Goal: Task Accomplishment & Management: Complete application form

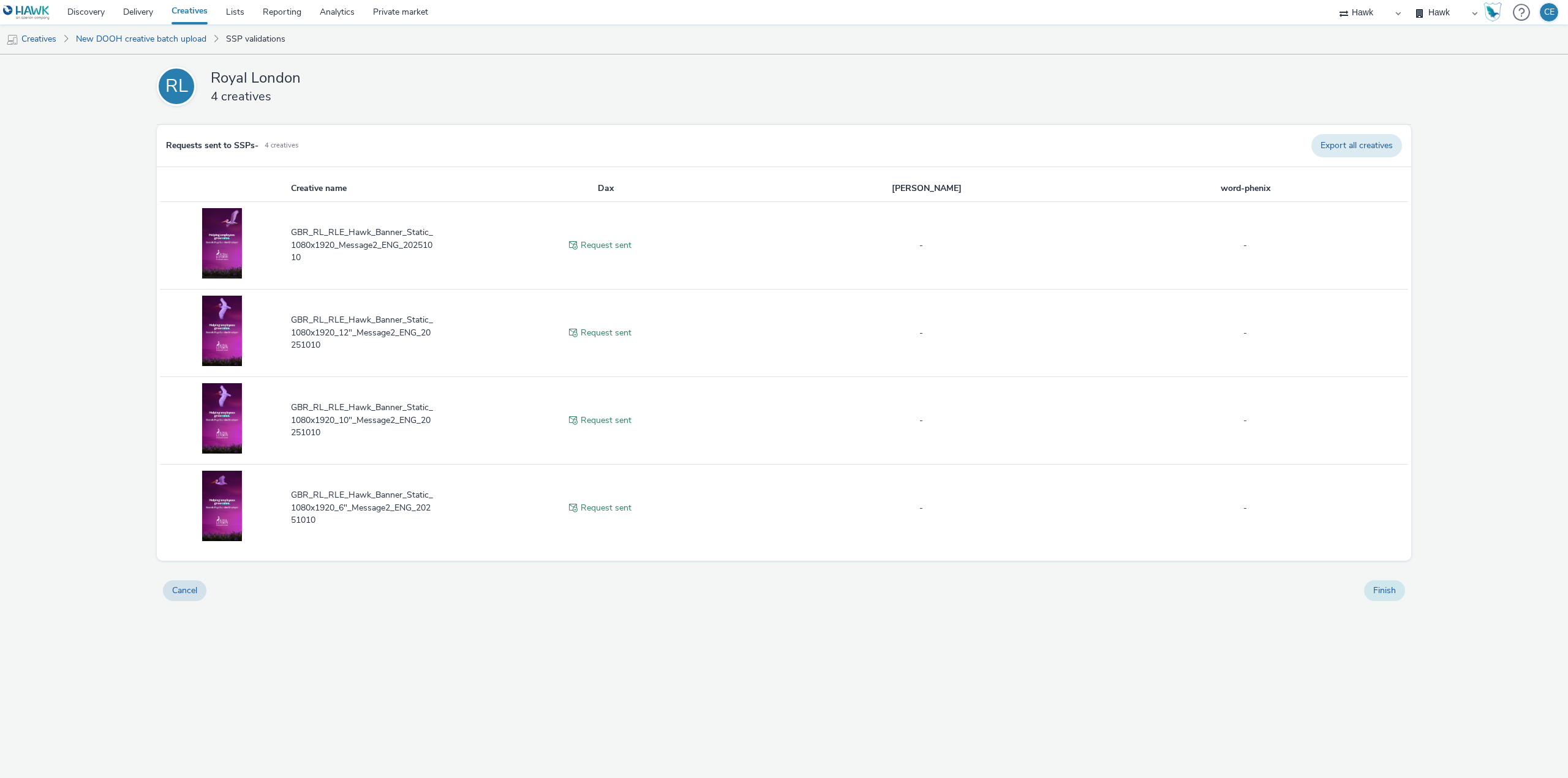
drag, startPoint x: 0, startPoint y: 0, endPoint x: 1384, endPoint y: 586, distance: 1502.9
click at [1384, 586] on button "Finish" at bounding box center [1384, 591] width 41 height 21
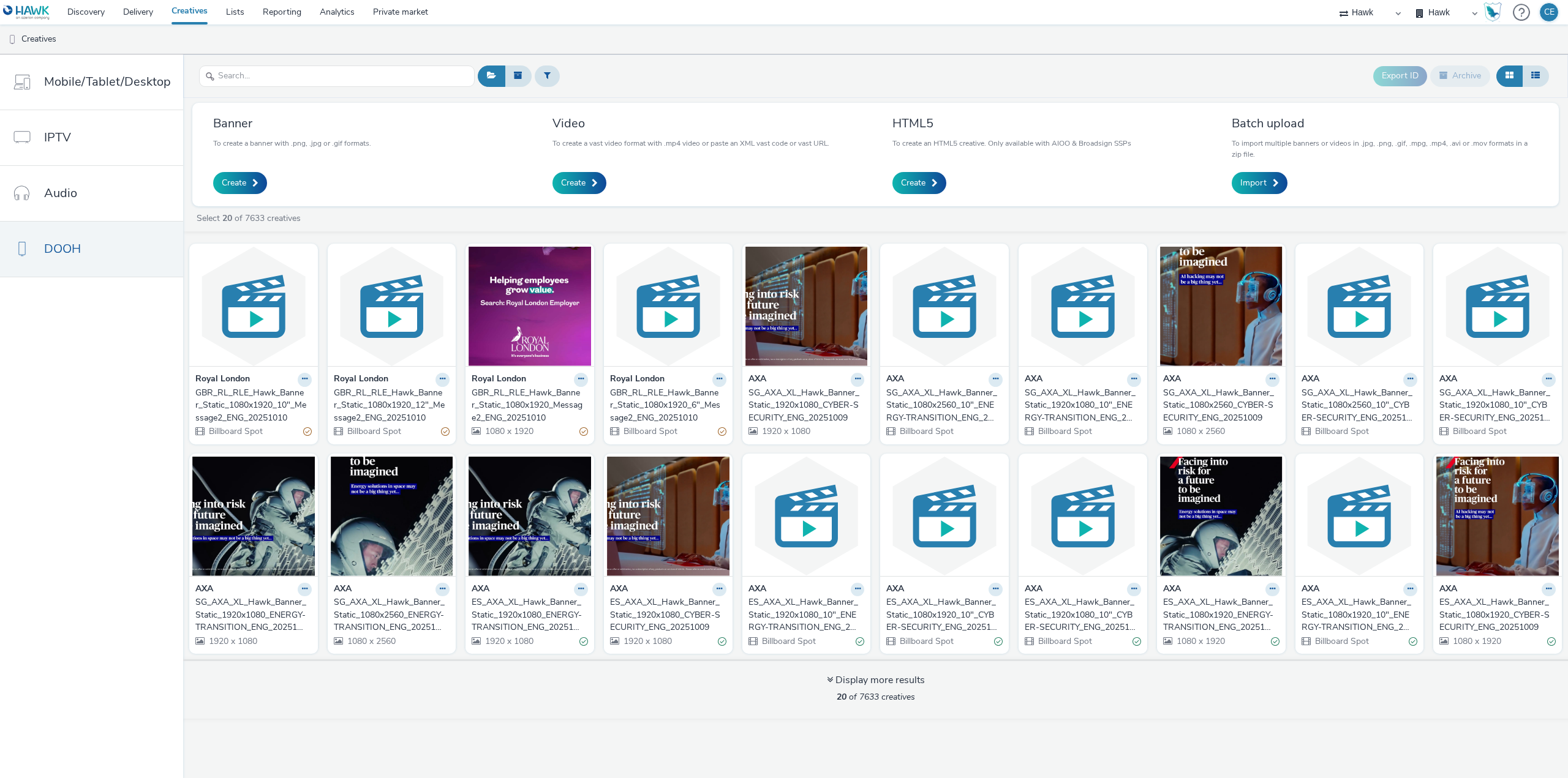
click at [679, 423] on div "GBR_RL_RLE_Hawk_Banner_Static_1080x1920_6"_Message2_ENG_20251010" at bounding box center [665, 406] width 112 height 37
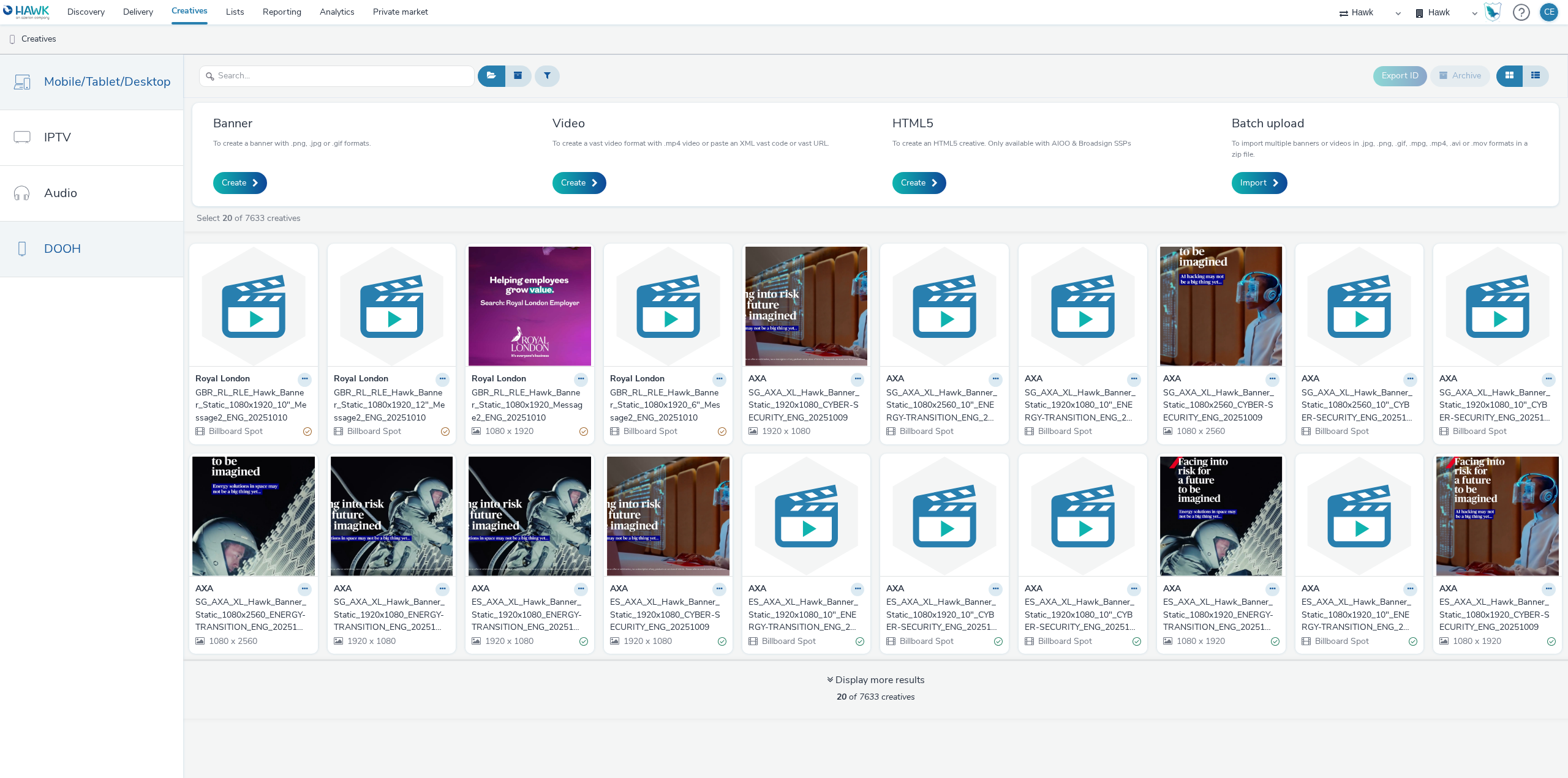
click at [132, 89] on span "Mobile/Tablet/Desktop" at bounding box center [107, 82] width 127 height 18
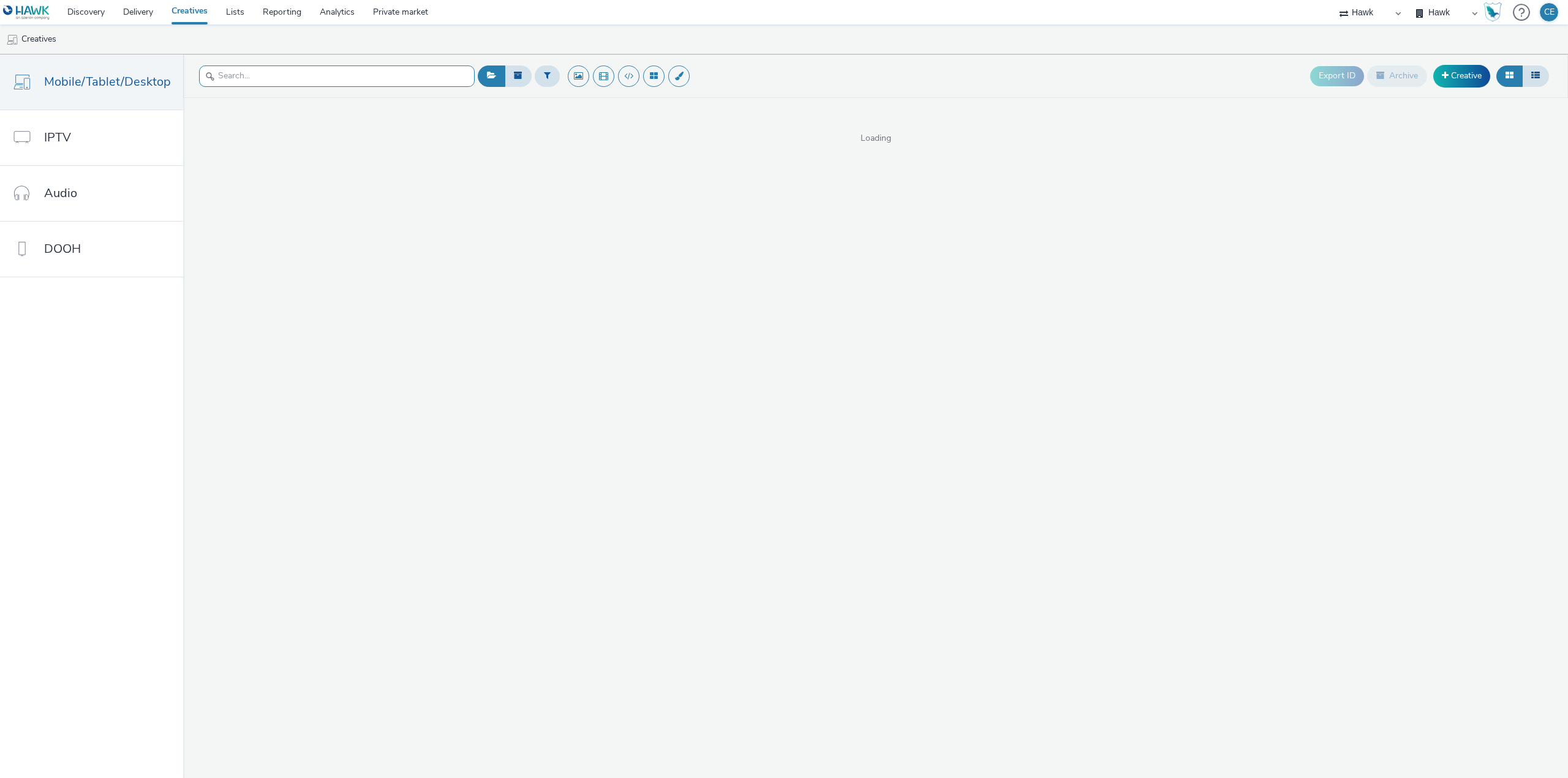
click at [223, 73] on input "text" at bounding box center [337, 76] width 276 height 22
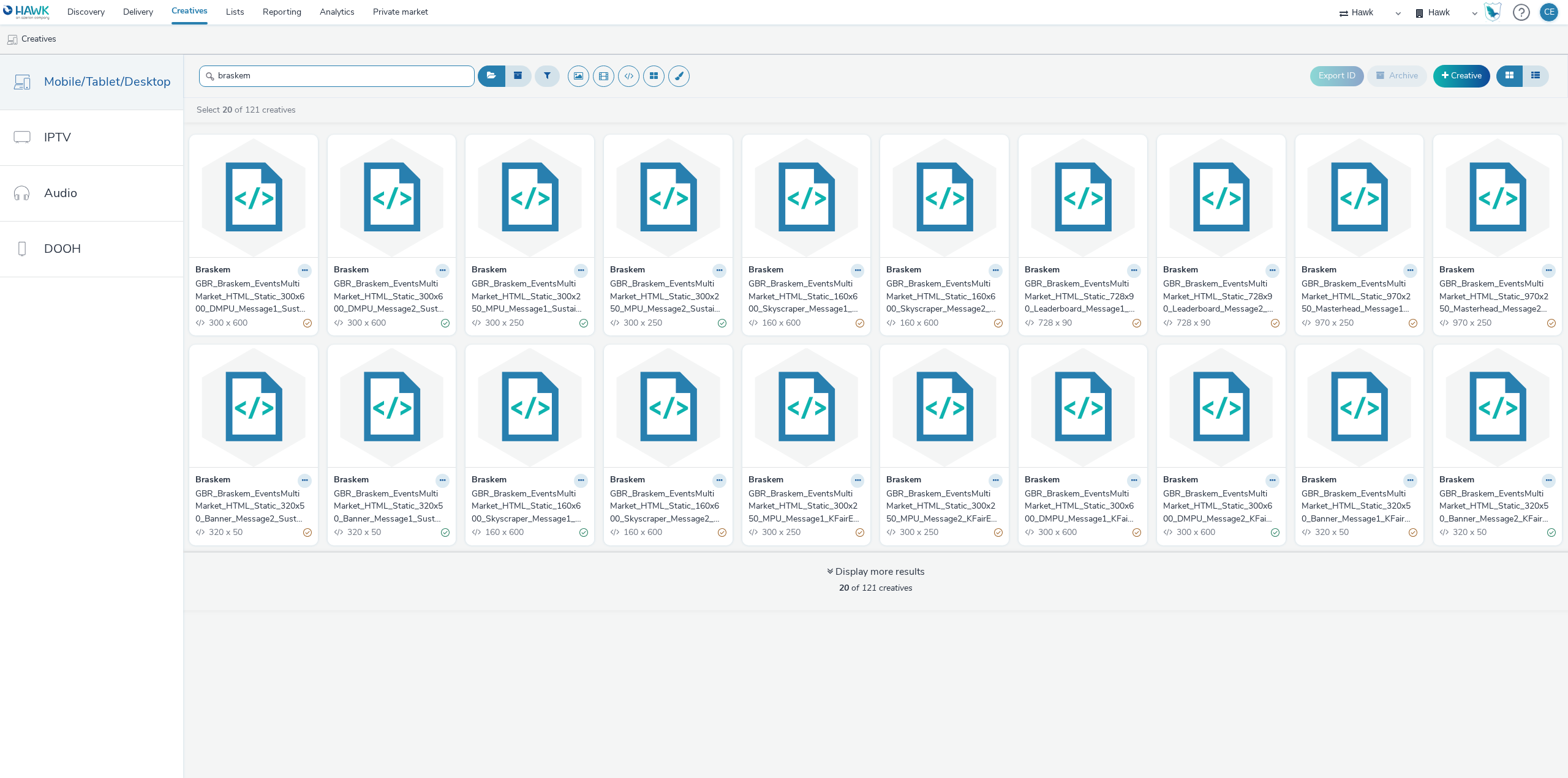
type input "braskem"
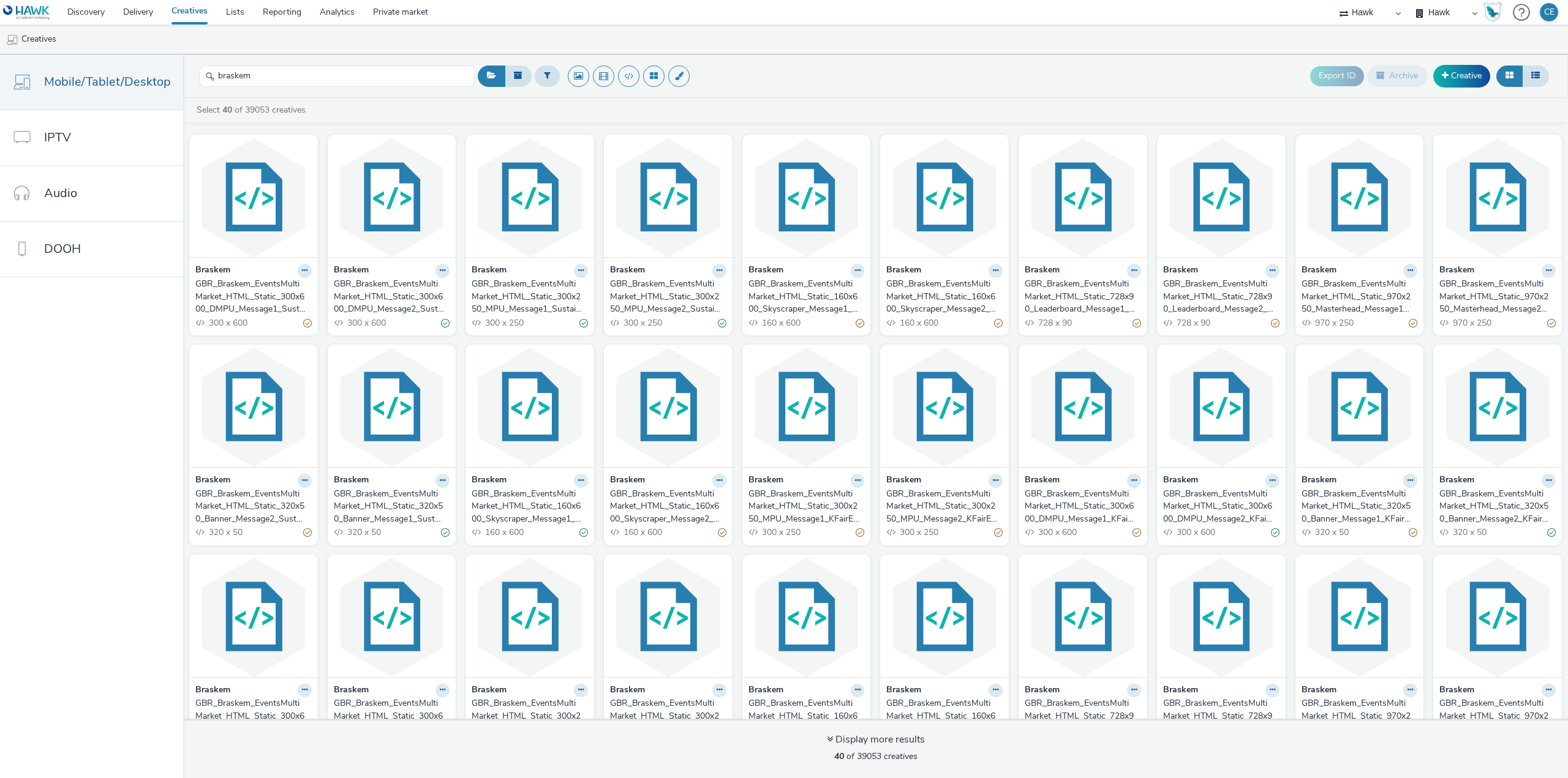
click at [213, 273] on strong "Braskem" at bounding box center [213, 270] width 35 height 14
click at [225, 294] on div "GBR_Braskem_EventsMultiMarket_HTML_Static_300x600_DMPU_Message1_SustainabilityE…" at bounding box center [251, 297] width 112 height 37
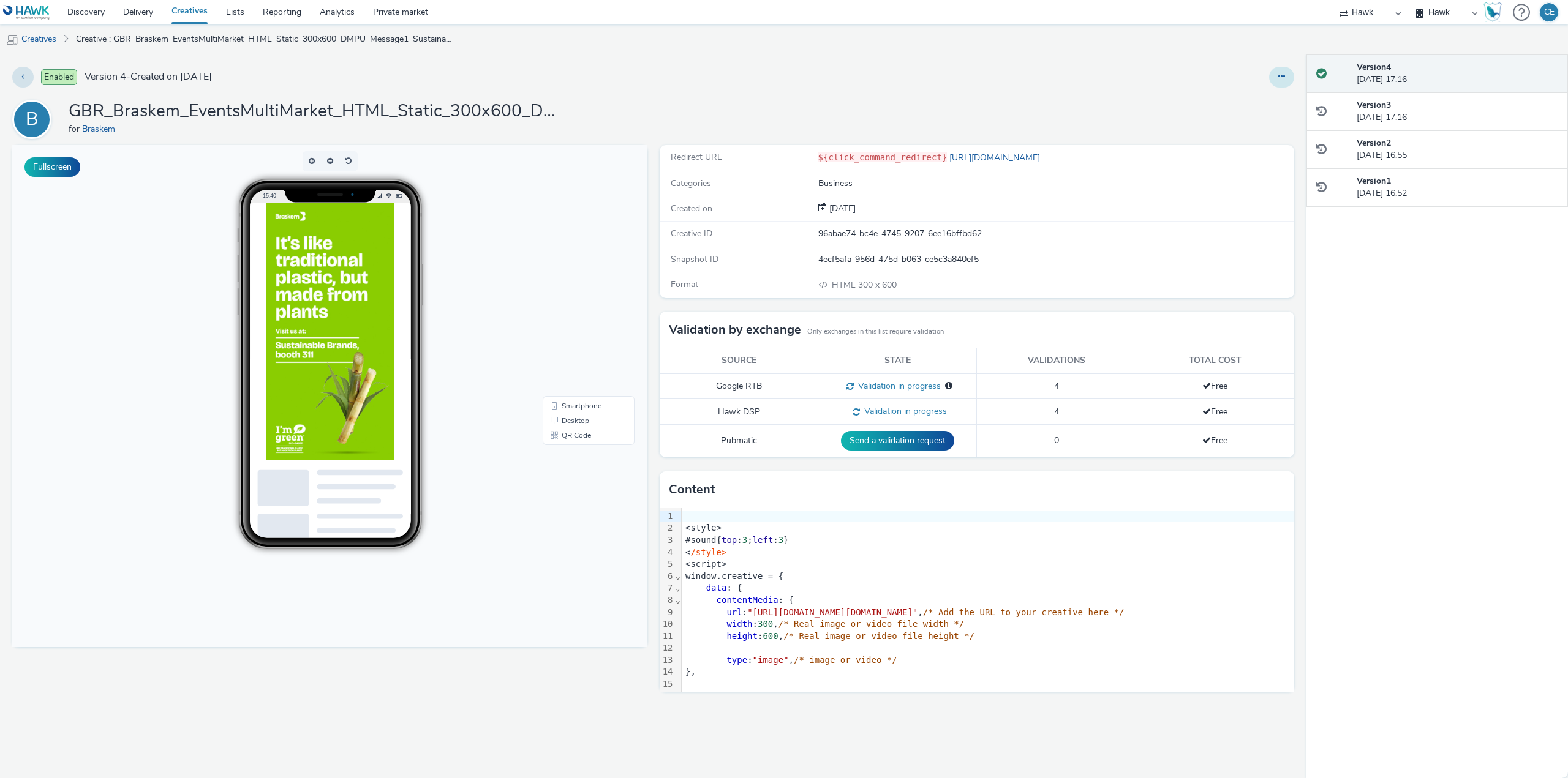
drag, startPoint x: 1292, startPoint y: 76, endPoint x: 1284, endPoint y: 84, distance: 11.3
click at [1292, 75] on button at bounding box center [1282, 77] width 25 height 21
click at [1254, 92] on link "Edit" at bounding box center [1248, 101] width 92 height 25
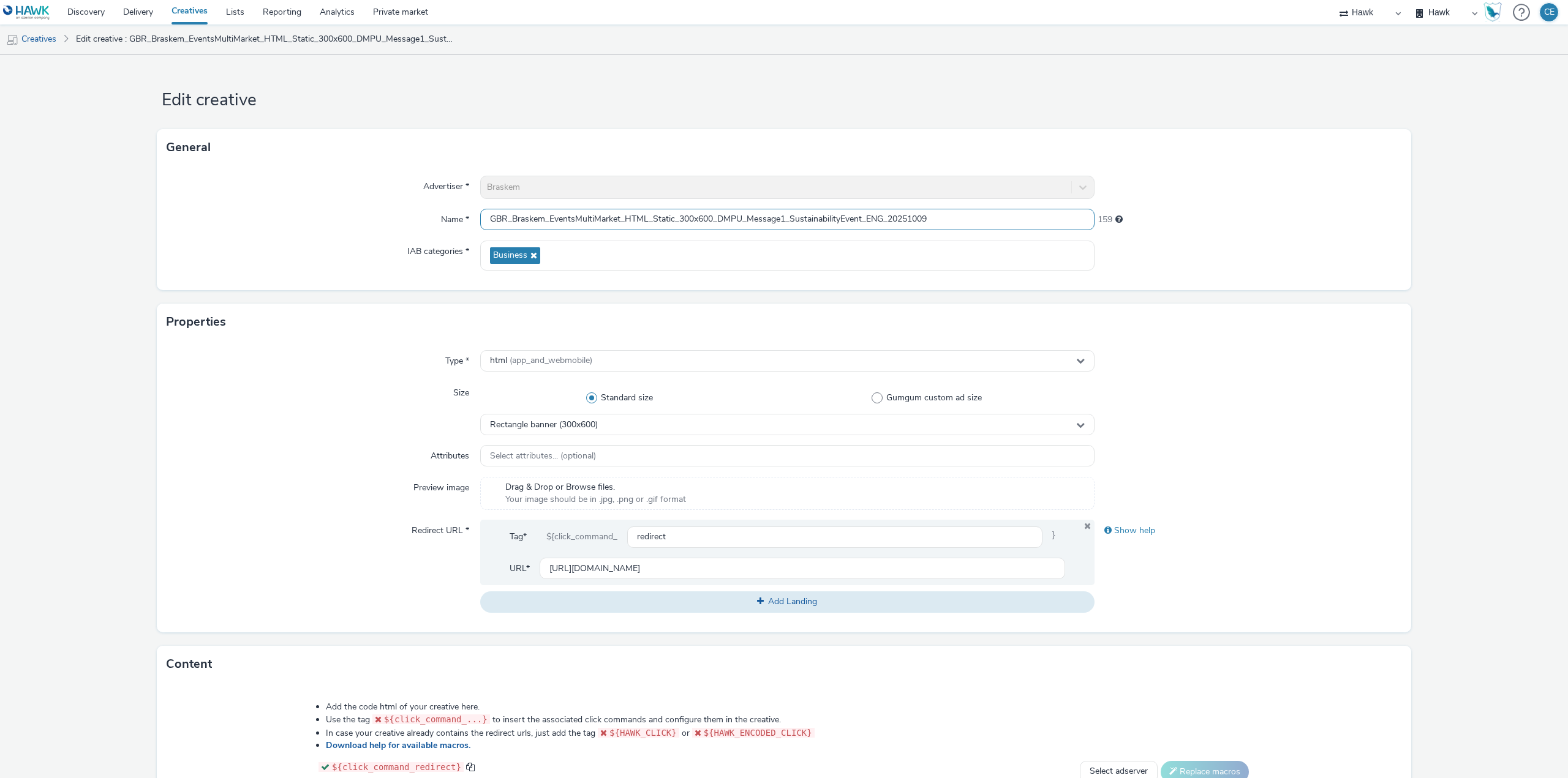
drag, startPoint x: 989, startPoint y: 225, endPoint x: 458, endPoint y: 228, distance: 531.0
click at [455, 233] on div "Advertiser * Braskem Name * GBR_Braskem_EventsMultiMarket_HTML_Static_300x600_D…" at bounding box center [784, 228] width 1254 height 124
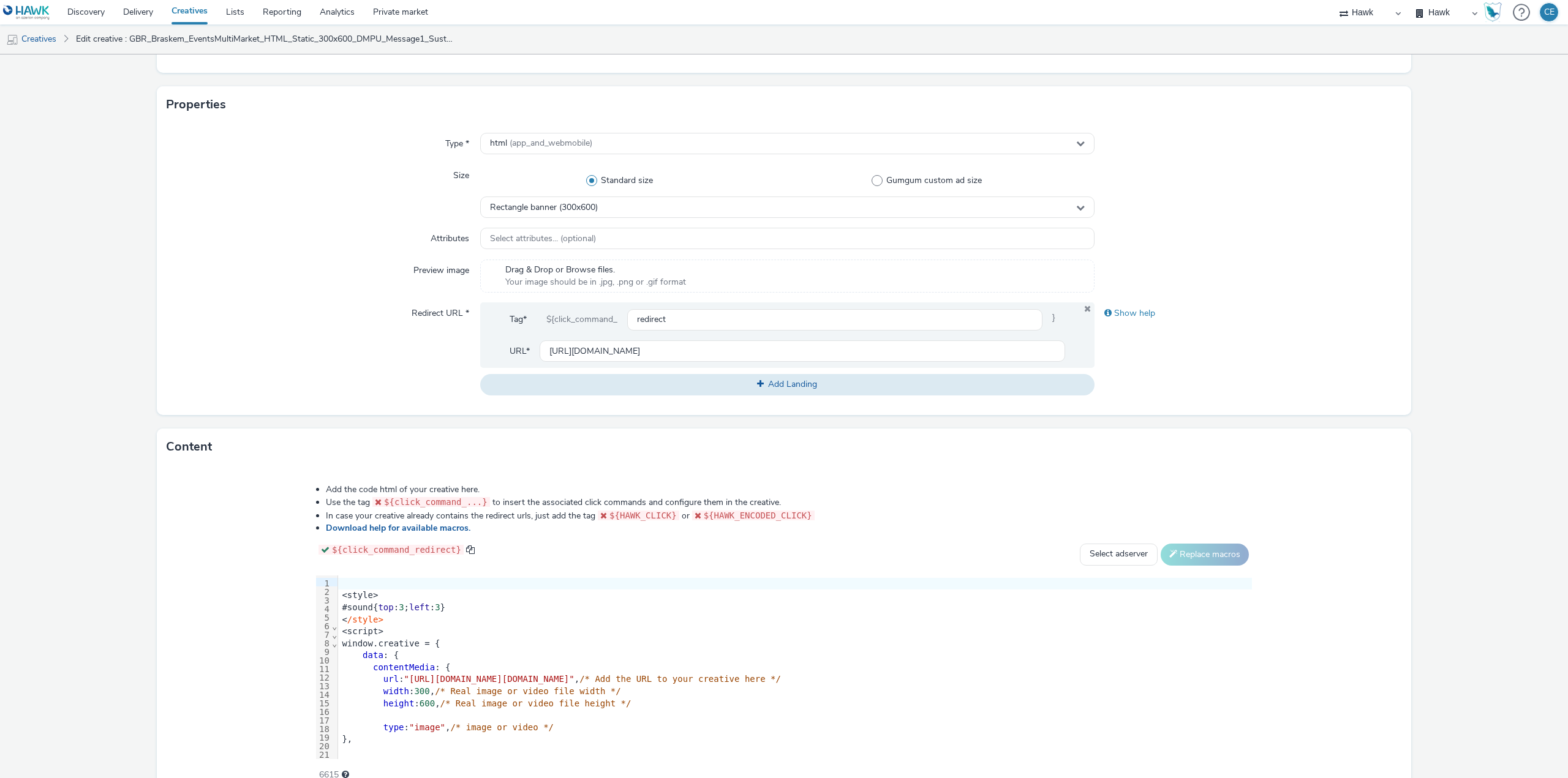
scroll to position [280, 0]
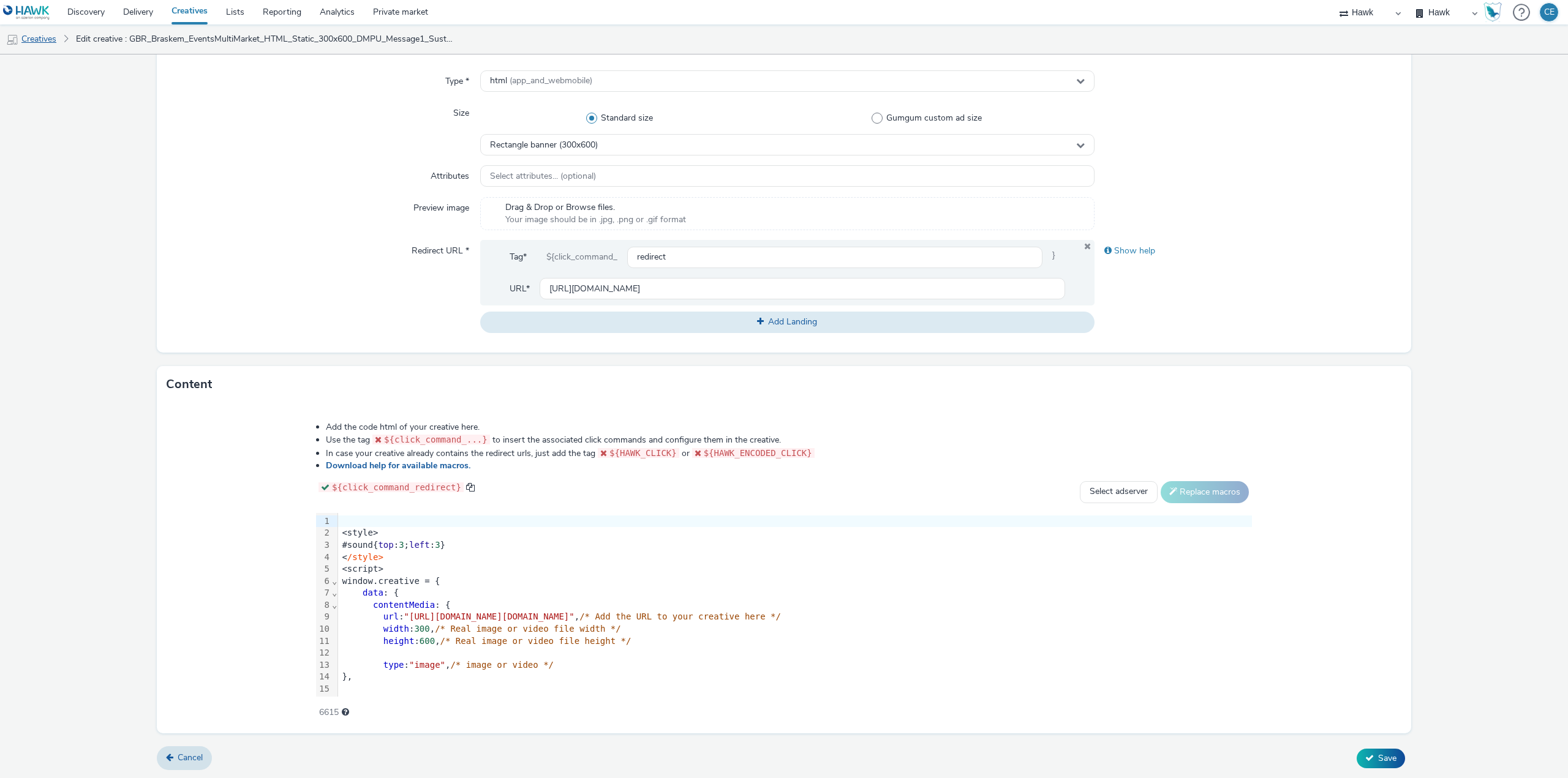
drag, startPoint x: 43, startPoint y: 39, endPoint x: 49, endPoint y: 36, distance: 6.7
click at [45, 39] on link "Creatives" at bounding box center [31, 39] width 62 height 29
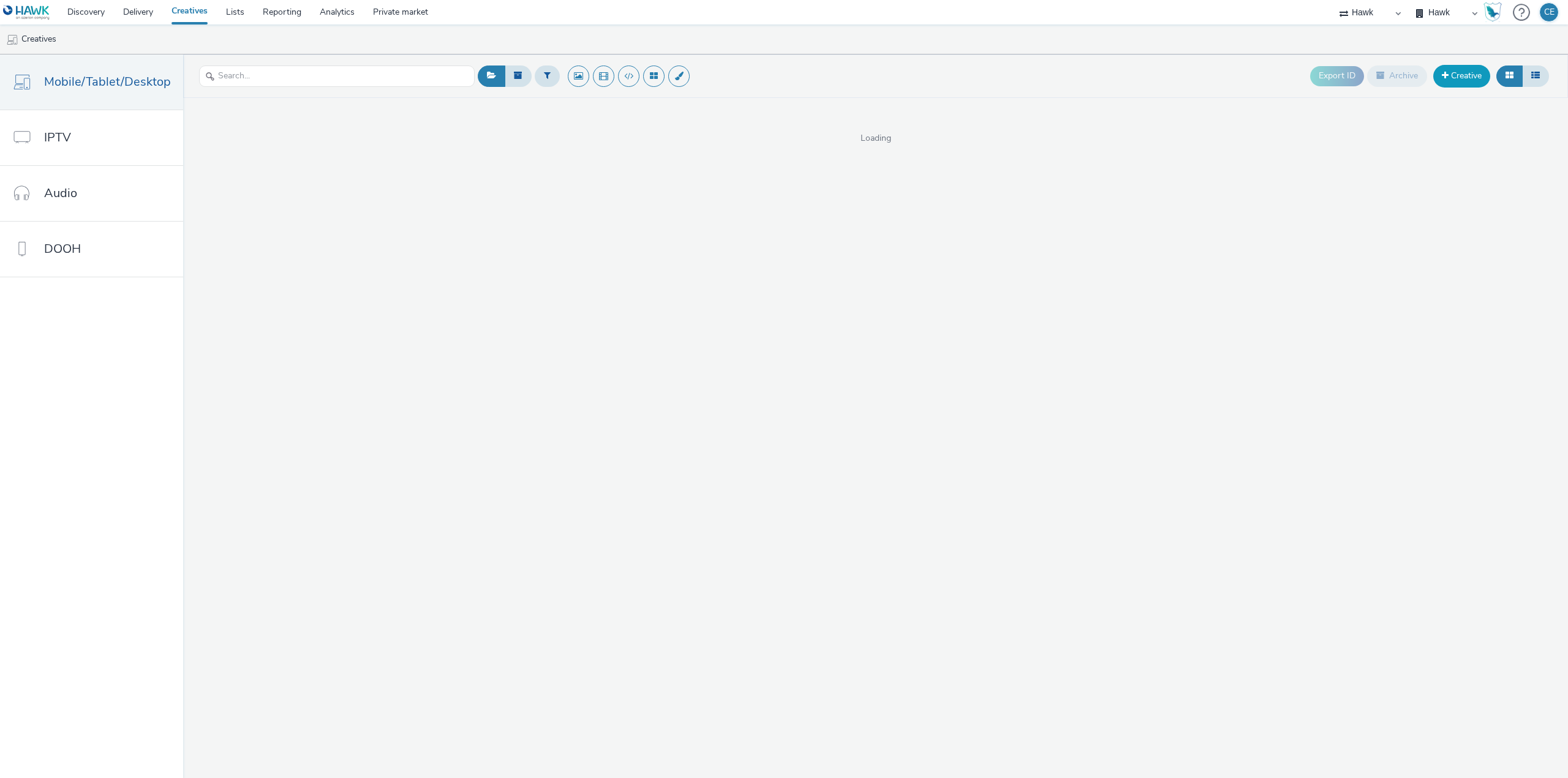
click at [1462, 76] on link "Creative" at bounding box center [1462, 76] width 57 height 22
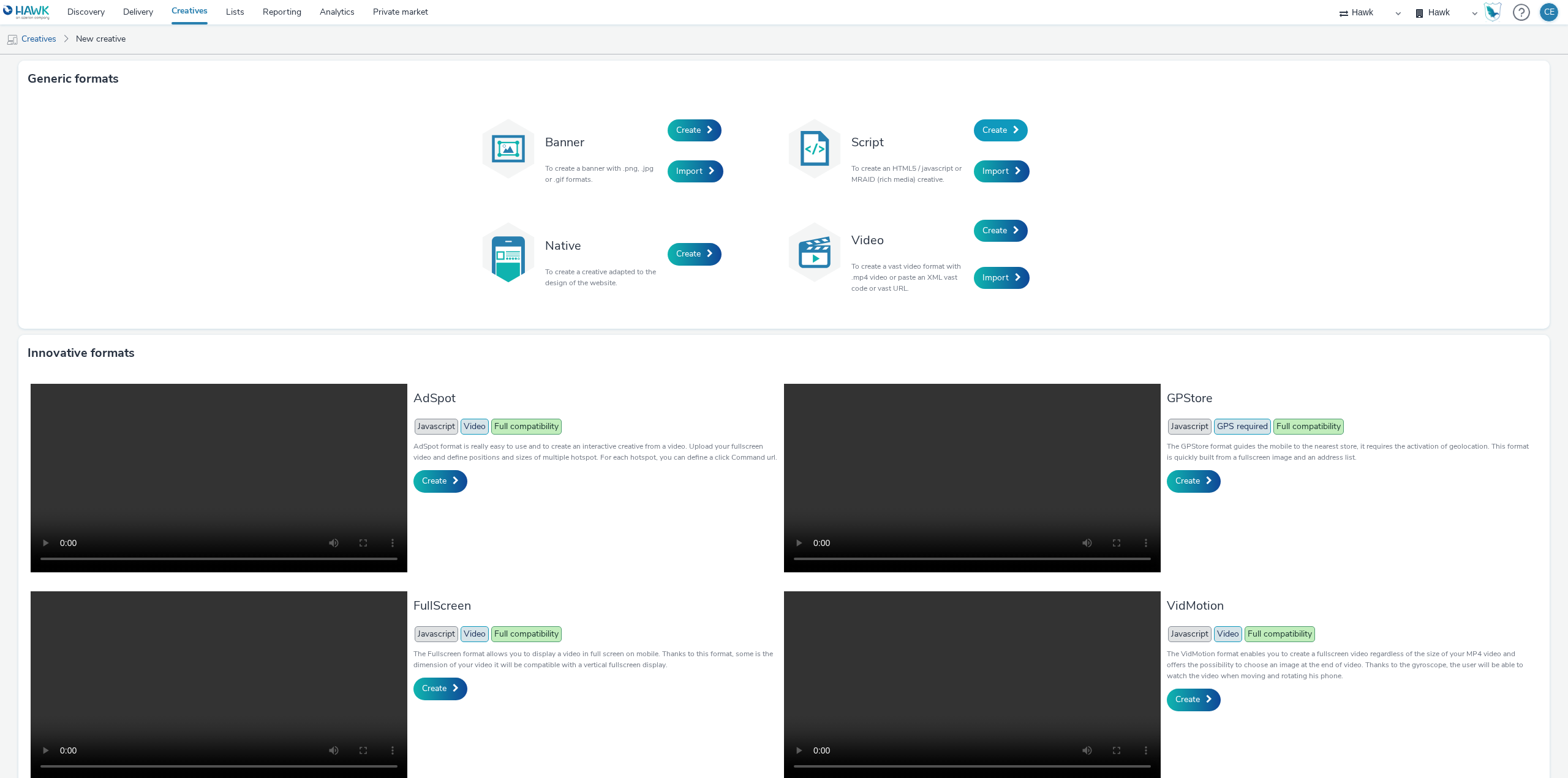
click at [1006, 133] on link "Create" at bounding box center [1001, 130] width 54 height 22
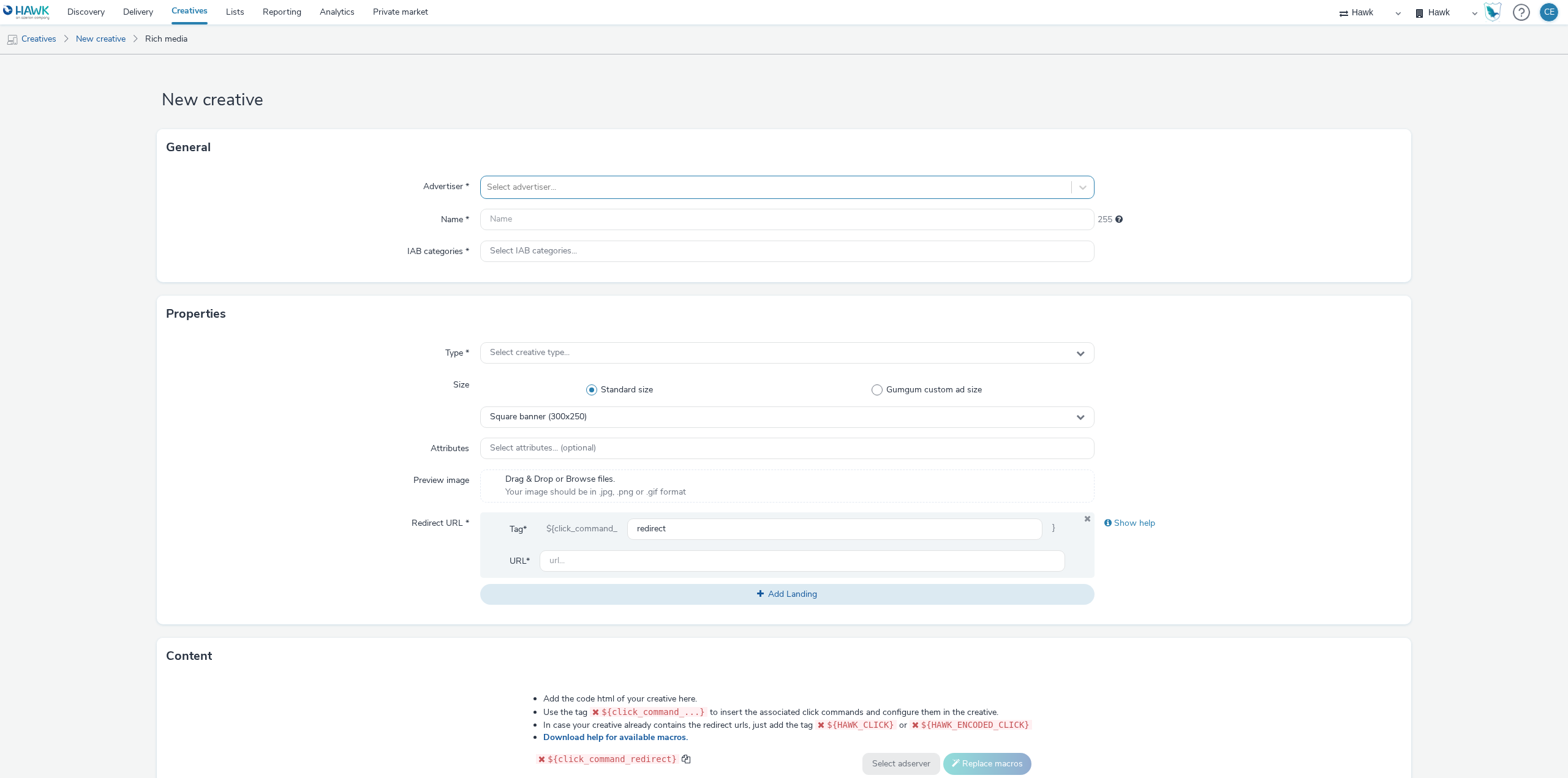
click at [760, 186] on div at bounding box center [776, 187] width 578 height 15
paste input "GBR_Braskem_EventsMultiMarket_HTML_Static_300x600_DMPU_Message1_SustainabilityE…"
click at [676, 183] on input "GBR_Braskem_EventsMultiMarket_HTML_Static_300x600_DMPU_Message1_SustainabilityE…" at bounding box center [706, 187] width 439 height 12
click at [674, 185] on input "GBR_Braskem_EventsMultiMarket_HTML_Static_300x600_DMPU_Message1_SustainabilityE…" at bounding box center [706, 187] width 439 height 12
type input "GBR_Braskem_EventsMultiMarket_HTML_Static_Script_300x600_DMPU_Message1_Sustaina…"
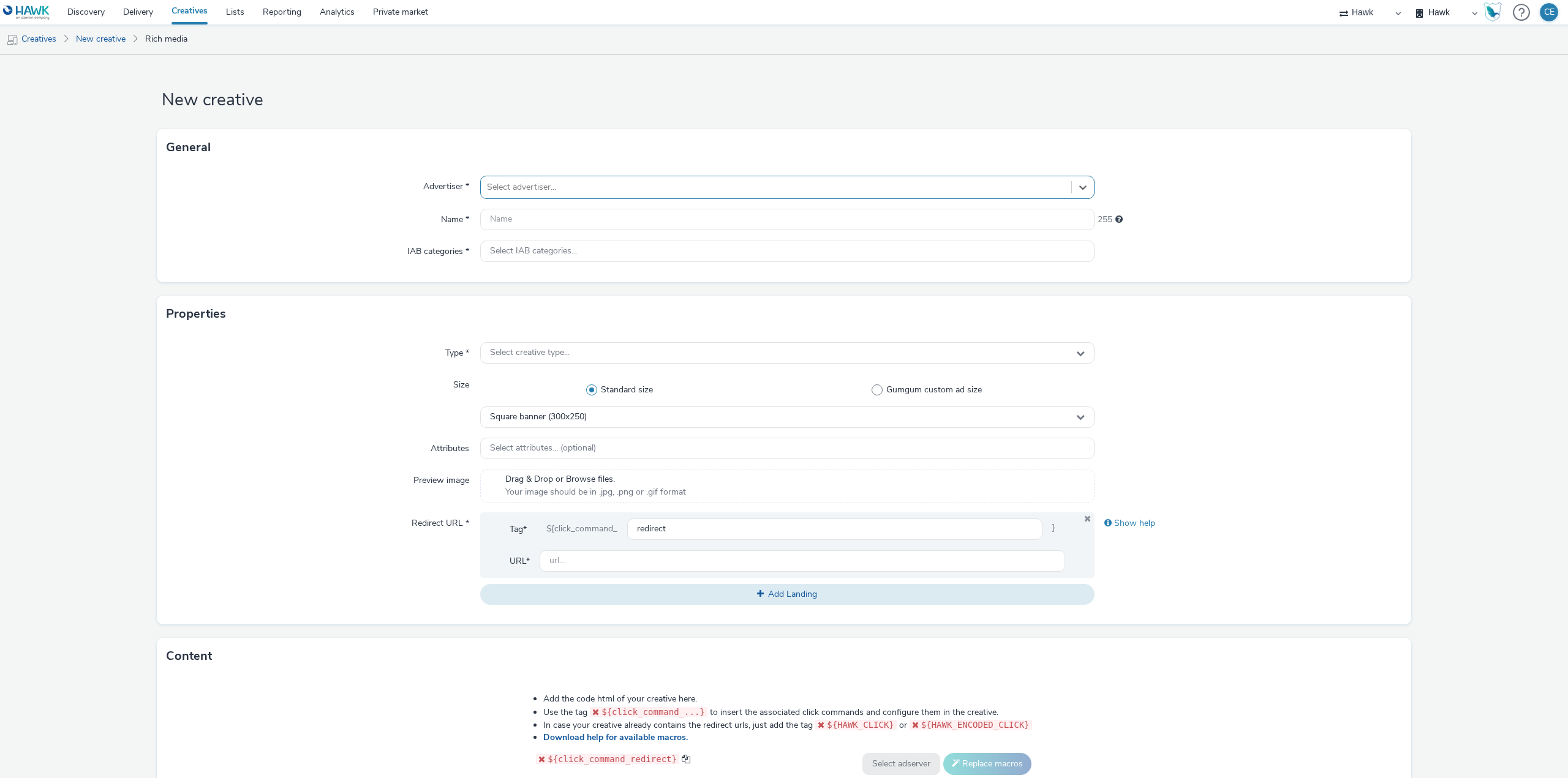
drag, startPoint x: 969, startPoint y: 181, endPoint x: 593, endPoint y: 183, distance: 376.0
click at [605, 172] on div "Advertiser * Select is focused ,type to refine list, press Down to open the men…" at bounding box center [784, 224] width 1254 height 116
click at [556, 217] on input "text" at bounding box center [787, 219] width 614 height 22
paste input "GBR_Braskem_EventsMultiMarket_HTML_Static_300x600_DMPU_Message1_SustainabilityE…"
click at [680, 217] on input "GBR_Braskem_EventsMultiMarket_HTML_Static_300x600_DMPU_Message1_SustainabilityE…" at bounding box center [787, 219] width 614 height 22
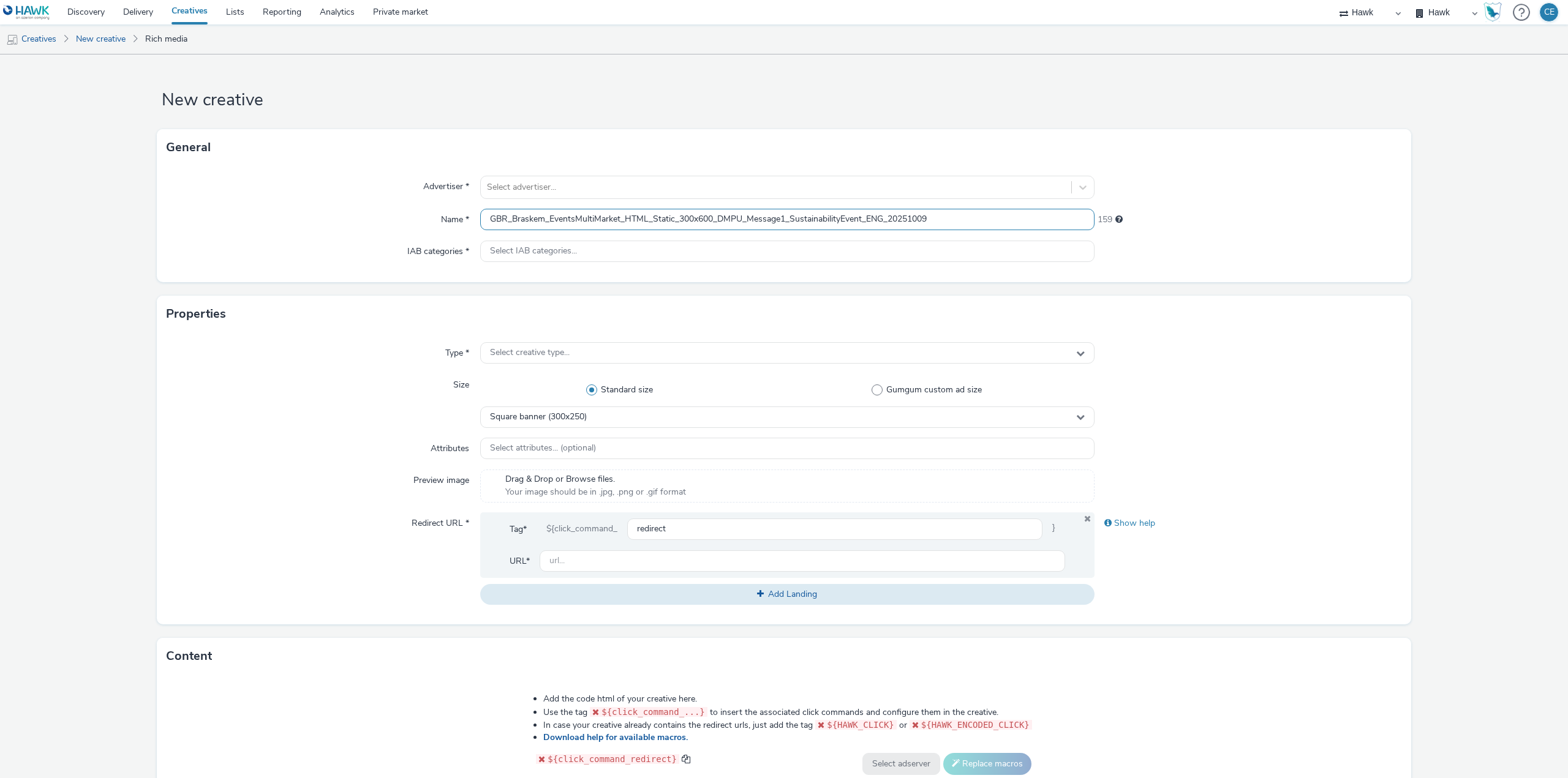
click at [678, 213] on input "GBR_Braskem_EventsMultiMarket_HTML_Static_300x600_DMPU_Message1_SustainabilityE…" at bounding box center [787, 219] width 614 height 22
type input "GBR_Braskem_EventsMultiMarket_HTML_Static_Script_300x600_DMPU_Message1_Sustaina…"
click at [542, 183] on div at bounding box center [776, 187] width 578 height 15
type input "royal lo"
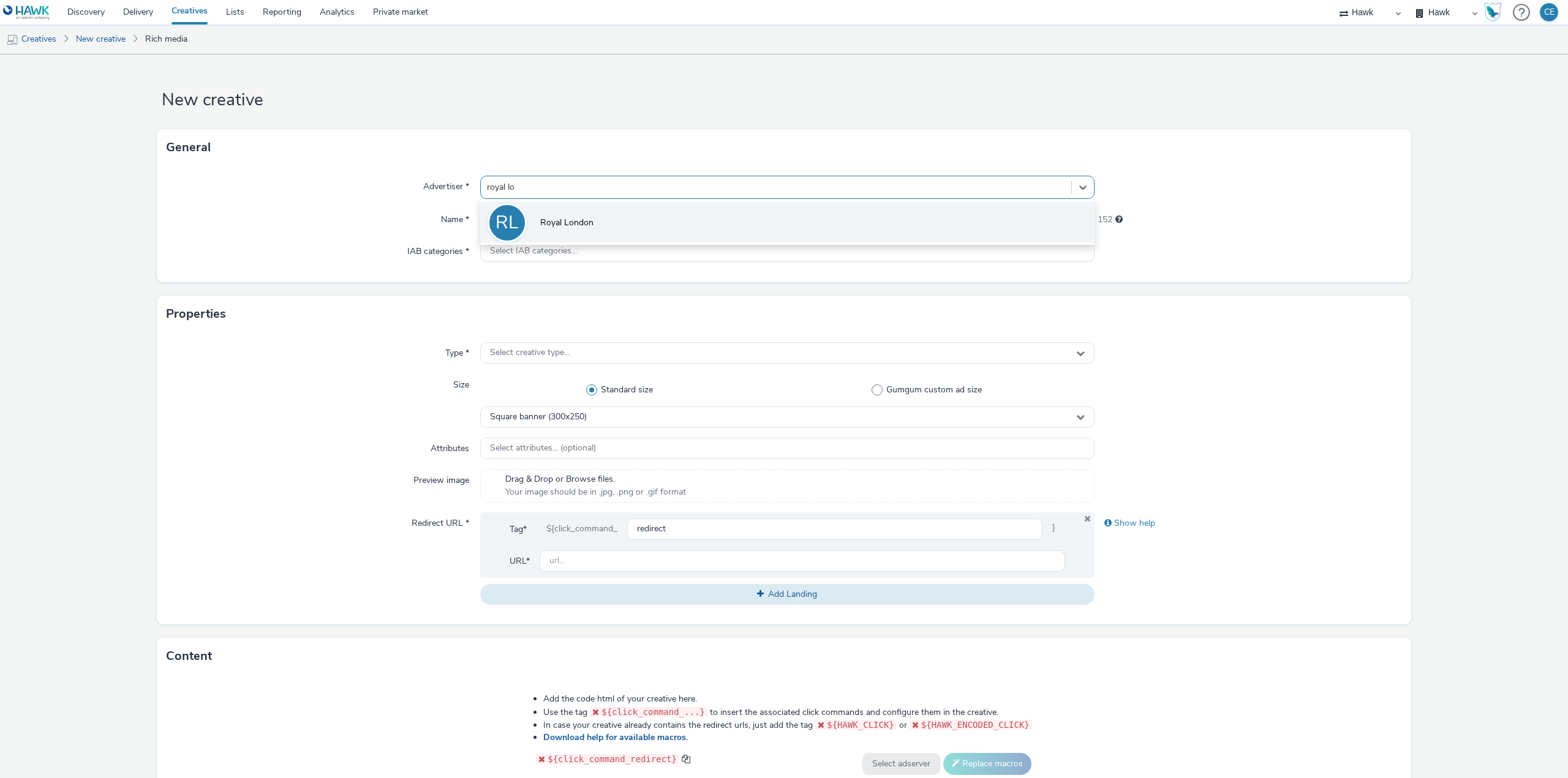
click at [666, 219] on li "RL Royal London" at bounding box center [787, 222] width 614 height 41
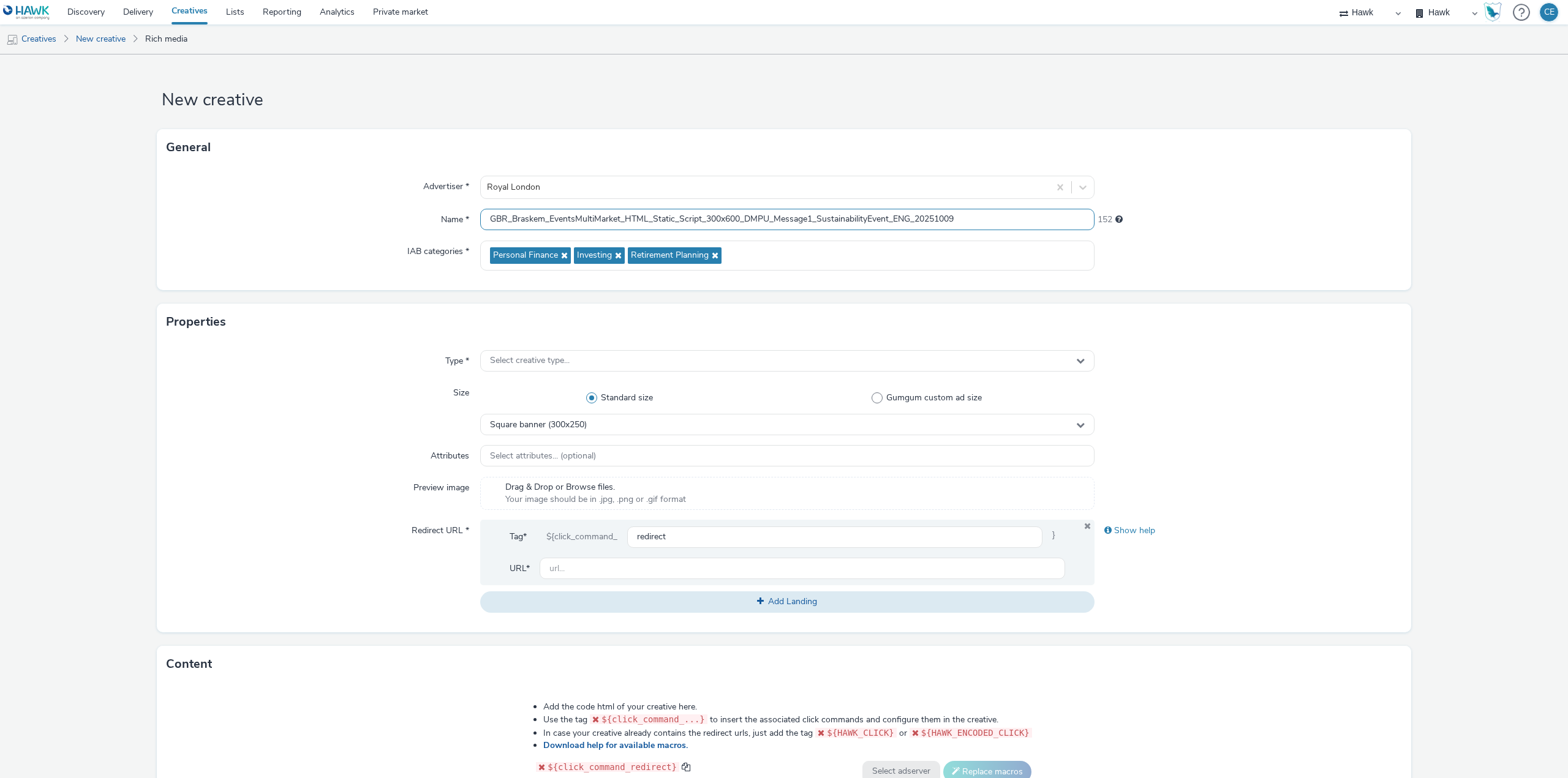
drag, startPoint x: 509, startPoint y: 219, endPoint x: 545, endPoint y: 216, distance: 36.1
click at [545, 216] on input "GBR_Braskem_EventsMultiMarket_HTML_Static_Script_300x600_DMPU_Message1_Sustaina…" at bounding box center [787, 219] width 614 height 22
drag, startPoint x: 525, startPoint y: 215, endPoint x: 596, endPoint y: 218, distance: 71.1
click at [596, 218] on input "GBR_RL_EventsMultiMarket_HTML_Static_Script_300x600_DMPU_Message1_Sustainabilit…" at bounding box center [787, 219] width 614 height 22
type input "GBR_RL_RLEmployer_HTML_Static_Script_300x600_DMPU_Message1_SustainabilityEvent_…"
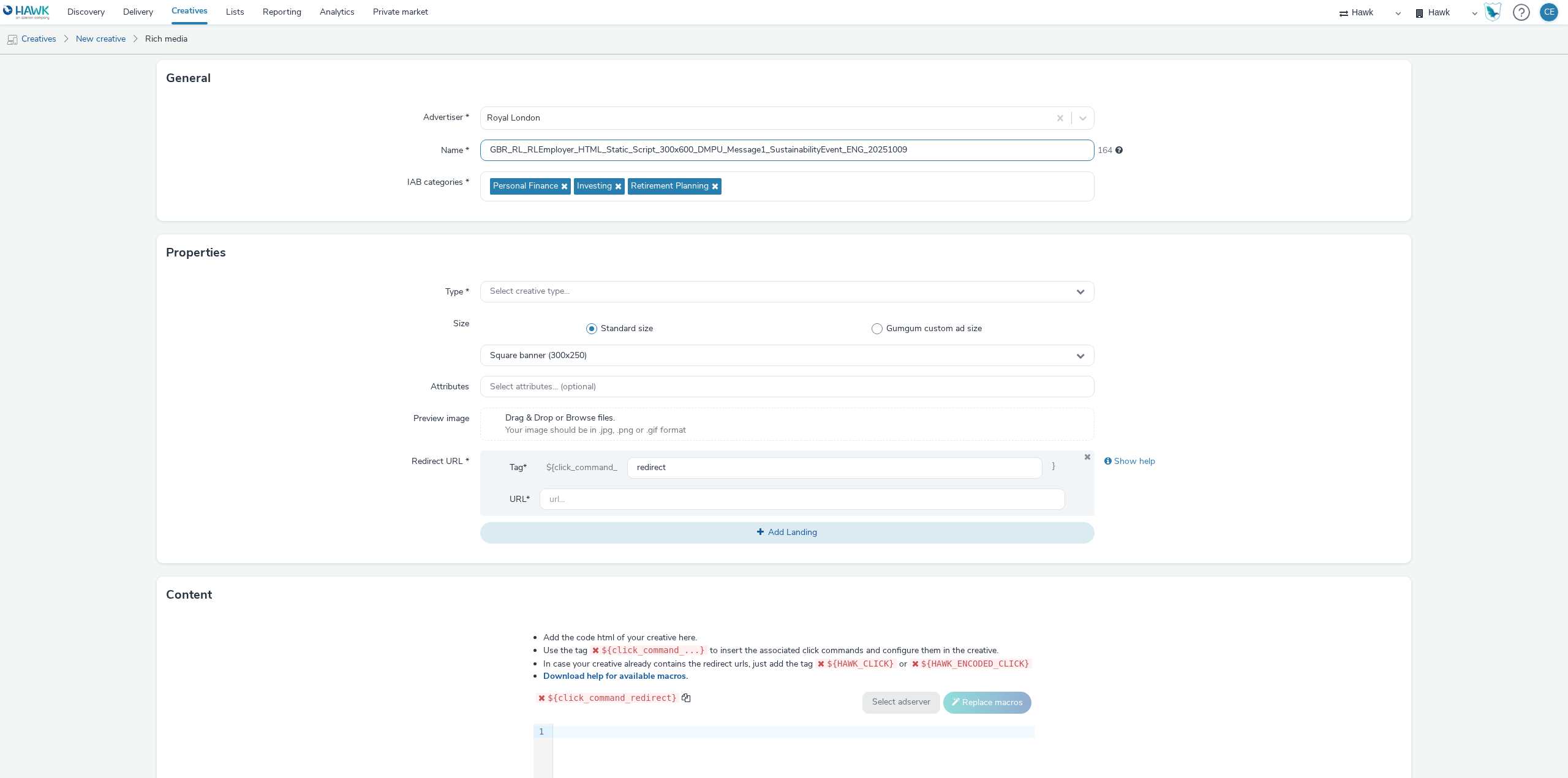
scroll to position [123, 0]
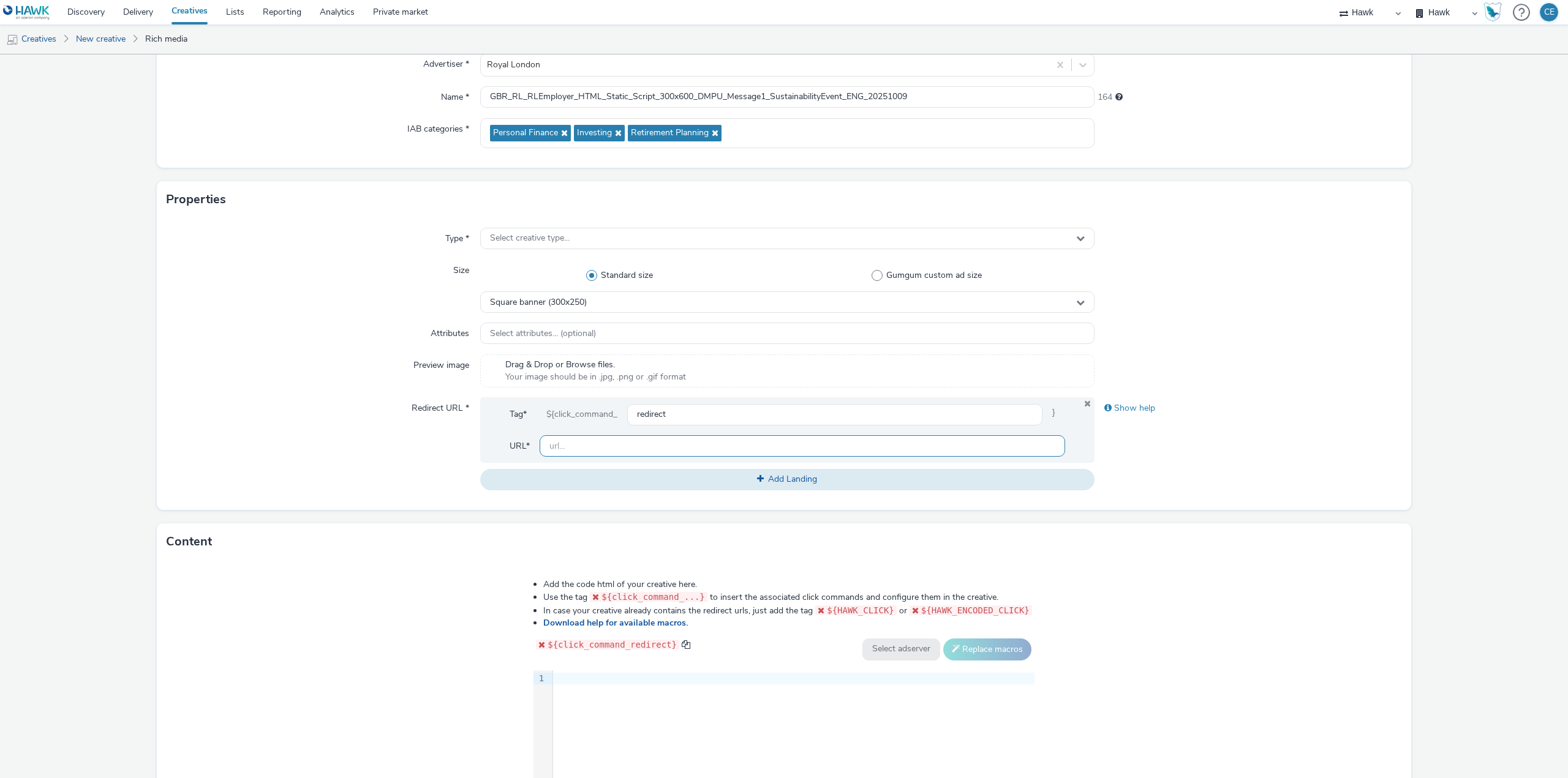
click at [563, 443] on input "text" at bounding box center [802, 446] width 525 height 22
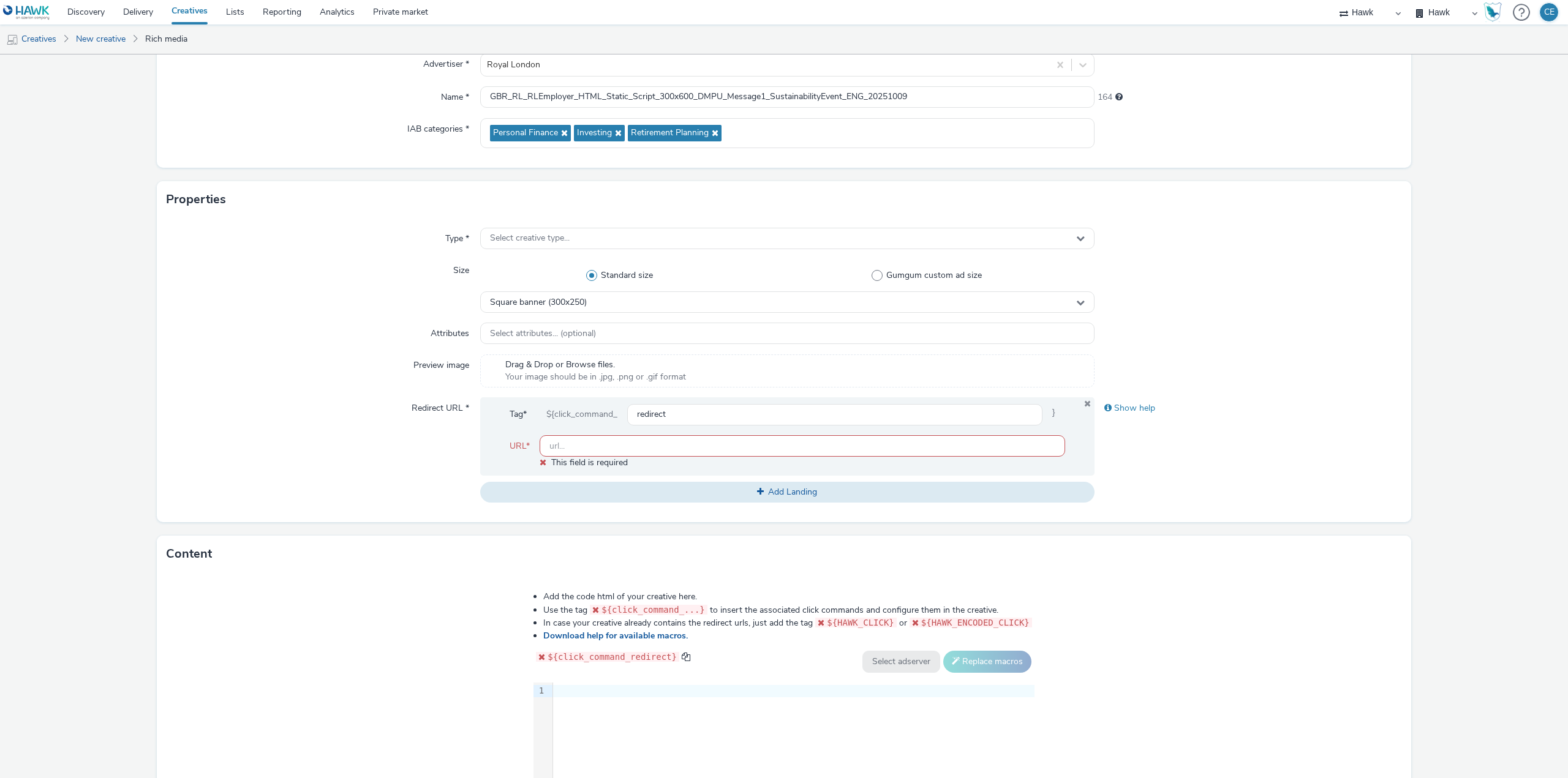
paste input "https://employer.royallondon.com/"
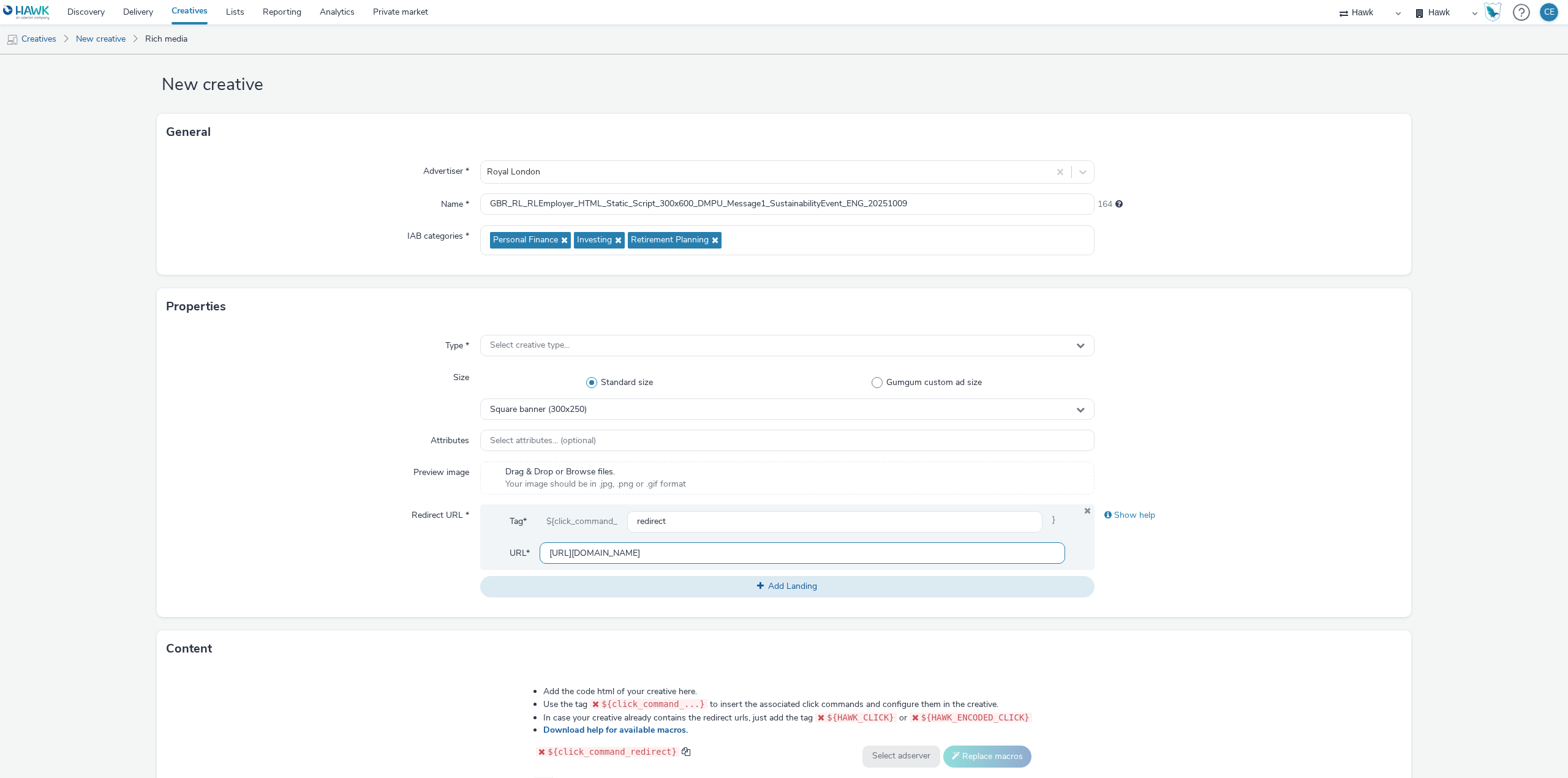
scroll to position [0, 0]
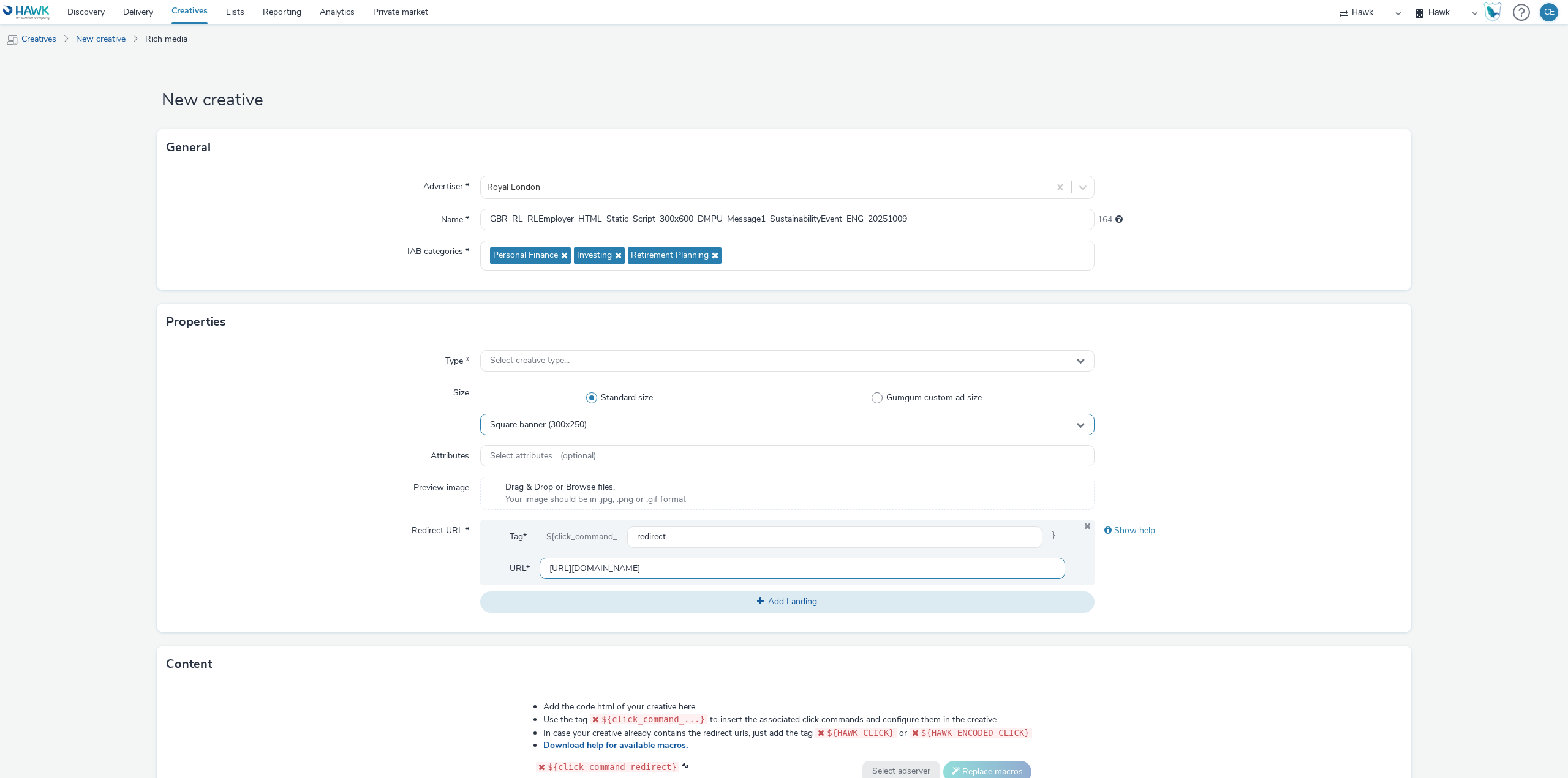
type input "https://employer.royallondon.com/"
click at [587, 427] on div "Square banner (300x250)" at bounding box center [787, 425] width 614 height 22
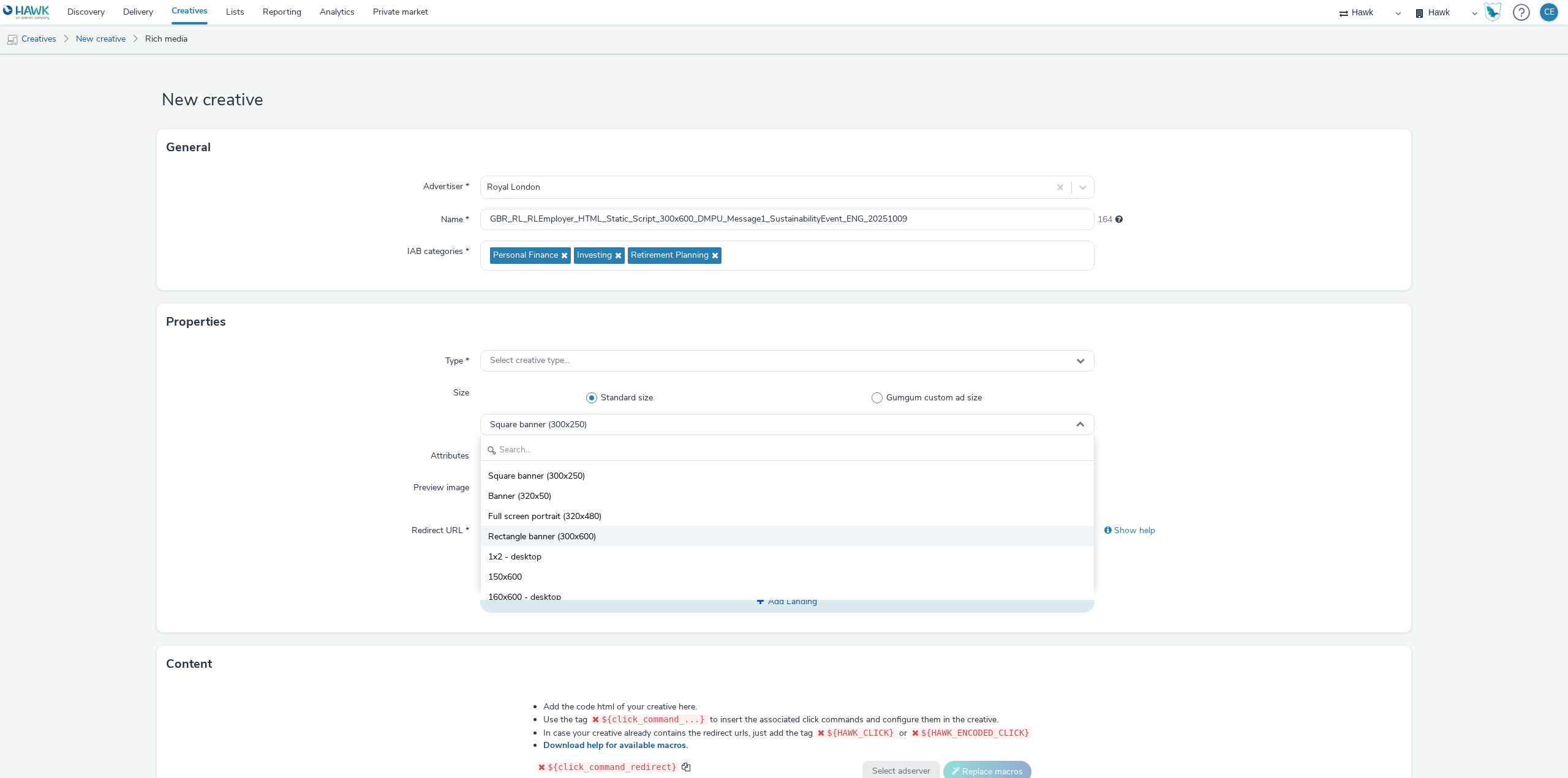
click at [565, 533] on span "Rectangle banner (300x600)" at bounding box center [542, 537] width 108 height 12
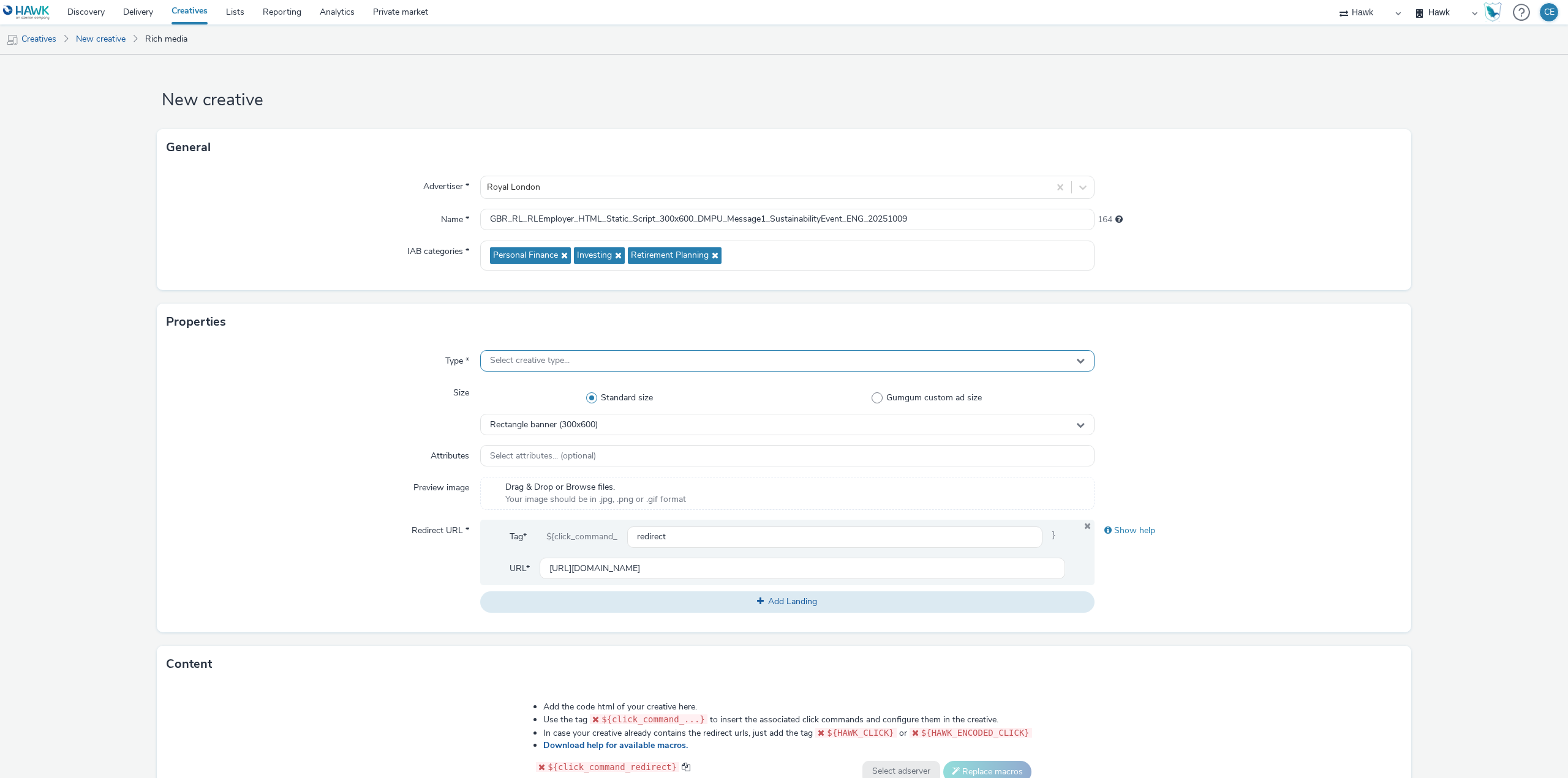
click at [564, 368] on div "Select creative type..." at bounding box center [787, 361] width 614 height 22
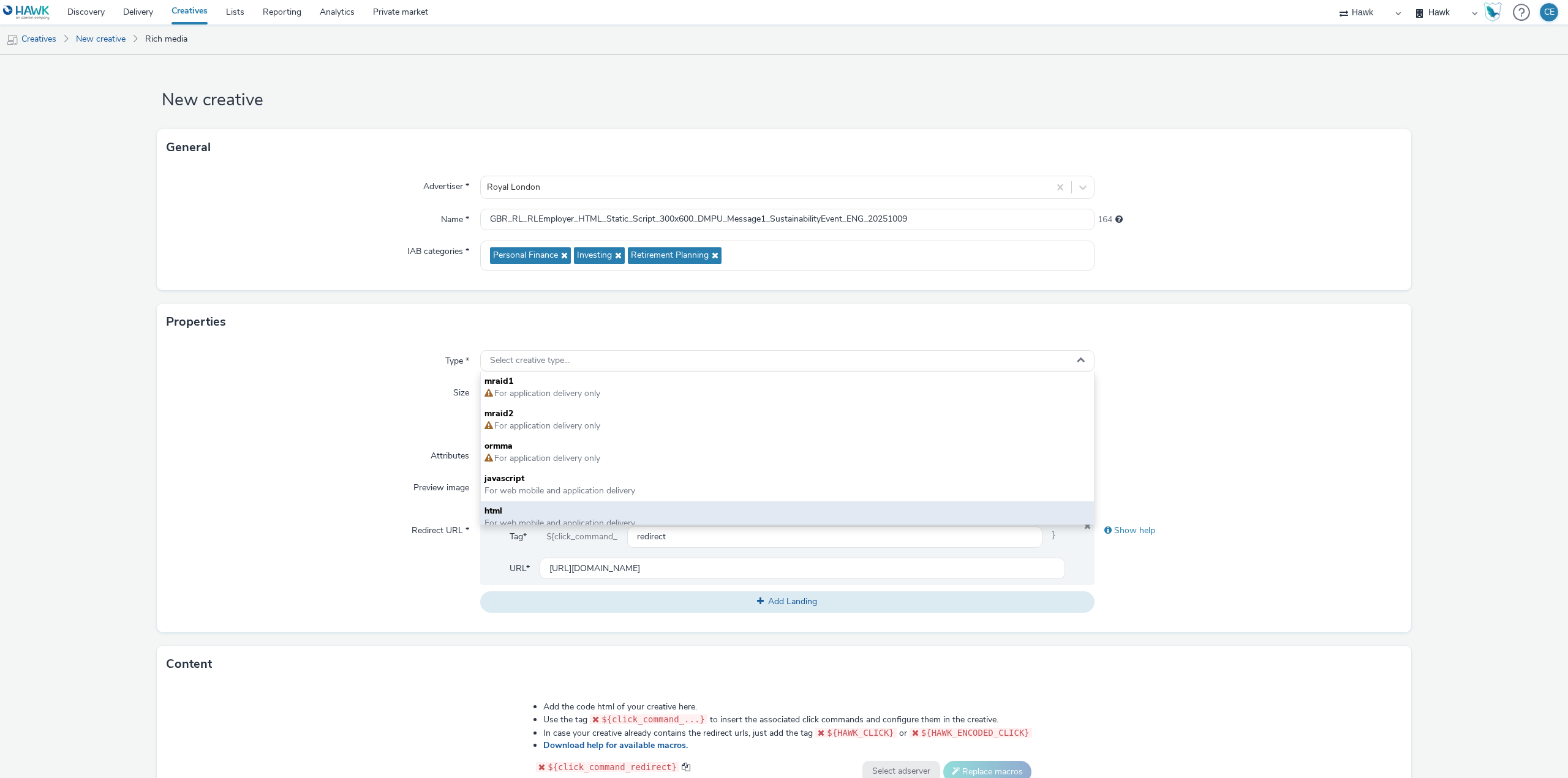
drag, startPoint x: 562, startPoint y: 498, endPoint x: 559, endPoint y: 509, distance: 11.4
click at [559, 509] on div "mraid1 For application delivery only mraid2 For application delivery only ormma…" at bounding box center [787, 448] width 613 height 153
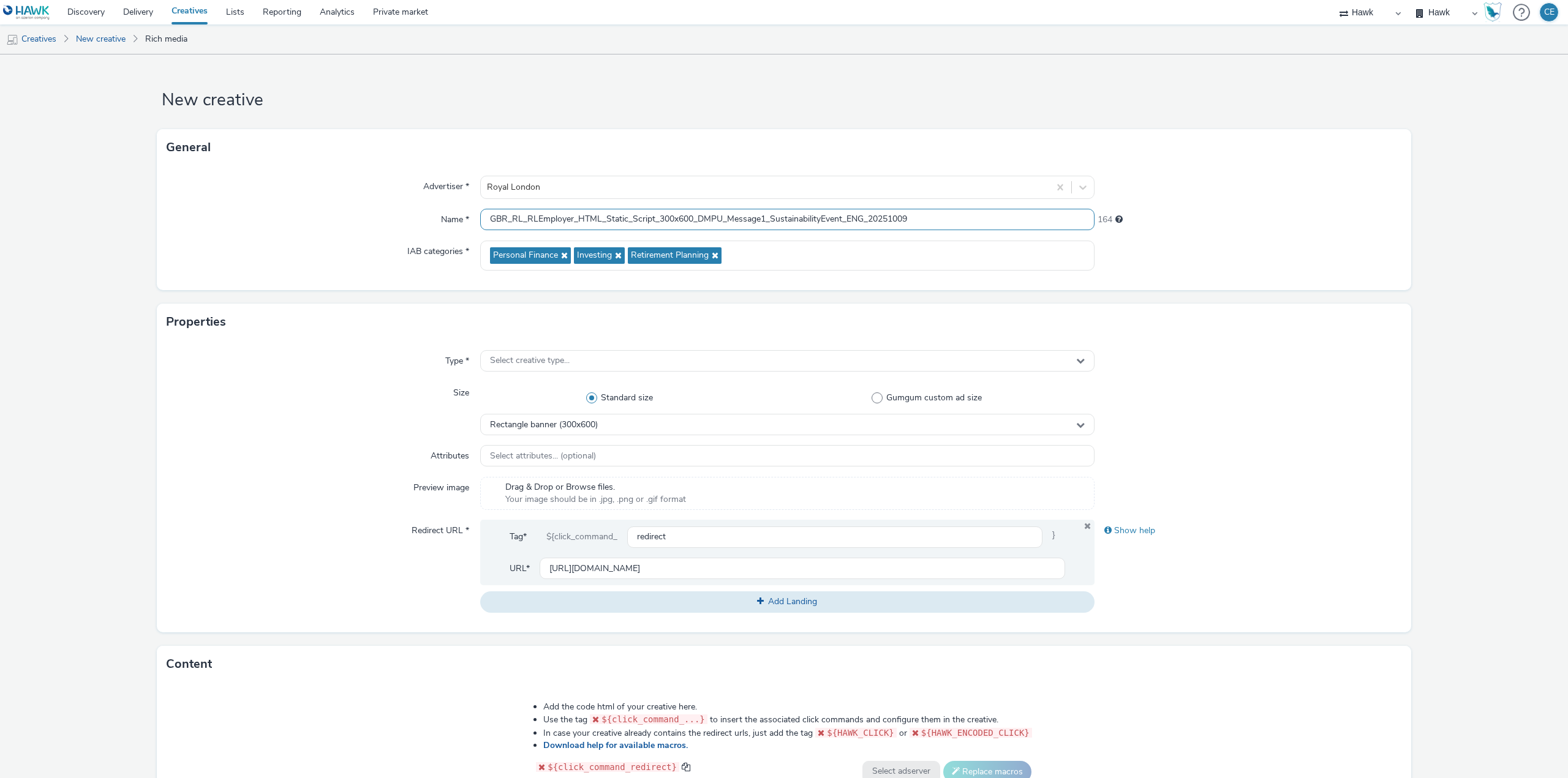
drag, startPoint x: 725, startPoint y: 218, endPoint x: 864, endPoint y: 218, distance: 139.0
click at [864, 218] on input "GBR_RL_RLEmployer_HTML_Static_Script_300x600_DMPU_Message1_SustainabilityEvent_…" at bounding box center [787, 219] width 614 height 22
drag, startPoint x: 756, startPoint y: 216, endPoint x: 774, endPoint y: 217, distance: 18.0
click at [774, 217] on input "GBR_RL_RLEmployer_HTML_Static_Script_300x600_DMPU_20251009" at bounding box center [787, 219] width 614 height 22
type input "GBR_RL_RLEmployer_HTML_Static_Script_300x600_DMPU_20251010"
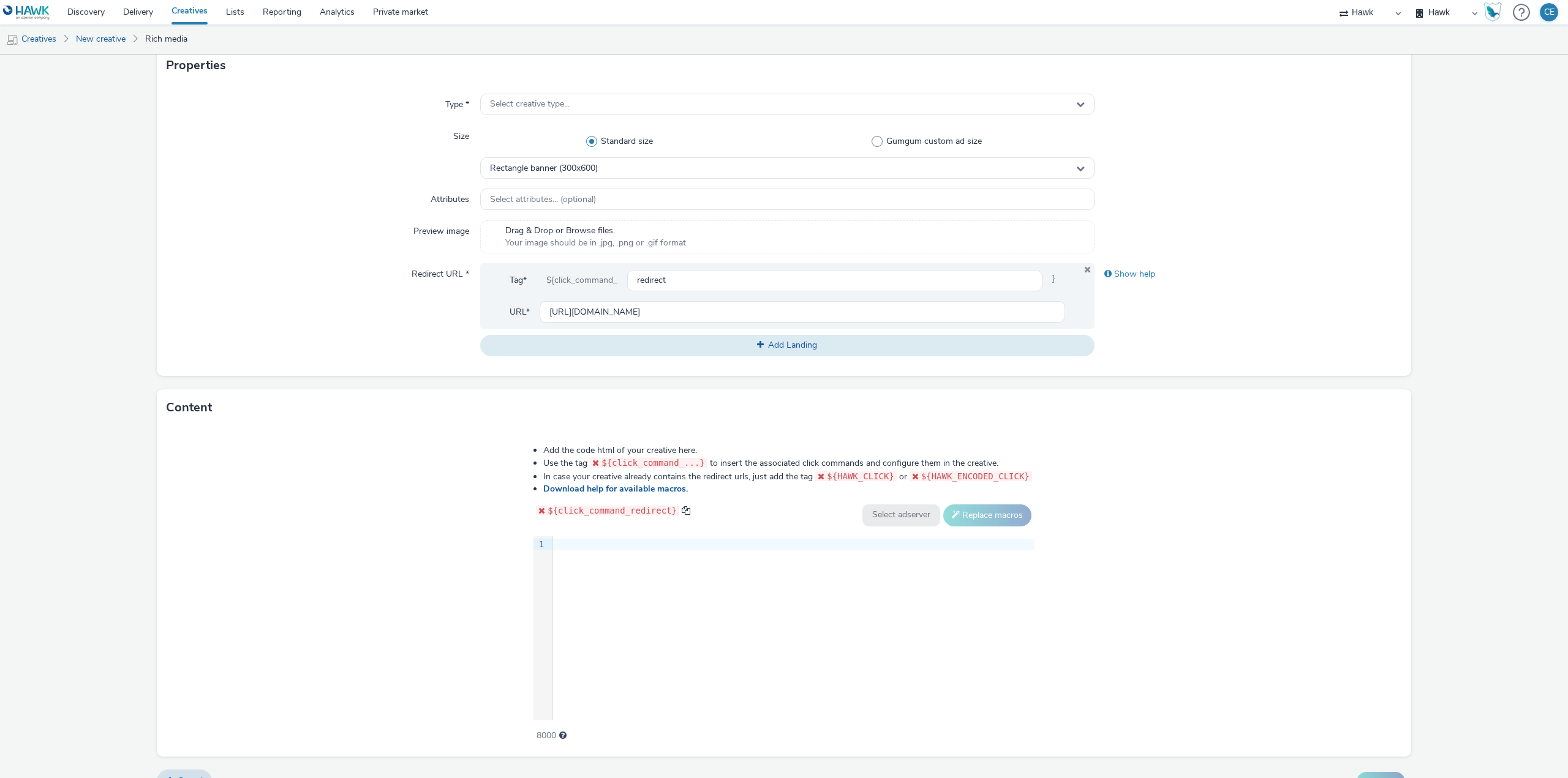
scroll to position [280, 0]
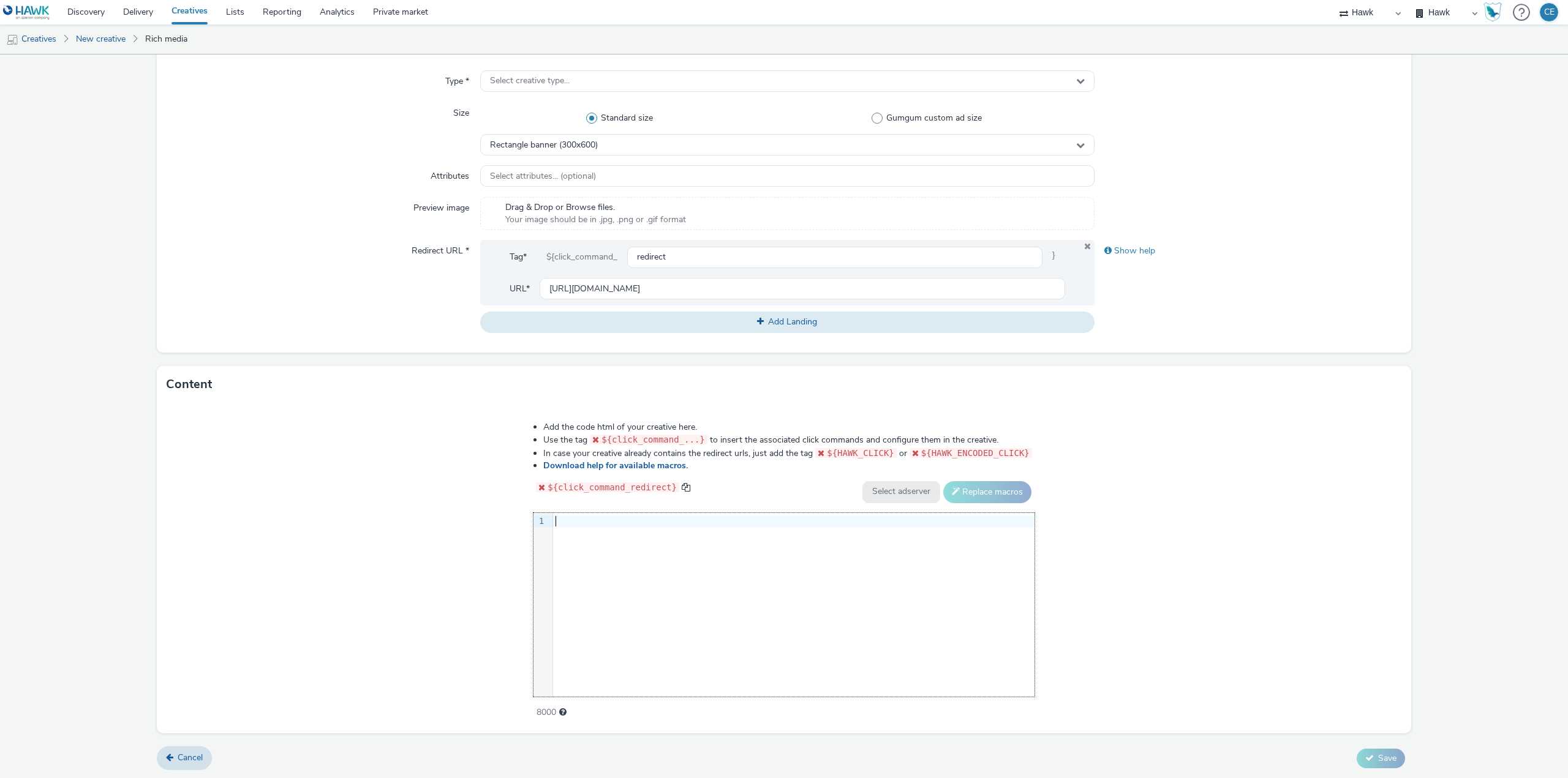
click at [619, 534] on div "9 1 ›" at bounding box center [784, 604] width 501 height 183
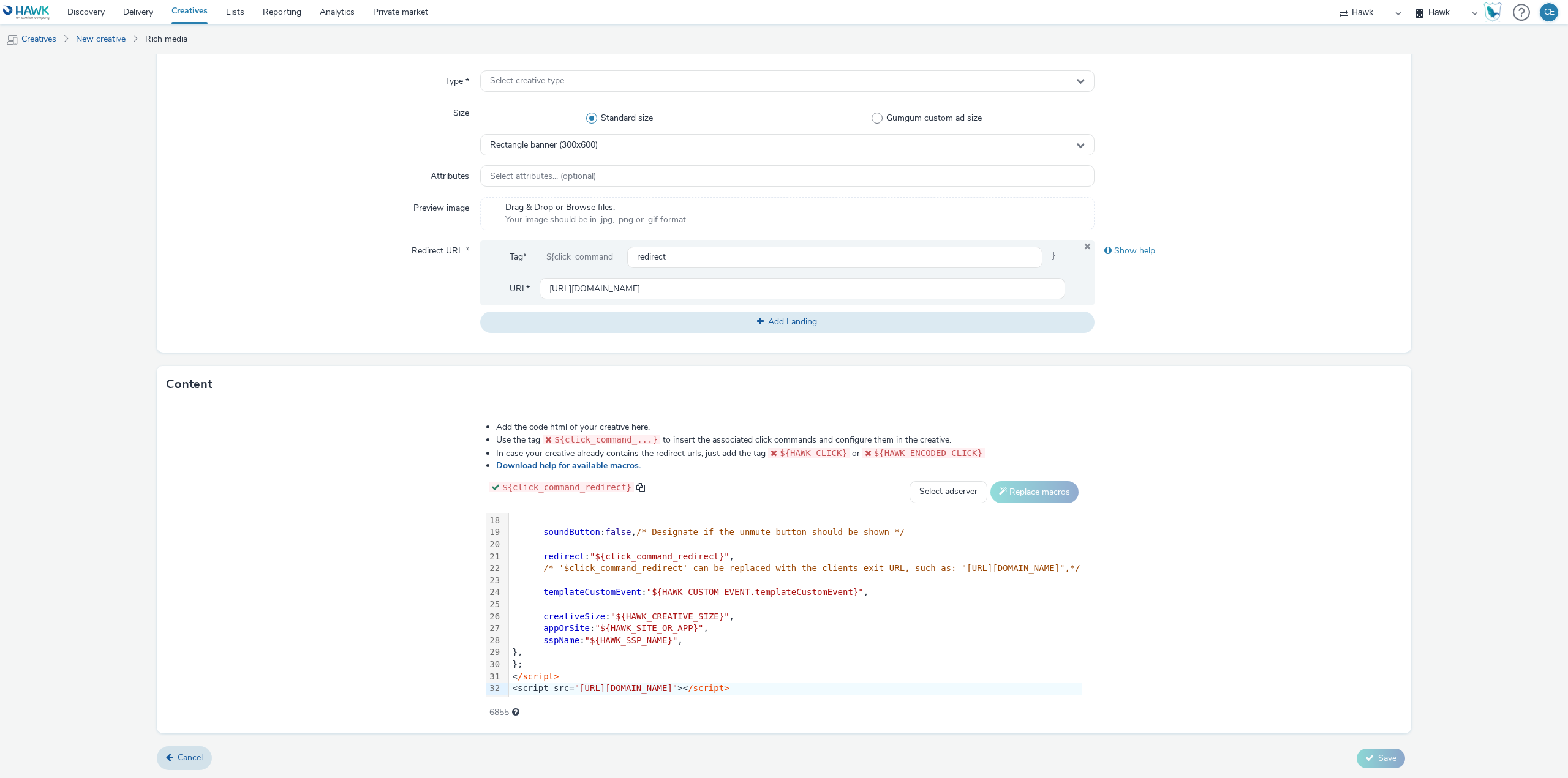
drag, startPoint x: 1338, startPoint y: 704, endPoint x: 1335, endPoint y: 696, distance: 8.5
click at [1337, 703] on div "Add the code html of your creative here. Use the tag ${click_command_...} to in…" at bounding box center [784, 568] width 1254 height 330
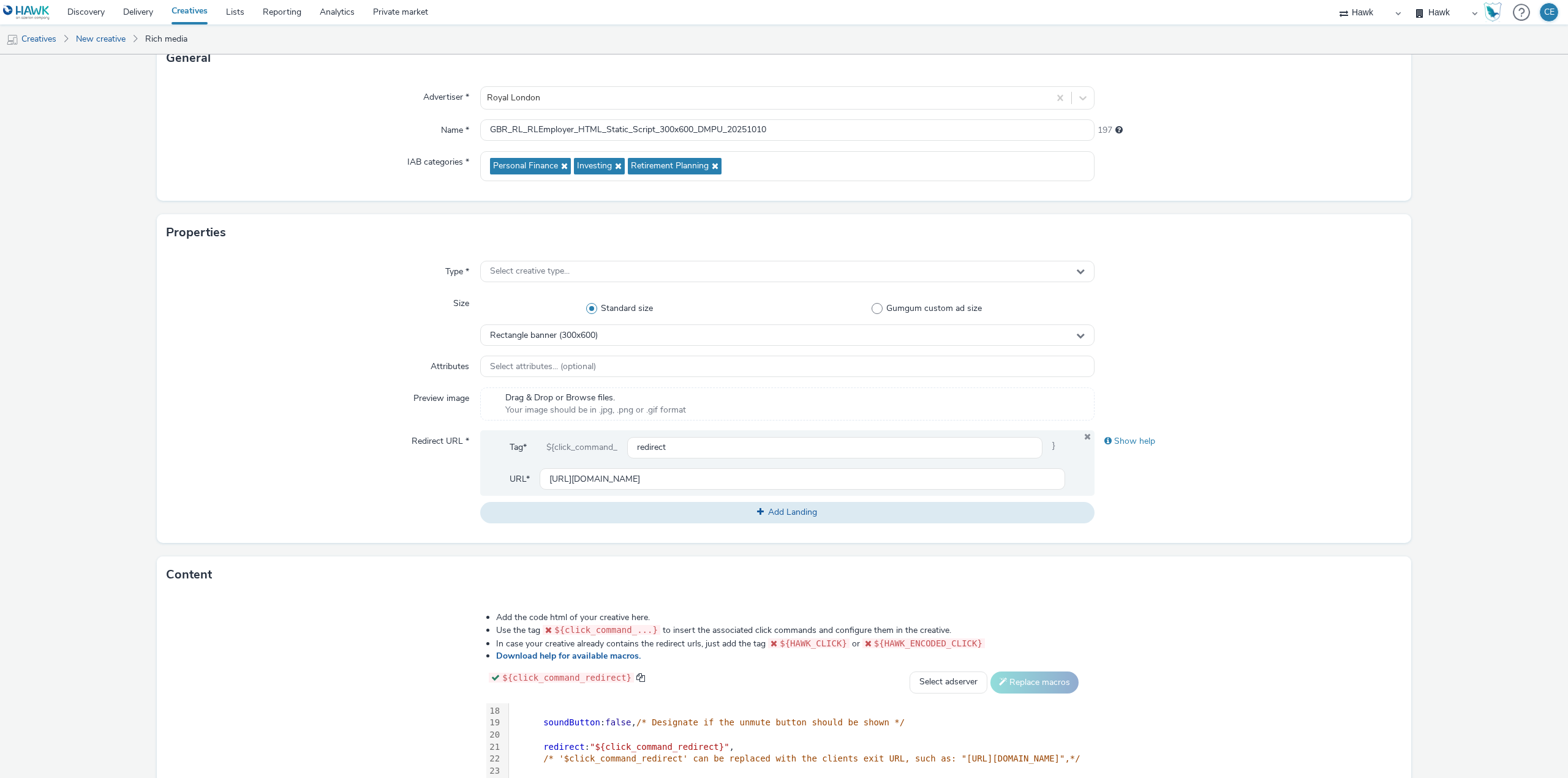
scroll to position [35, 0]
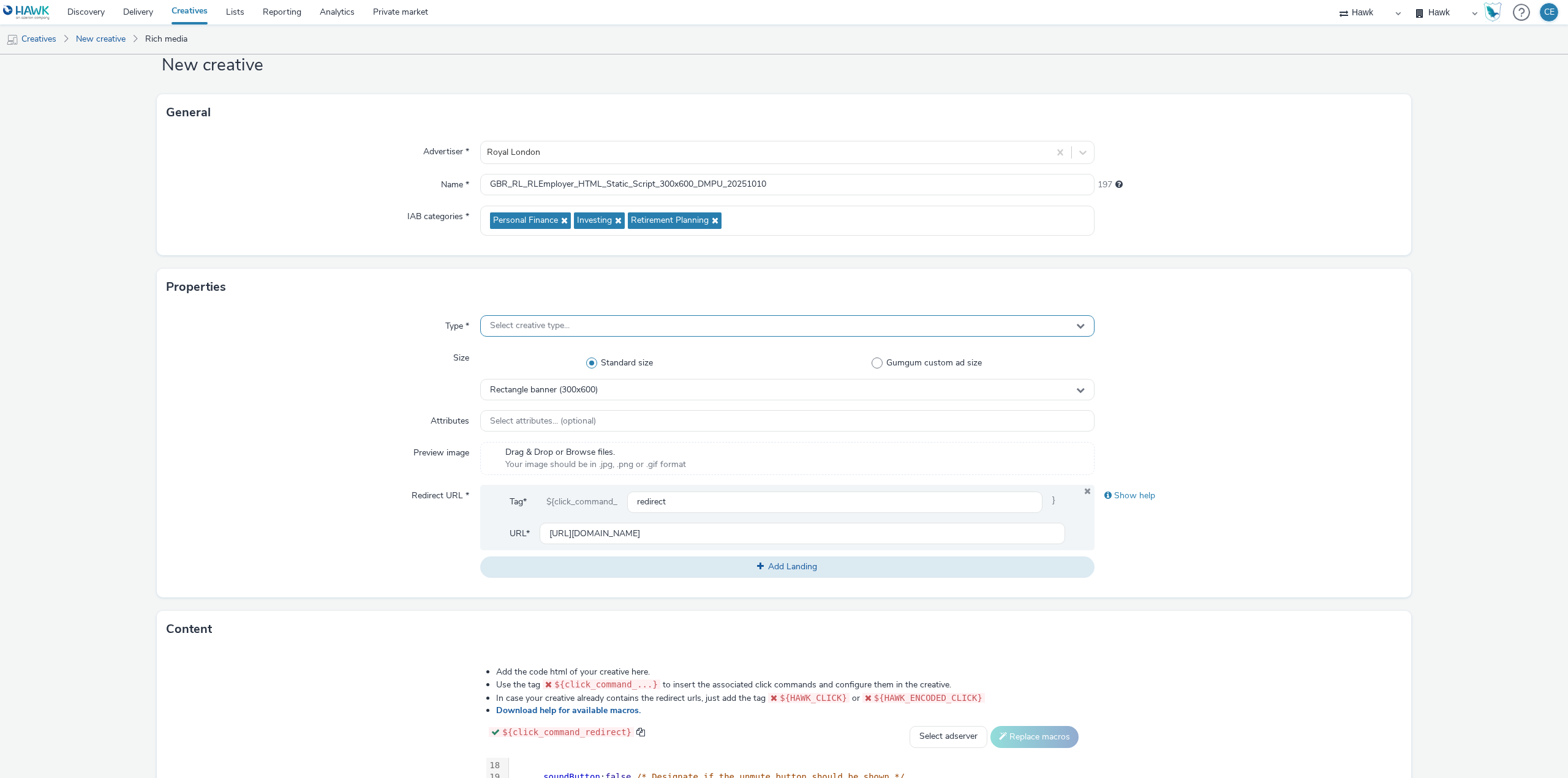
click at [811, 330] on div "Select creative type..." at bounding box center [787, 326] width 614 height 22
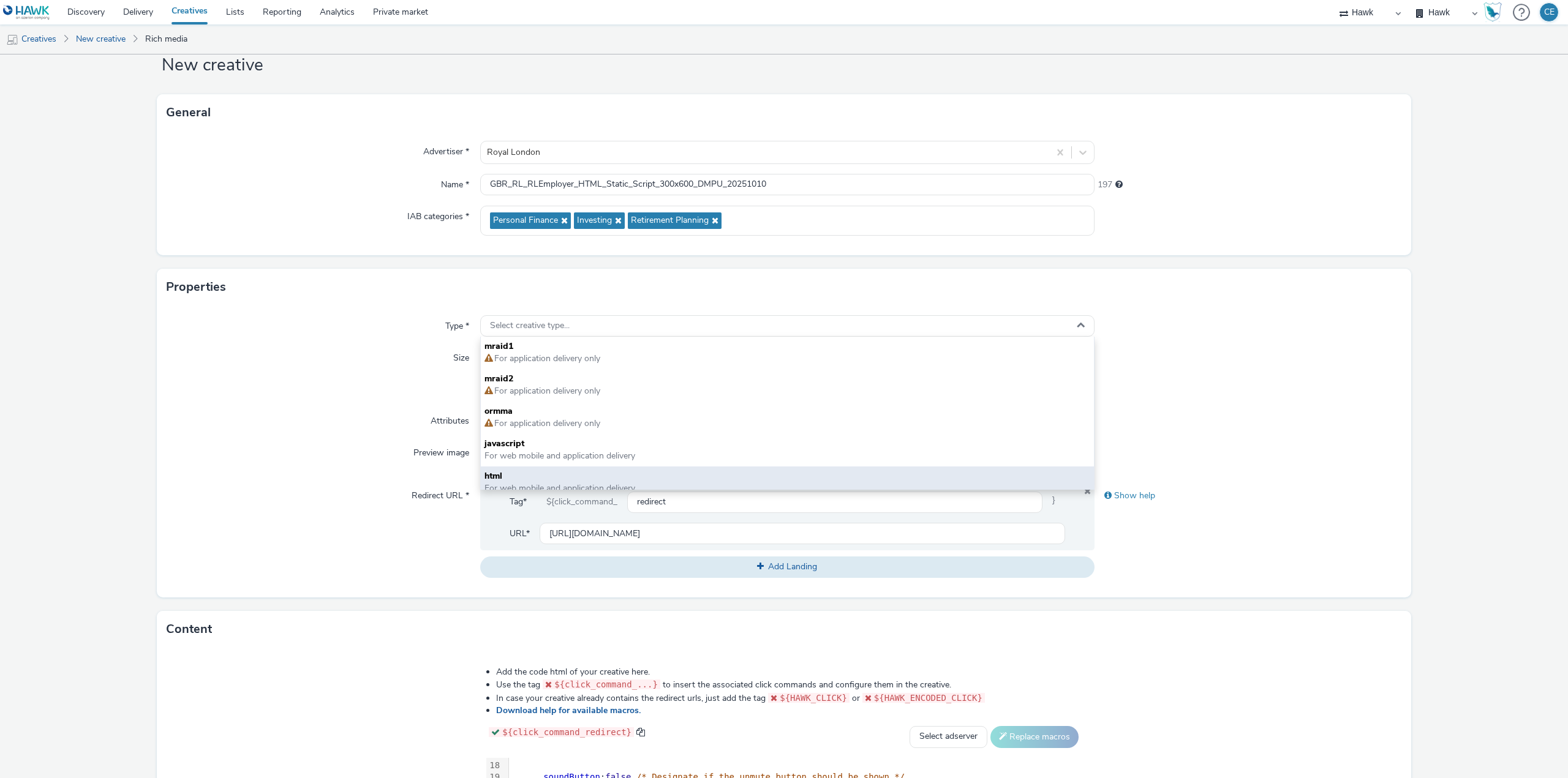
click at [640, 475] on span "html" at bounding box center [787, 476] width 606 height 12
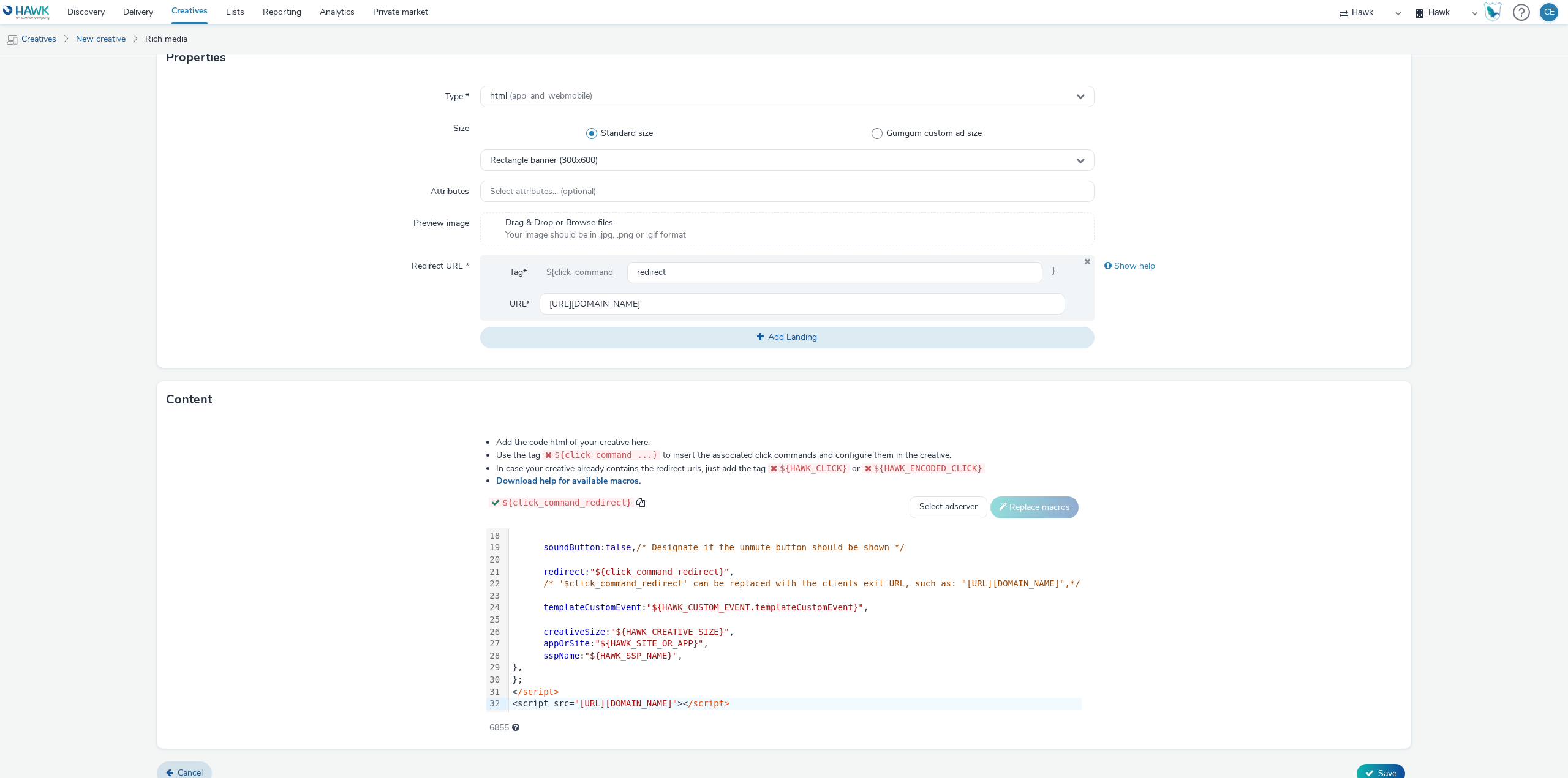
scroll to position [280, 0]
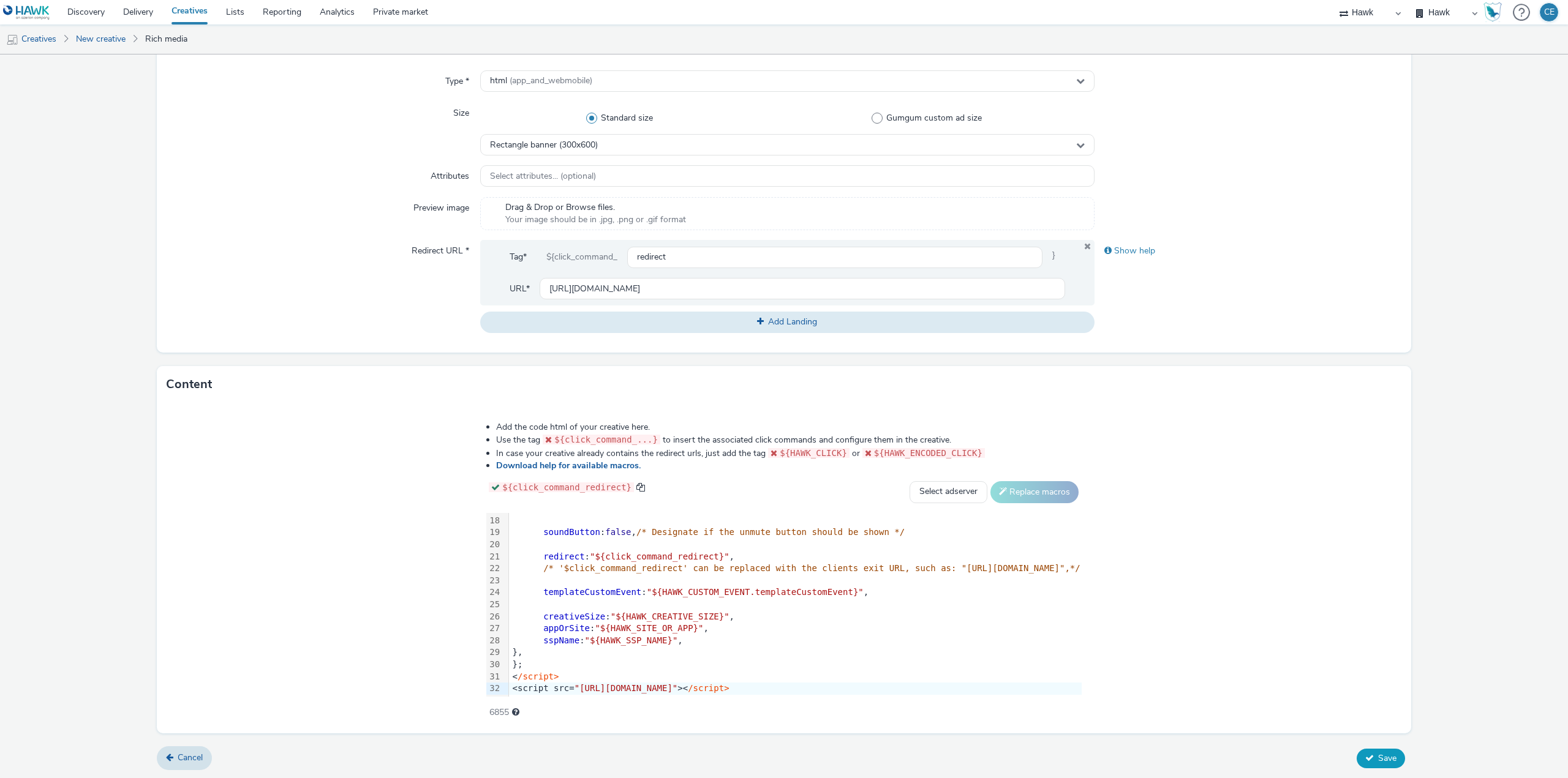
click at [1378, 754] on span "Save" at bounding box center [1387, 759] width 19 height 12
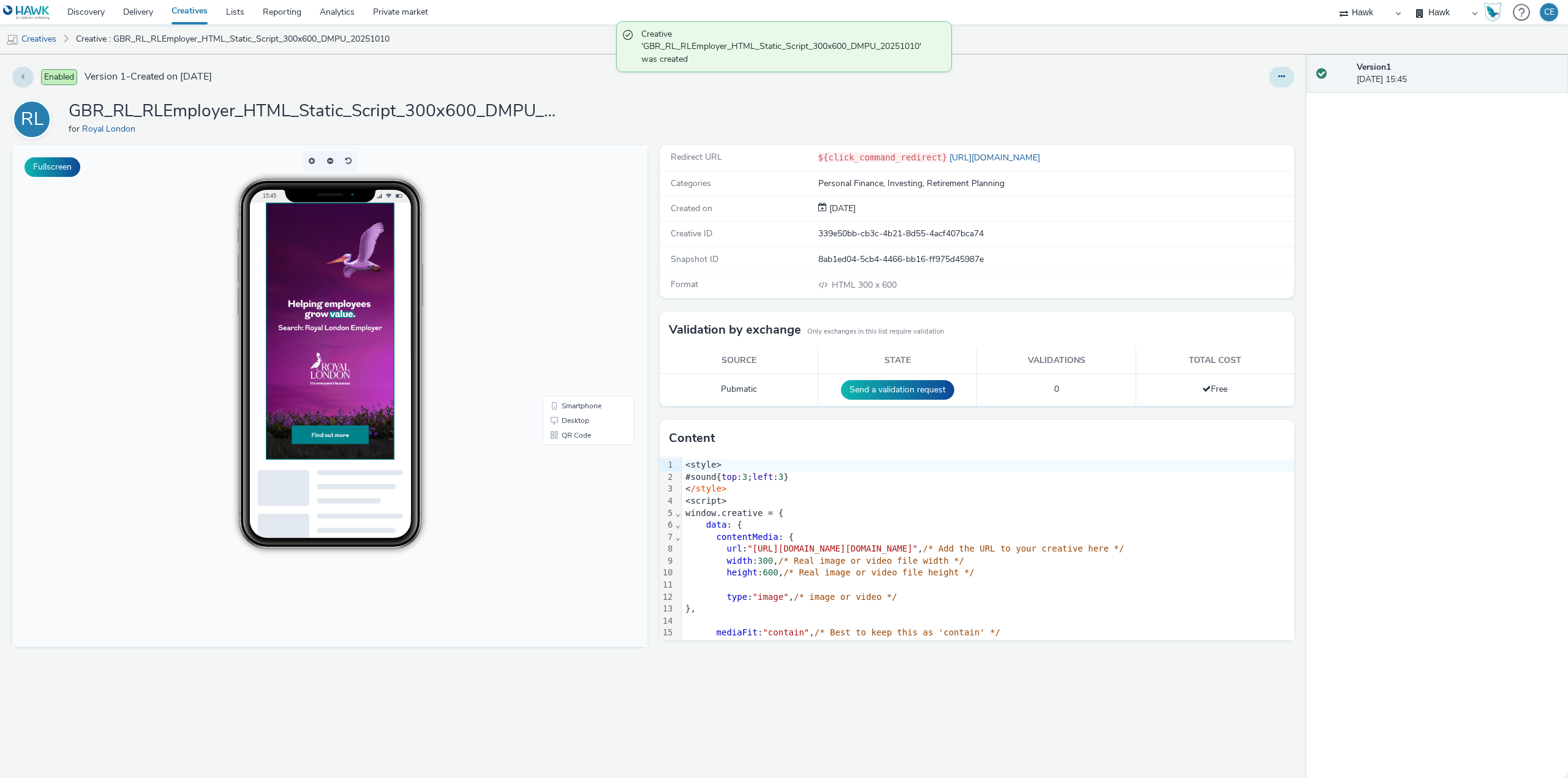
click at [1277, 76] on button at bounding box center [1282, 77] width 25 height 21
click at [1253, 131] on link "Duplicate" at bounding box center [1248, 126] width 92 height 25
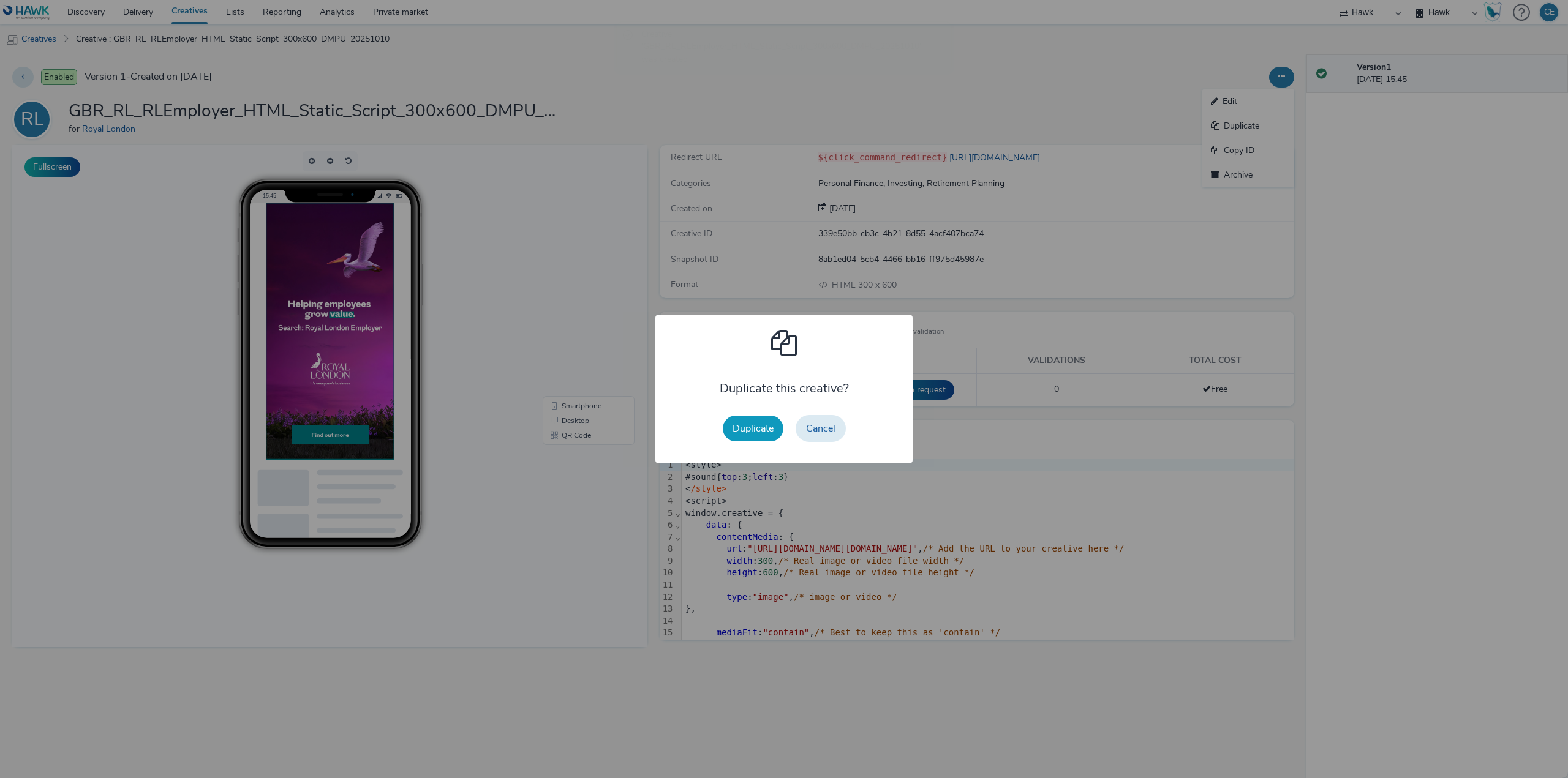
click at [761, 438] on button "Duplicate" at bounding box center [753, 428] width 61 height 25
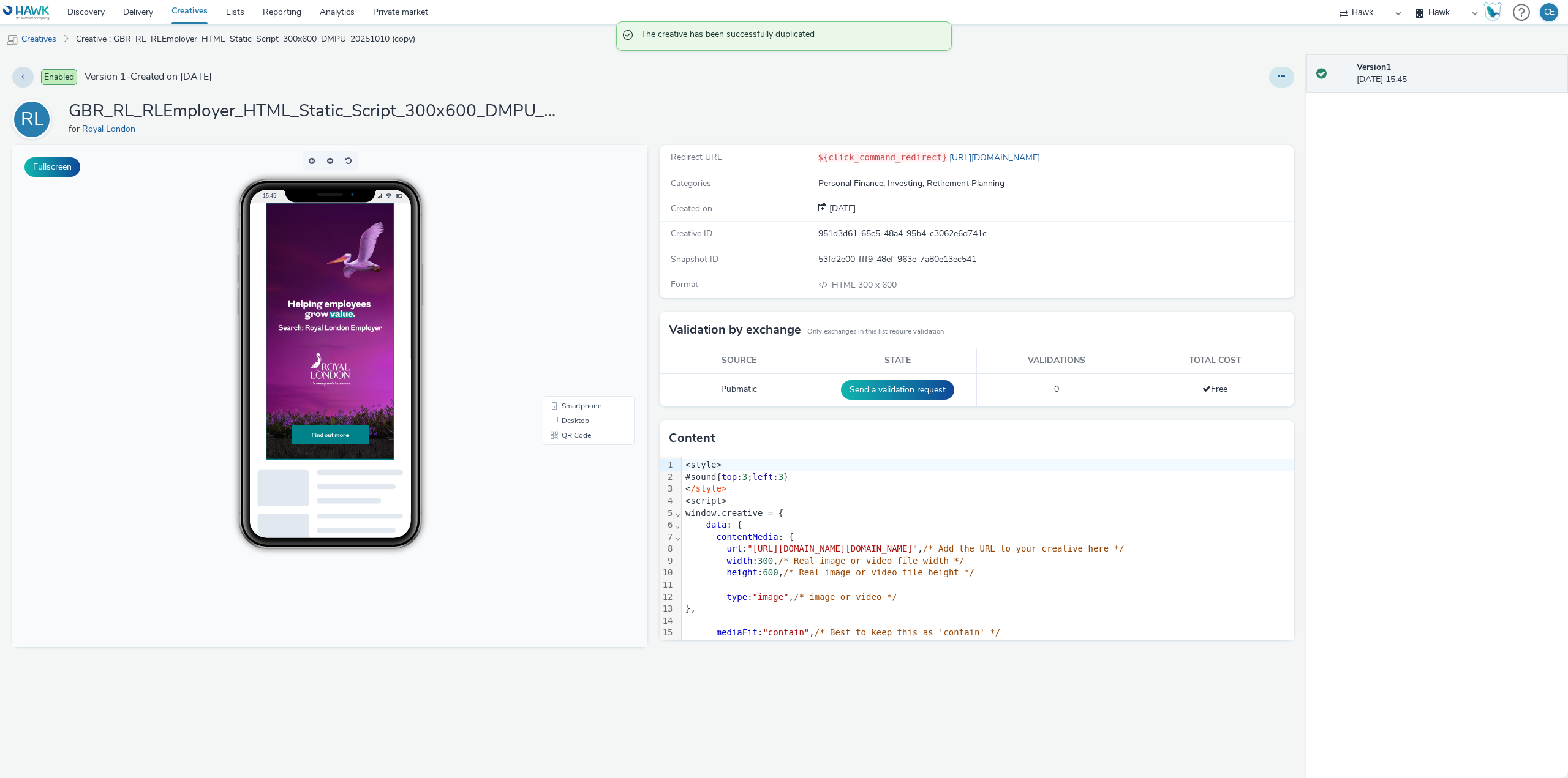
click at [1280, 81] on button at bounding box center [1282, 77] width 25 height 21
click at [1249, 99] on link "Edit" at bounding box center [1248, 101] width 92 height 25
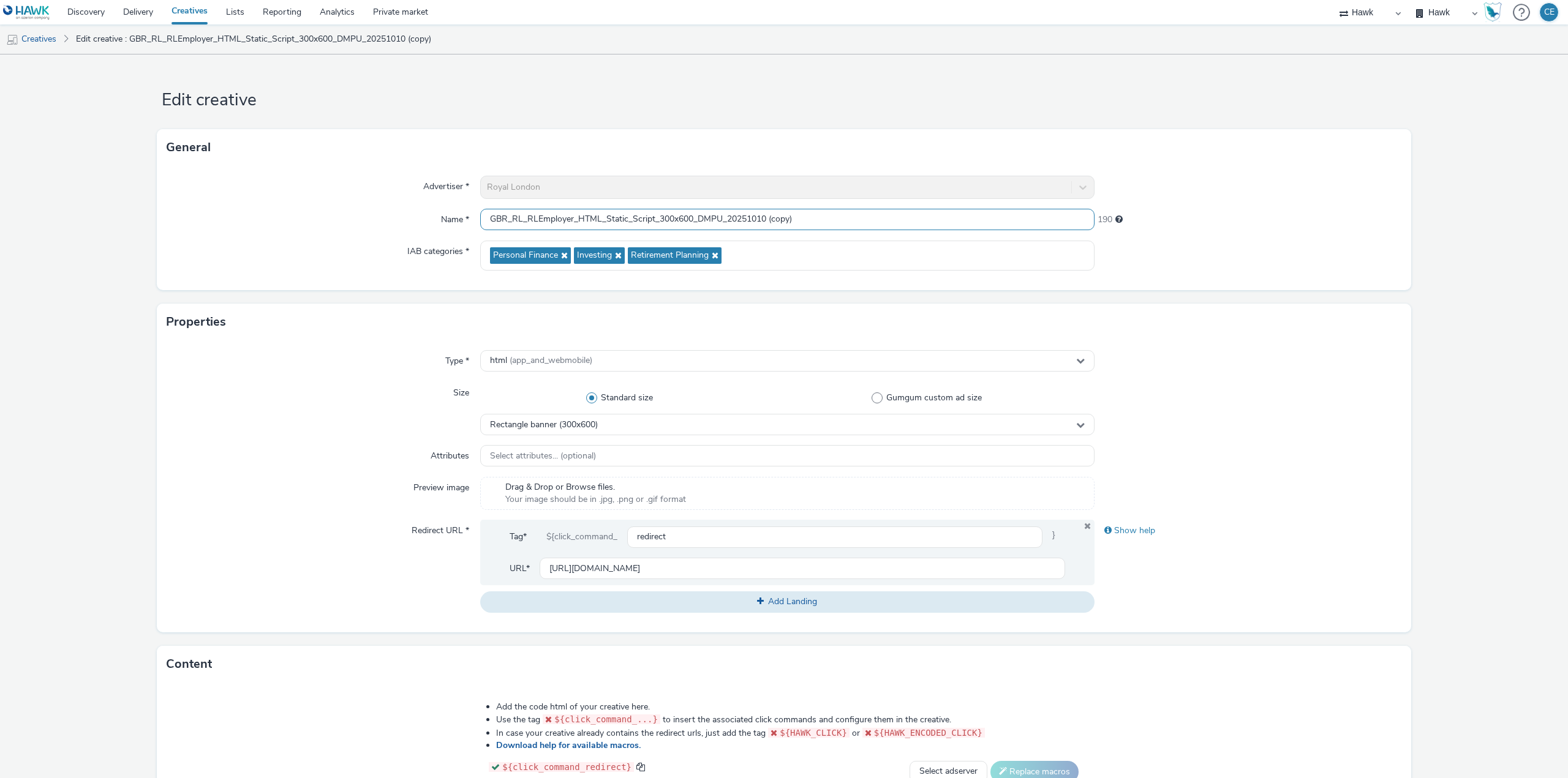
click at [703, 215] on input "GBR_RL_RLEmployer_HTML_Static_Script_300x600_DMPU_20251010 (copy)" at bounding box center [787, 219] width 614 height 22
click at [627, 429] on div "Rectangle banner (300x600)" at bounding box center [787, 425] width 614 height 22
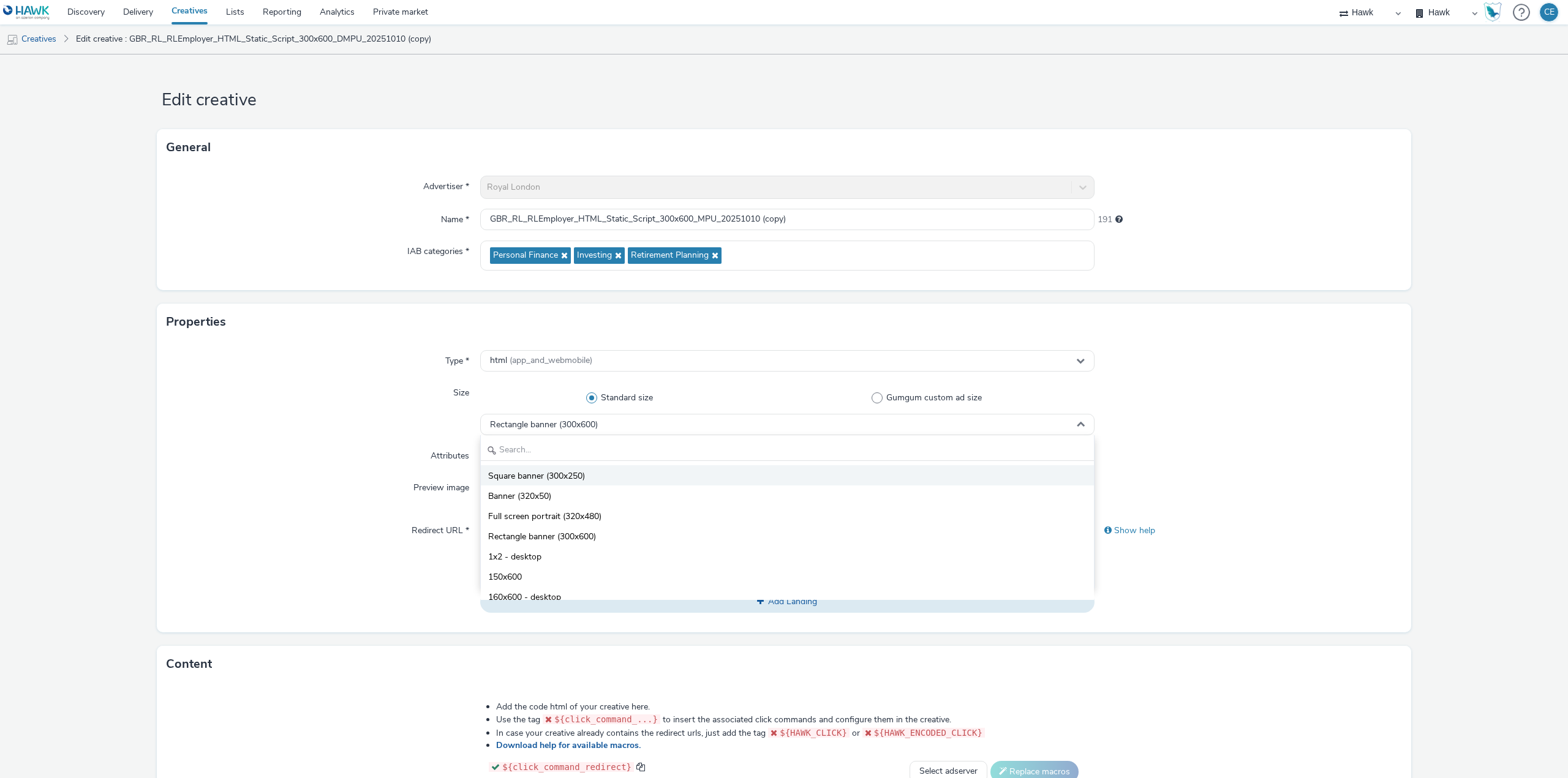
click at [596, 484] on li "Square banner (300x250)" at bounding box center [787, 475] width 613 height 20
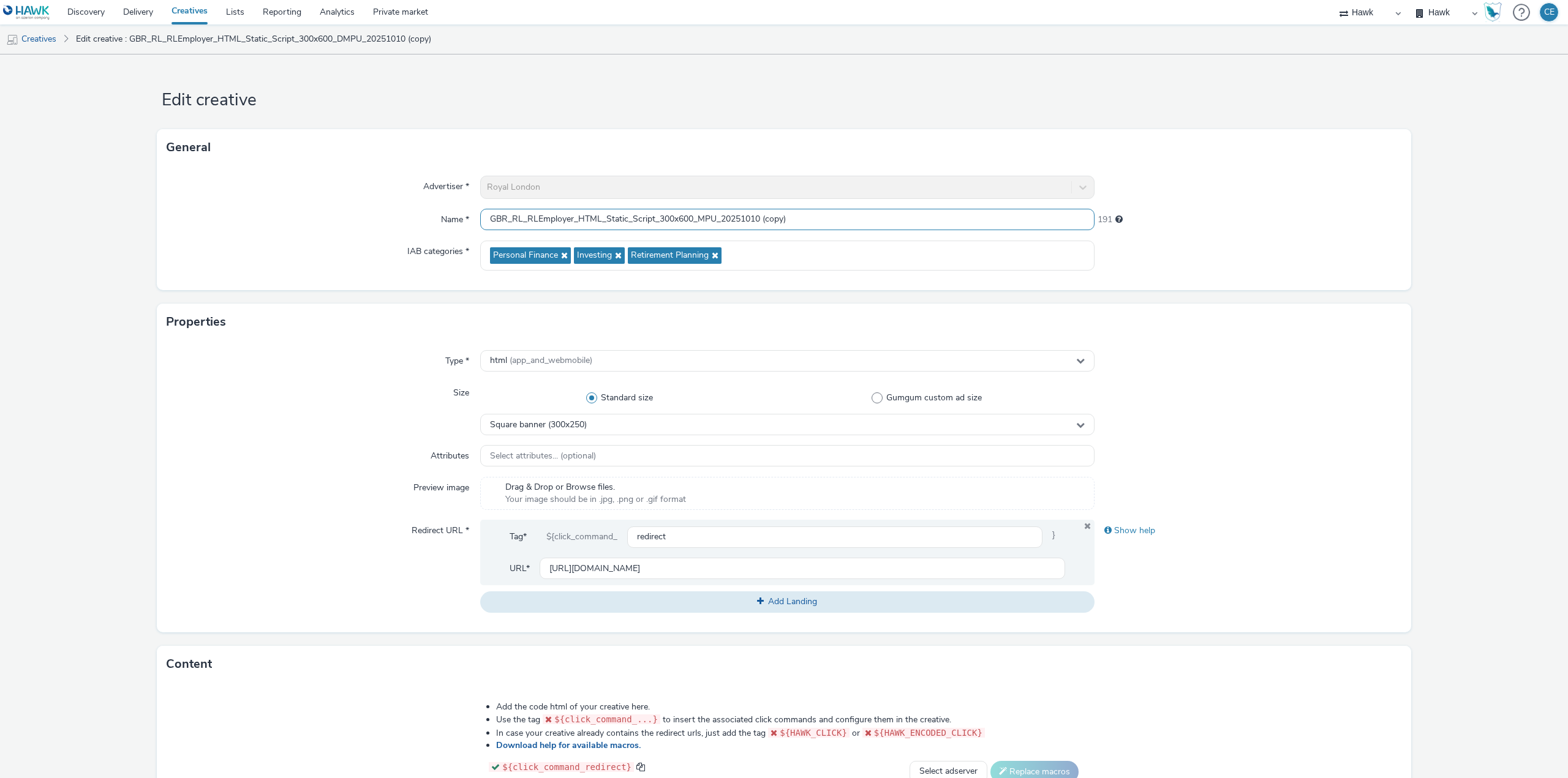
drag, startPoint x: 676, startPoint y: 213, endPoint x: 682, endPoint y: 218, distance: 7.8
click at [682, 218] on input "GBR_RL_RLEmployer_HTML_Static_Script_300x600_MPU_20251010 (copy)" at bounding box center [787, 219] width 614 height 22
drag, startPoint x: 685, startPoint y: 219, endPoint x: 674, endPoint y: 216, distance: 11.4
click at [674, 216] on input "GBR_RL_RLEmployer_HTML_Static_Script_300x600_MPU_20251010 (copy)" at bounding box center [787, 219] width 614 height 22
drag, startPoint x: 757, startPoint y: 217, endPoint x: 802, endPoint y: 225, distance: 45.7
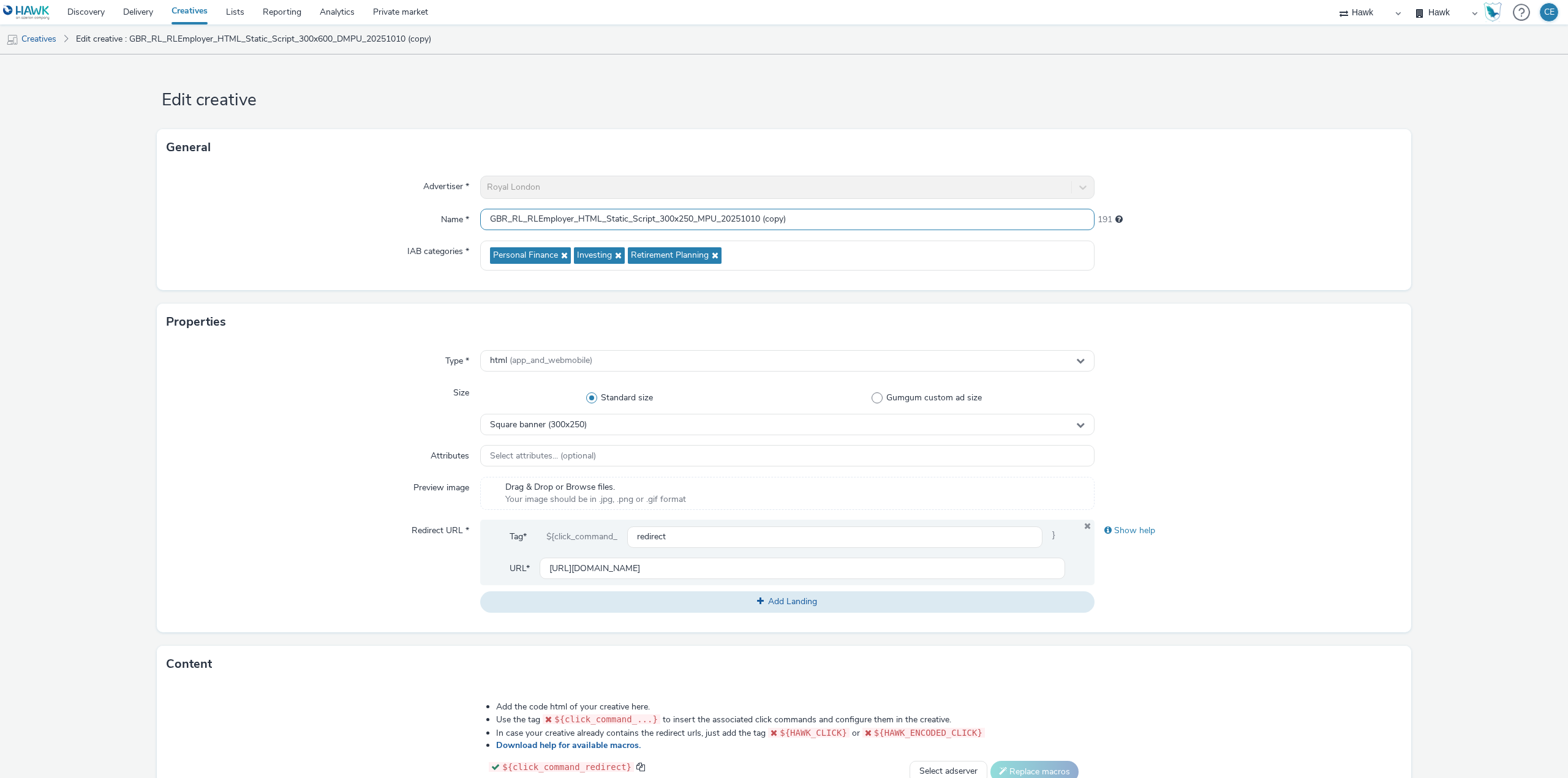
click at [802, 225] on input "GBR_RL_RLEmployer_HTML_Static_Script_300x250_MPU_20251010 (copy)" at bounding box center [787, 219] width 614 height 22
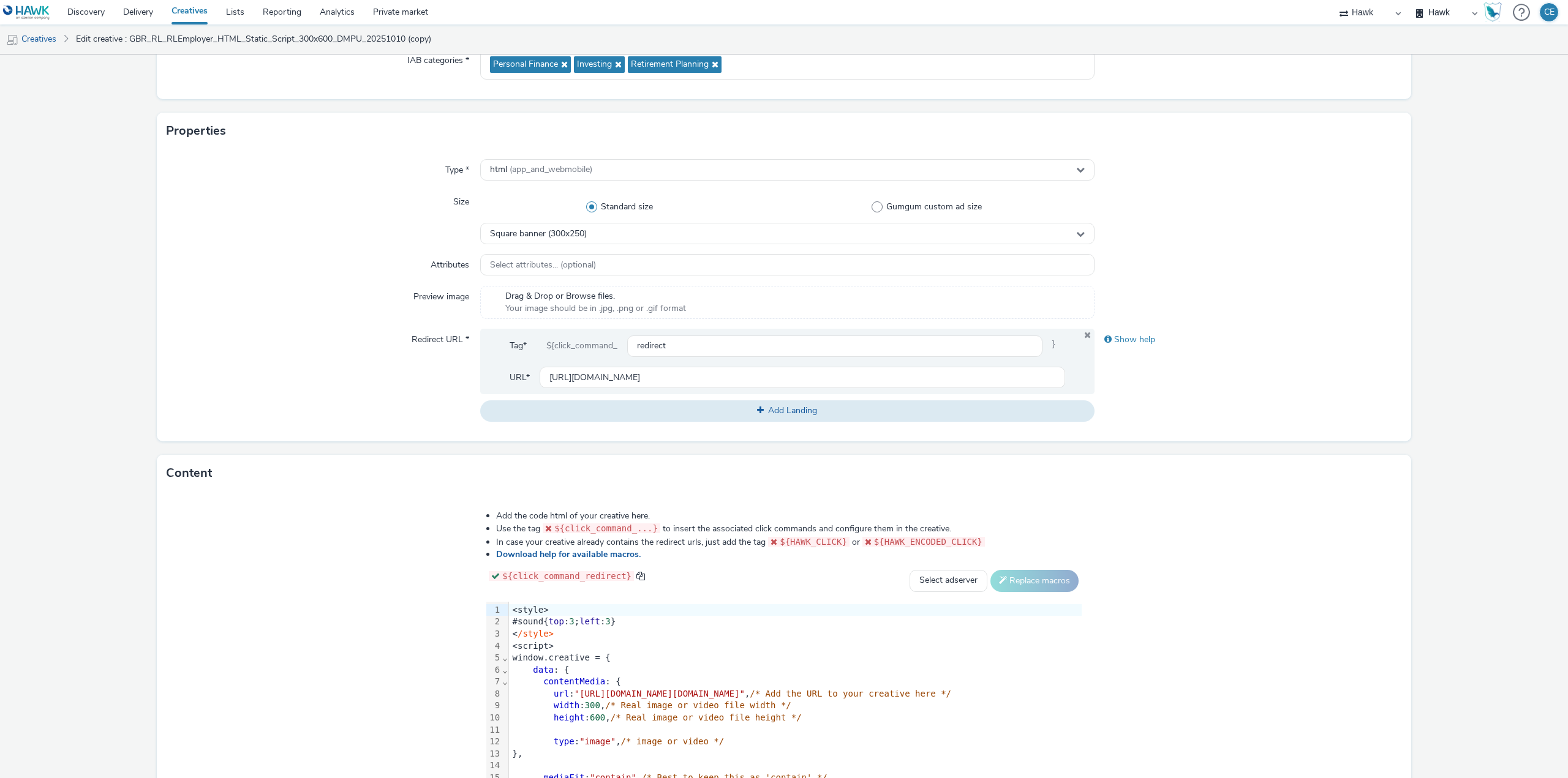
scroll to position [280, 0]
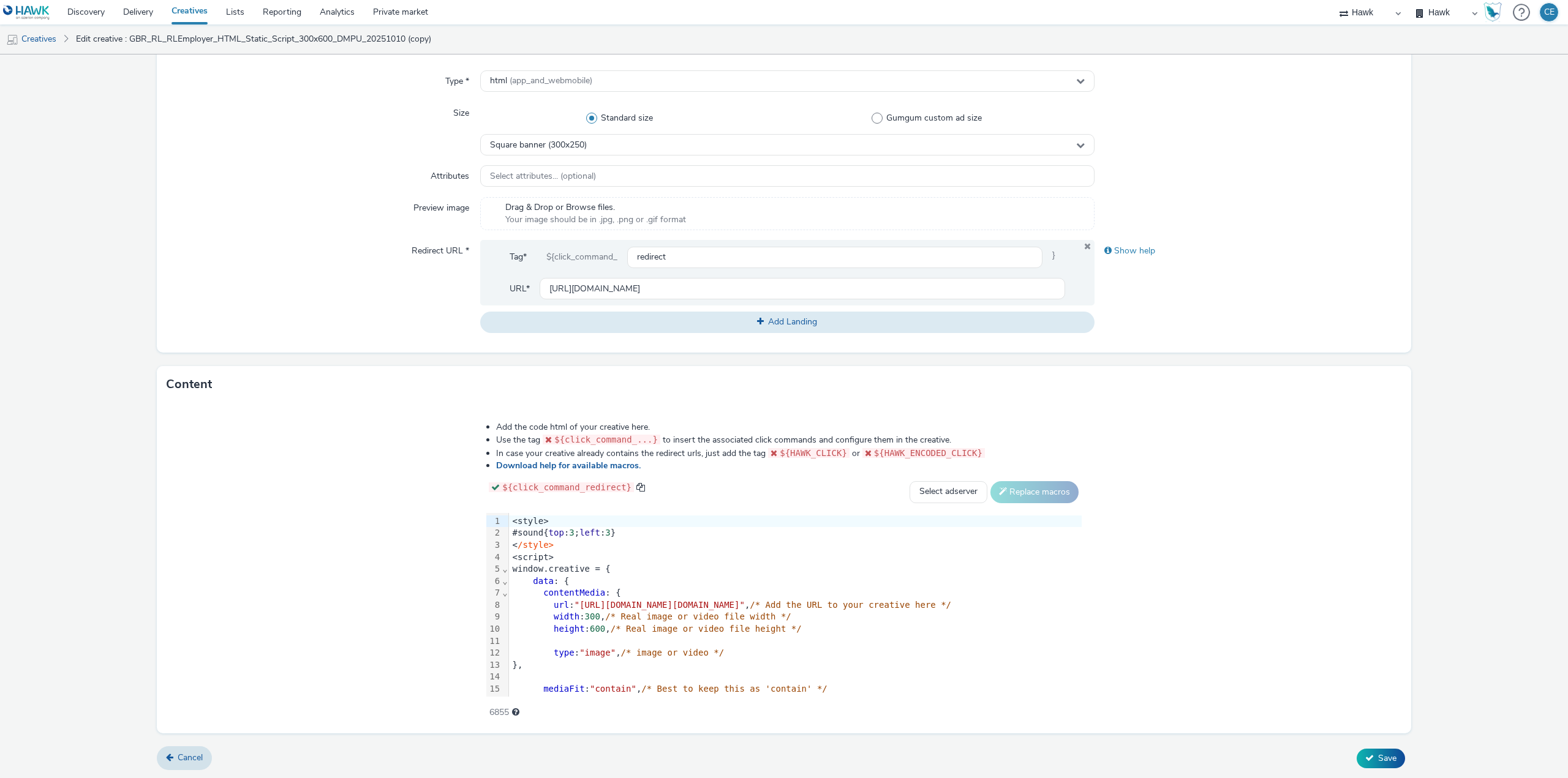
type input "GBR_RL_RLEmployer_HTML_Static_Script_300x250_MPU_20251010"
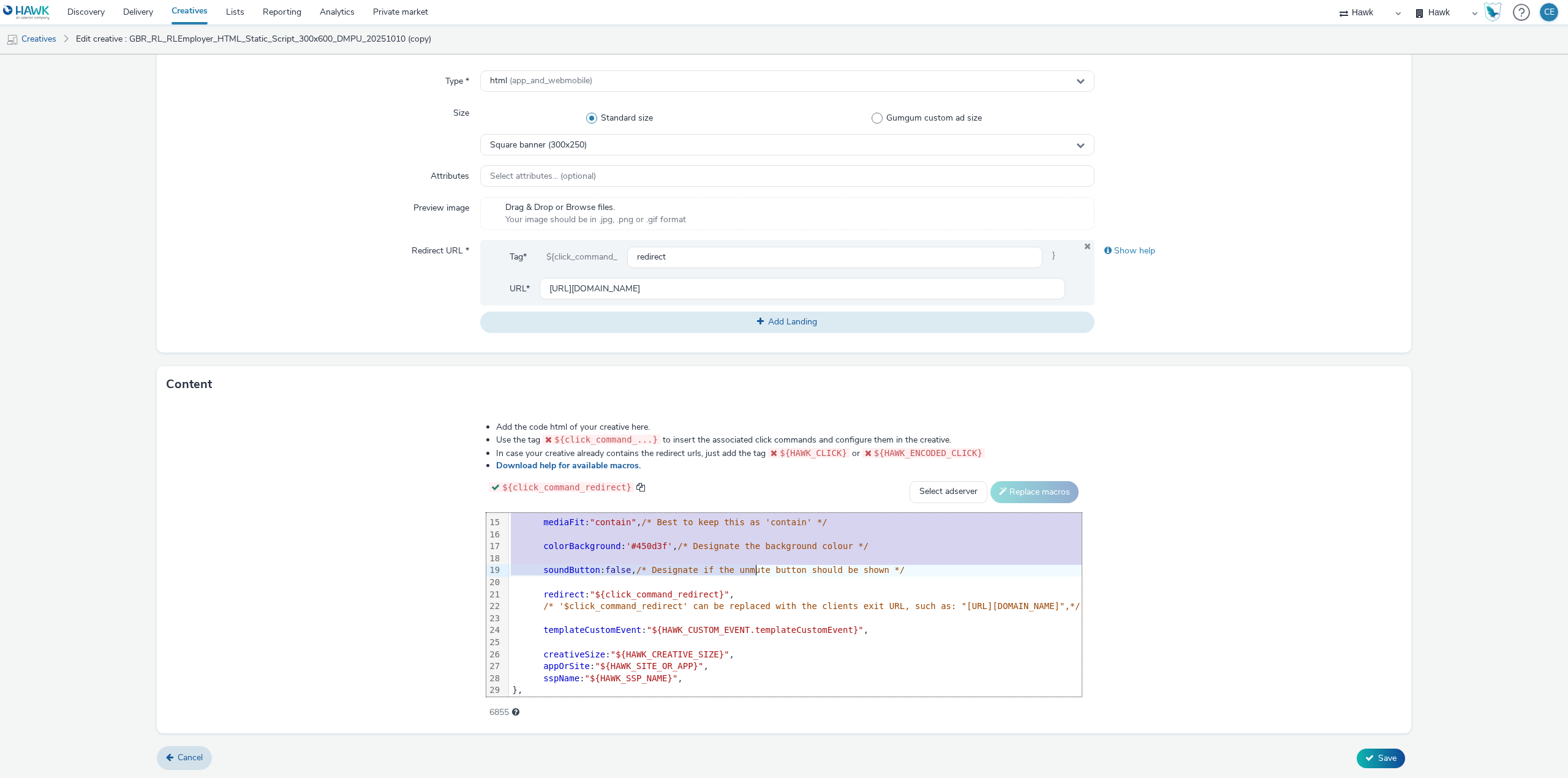
scroll to position [205, 0]
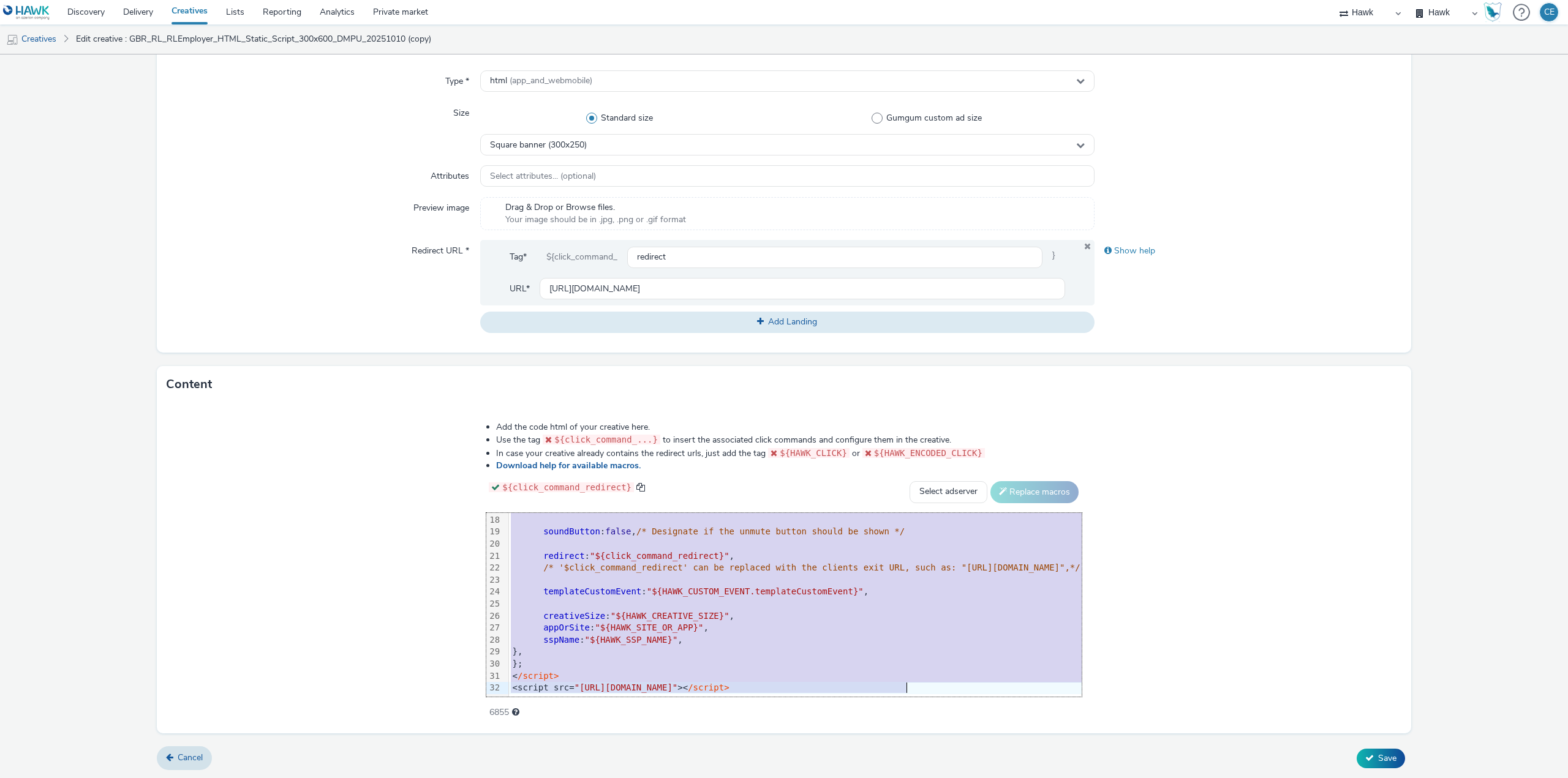
drag, startPoint x: 368, startPoint y: 513, endPoint x: 729, endPoint y: 801, distance: 461.8
click at [729, 777] on html "Discovery Delivery Creatives Lists Reporting Analytics Private market Hawk Hawk…" at bounding box center [784, 389] width 1568 height 778
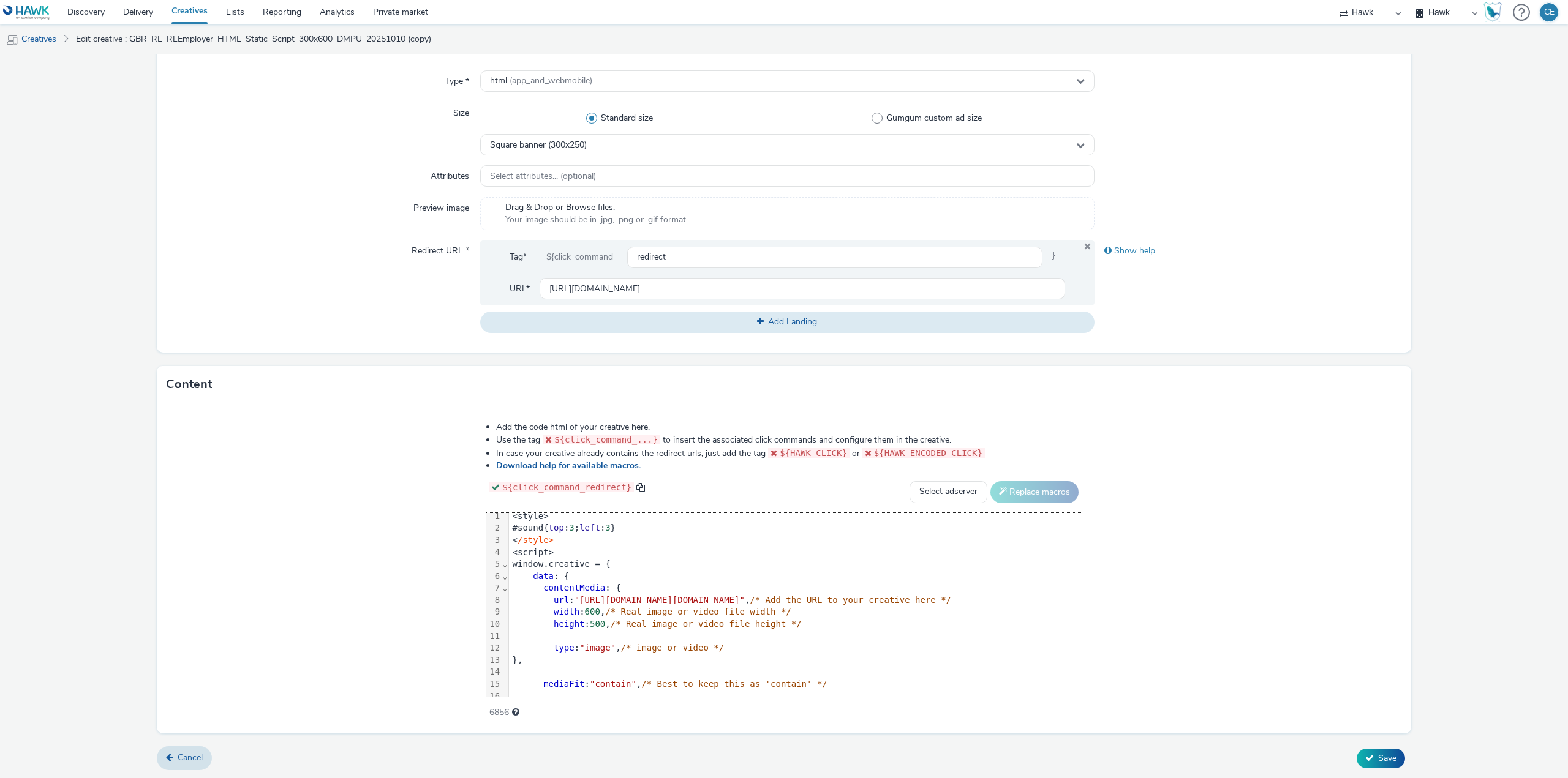
scroll to position [0, 0]
click at [1378, 759] on span "Save" at bounding box center [1387, 759] width 19 height 12
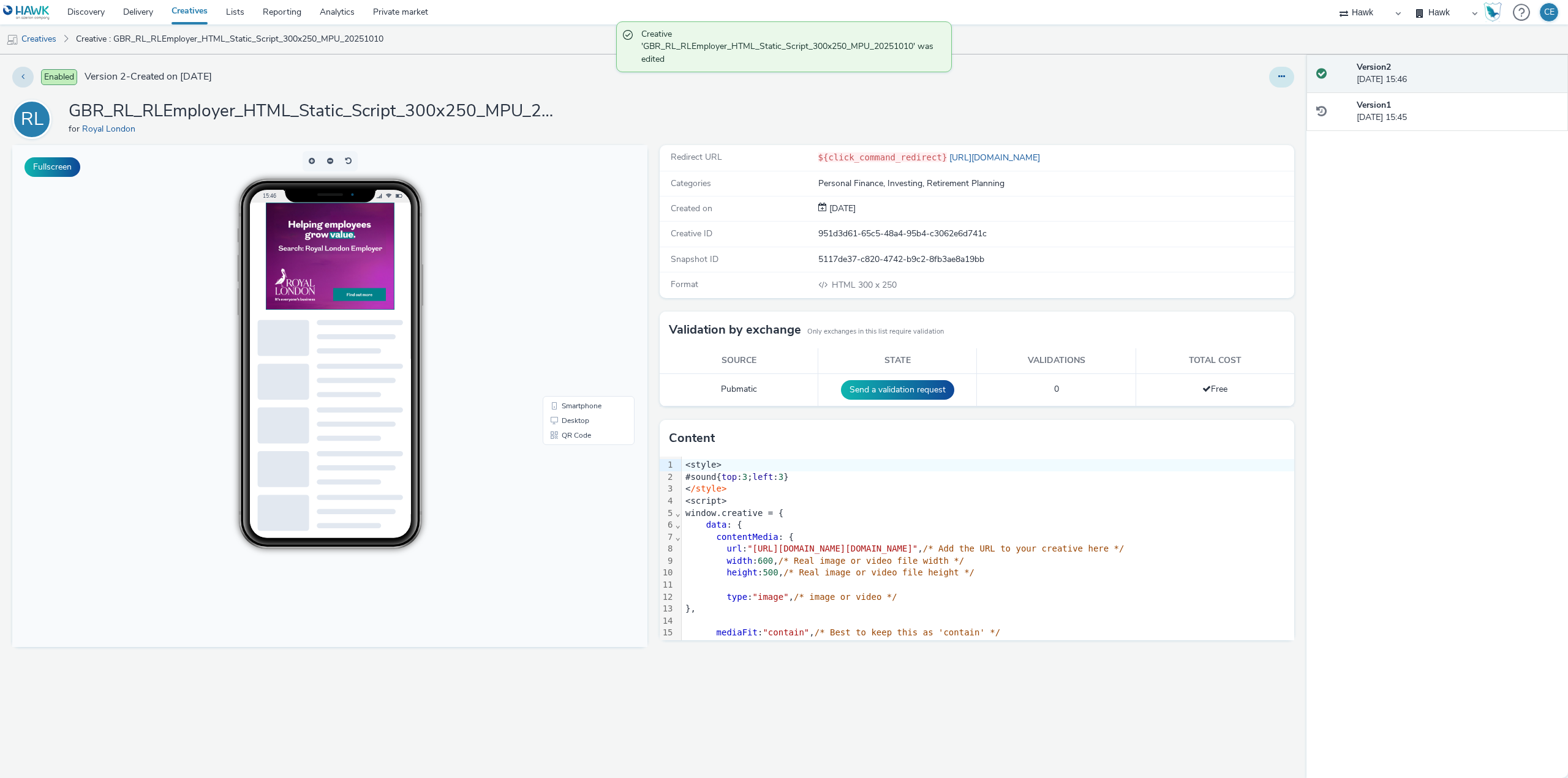
click at [1286, 73] on button at bounding box center [1282, 77] width 25 height 21
click at [1262, 126] on link "Duplicate" at bounding box center [1248, 126] width 92 height 25
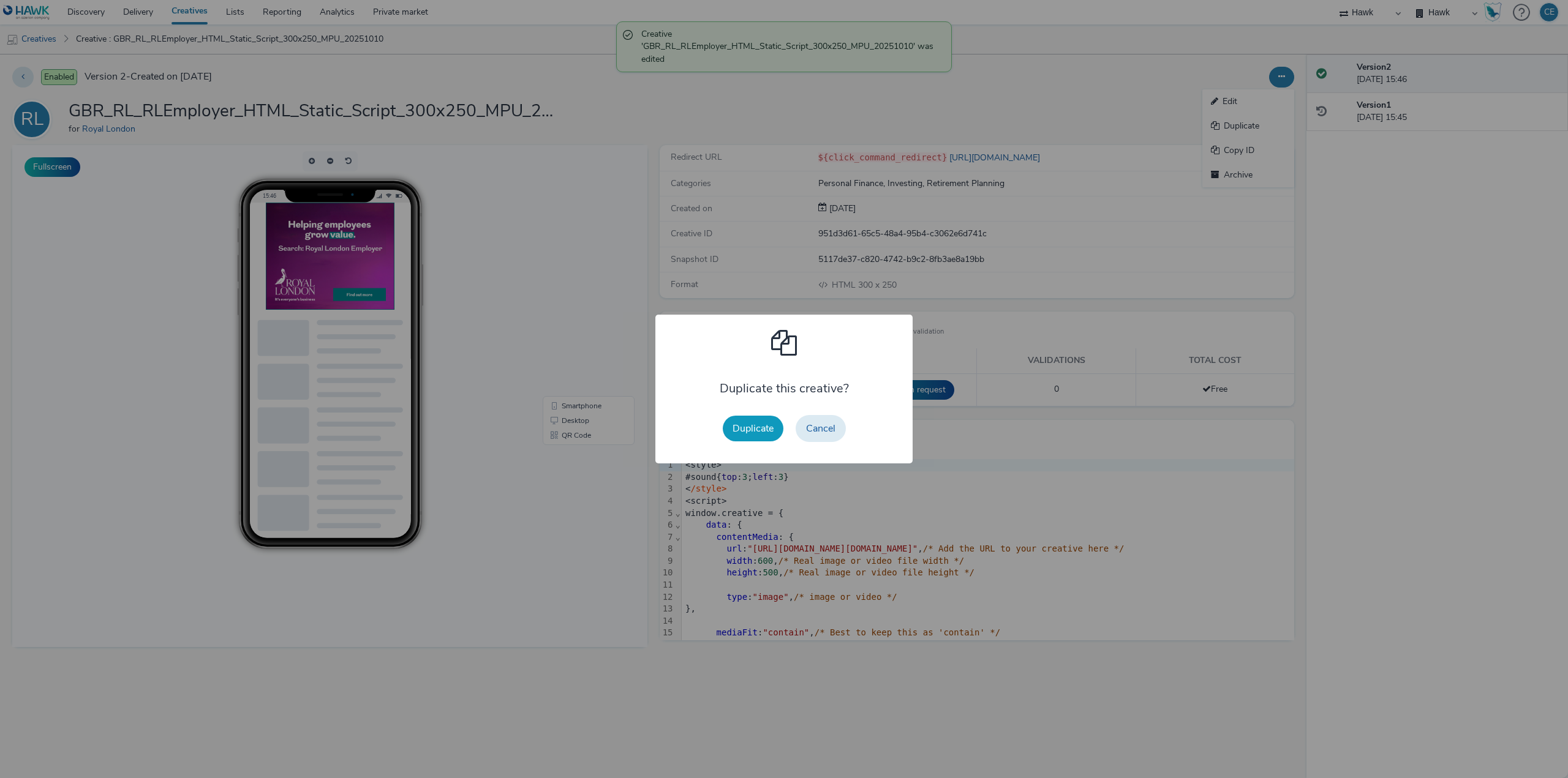
drag, startPoint x: 776, startPoint y: 422, endPoint x: 1193, endPoint y: 156, distance: 494.6
click at [776, 421] on button "Duplicate" at bounding box center [753, 428] width 61 height 25
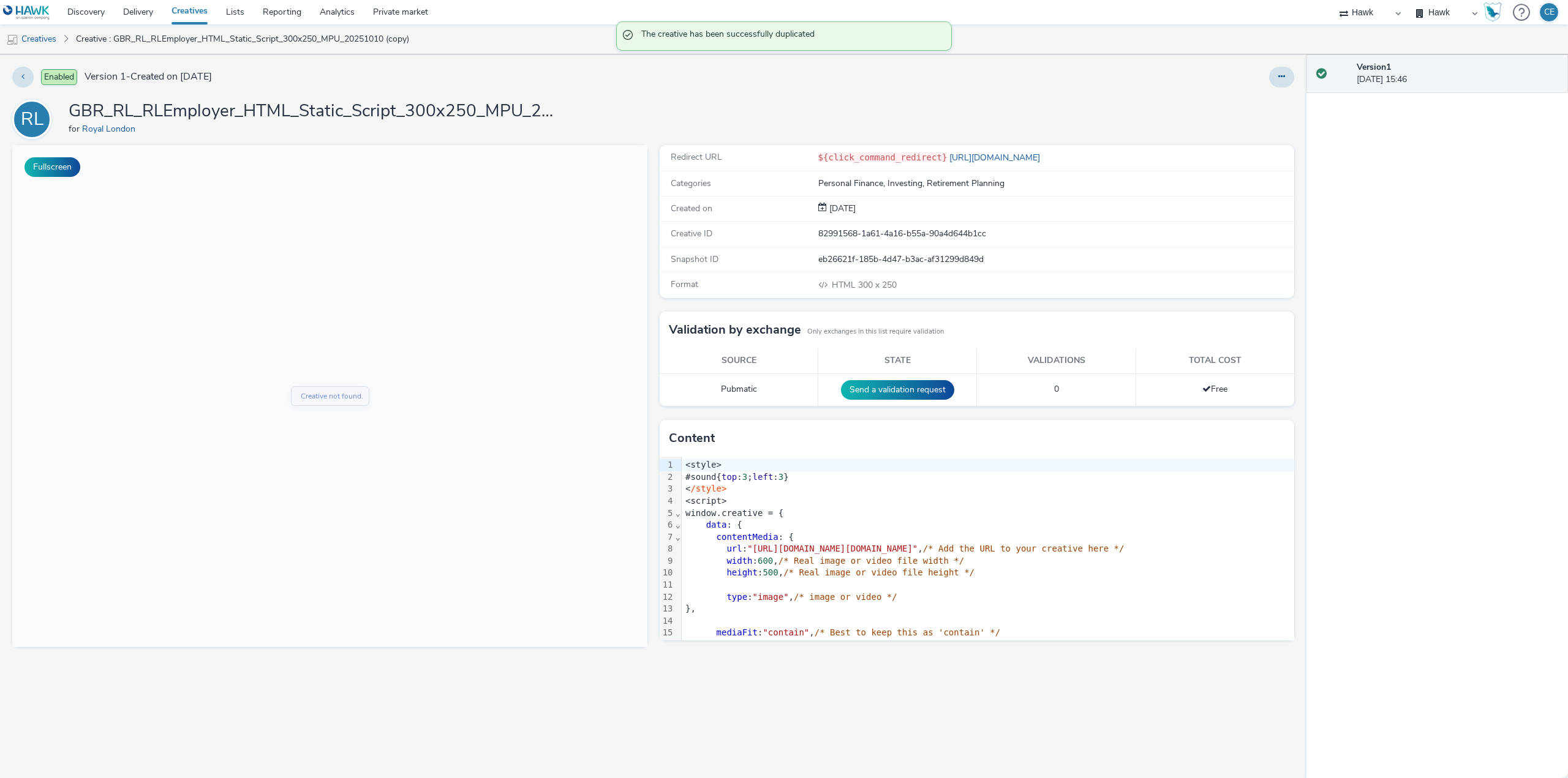
click at [1307, 65] on div "Version 1 10 October 2025, 15:46" at bounding box center [1437, 74] width 261 height 39
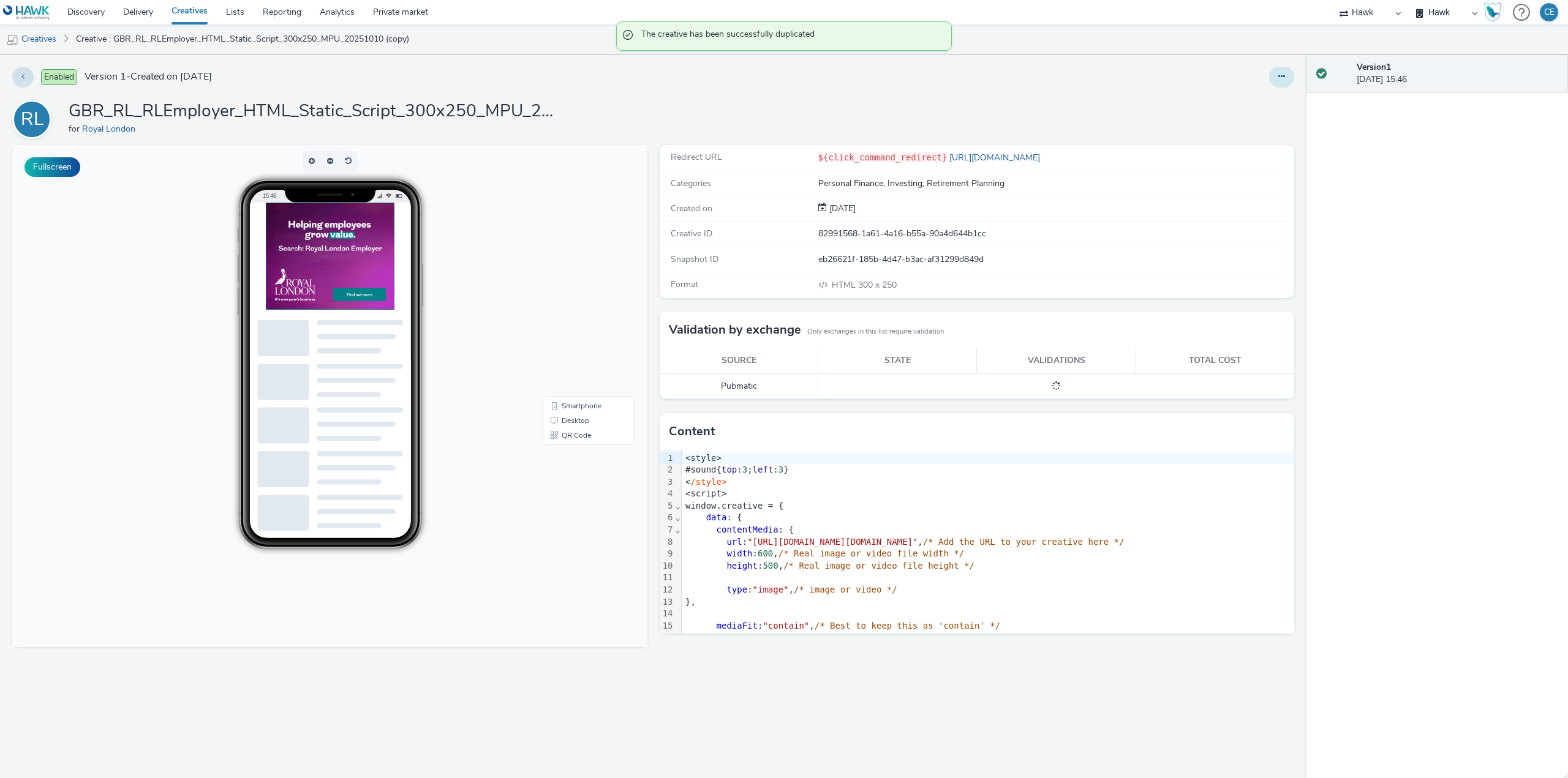
click at [1277, 79] on button at bounding box center [1282, 77] width 25 height 21
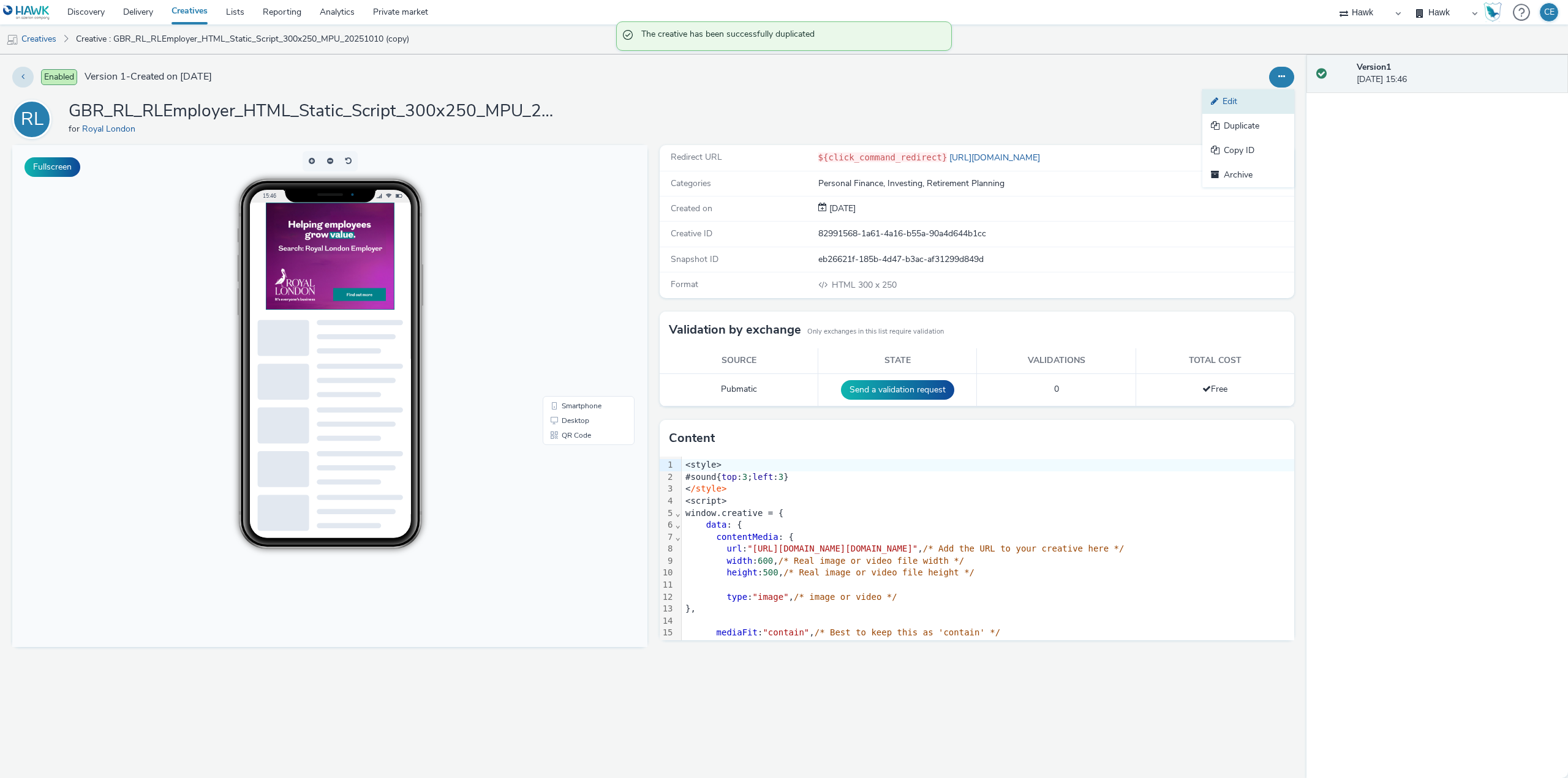
click at [1262, 94] on link "Edit" at bounding box center [1248, 101] width 92 height 25
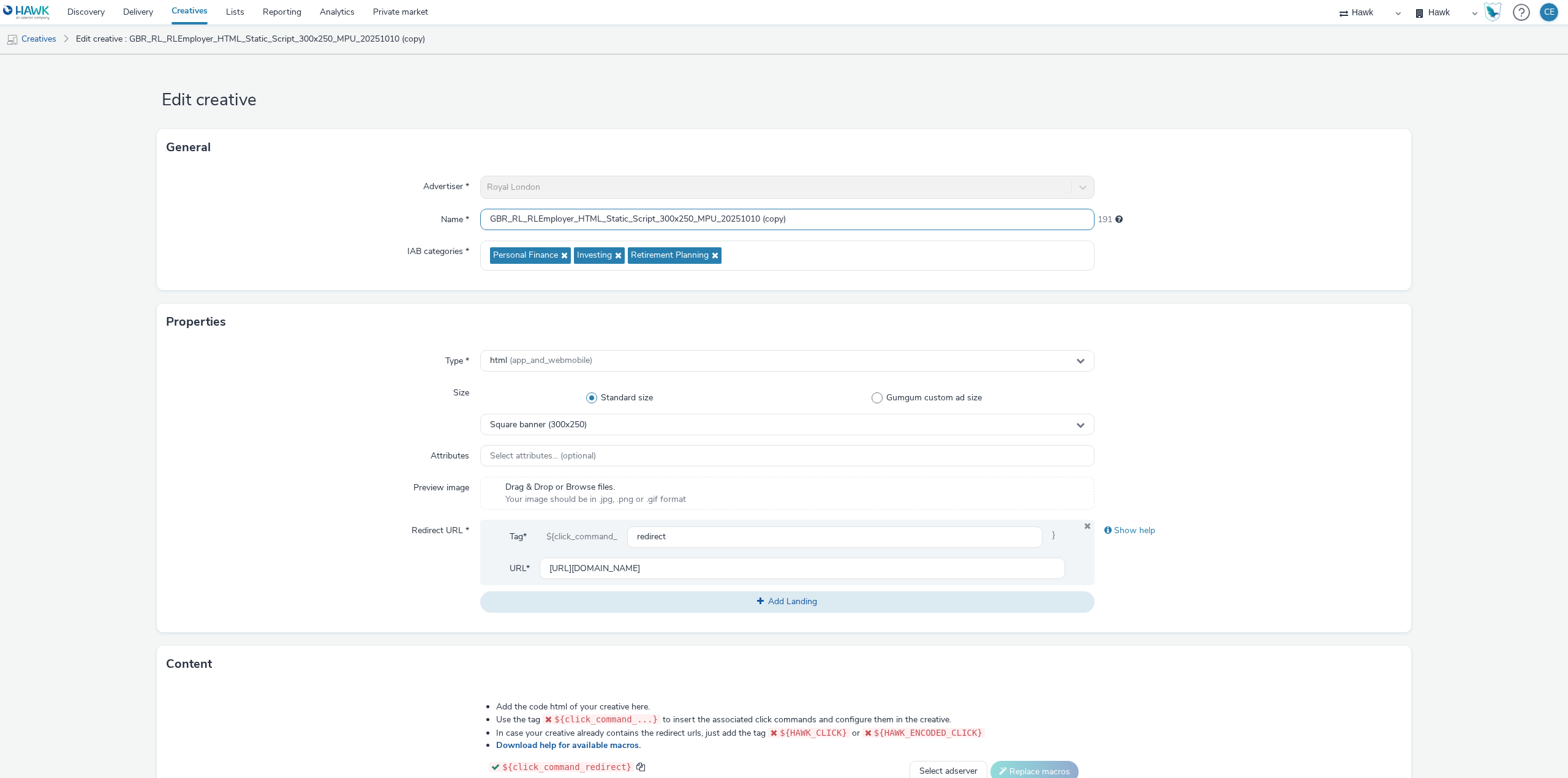
drag, startPoint x: 694, startPoint y: 219, endPoint x: 711, endPoint y: 226, distance: 18.4
click at [711, 226] on input "GBR_RL_RLEmployer_HTML_Static_Script_300x250_MPU_20251010 (copy)" at bounding box center [787, 219] width 614 height 22
drag, startPoint x: 675, startPoint y: 222, endPoint x: 686, endPoint y: 222, distance: 11.0
click at [686, 222] on input "GBR_RL_RLEmployer_HTML_Static_Script_300x250_INT_20251010 (copy)" at bounding box center [787, 219] width 614 height 22
click at [661, 218] on input "GBR_RL_RLEmployer_HTML_Static_Script_300x480_INT_20251010 (copy)" at bounding box center [787, 219] width 614 height 22
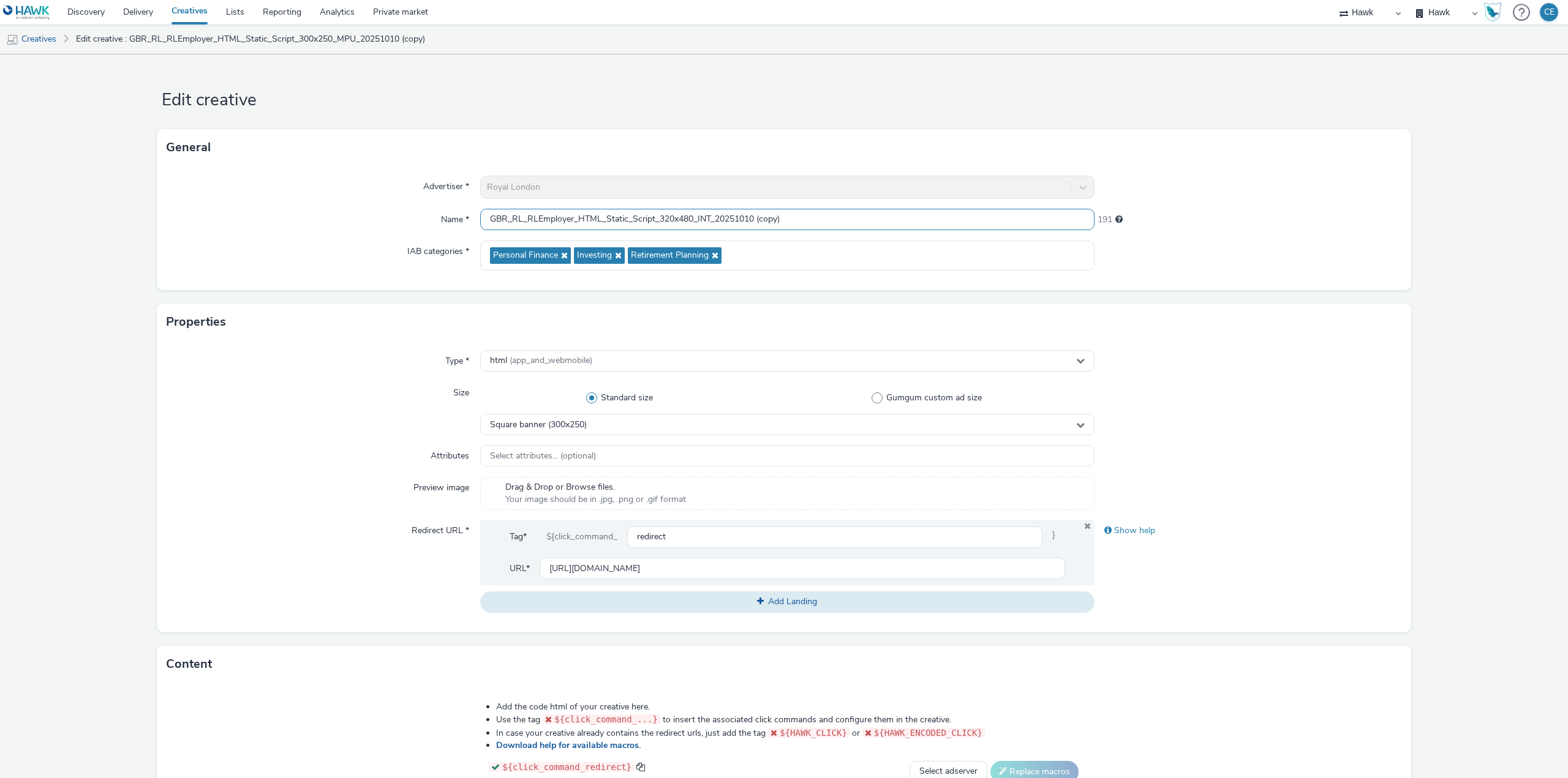
drag, startPoint x: 753, startPoint y: 217, endPoint x: 796, endPoint y: 218, distance: 43.0
click at [796, 218] on input "GBR_RL_RLEmployer_HTML_Static_Script_320x480_INT_20251010 (copy)" at bounding box center [787, 219] width 614 height 22
type input "GBR_RL_RLEmployer_HTML_Static_Script_320x480_INT_20251010"
click at [646, 425] on div "Square banner (300x250)" at bounding box center [787, 425] width 614 height 22
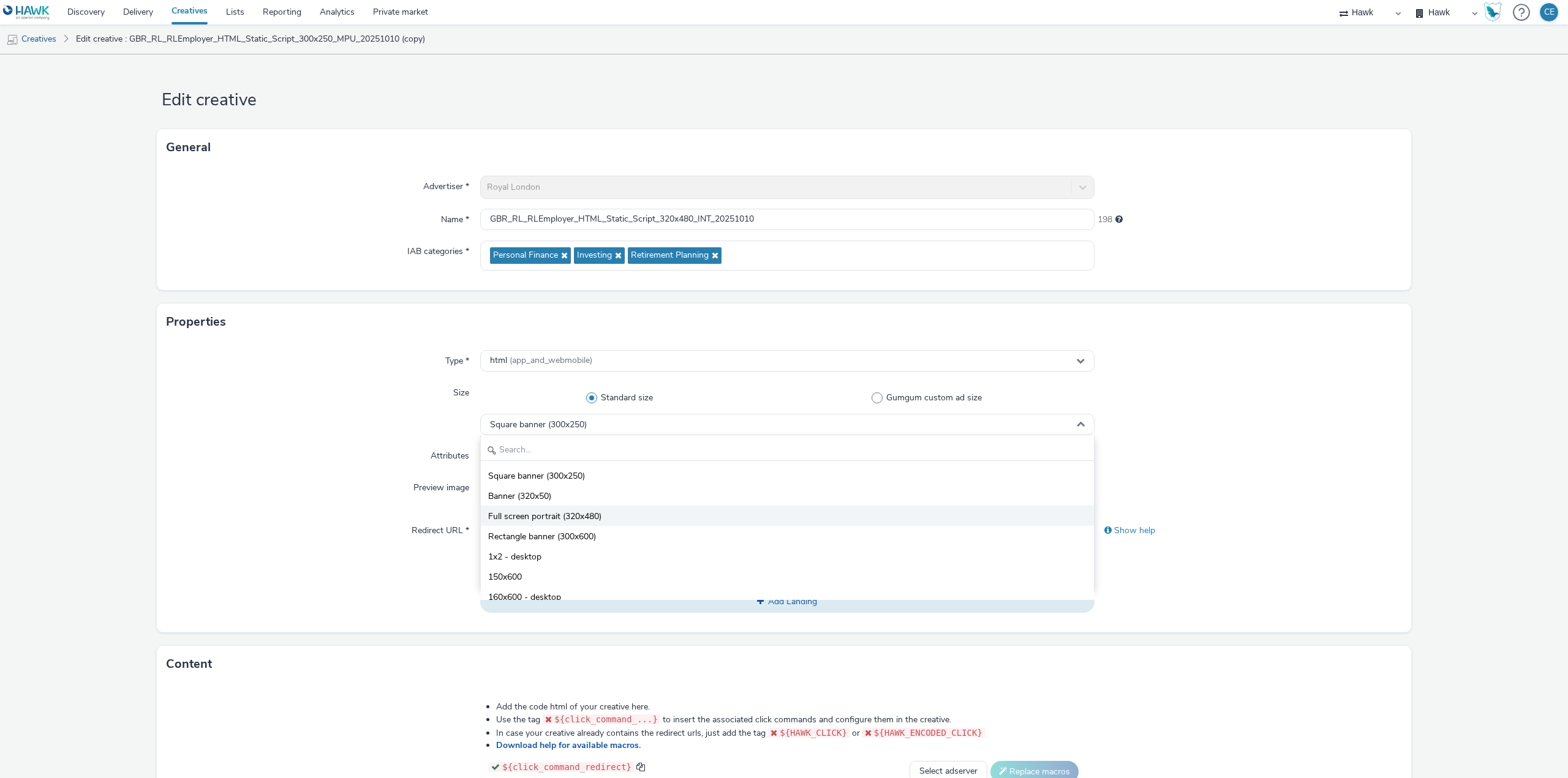
click at [611, 519] on li "Full screen portrait (320x480)" at bounding box center [787, 515] width 613 height 20
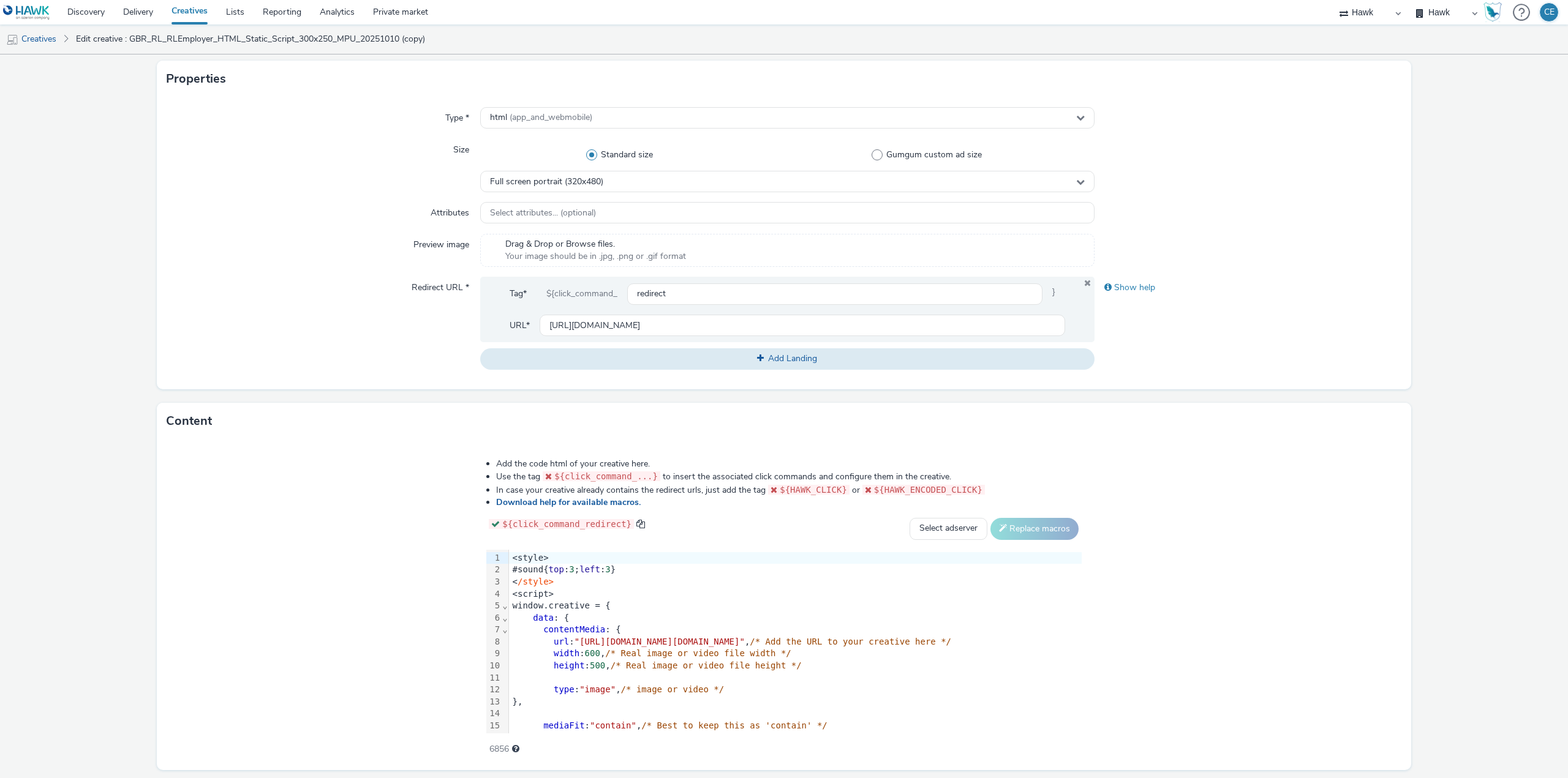
scroll to position [245, 0]
drag, startPoint x: 363, startPoint y: 551, endPoint x: 395, endPoint y: 556, distance: 32.4
click at [486, 586] on div "99 1 2 3 4 5 6 7 8 9 10 11 12 13 14 15 16 17 18 19 20 21 22 23 24 25 26 27 28 2…" at bounding box center [784, 639] width 595 height 183
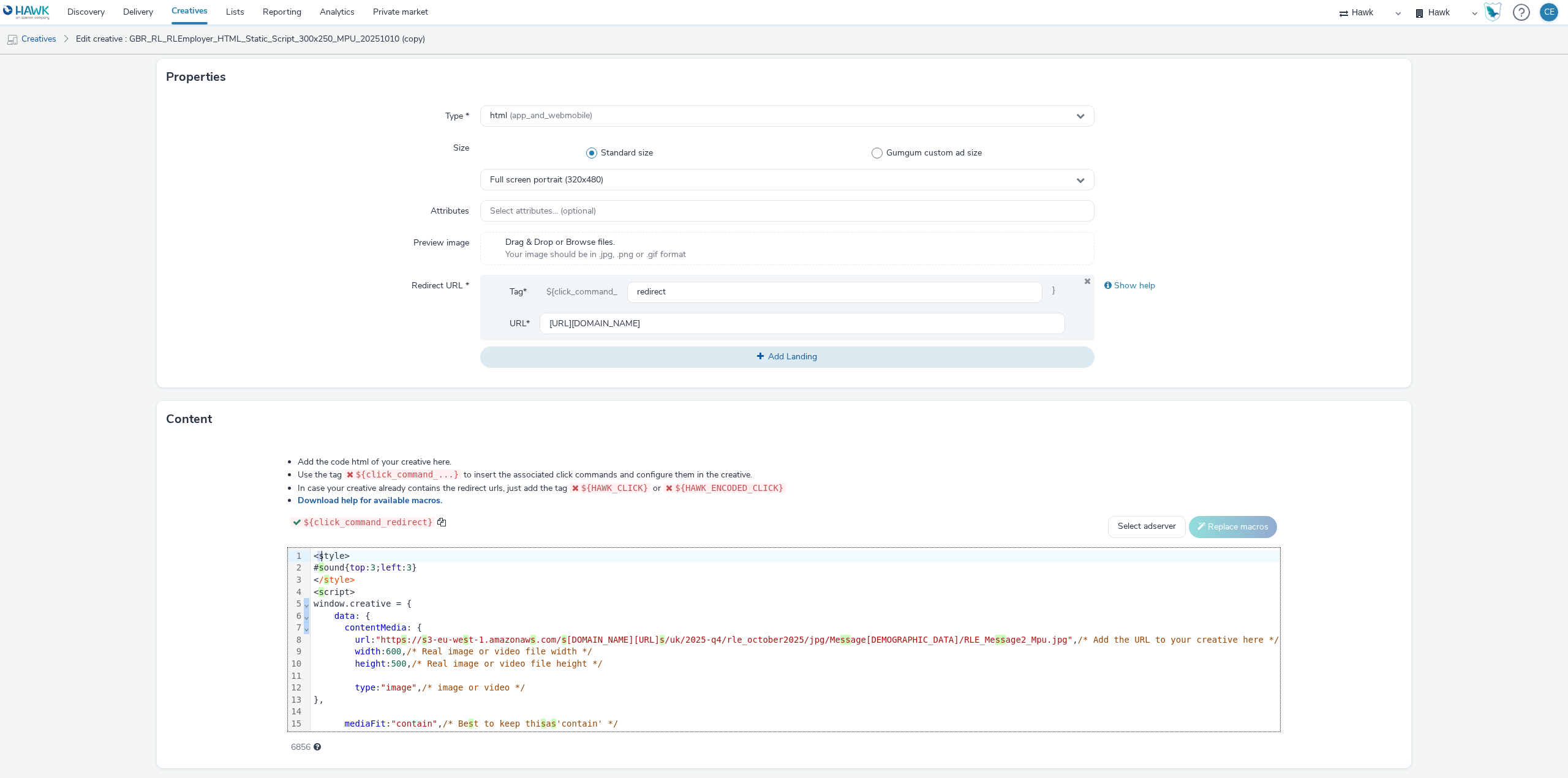
drag, startPoint x: 372, startPoint y: 549, endPoint x: 373, endPoint y: 557, distance: 8.1
click at [390, 568] on div "<style> # s ound{ top : 3 ; left : 3 } < / s tyle> < s cript> window.creative =…" at bounding box center [795, 742] width 970 height 389
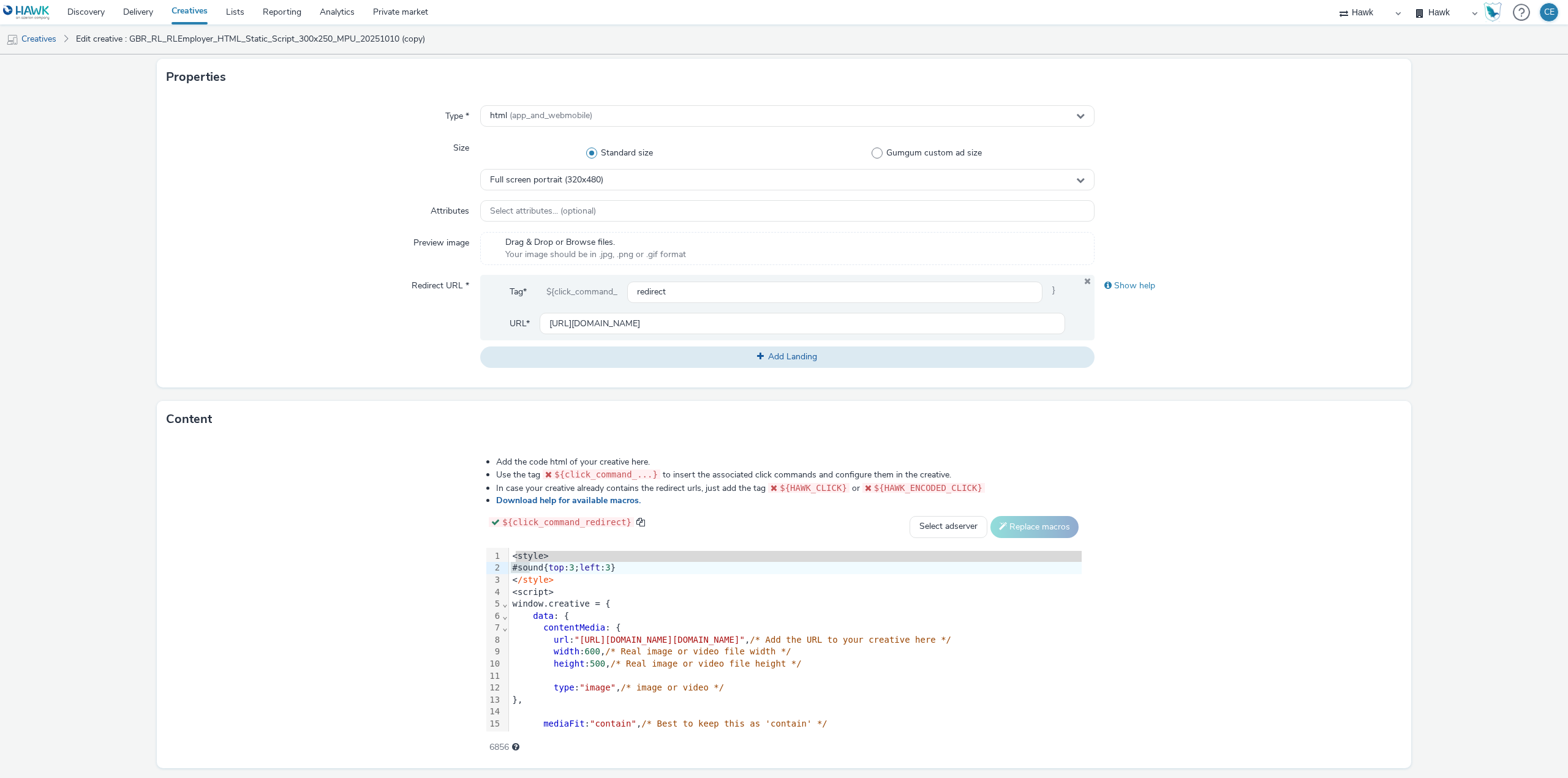
click at [486, 548] on div "99 1 2 3 4 5 6 7 8 9 10 11 12 13 14 15 16 17 18 19 20 21 22 23 24 25 26 27 28 2…" at bounding box center [497, 742] width 22 height 389
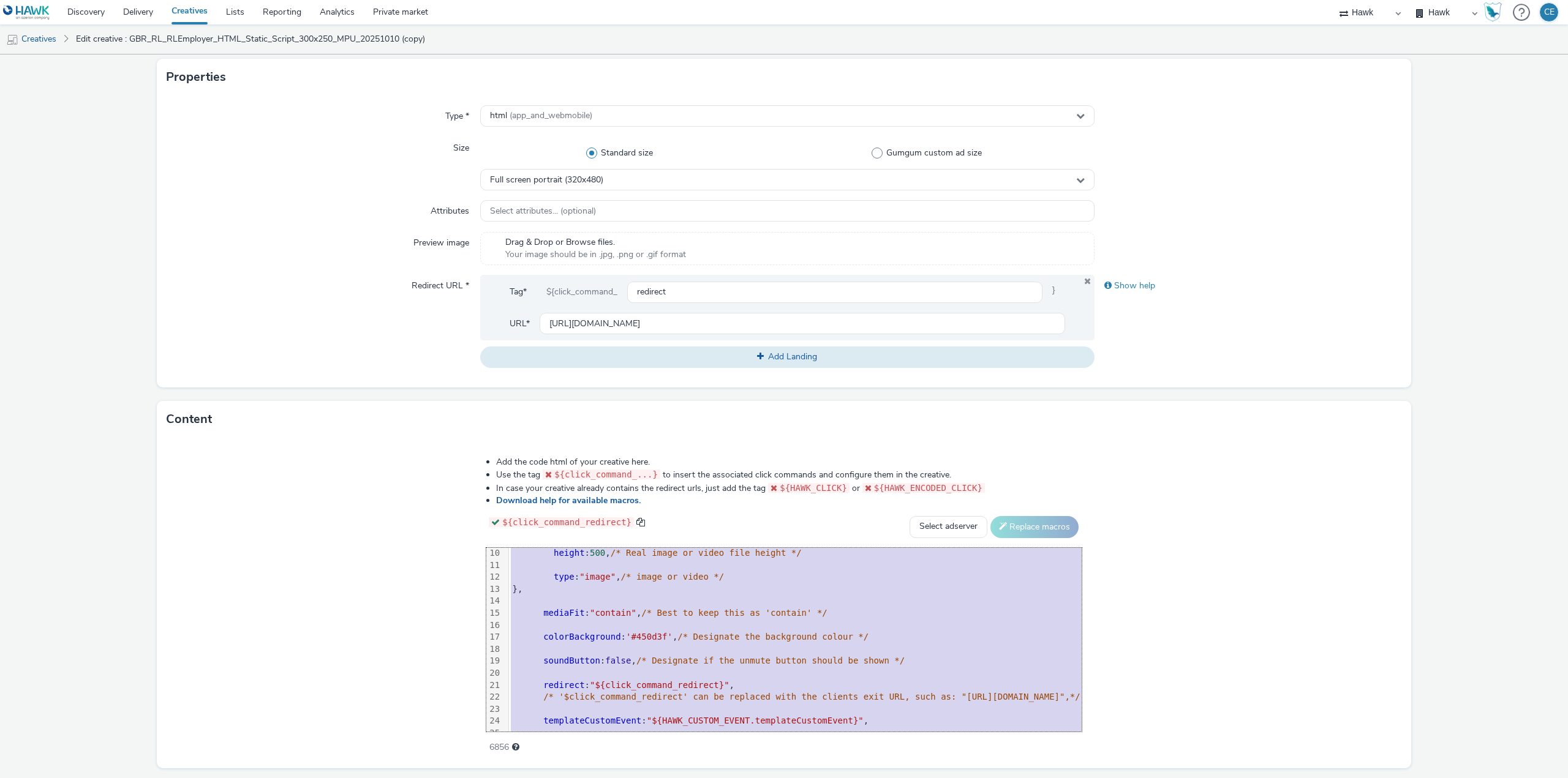
scroll to position [205, 0]
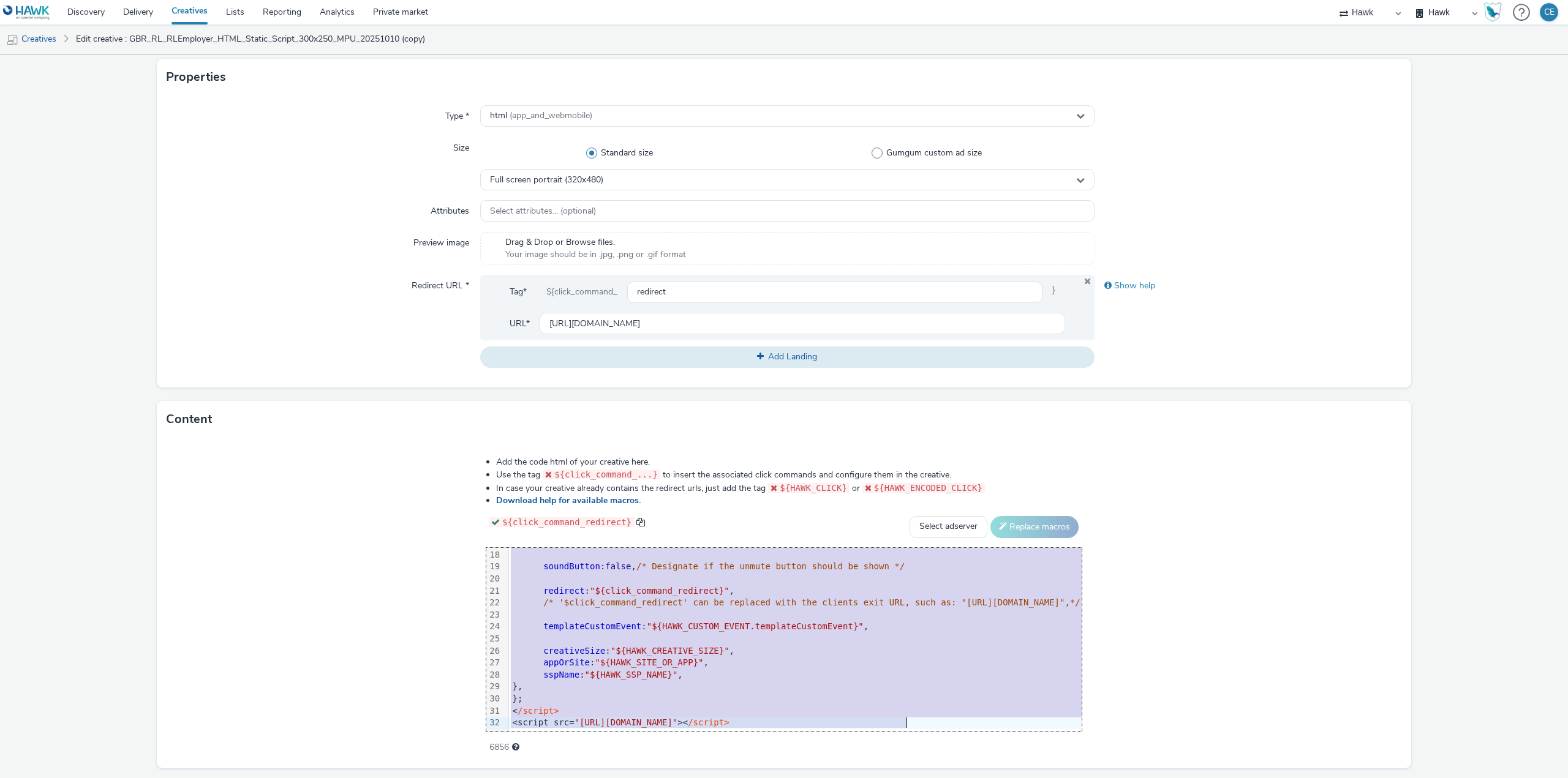
drag, startPoint x: 370, startPoint y: 553, endPoint x: 549, endPoint y: 772, distance: 282.8
click at [540, 777] on html "Discovery Delivery Creatives Lists Reporting Analytics Private market Hawk Hawk…" at bounding box center [784, 389] width 1568 height 778
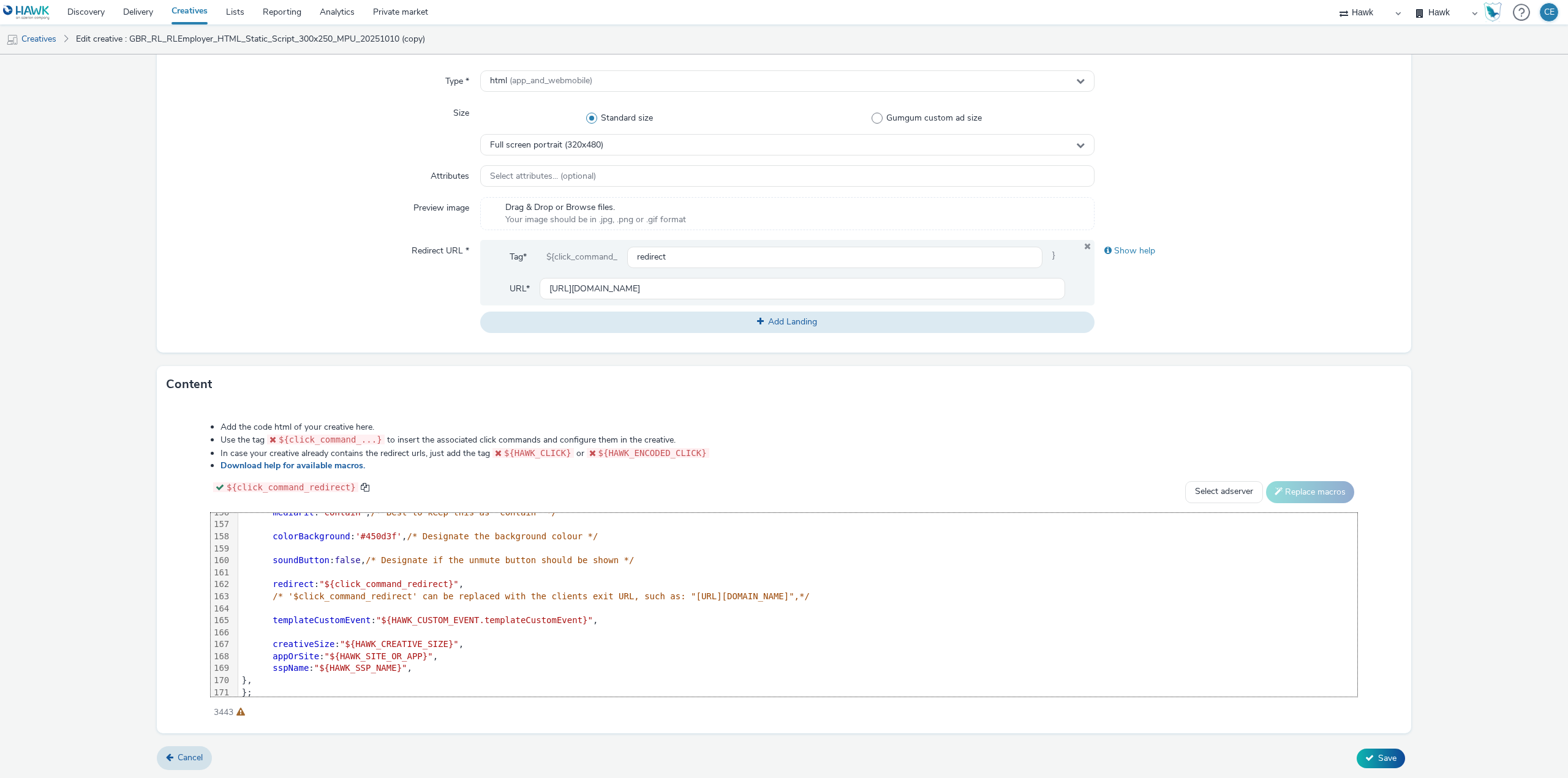
scroll to position [1905, 0]
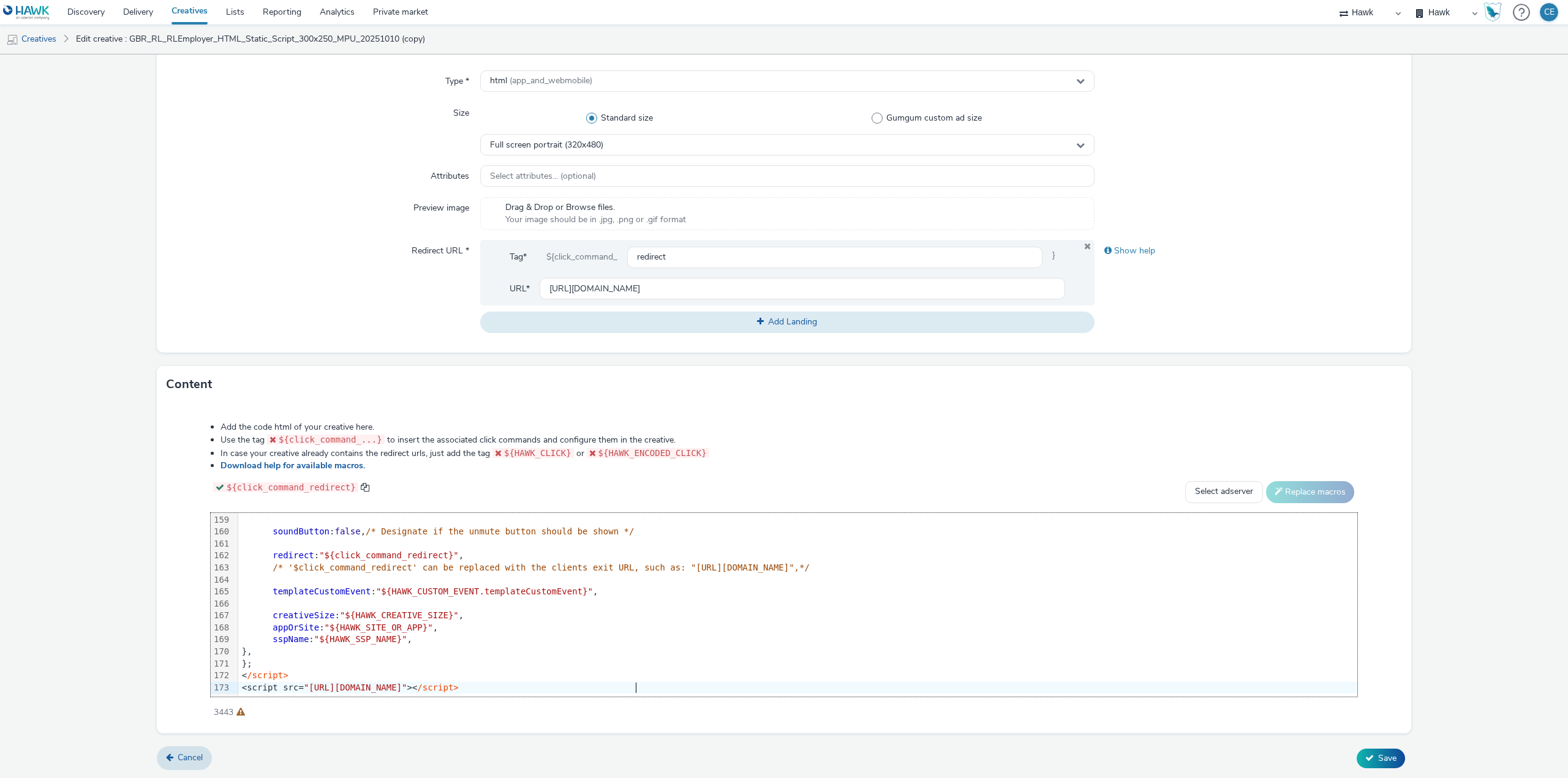
click at [670, 682] on div "<script src= "https://format.tabmo.io/test/adspot-v3/custom-adspot-v3.3.js" >< …" at bounding box center [865, 688] width 1254 height 12
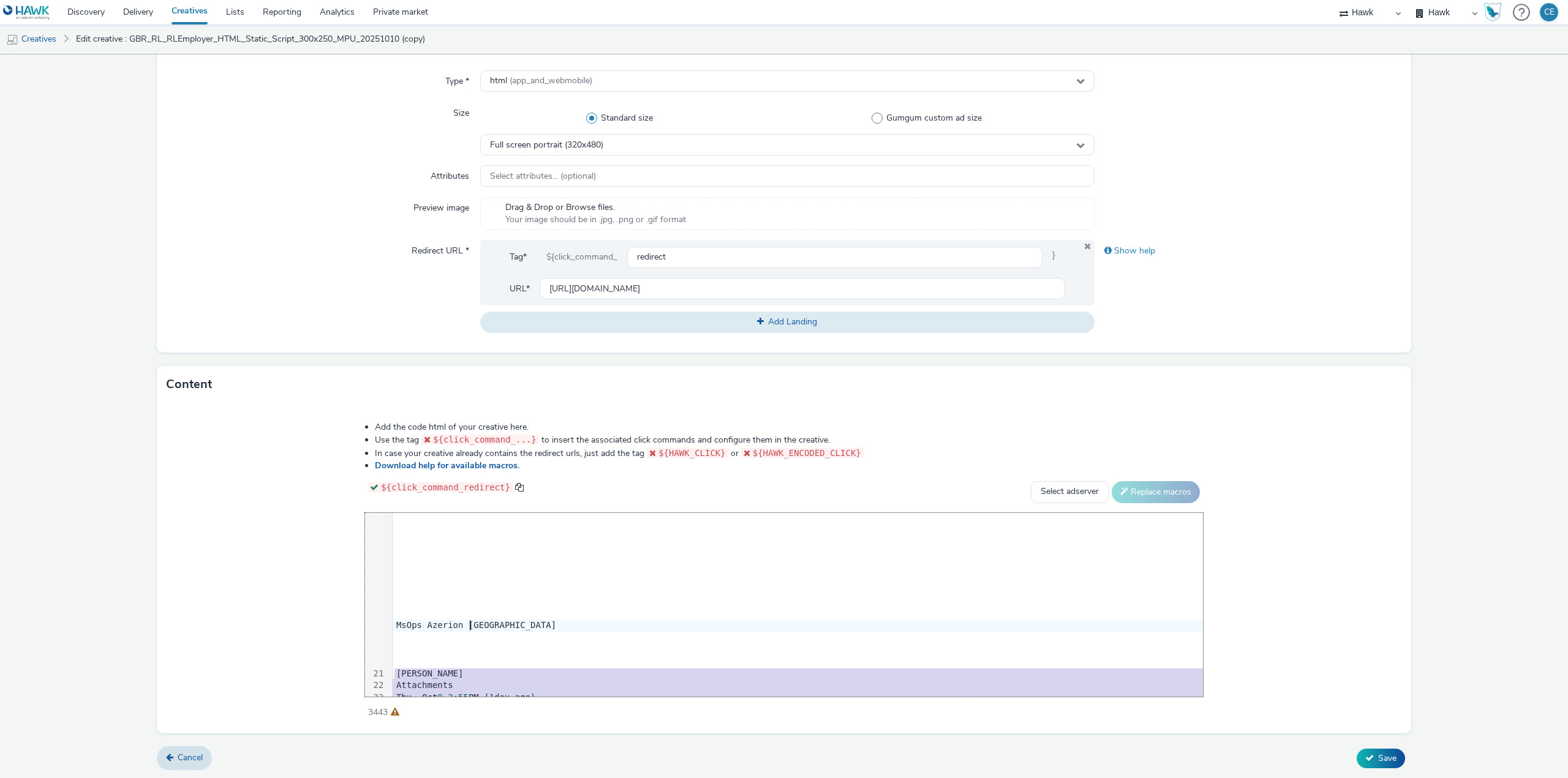
scroll to position [0, 0]
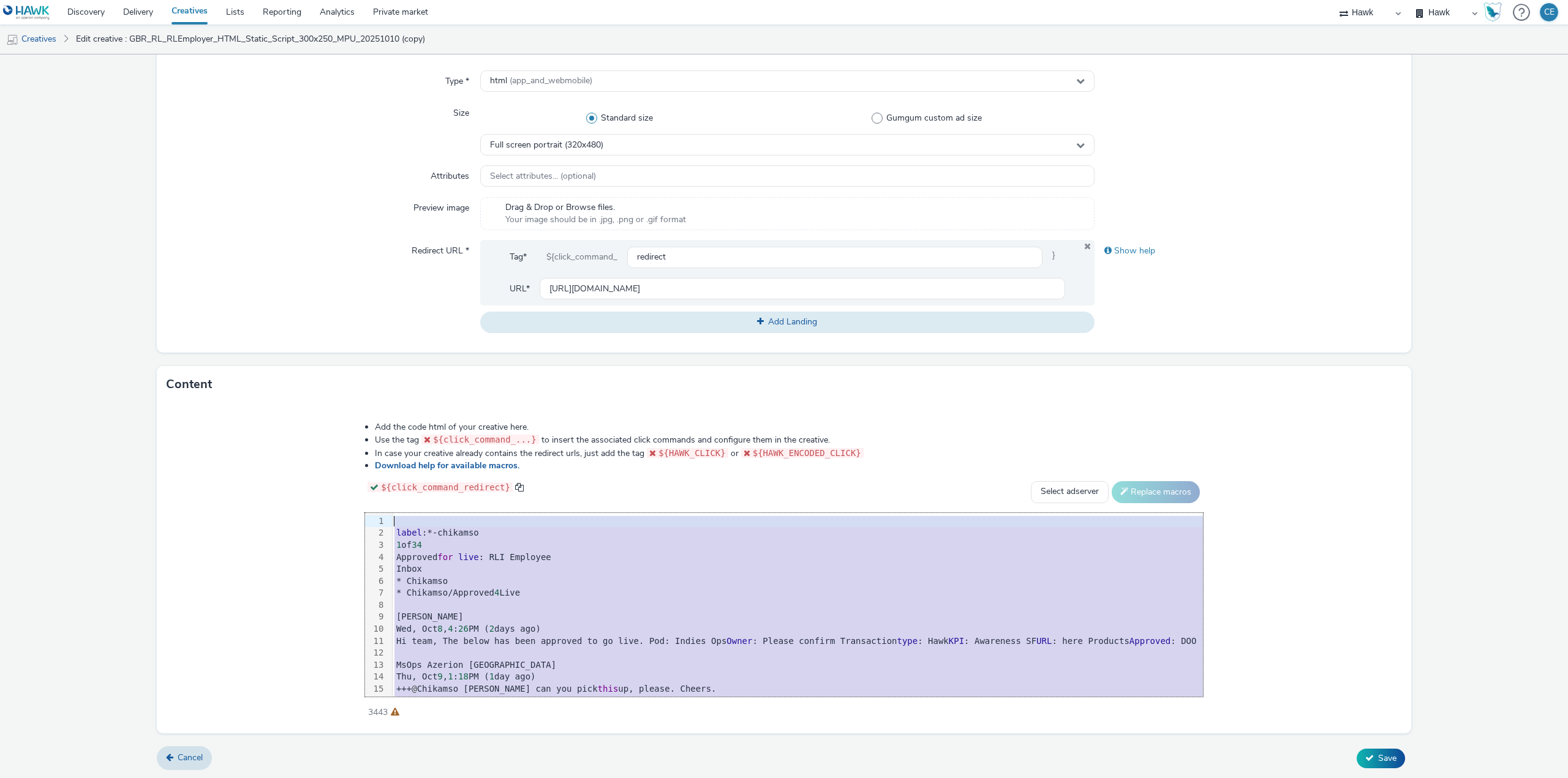
drag, startPoint x: 583, startPoint y: 647, endPoint x: 294, endPoint y: 241, distance: 498.4
click at [294, 241] on form "Edit creative General Advertiser * Royal London Name * GBR_RL_RLEmployer_HTML_S…" at bounding box center [784, 277] width 1568 height 1005
drag, startPoint x: 651, startPoint y: 683, endPoint x: 219, endPoint y: 279, distance: 591.5
click at [219, 279] on form "Edit creative General Advertiser * Royal London Name * GBR_RL_RLEmployer_HTML_S…" at bounding box center [784, 277] width 1568 height 1005
drag, startPoint x: 776, startPoint y: 686, endPoint x: 360, endPoint y: 242, distance: 608.4
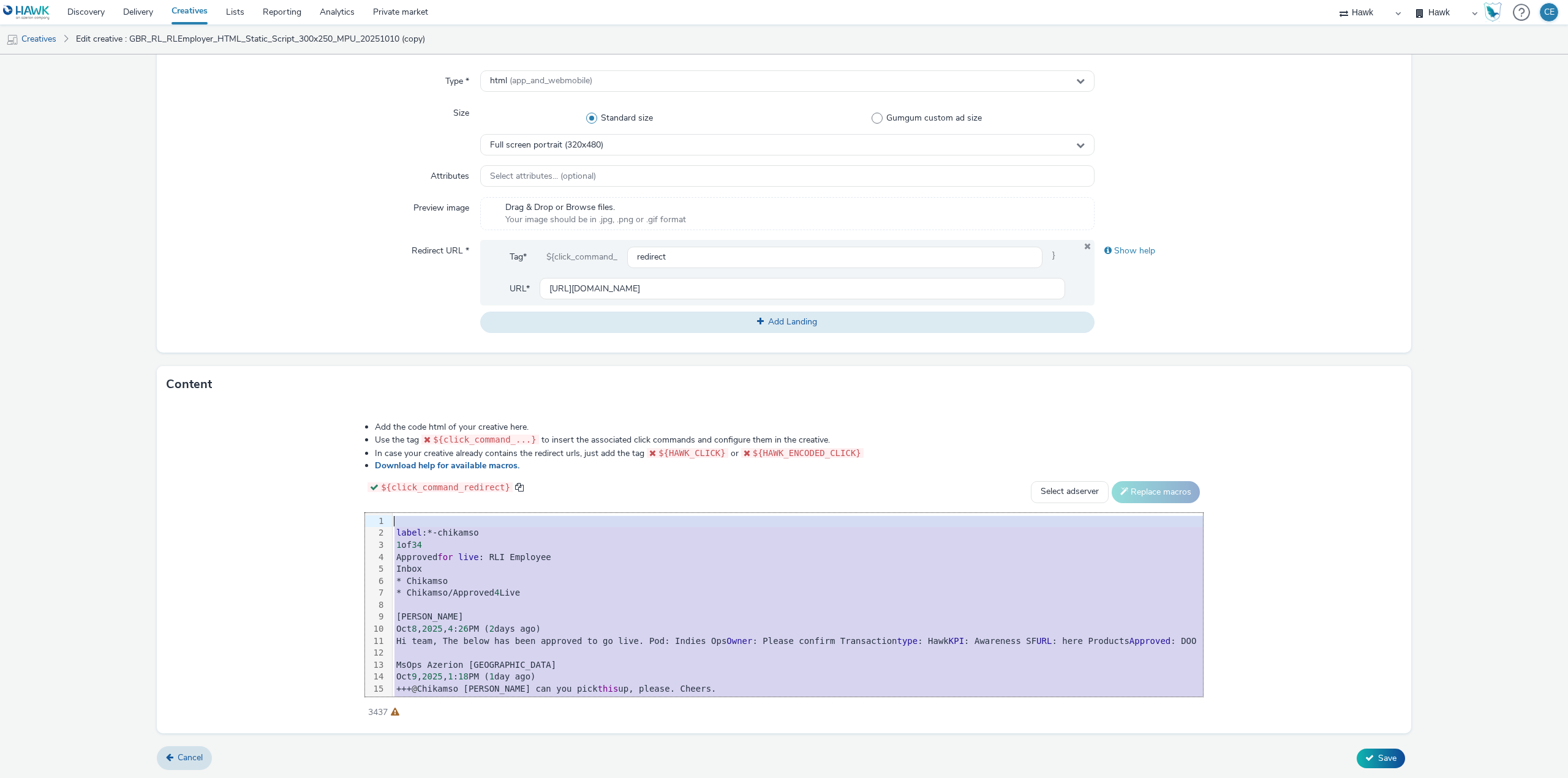
click at [359, 240] on form "Edit creative General Advertiser * Royal London Name * GBR_RL_RLEmployer_HTML_S…" at bounding box center [784, 277] width 1568 height 1005
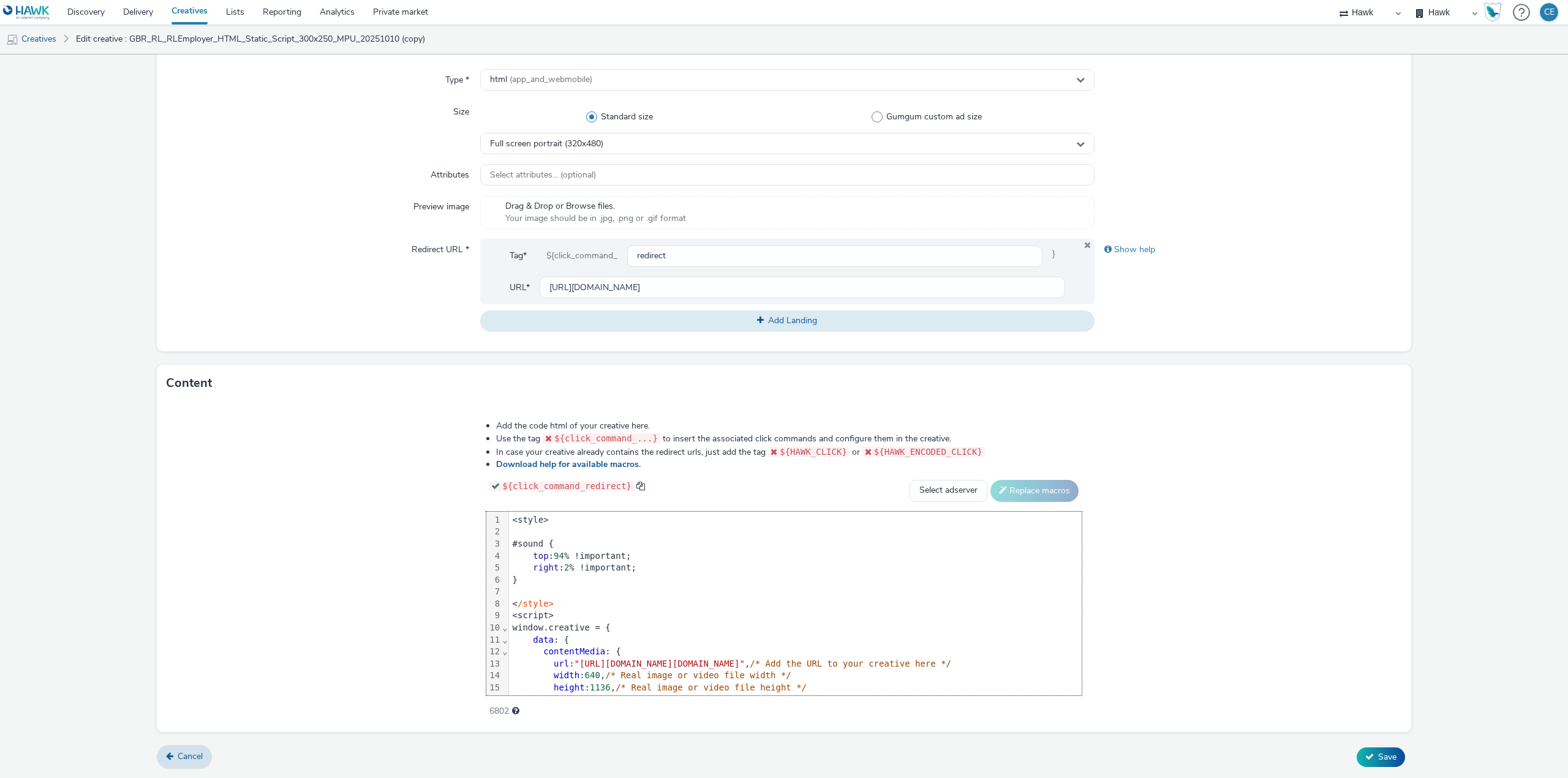
scroll to position [264, 0]
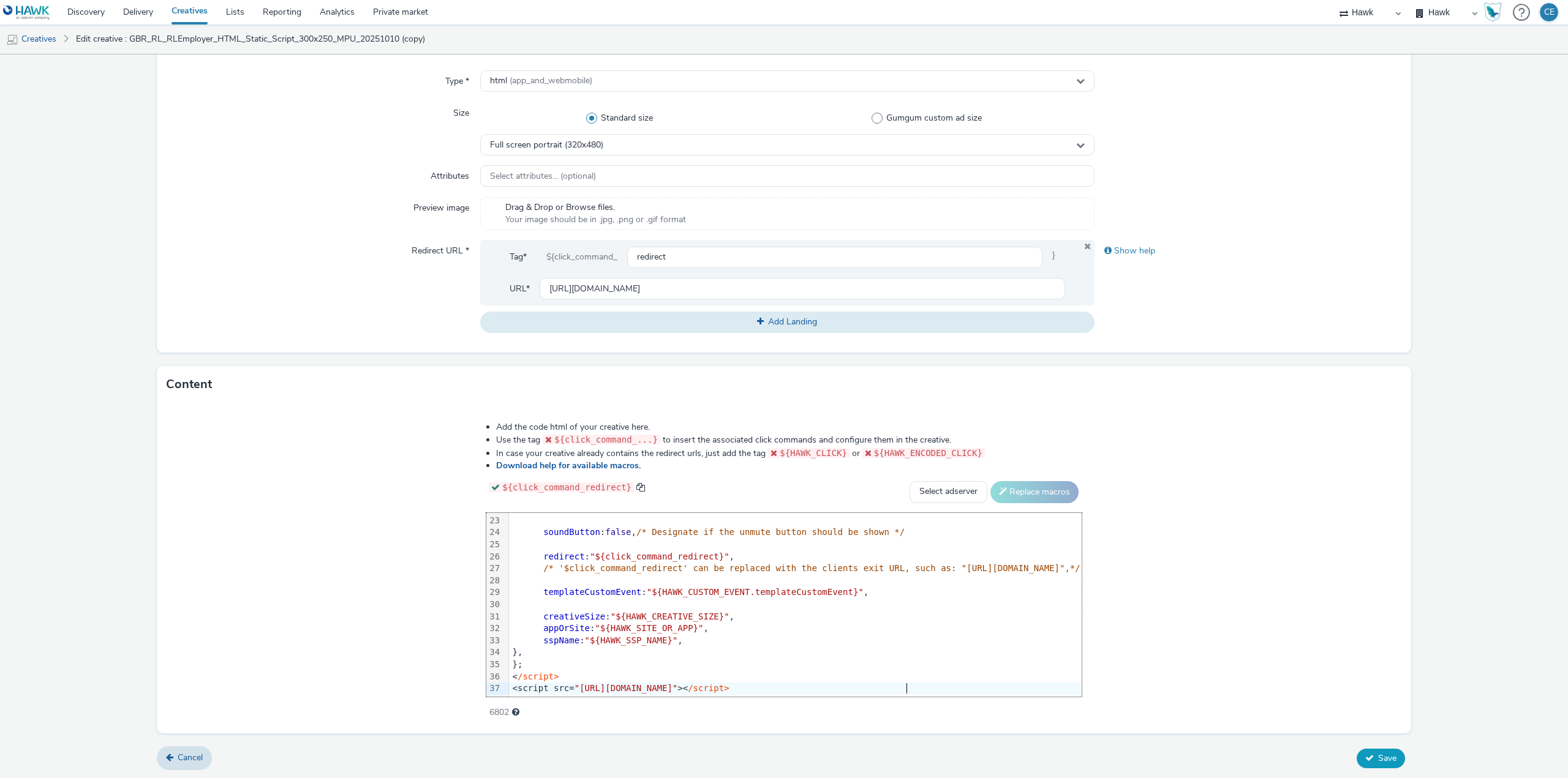
click at [1365, 760] on button "Save" at bounding box center [1381, 759] width 49 height 19
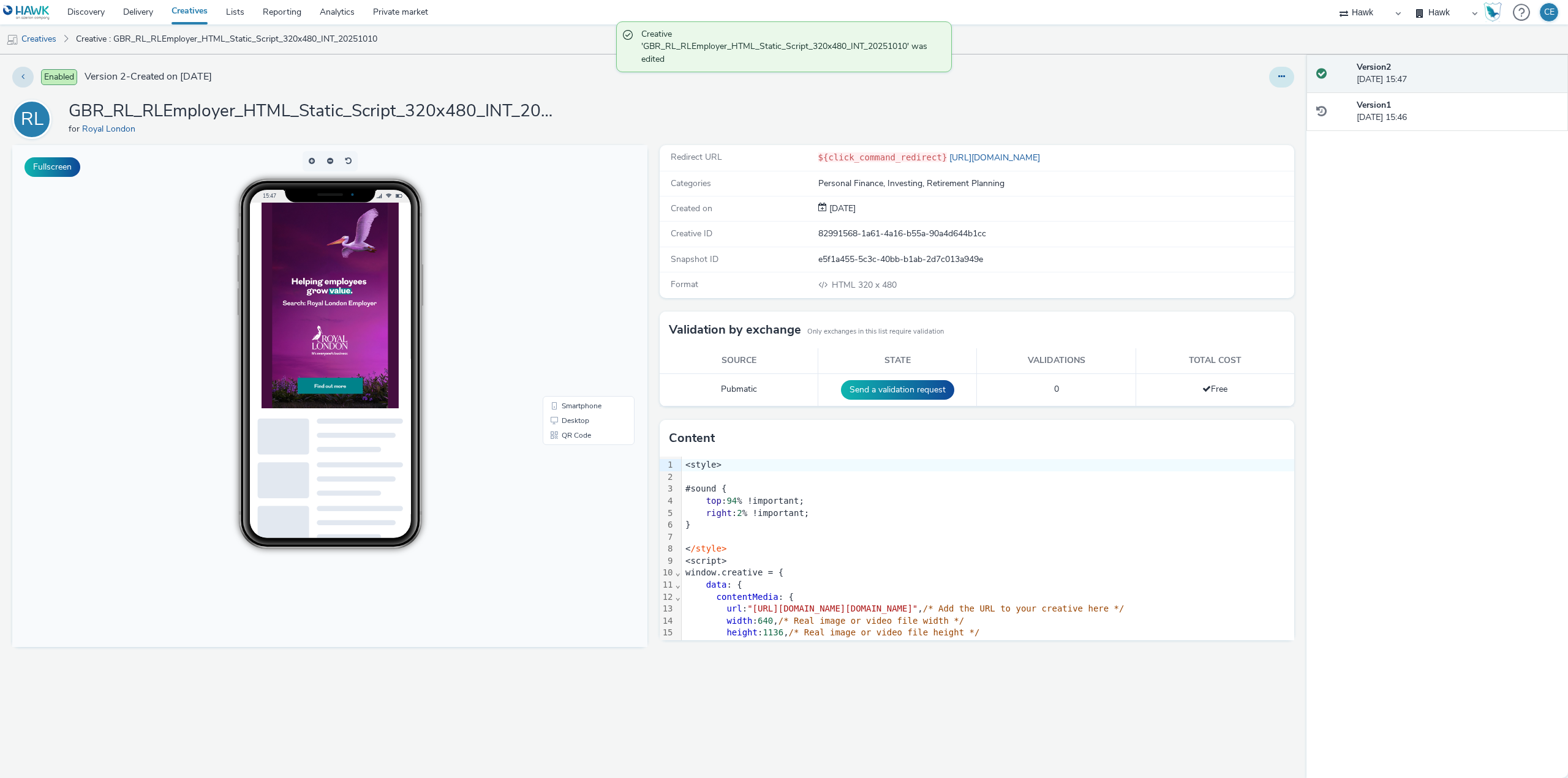
click at [1293, 79] on button at bounding box center [1282, 77] width 25 height 21
click at [1271, 130] on link "Duplicate" at bounding box center [1248, 126] width 92 height 25
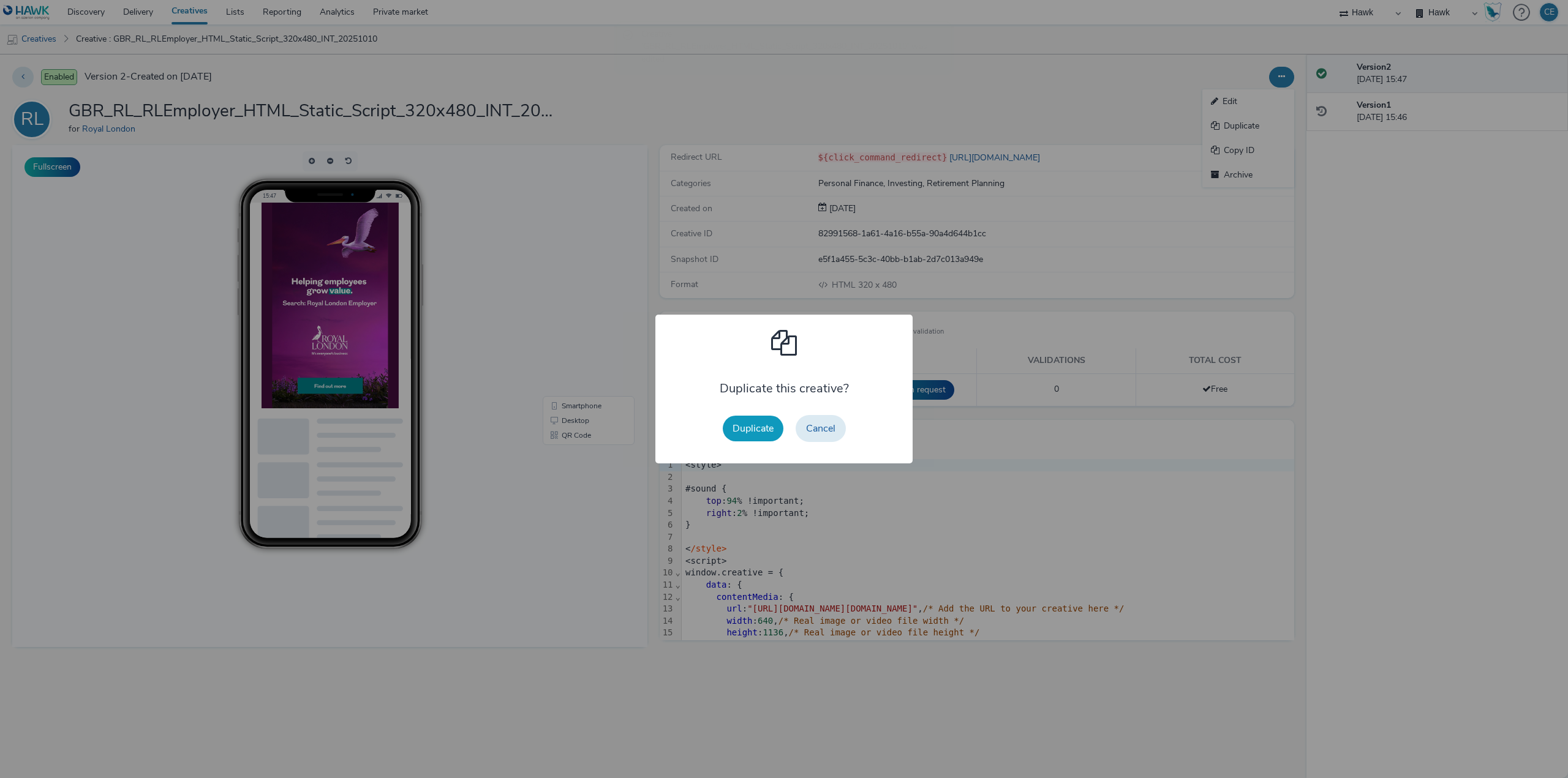
click at [754, 431] on button "Duplicate" at bounding box center [753, 428] width 61 height 25
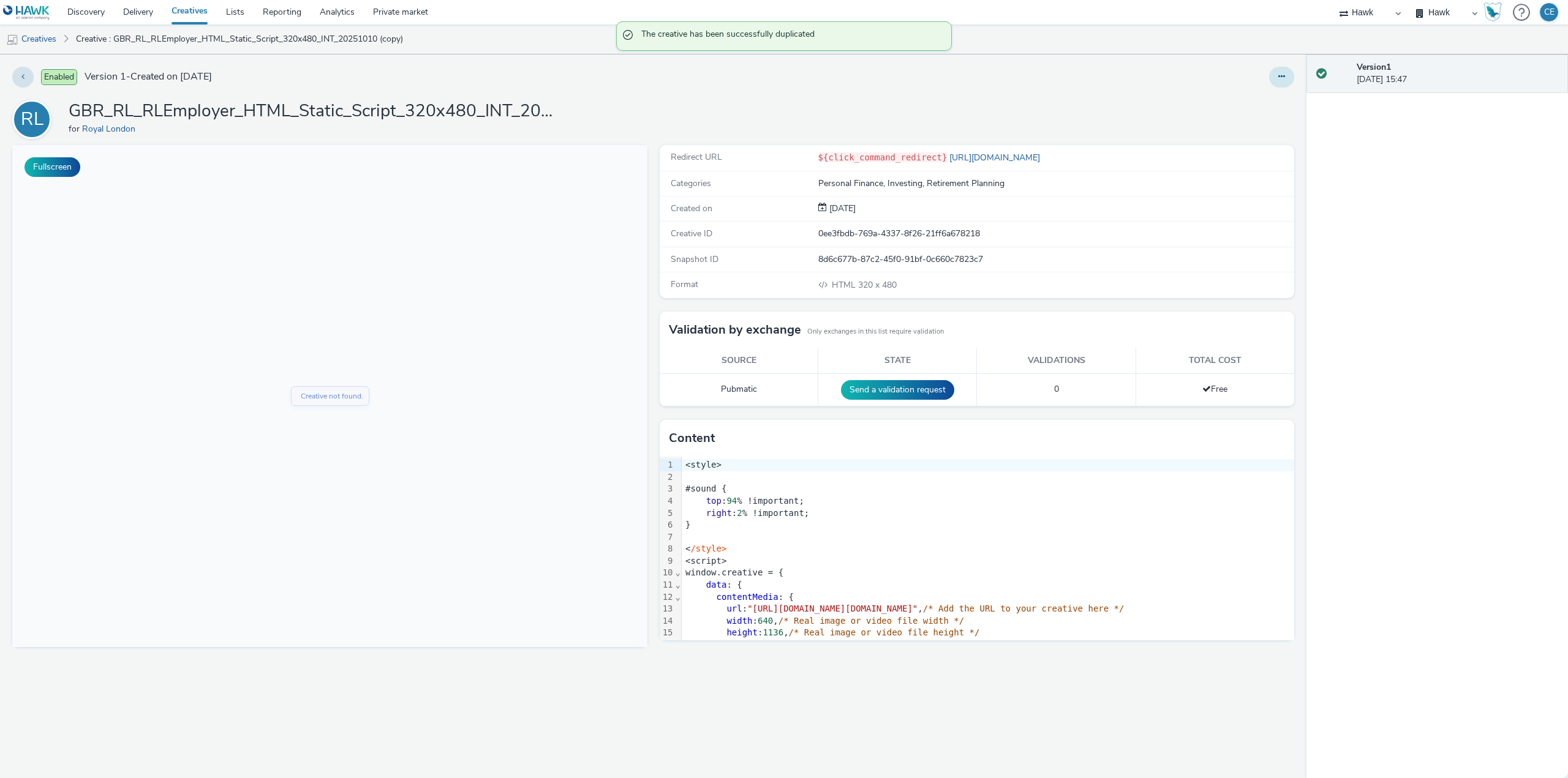
click at [1283, 73] on icon at bounding box center [1281, 76] width 7 height 8
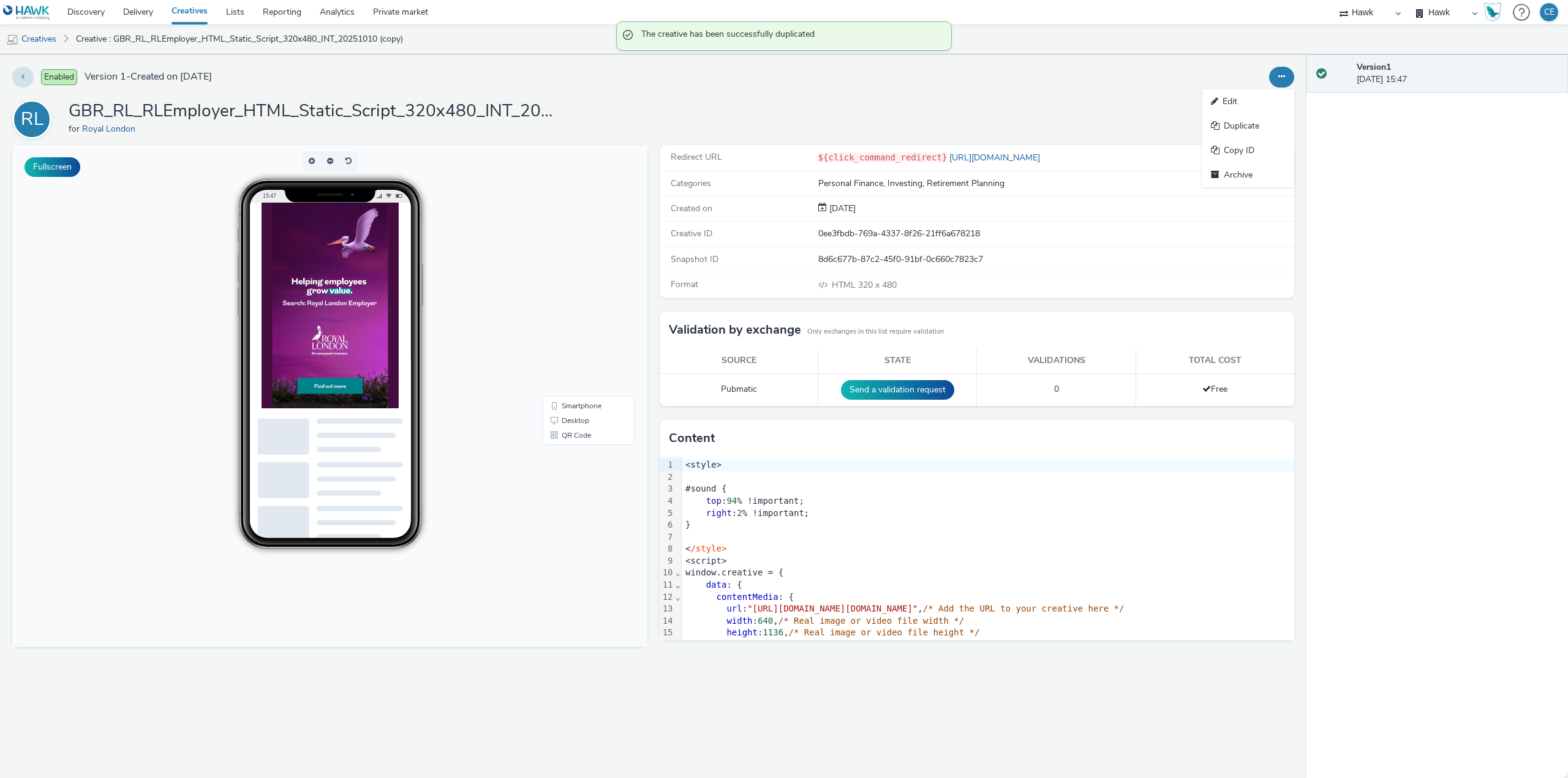
click at [1259, 100] on link "Edit" at bounding box center [1248, 101] width 92 height 25
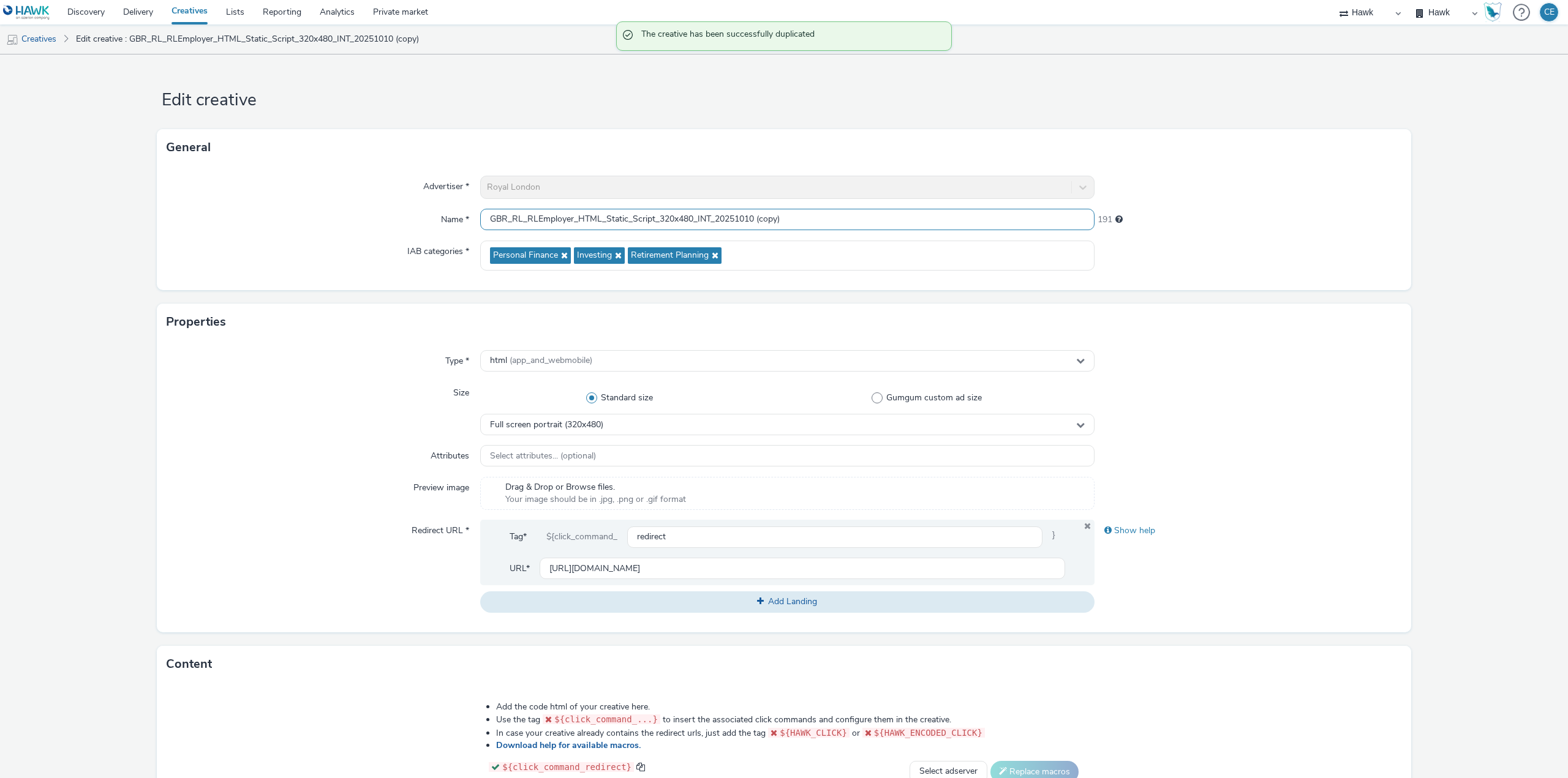
drag, startPoint x: 694, startPoint y: 214, endPoint x: 706, endPoint y: 220, distance: 13.4
click at [706, 220] on input "GBR_RL_RLEmployer_HTML_Static_Script_320x480_INT_20251010 (copy)" at bounding box center [787, 219] width 614 height 22
click at [545, 428] on span "Full screen portrait (320x480)" at bounding box center [546, 425] width 113 height 10
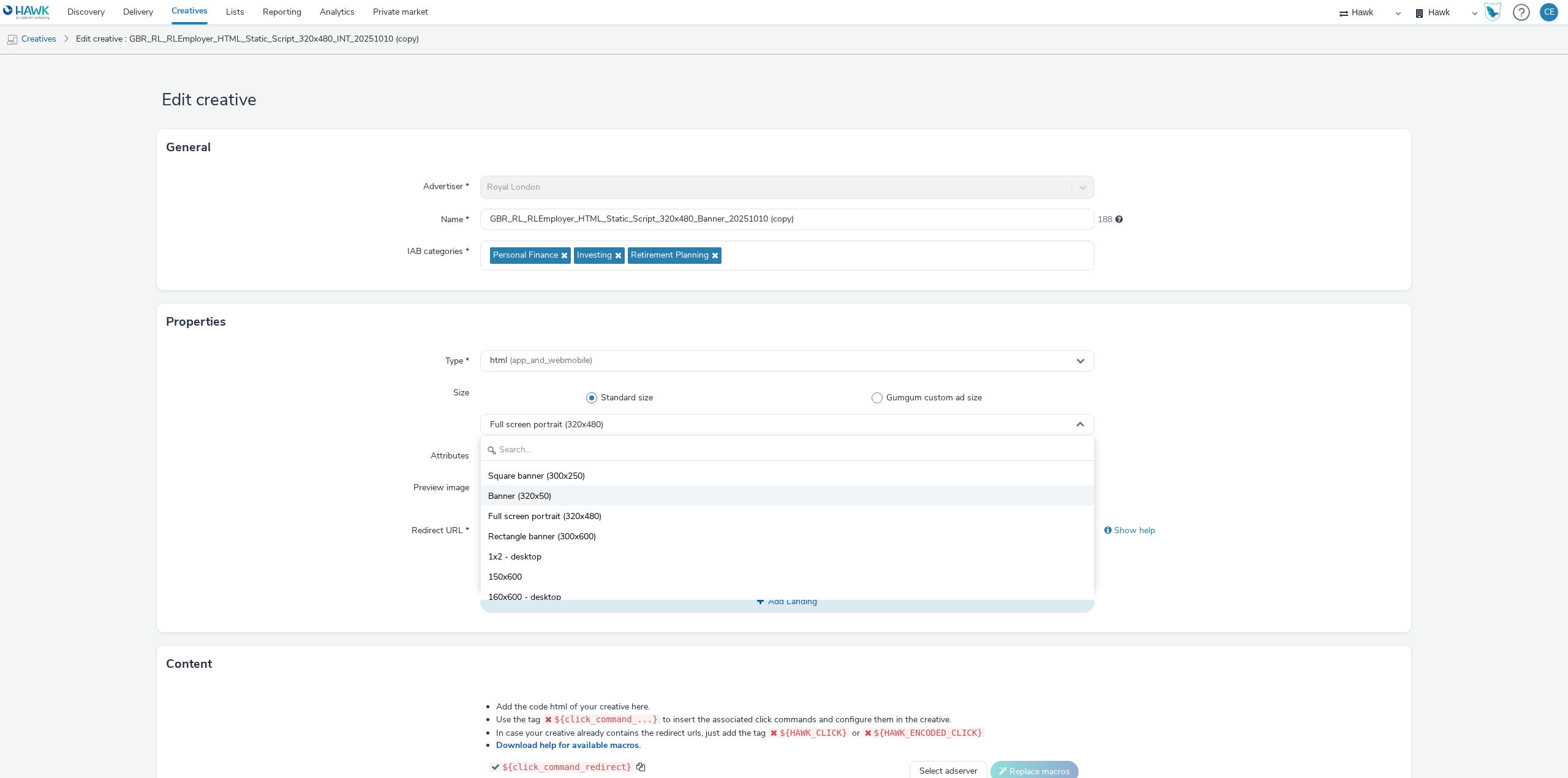
click at [625, 486] on li "Banner (320x50)" at bounding box center [787, 495] width 613 height 20
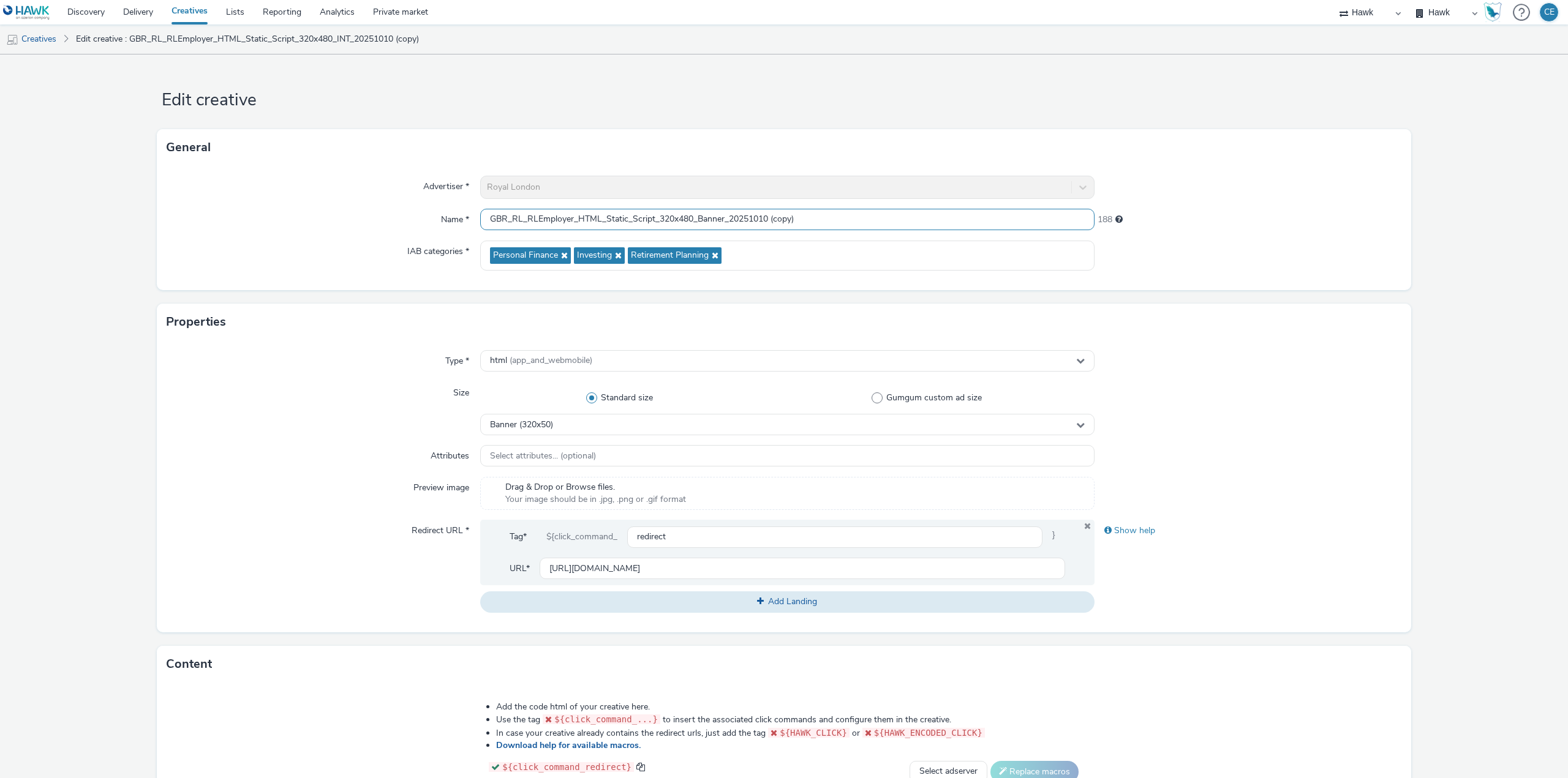
drag, startPoint x: 676, startPoint y: 219, endPoint x: 683, endPoint y: 223, distance: 8.1
click at [683, 223] on input "GBR_RL_RLEmployer_HTML_Static_Script_320x480_Banner_20251010 (copy)" at bounding box center [787, 219] width 614 height 22
drag, startPoint x: 767, startPoint y: 214, endPoint x: 825, endPoint y: 223, distance: 58.7
click at [825, 223] on input "GBR_RL_RLEmployer_HTML_Static_Script_320x50_Banner_20251010 (copy)" at bounding box center [787, 219] width 614 height 22
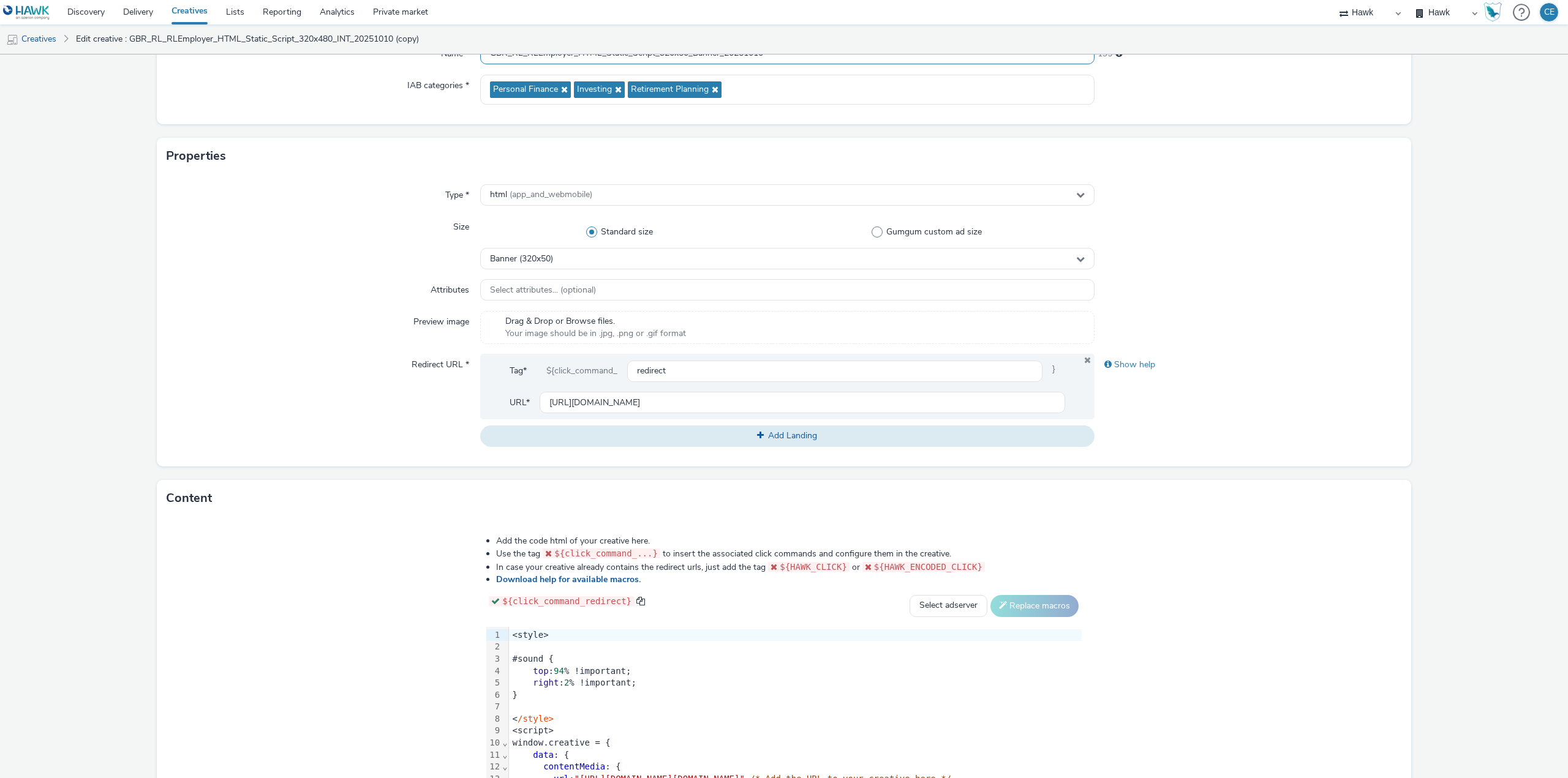
scroll to position [245, 0]
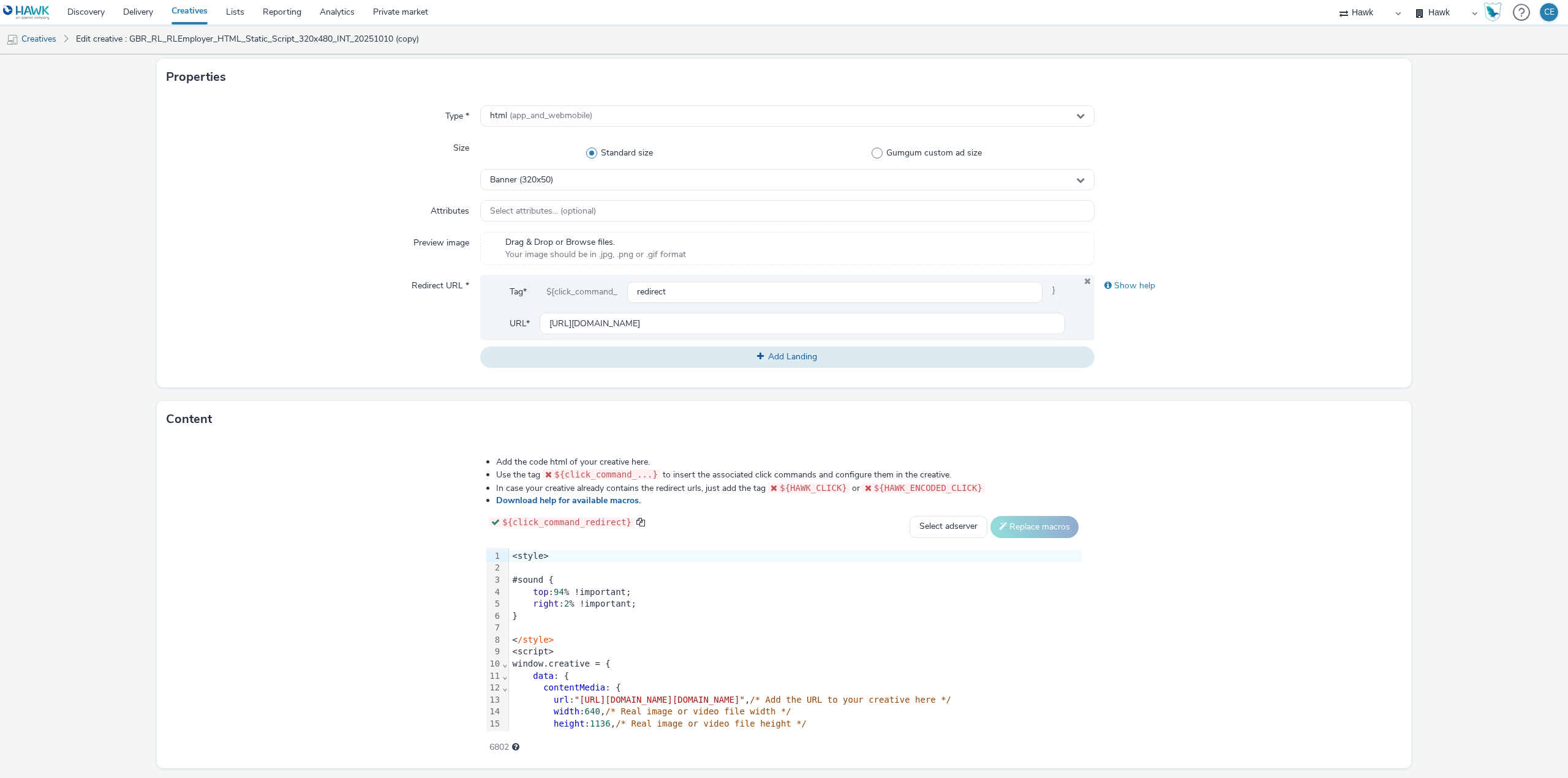
type input "GBR_RL_RLEmployer_HTML_Static_Script_320x50_Banner_20251010"
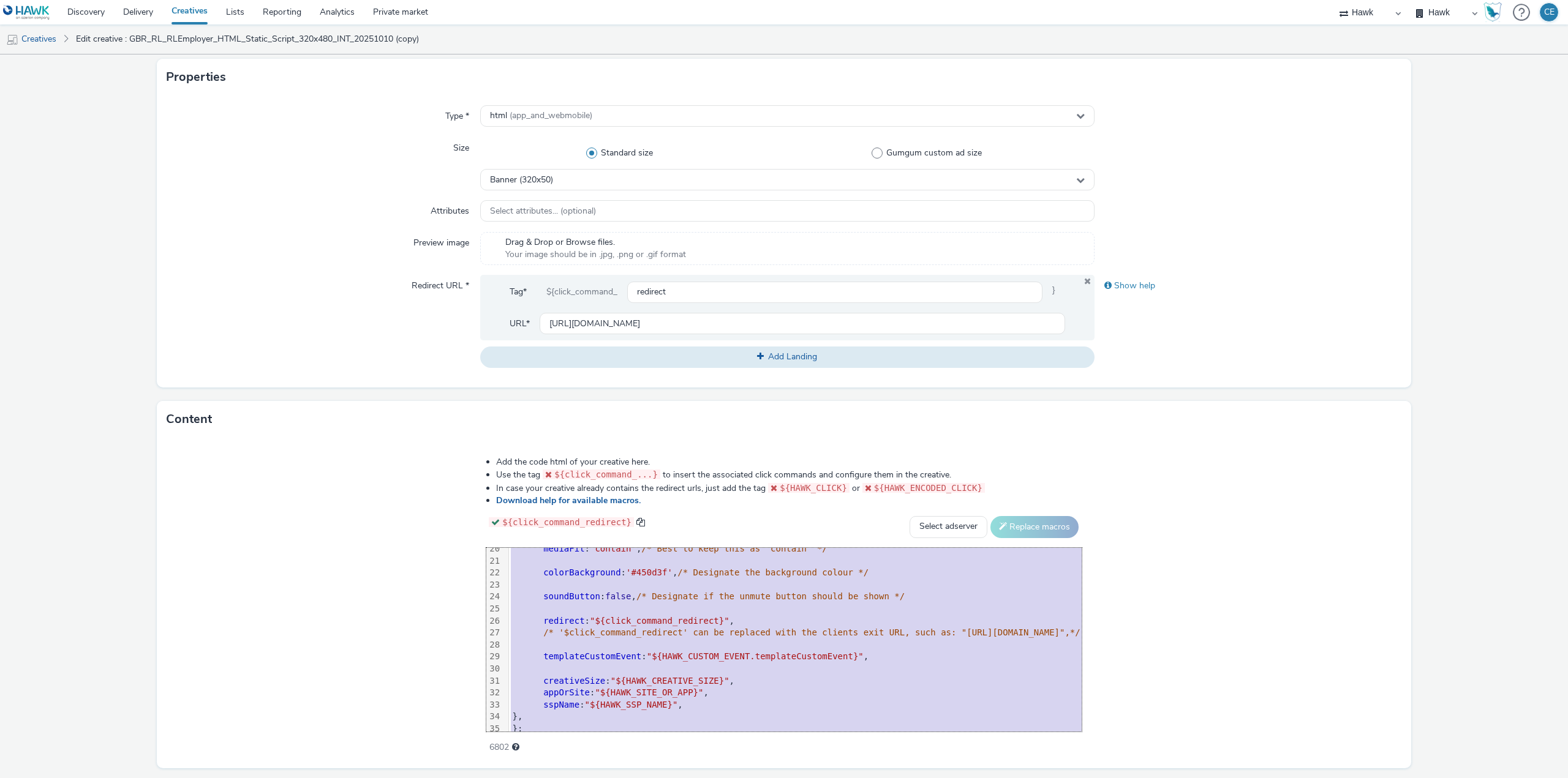
scroll to position [265, 0]
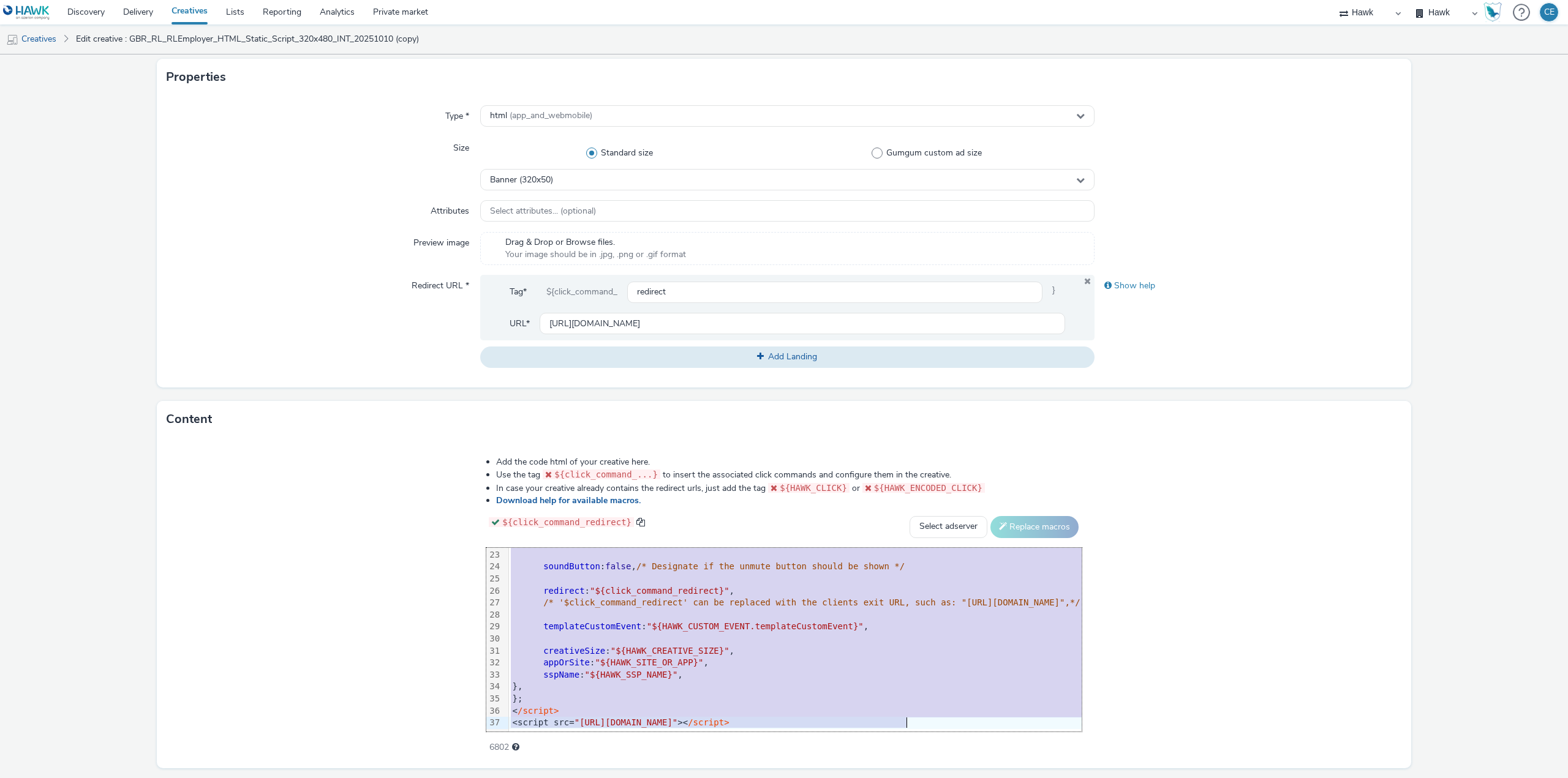
drag, startPoint x: 348, startPoint y: 547, endPoint x: 446, endPoint y: 807, distance: 277.9
click at [446, 777] on html "Discovery Delivery Creatives Lists Reporting Analytics Private market Hawk Hawk…" at bounding box center [784, 389] width 1568 height 778
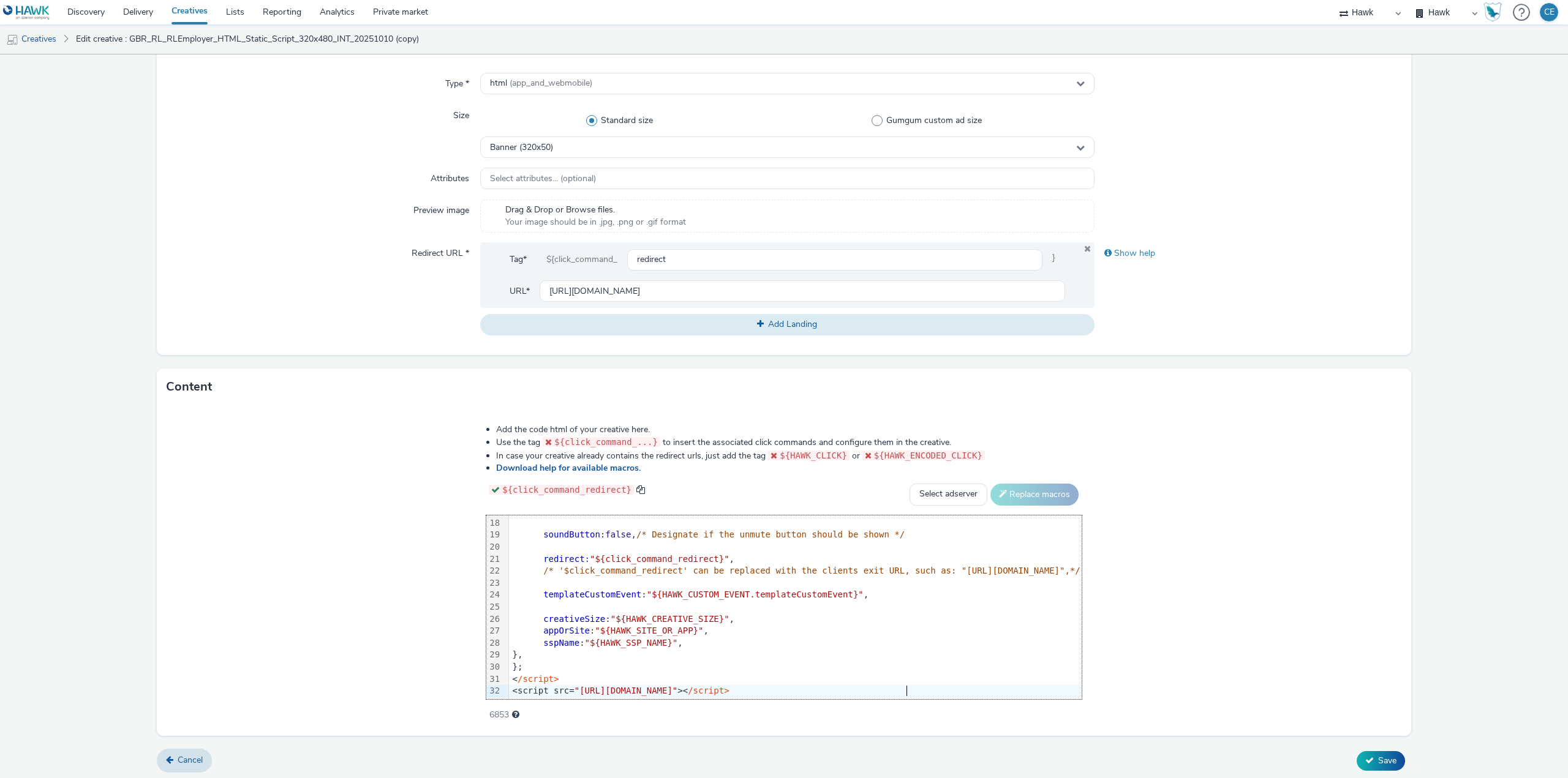
scroll to position [280, 0]
drag, startPoint x: 1357, startPoint y: 771, endPoint x: 1361, endPoint y: 762, distance: 9.8
click at [1358, 768] on form "Edit creative General Advertiser * Royal London Name * GBR_RL_RLEmployer_HTML_S…" at bounding box center [784, 277] width 1568 height 1005
click at [1361, 762] on button "Save" at bounding box center [1381, 759] width 49 height 19
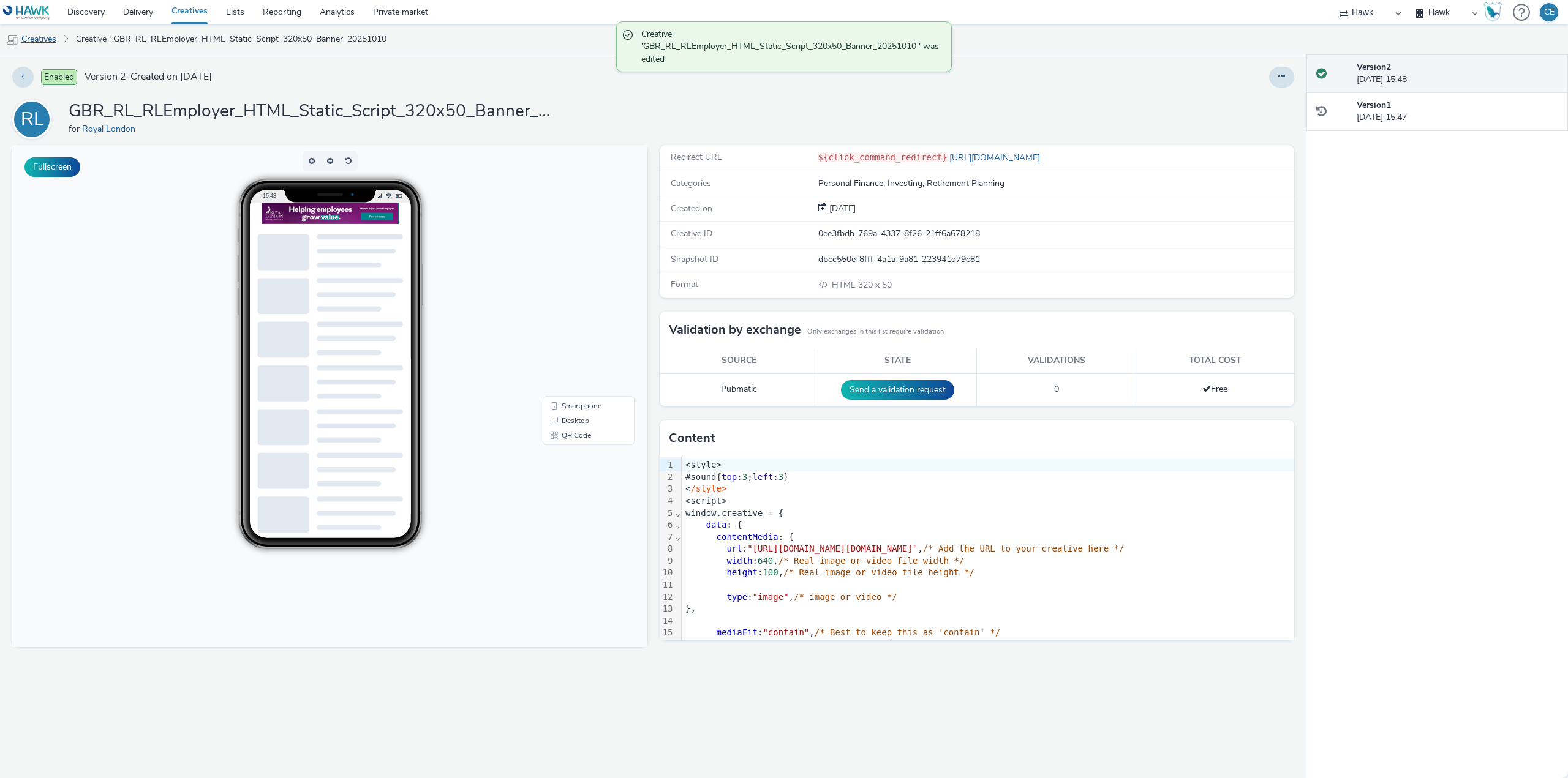
click at [49, 43] on link "Creatives" at bounding box center [31, 39] width 62 height 29
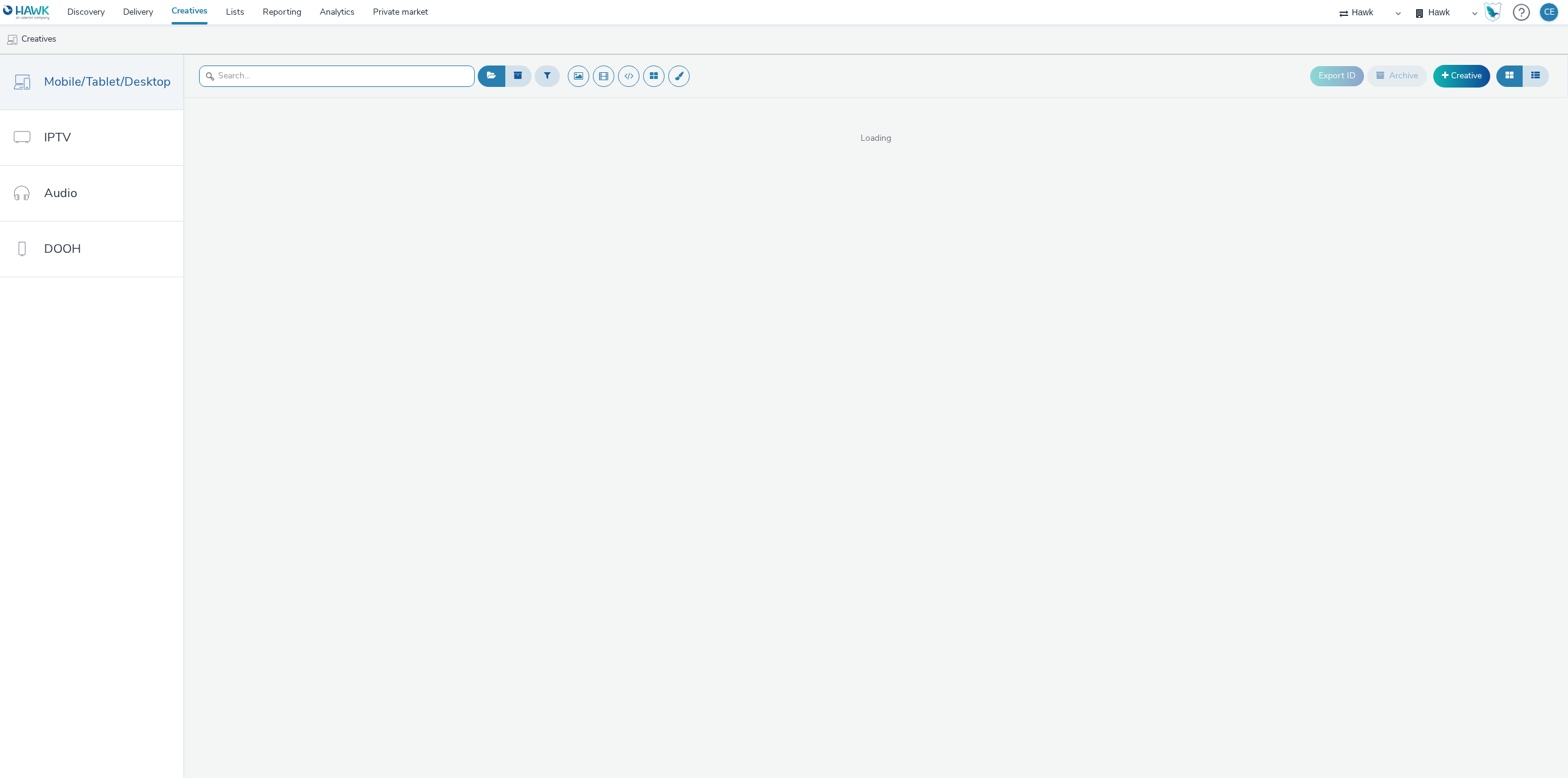
click at [420, 67] on input "text" at bounding box center [337, 76] width 276 height 22
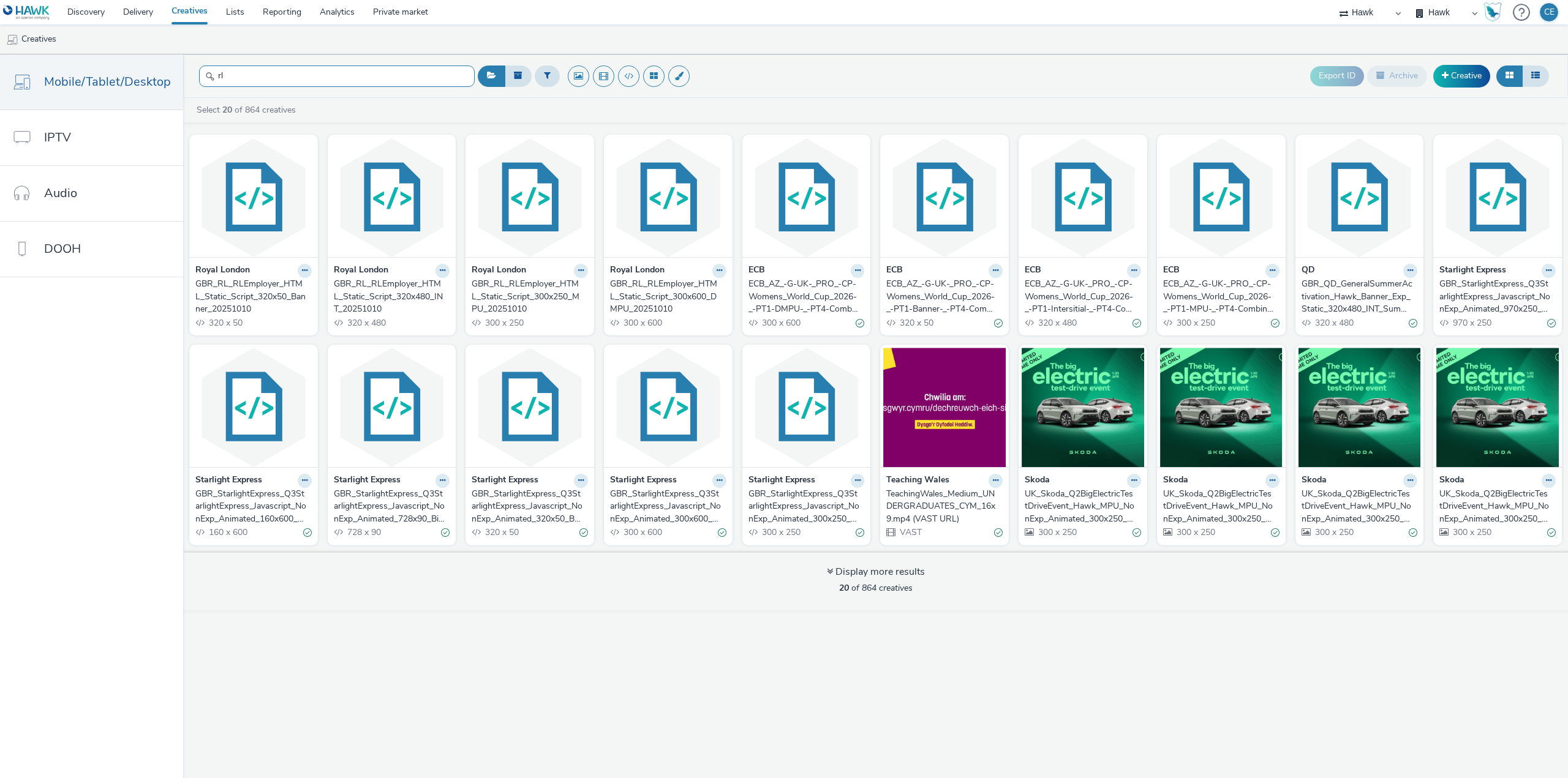
type input "rl"
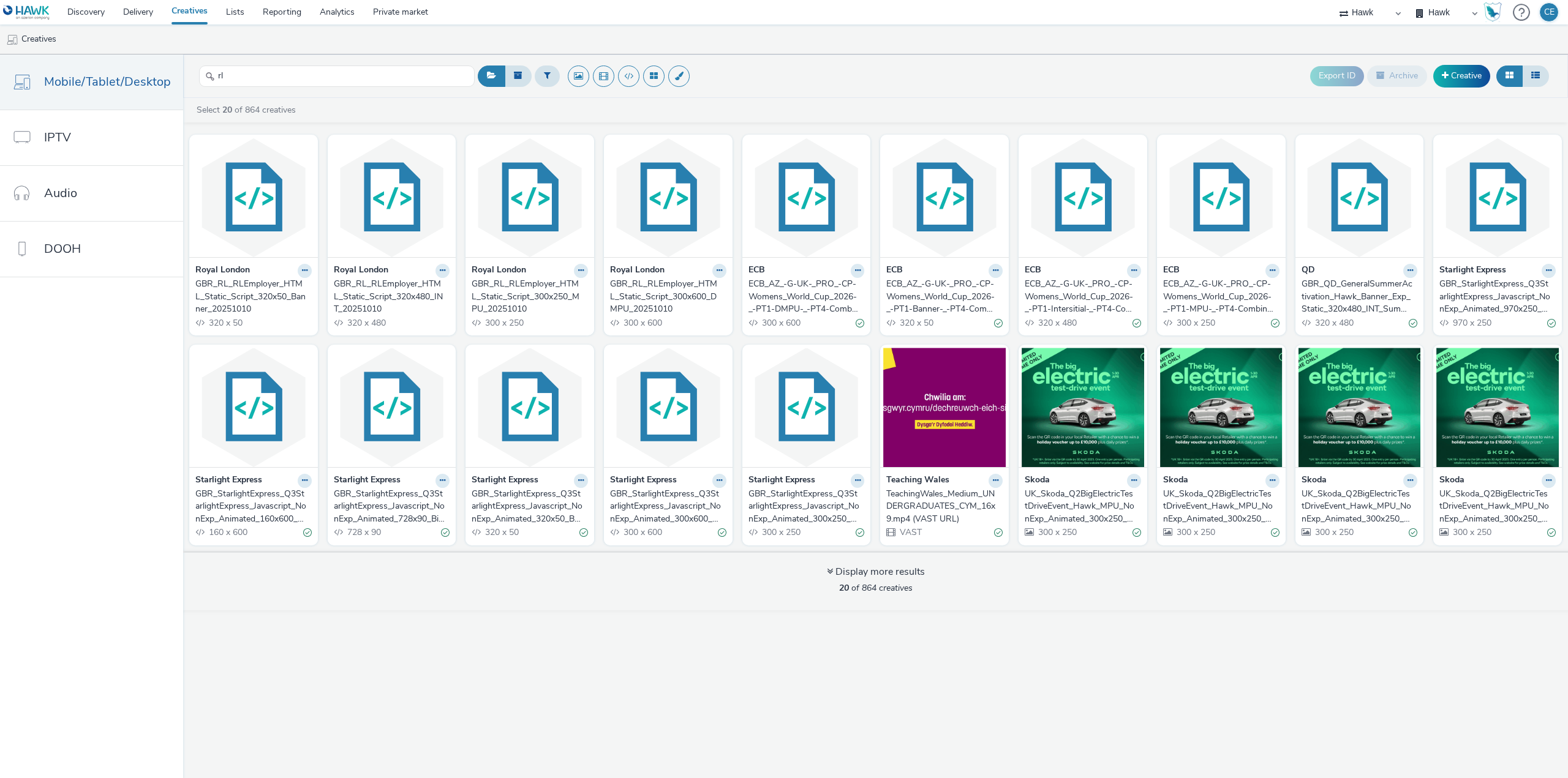
click at [556, 306] on div "GBR_RL_RLEmployer_HTML_Static_Script_300x250_MPU_20251010" at bounding box center [527, 297] width 112 height 37
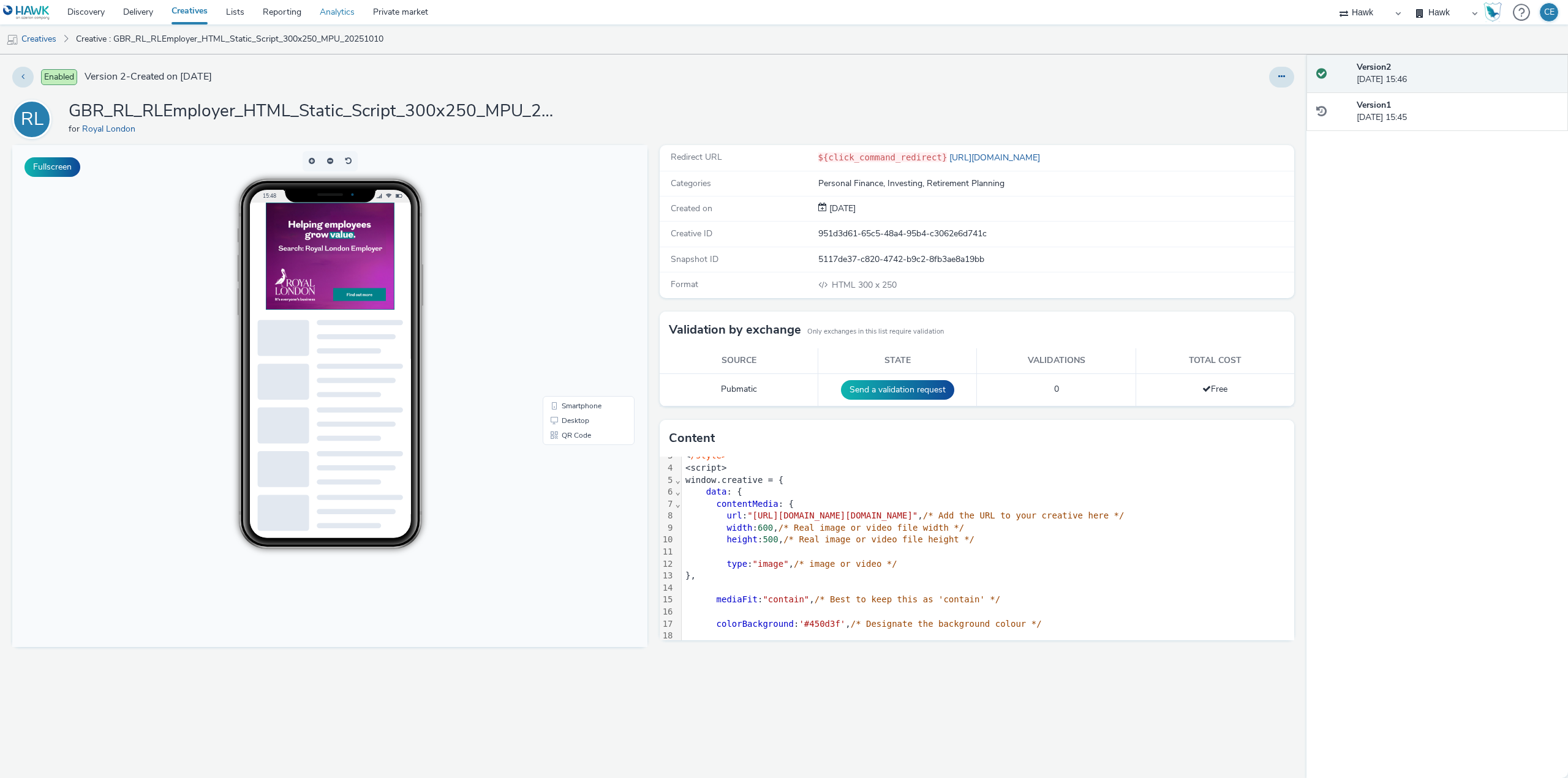
scroll to position [31, 0]
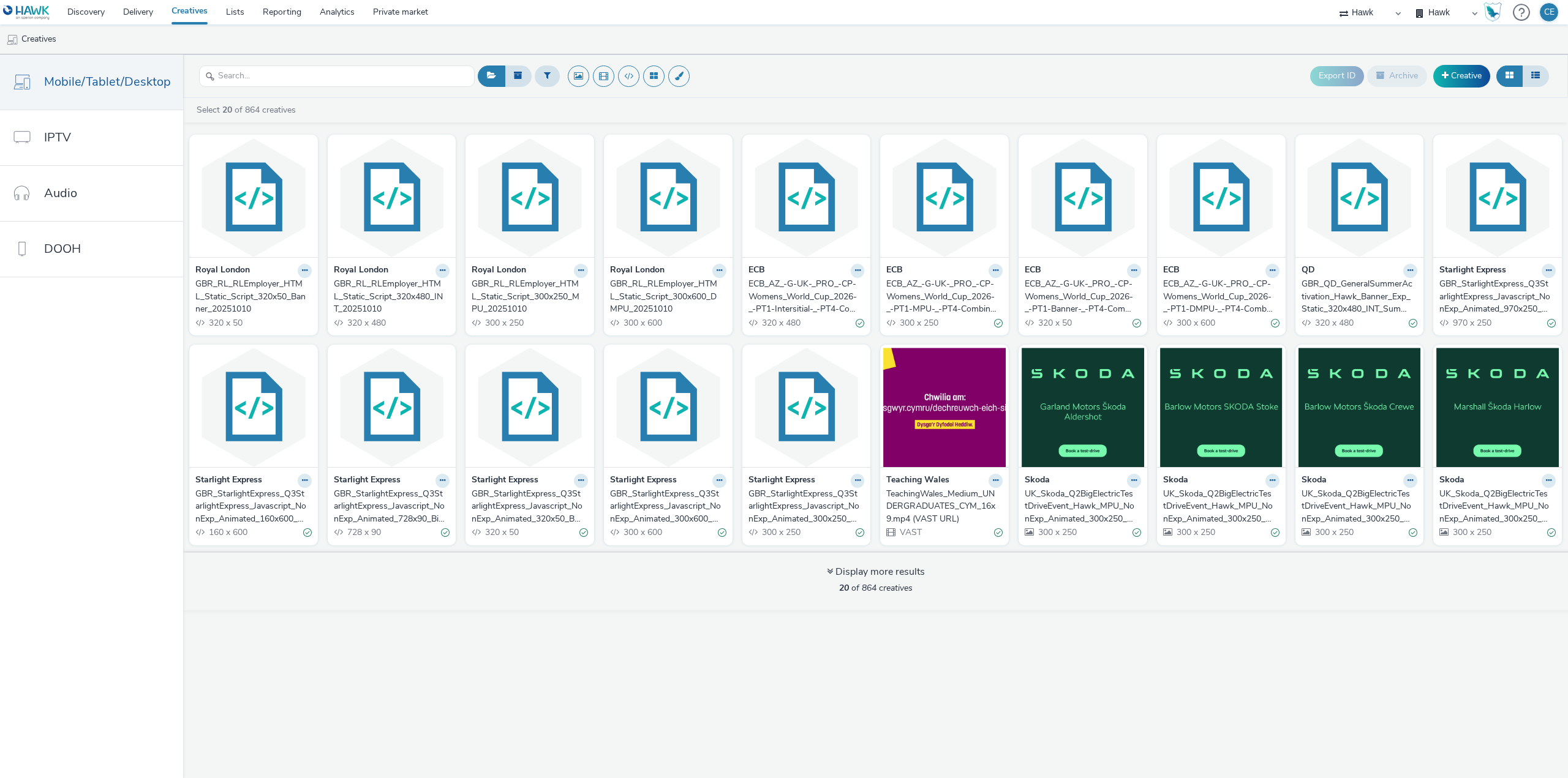
click at [659, 301] on div "GBR_RL_RLEmployer_HTML_Static_Script_300x600_DMPU_20251010" at bounding box center [665, 297] width 112 height 37
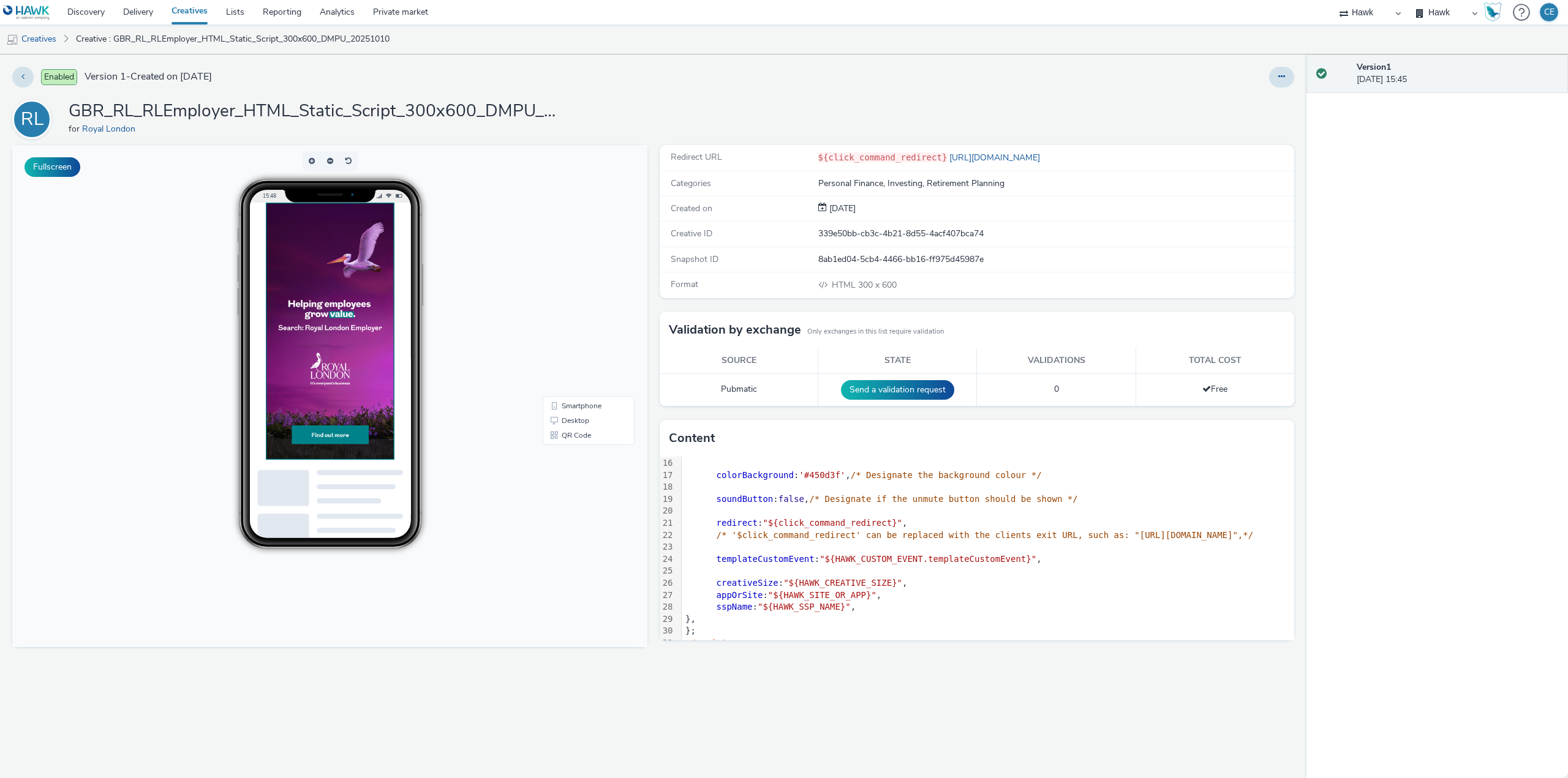
scroll to position [214, 0]
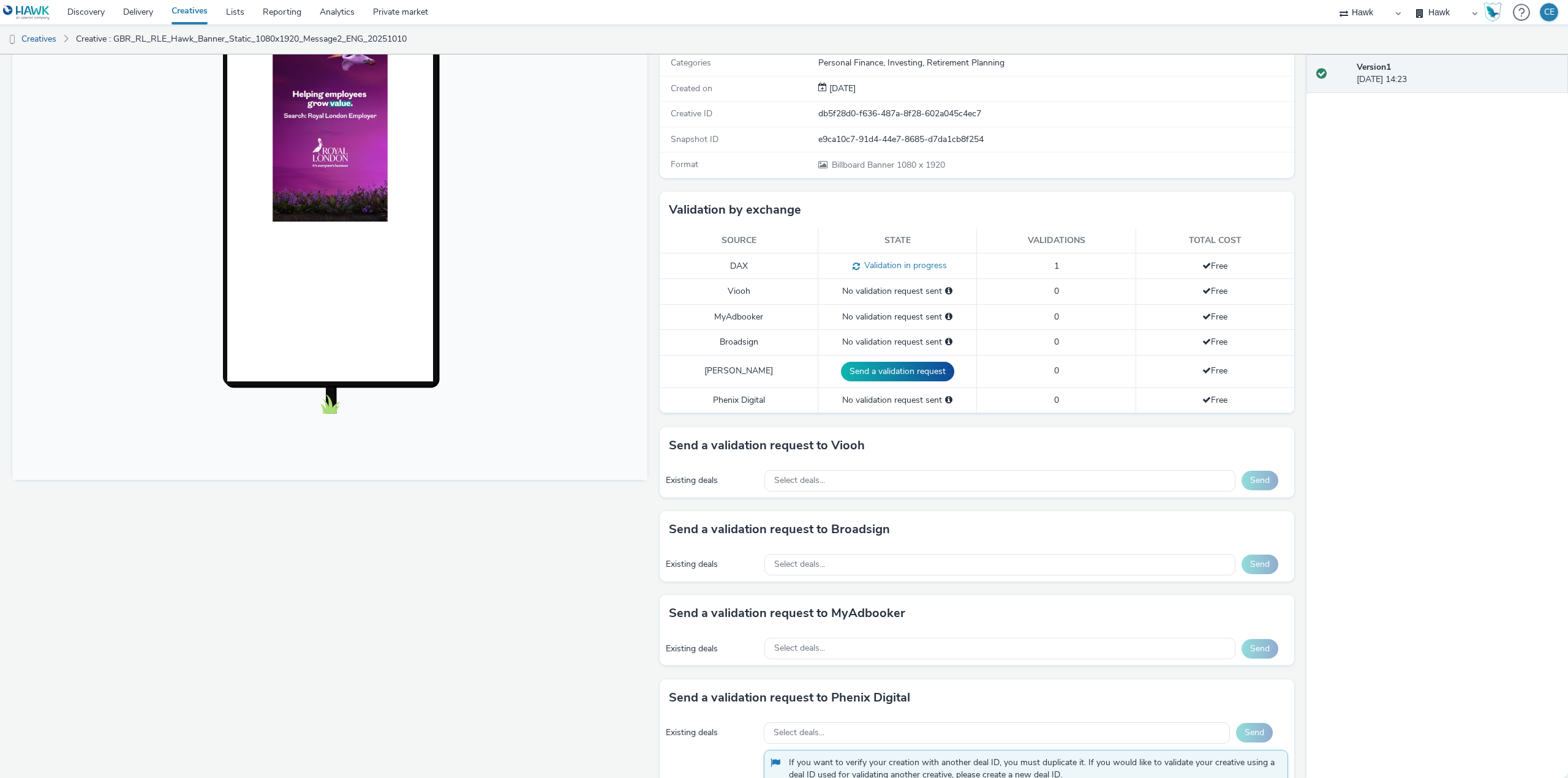
scroll to position [210, 0]
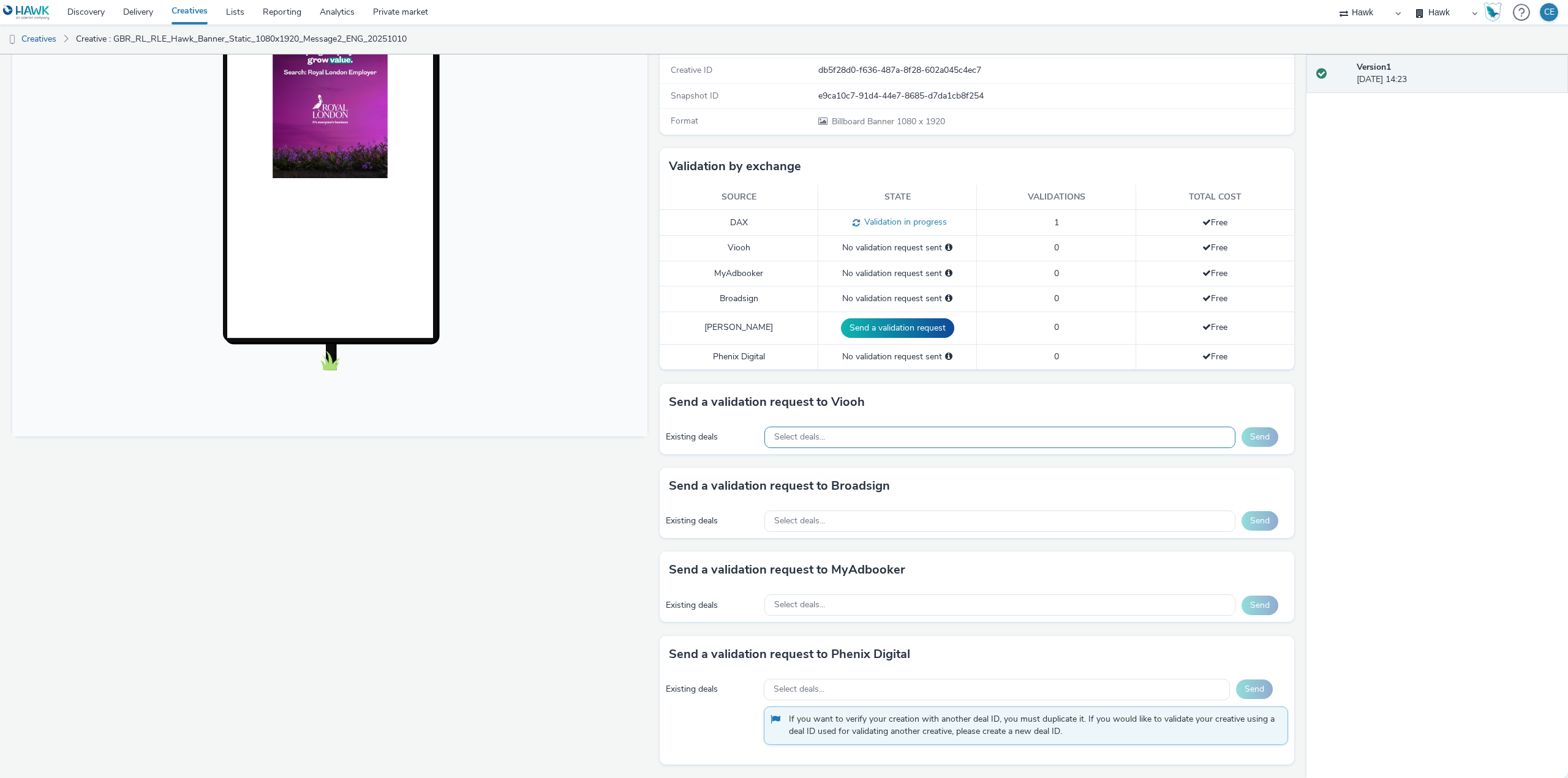
click at [892, 441] on div "Select deals..." at bounding box center [999, 437] width 471 height 22
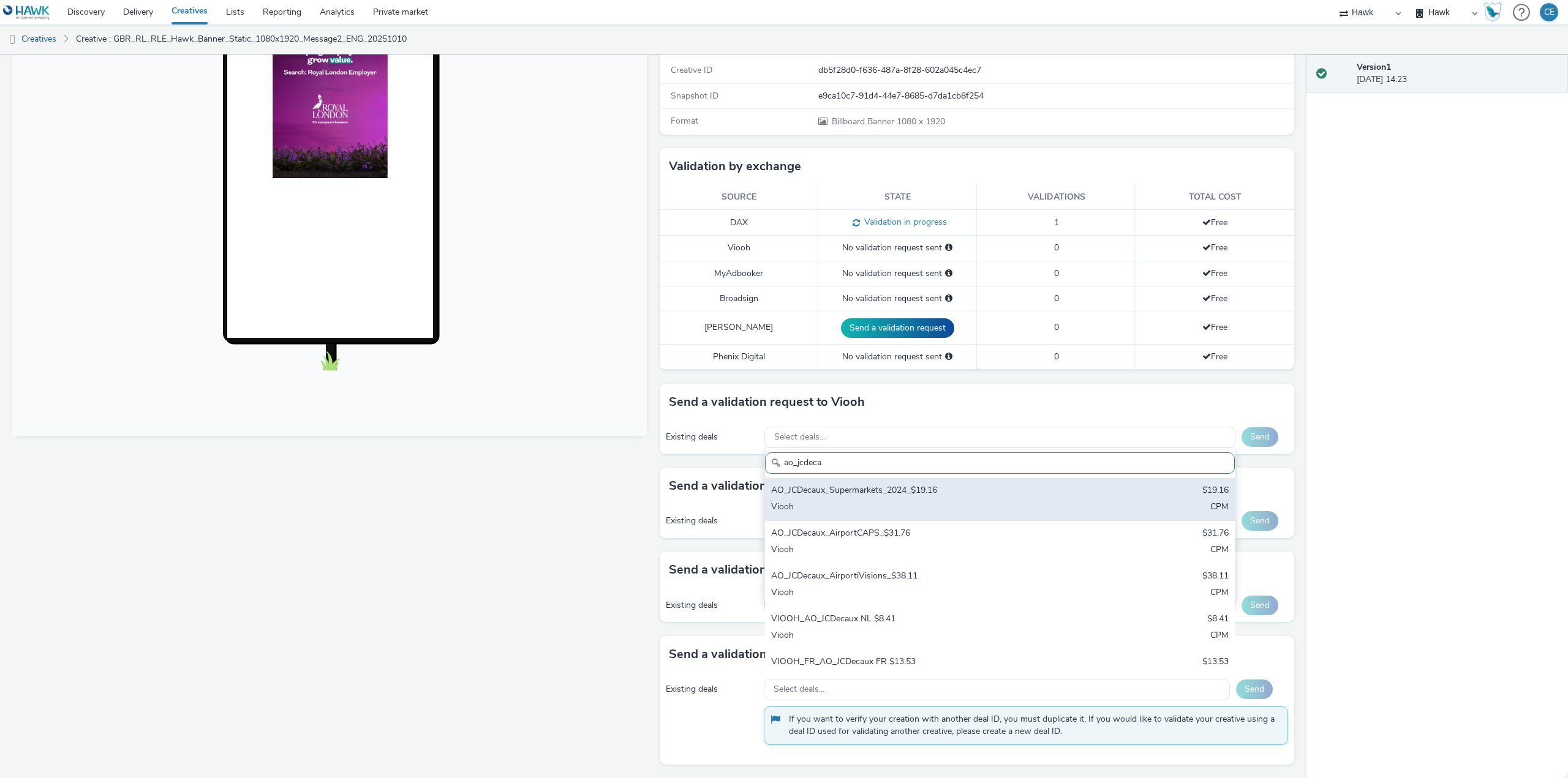
type input "ao_jcdeca"
click at [906, 510] on div "Viooh" at bounding box center [922, 508] width 303 height 14
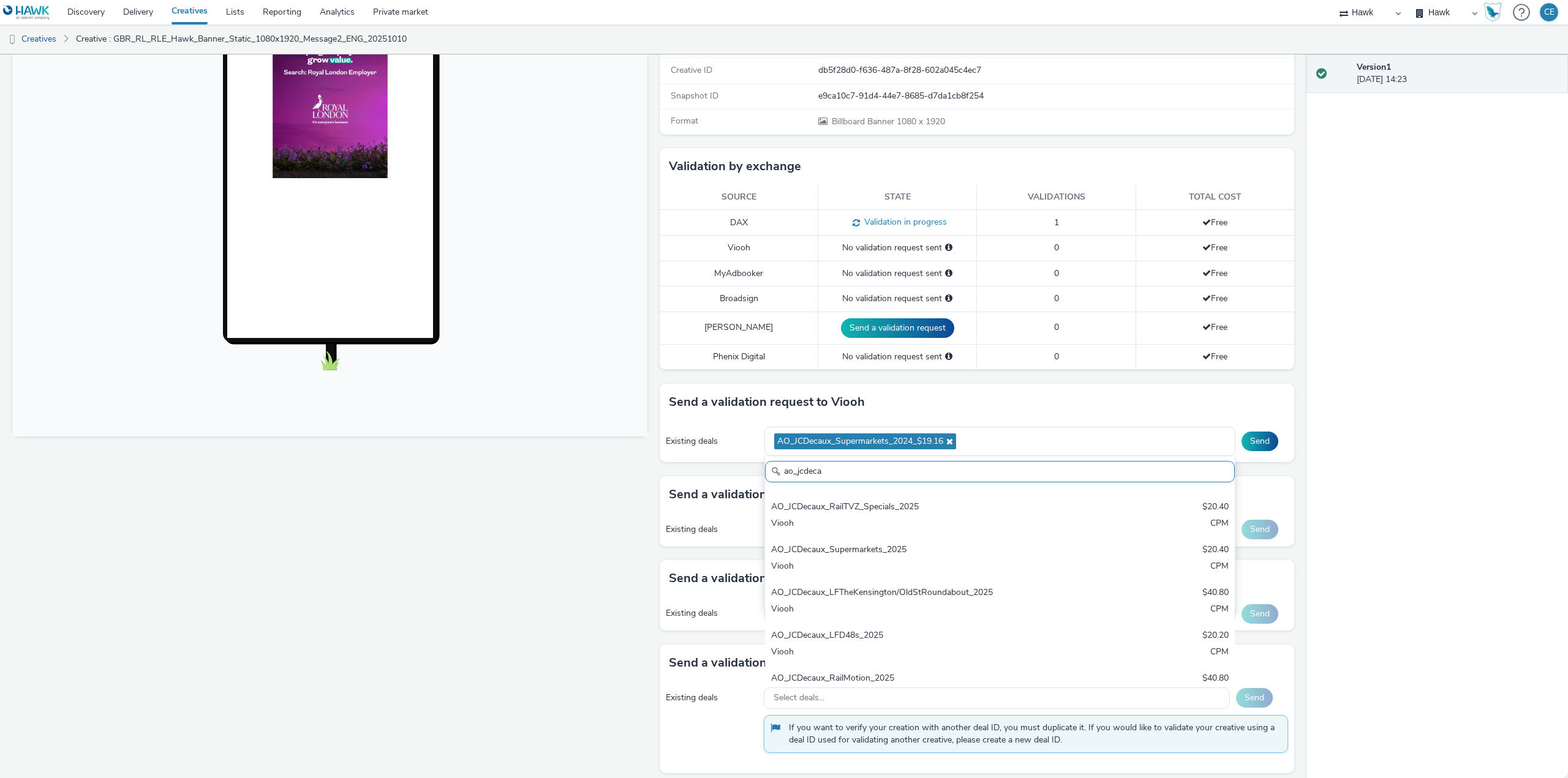
scroll to position [245, 0]
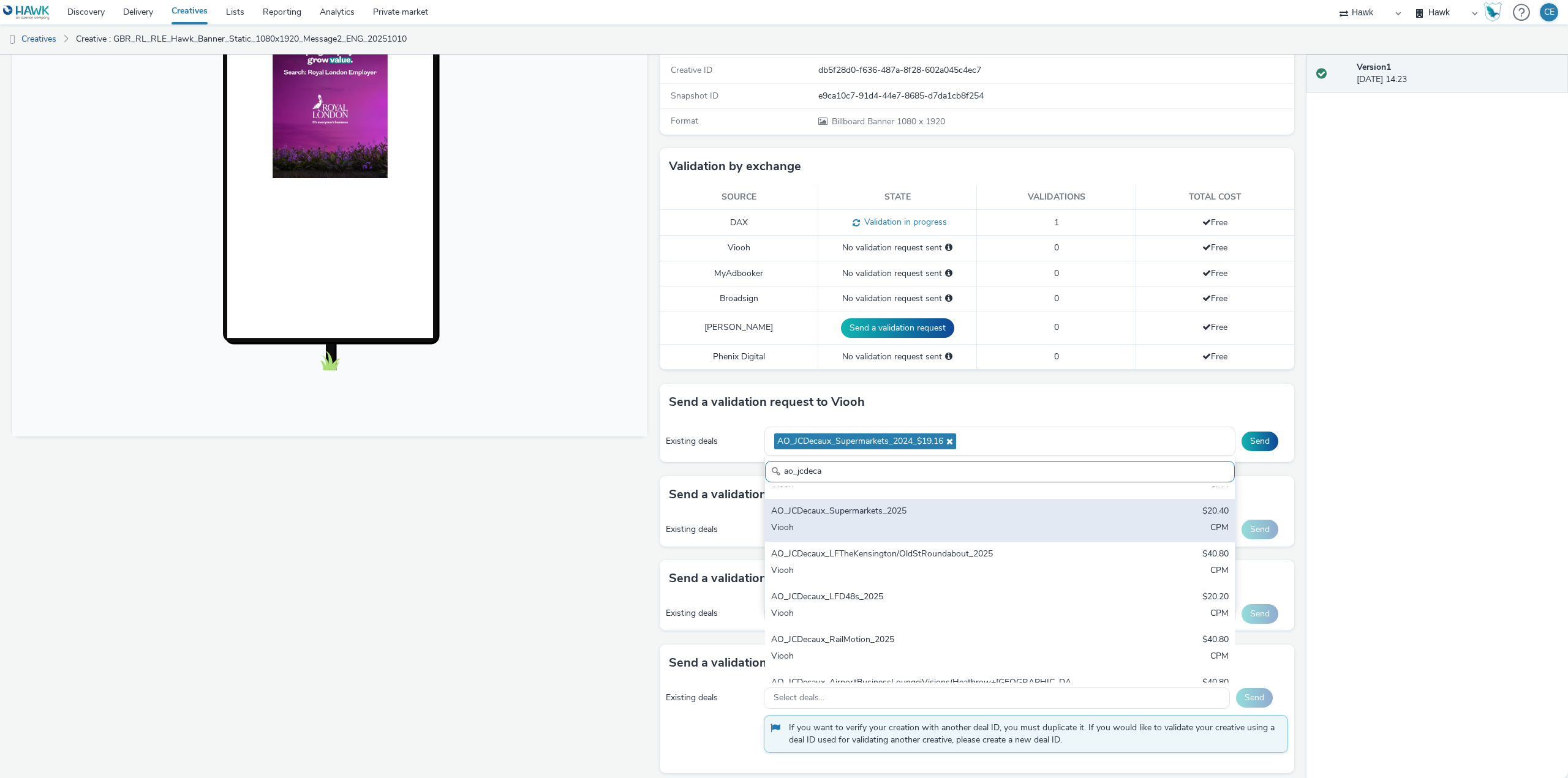
click at [1010, 506] on div "AO_JCDecaux_Supermarkets_2025" at bounding box center [922, 511] width 303 height 14
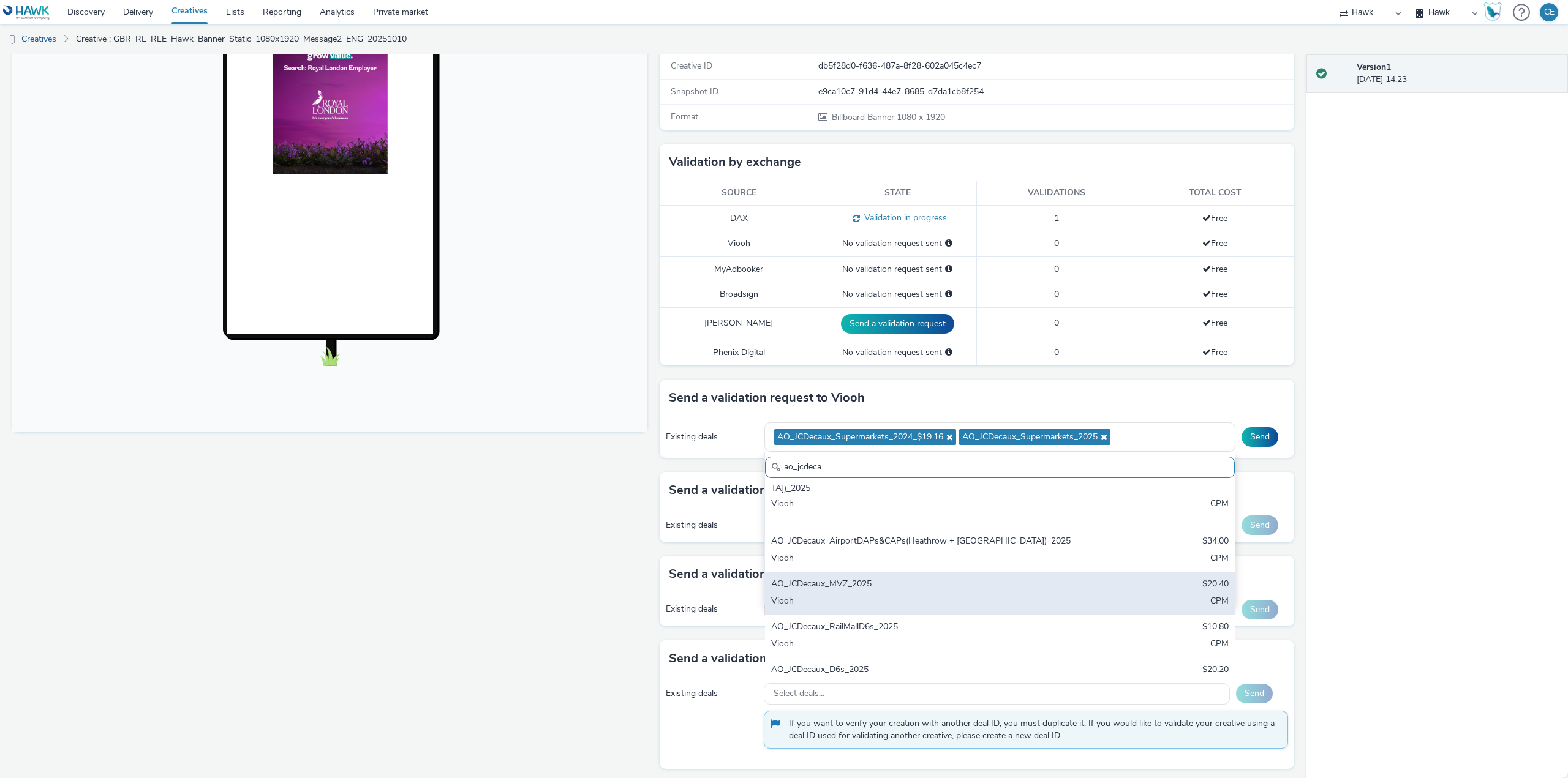
scroll to position [219, 0]
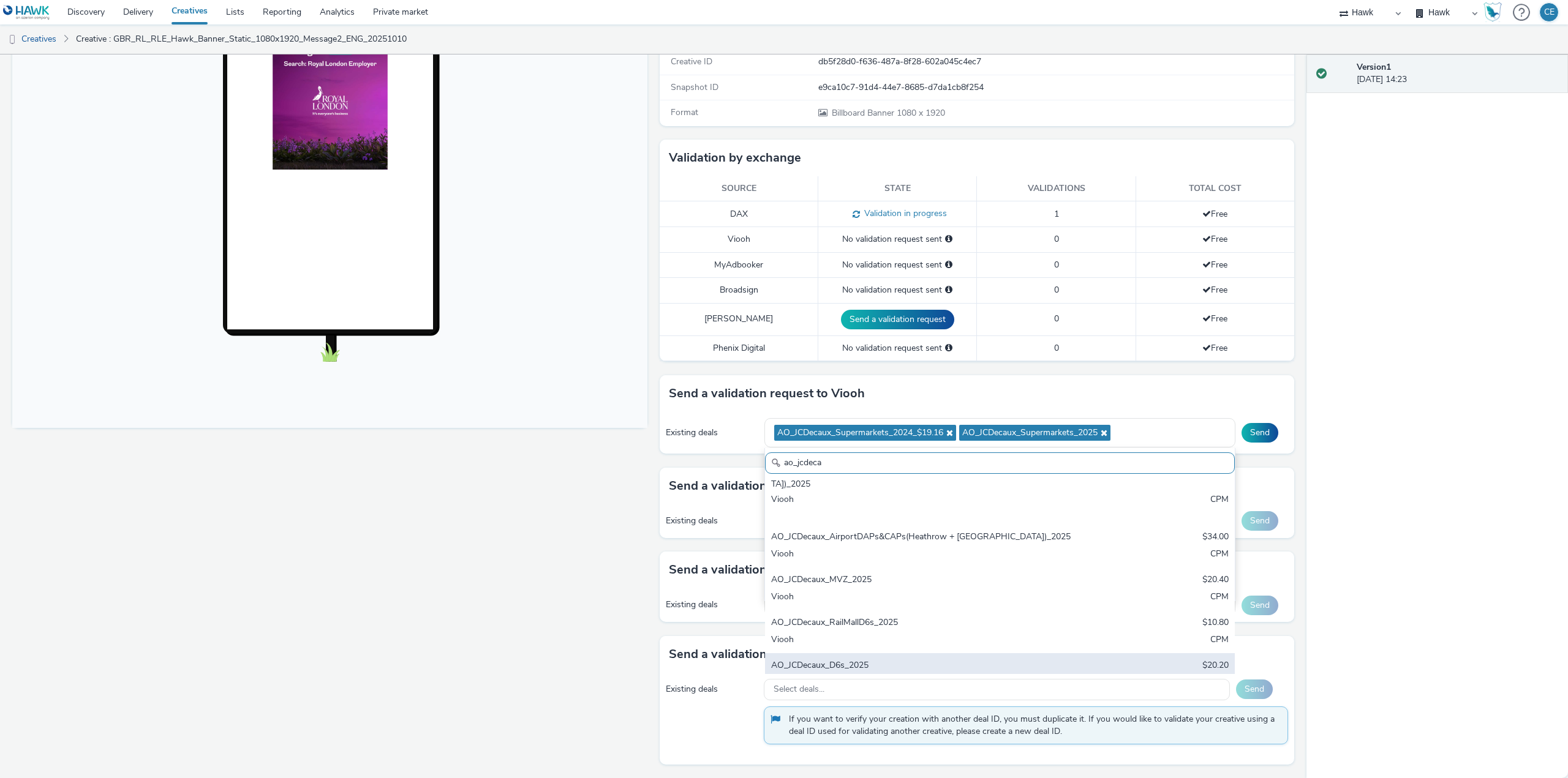
click at [965, 659] on div "AO_JCDecaux_D6s_2025" at bounding box center [922, 666] width 303 height 14
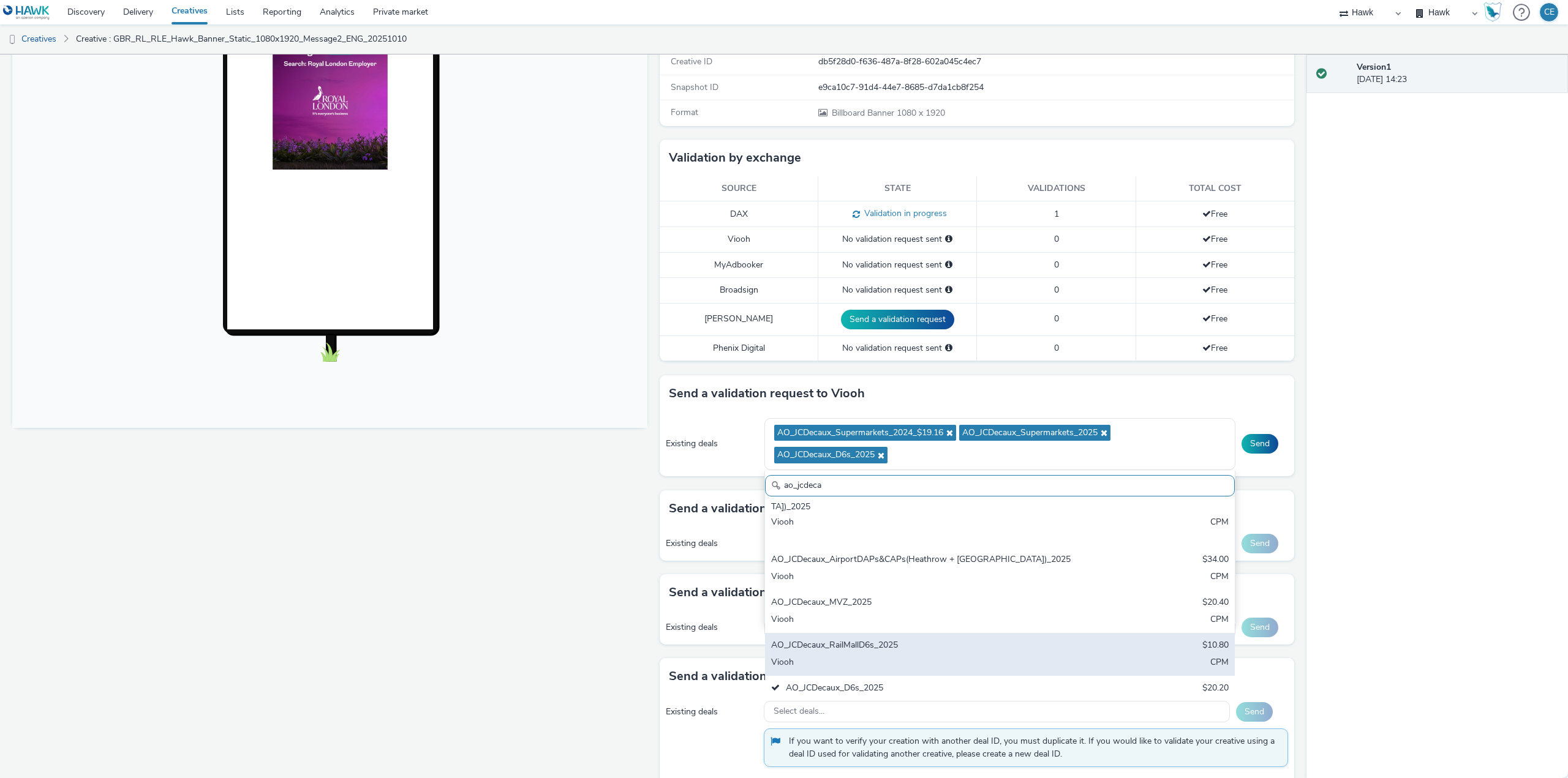
click at [999, 639] on div "AO_JCDecaux_RailMallD6s_2025" at bounding box center [922, 646] width 303 height 14
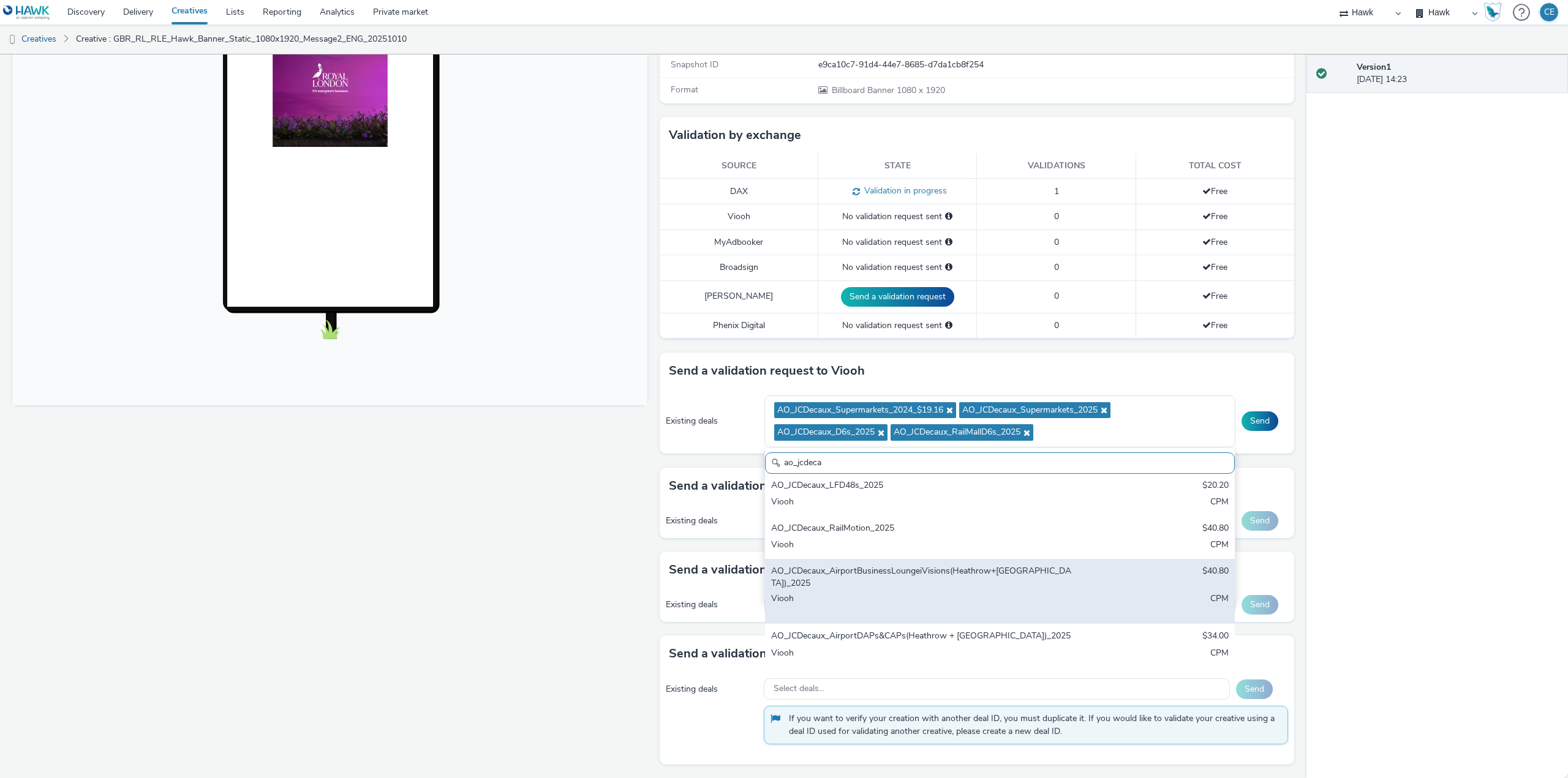
scroll to position [447, 0]
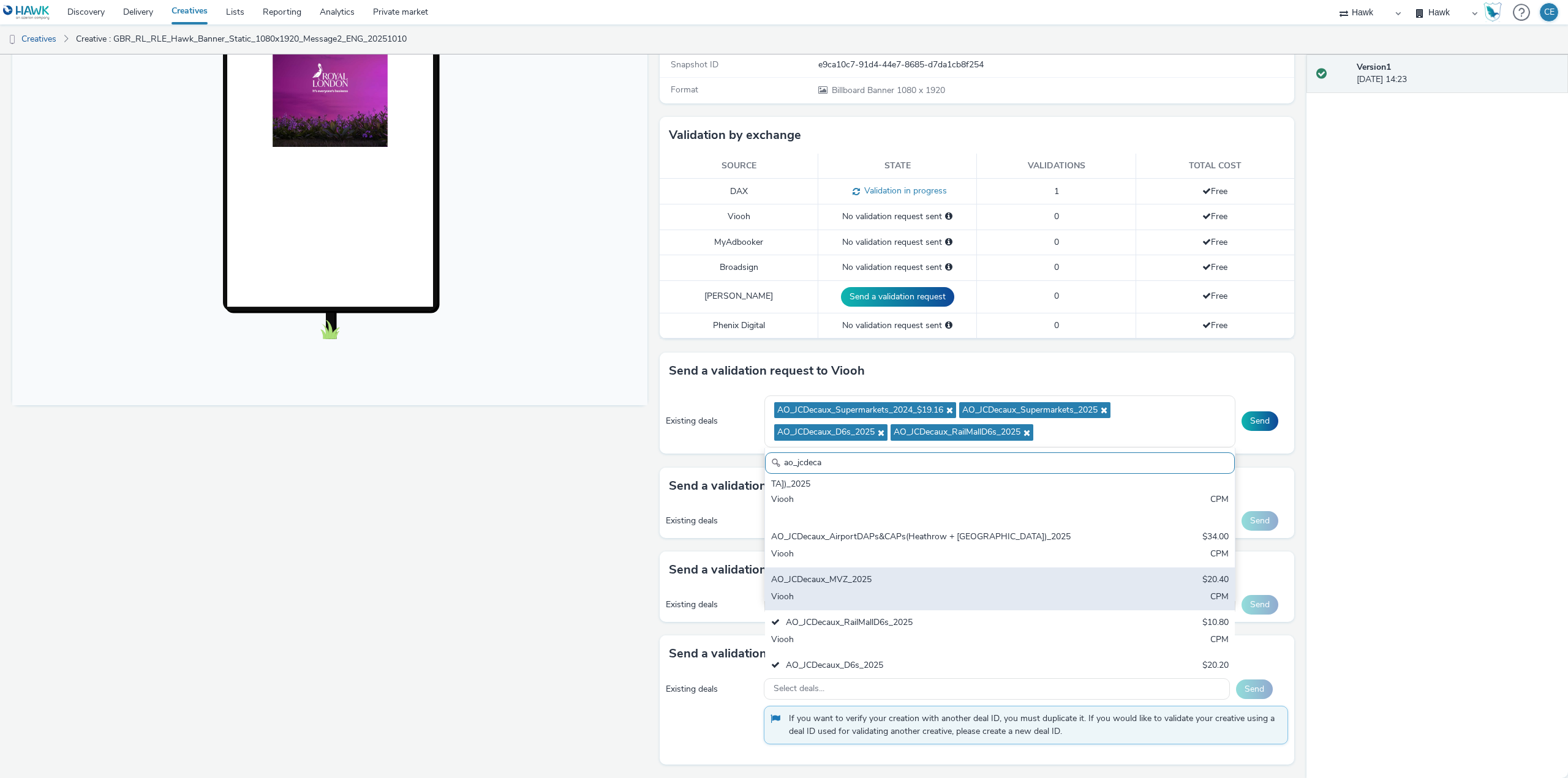
click at [912, 591] on div "Viooh" at bounding box center [922, 598] width 303 height 14
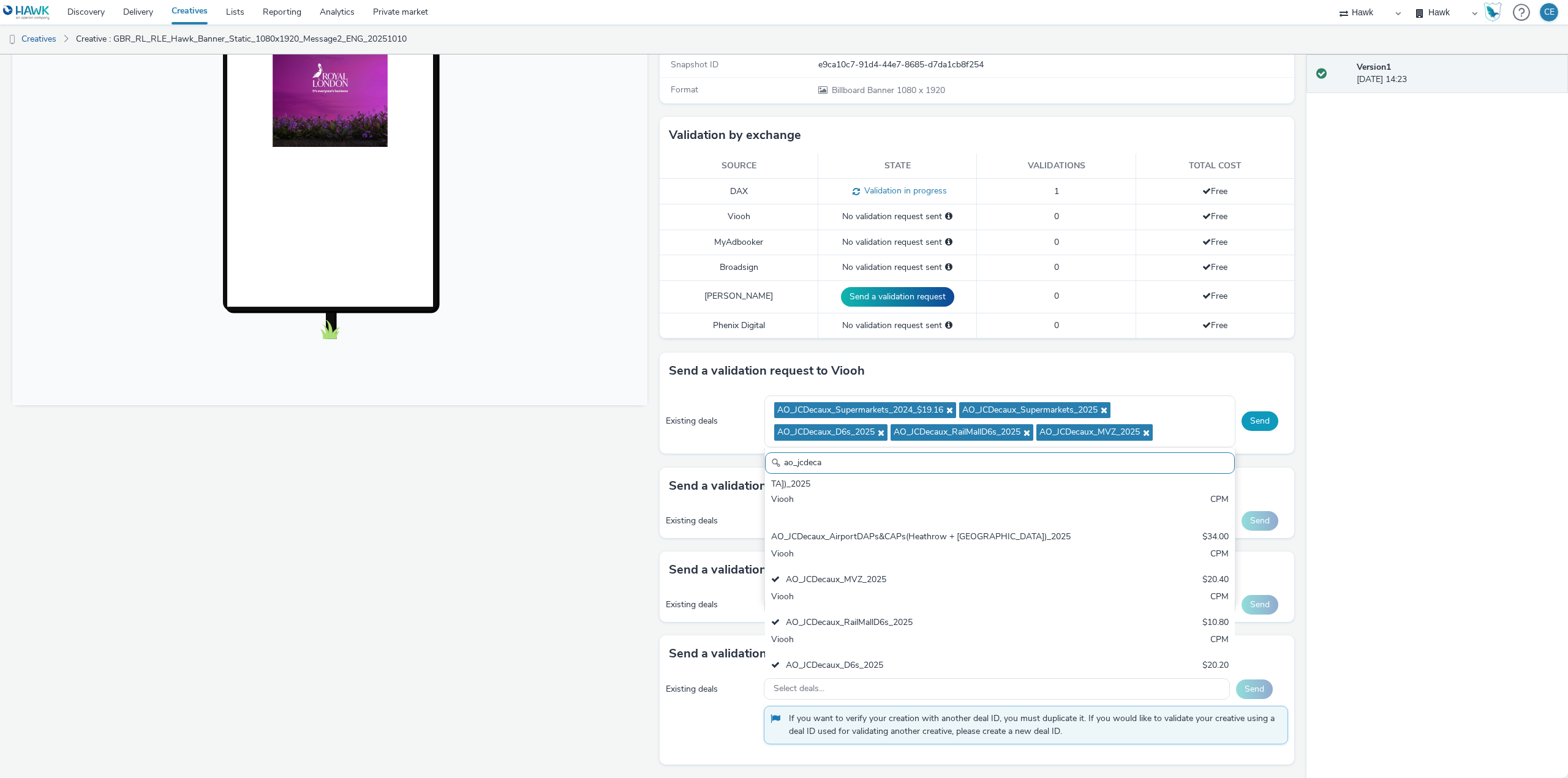
click at [1253, 428] on button "Send" at bounding box center [1259, 421] width 37 height 19
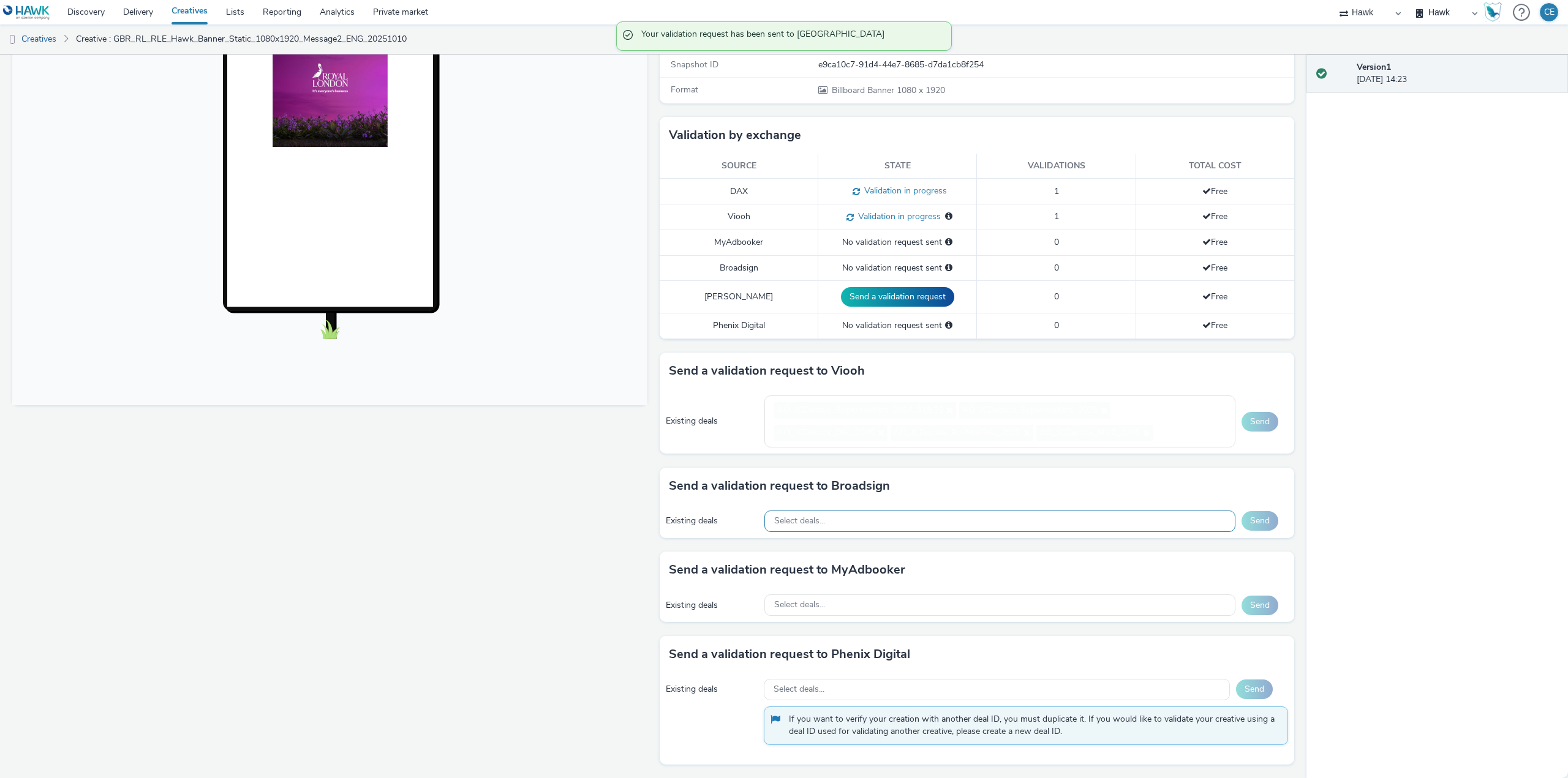
scroll to position [211, 0]
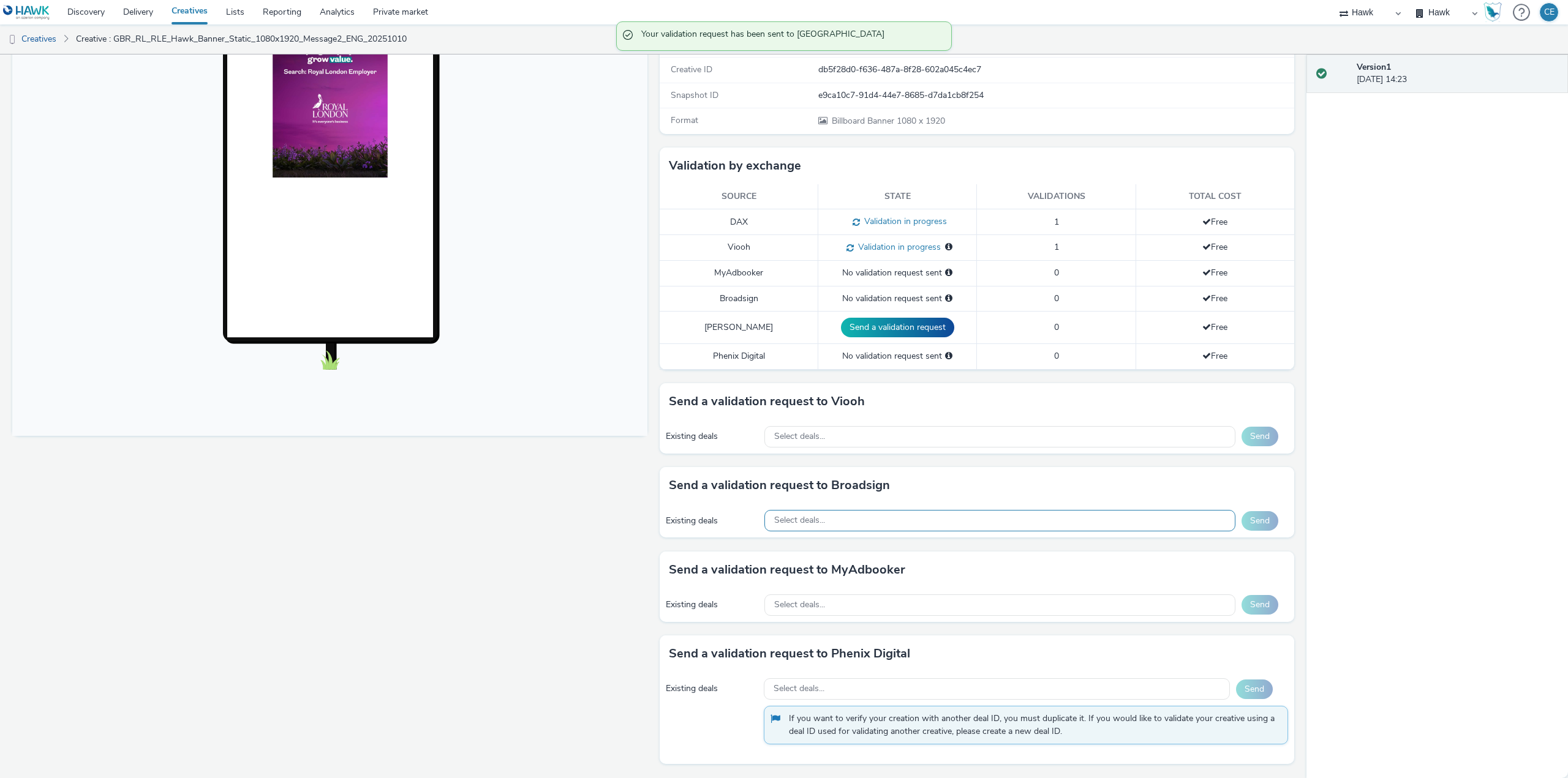
click at [862, 518] on div "Select deals..." at bounding box center [999, 520] width 471 height 22
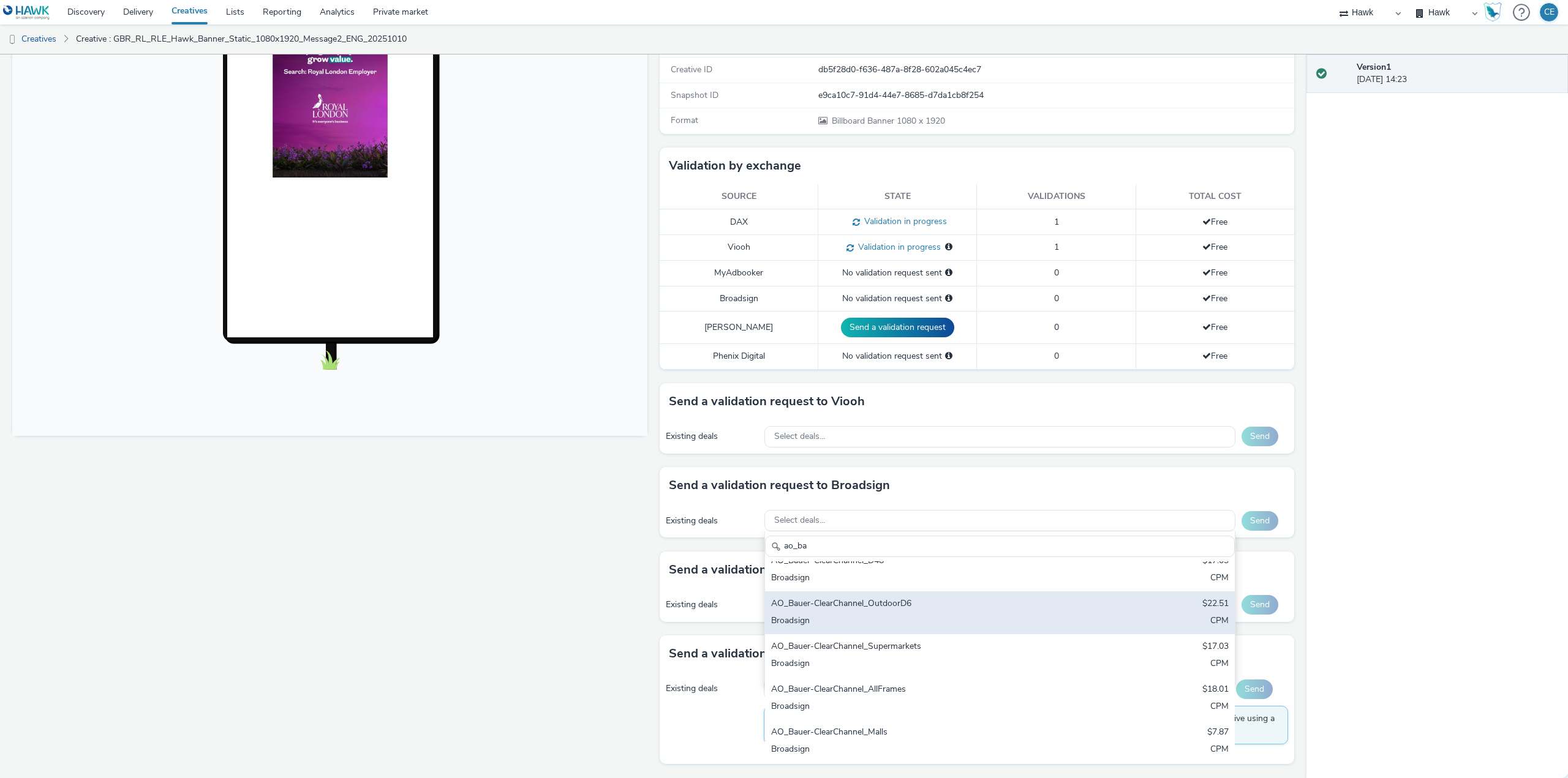
scroll to position [61, 0]
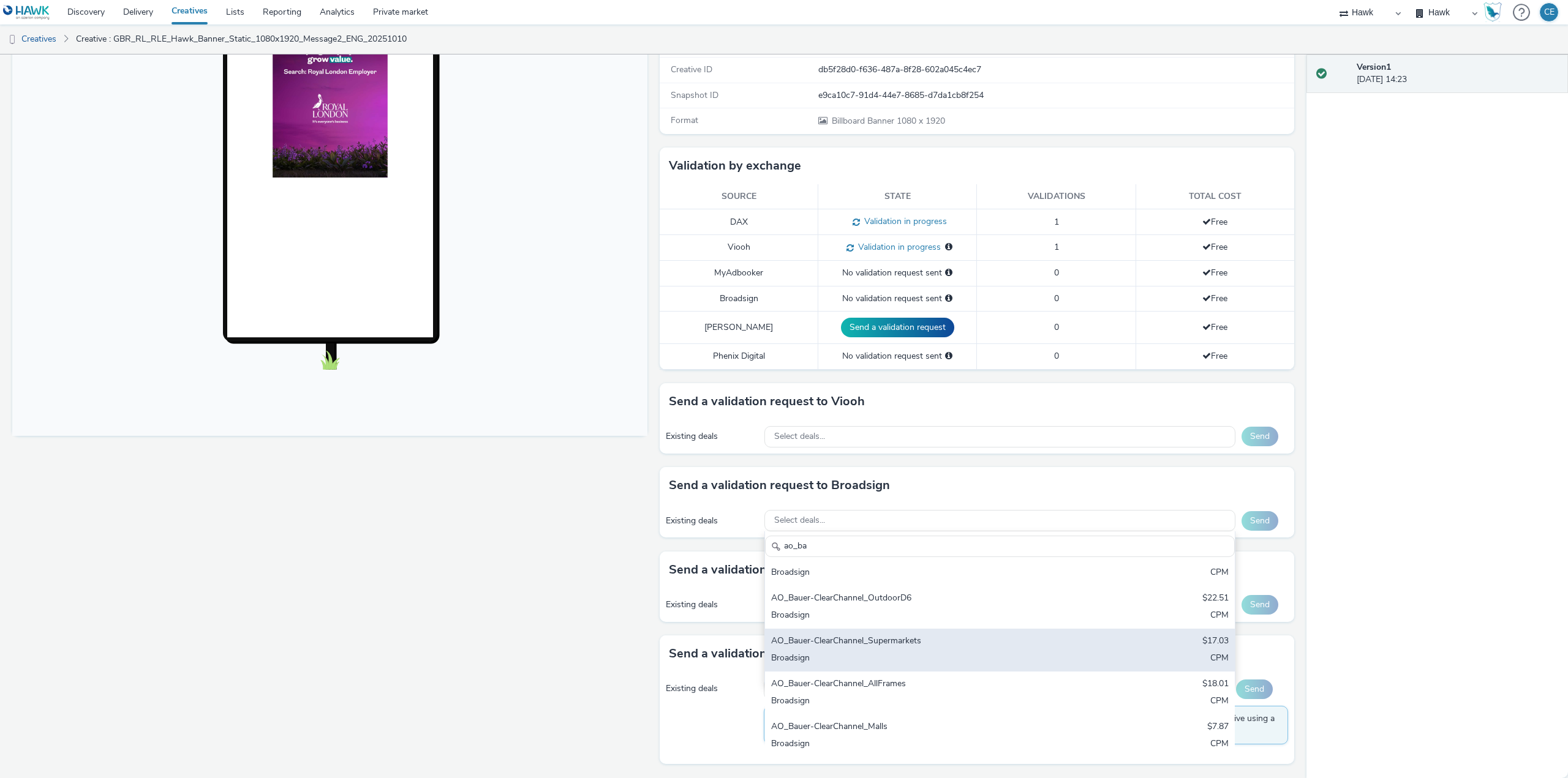
type input "ao_ba"
click at [936, 647] on div "AO_Bauer-ClearChannel_Supermarkets" at bounding box center [922, 642] width 303 height 14
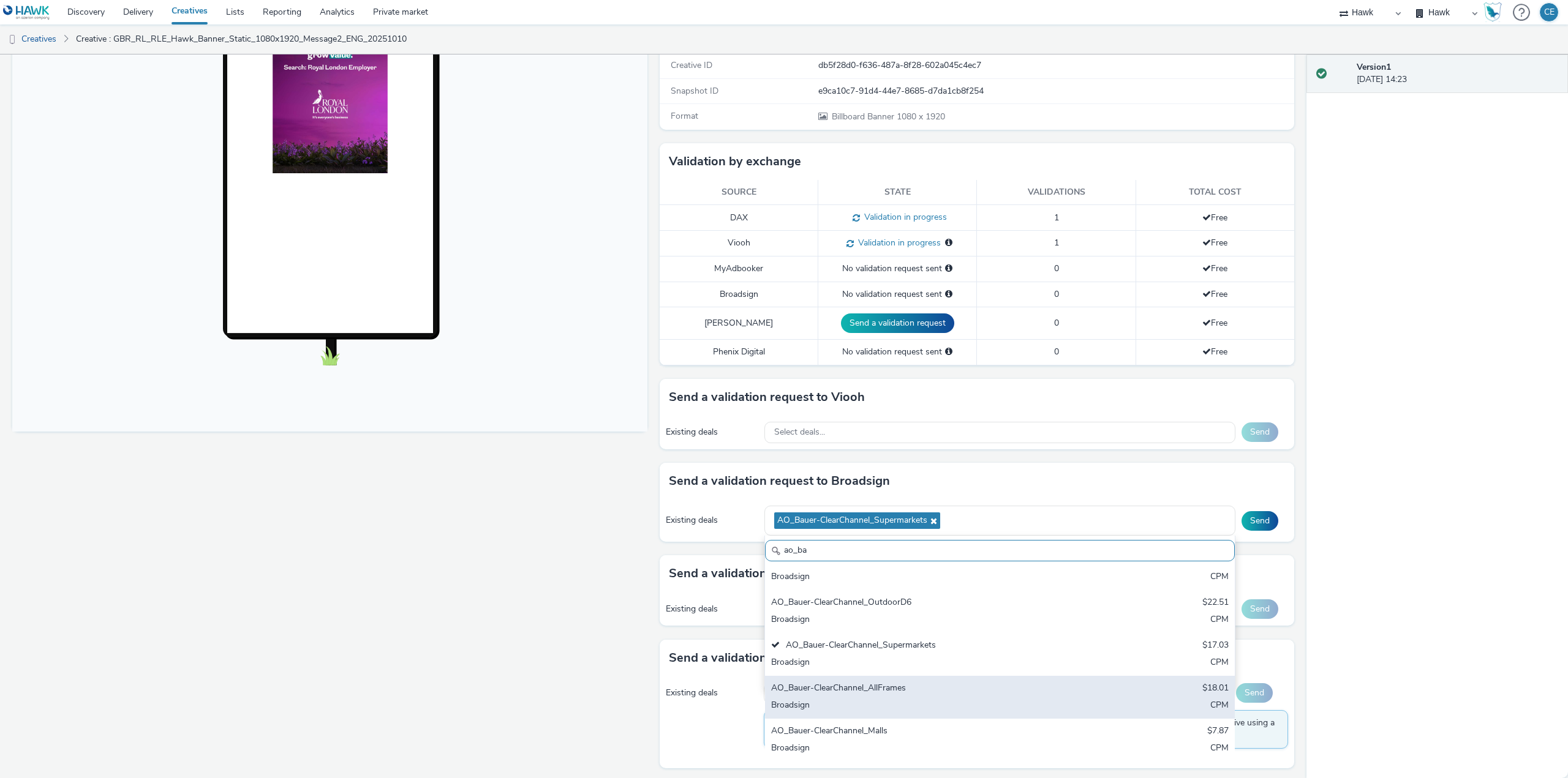
scroll to position [219, 0]
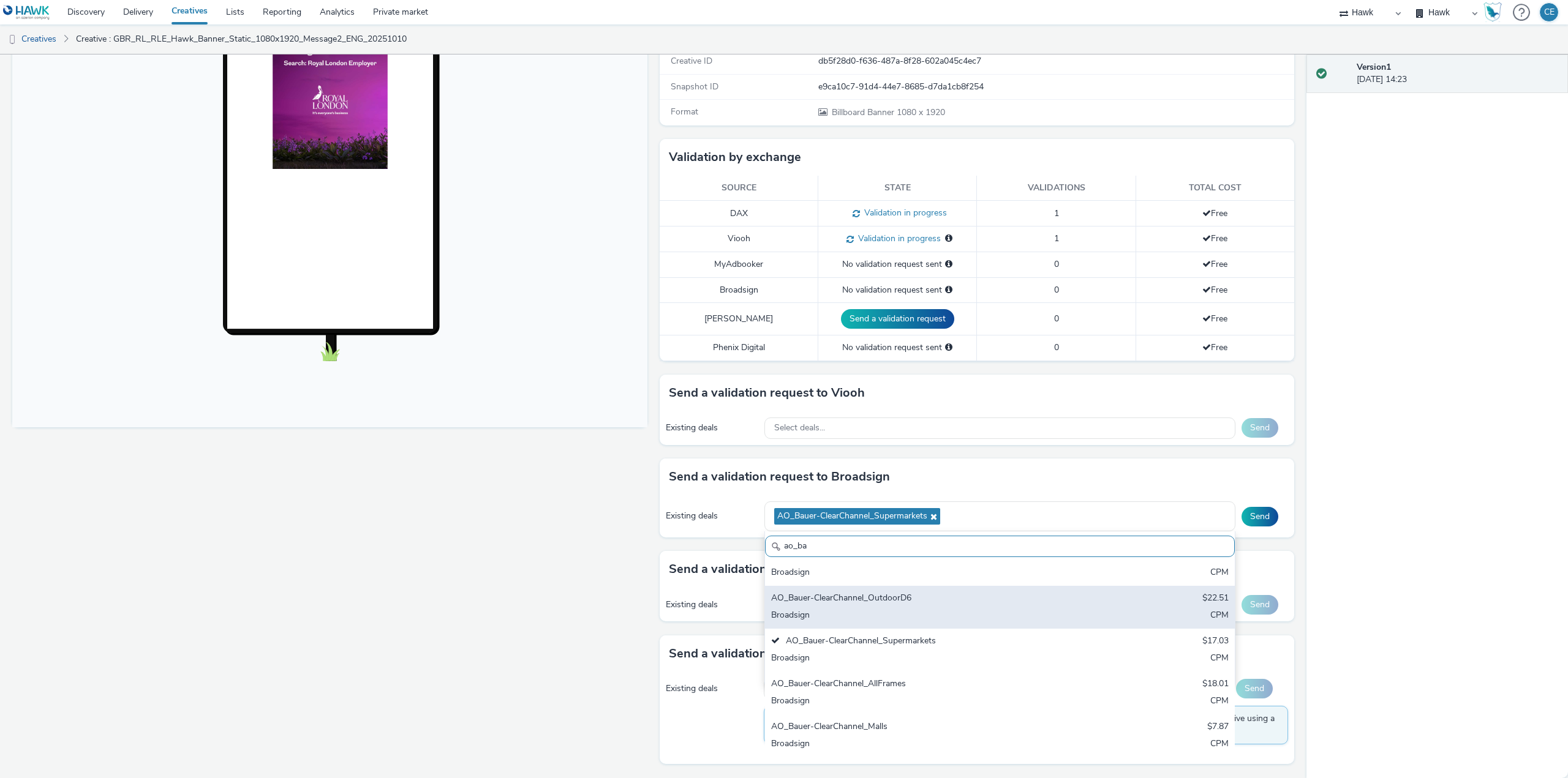
drag, startPoint x: 933, startPoint y: 595, endPoint x: 935, endPoint y: 602, distance: 7.3
click at [934, 595] on div "AO_Bauer-ClearChannel_OutdoorD6" at bounding box center [922, 599] width 303 height 14
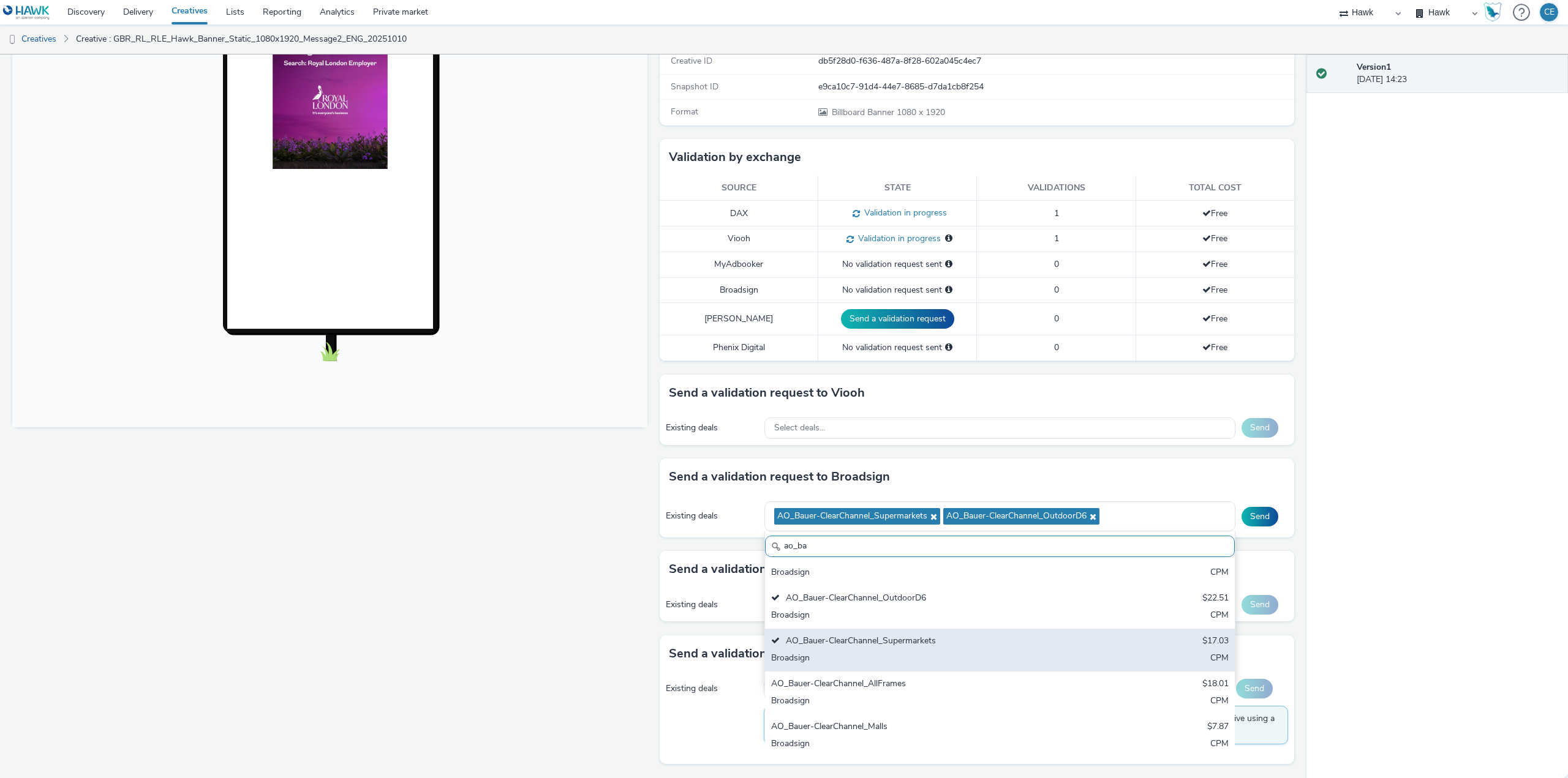
click at [930, 685] on div "AO_Bauer-ClearChannel_AllFrames" at bounding box center [922, 684] width 303 height 14
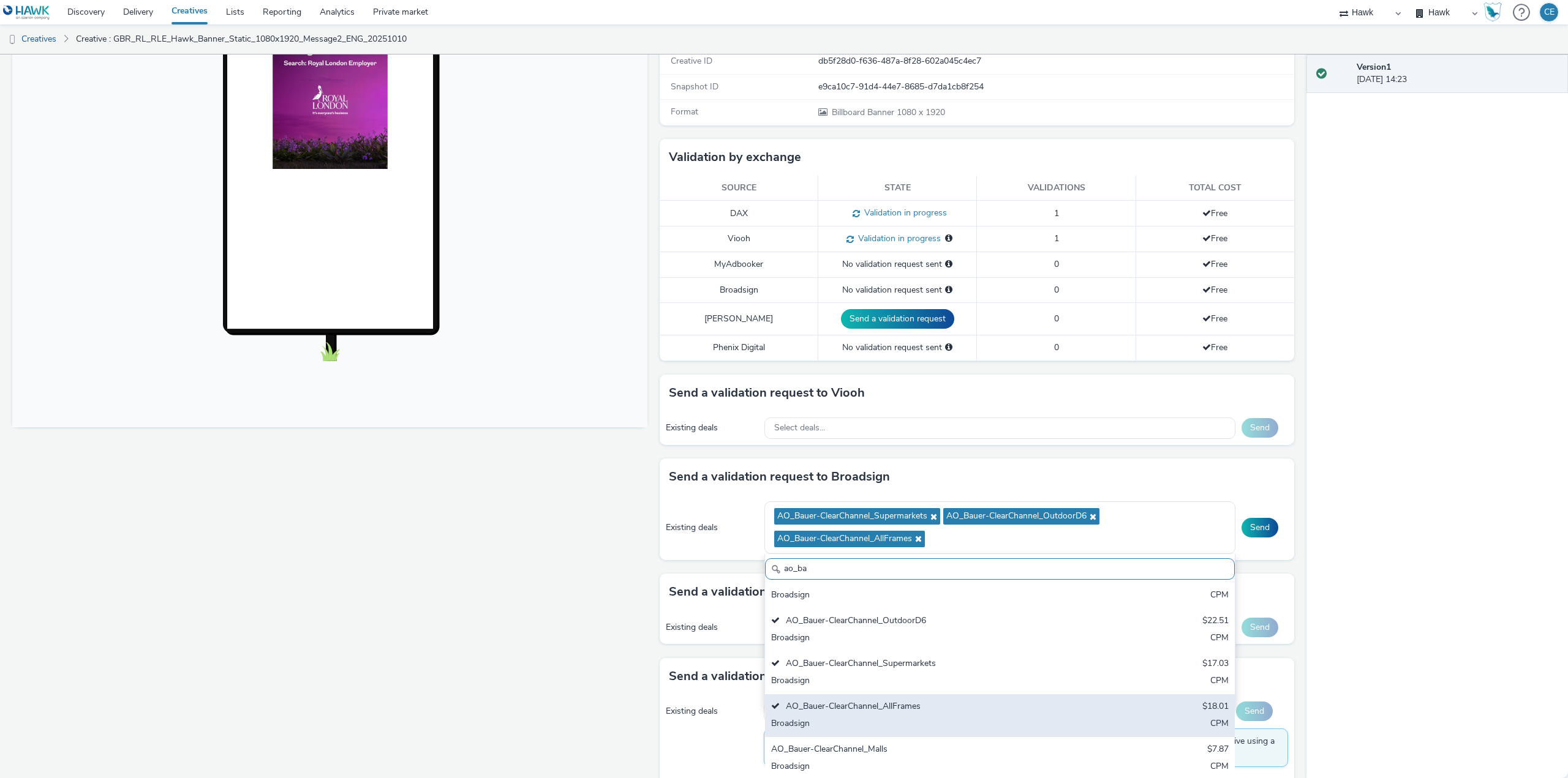
drag, startPoint x: 914, startPoint y: 746, endPoint x: 931, endPoint y: 717, distance: 33.6
click at [913, 747] on div "AO_Bauer-ClearChannel_Malls" at bounding box center [922, 750] width 303 height 14
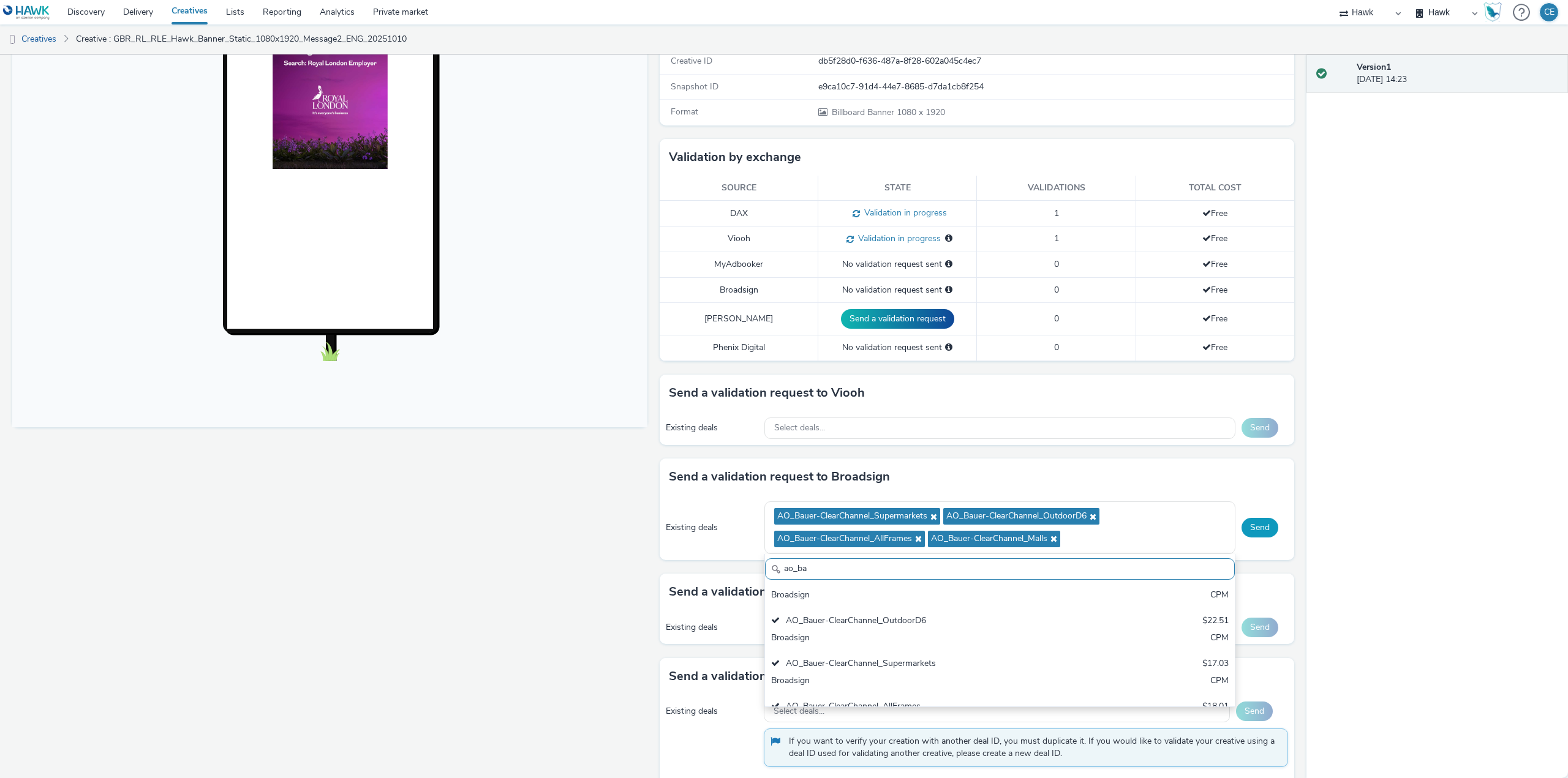
click at [1253, 532] on button "Send" at bounding box center [1259, 528] width 37 height 19
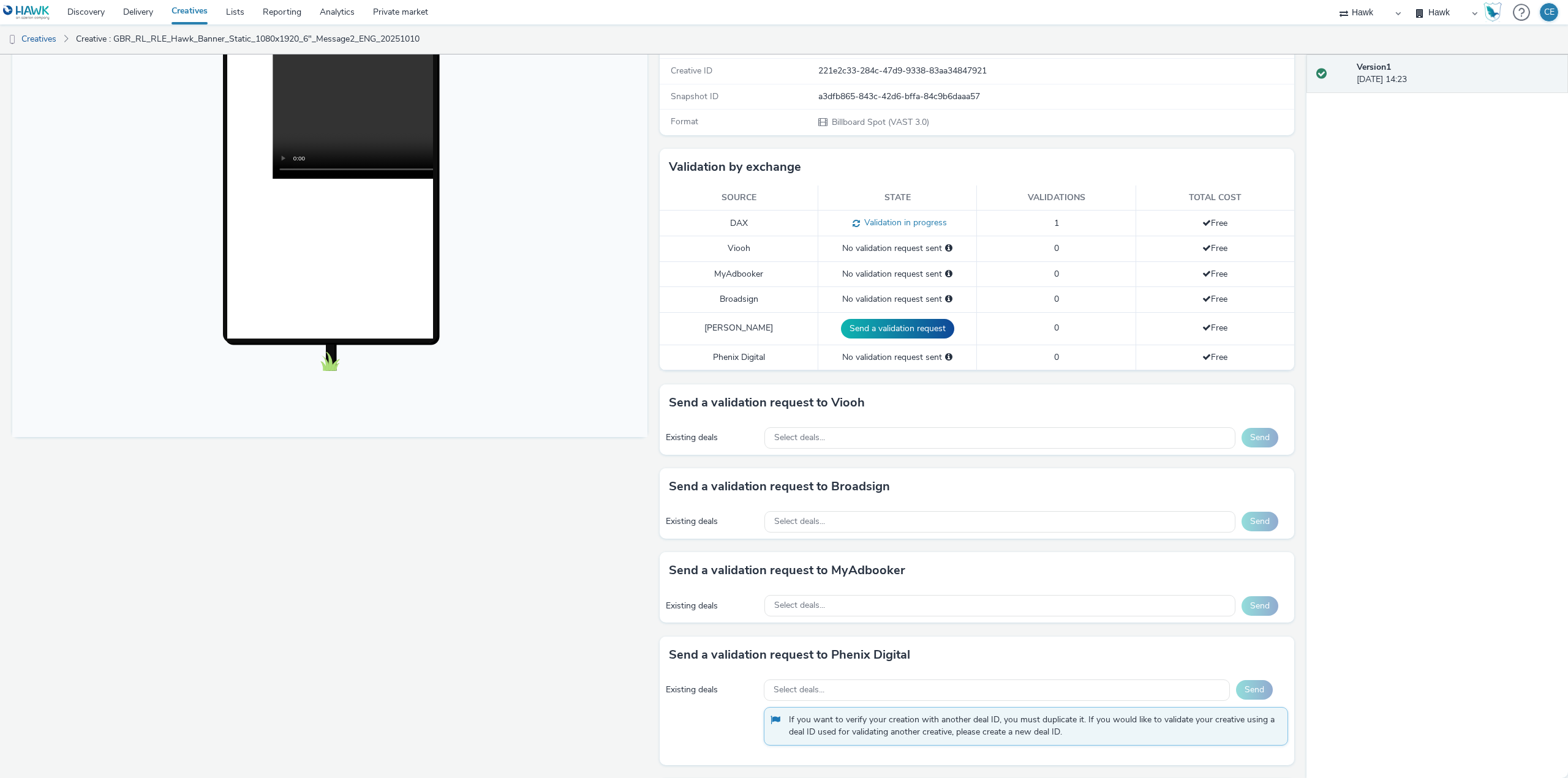
scroll to position [245, 0]
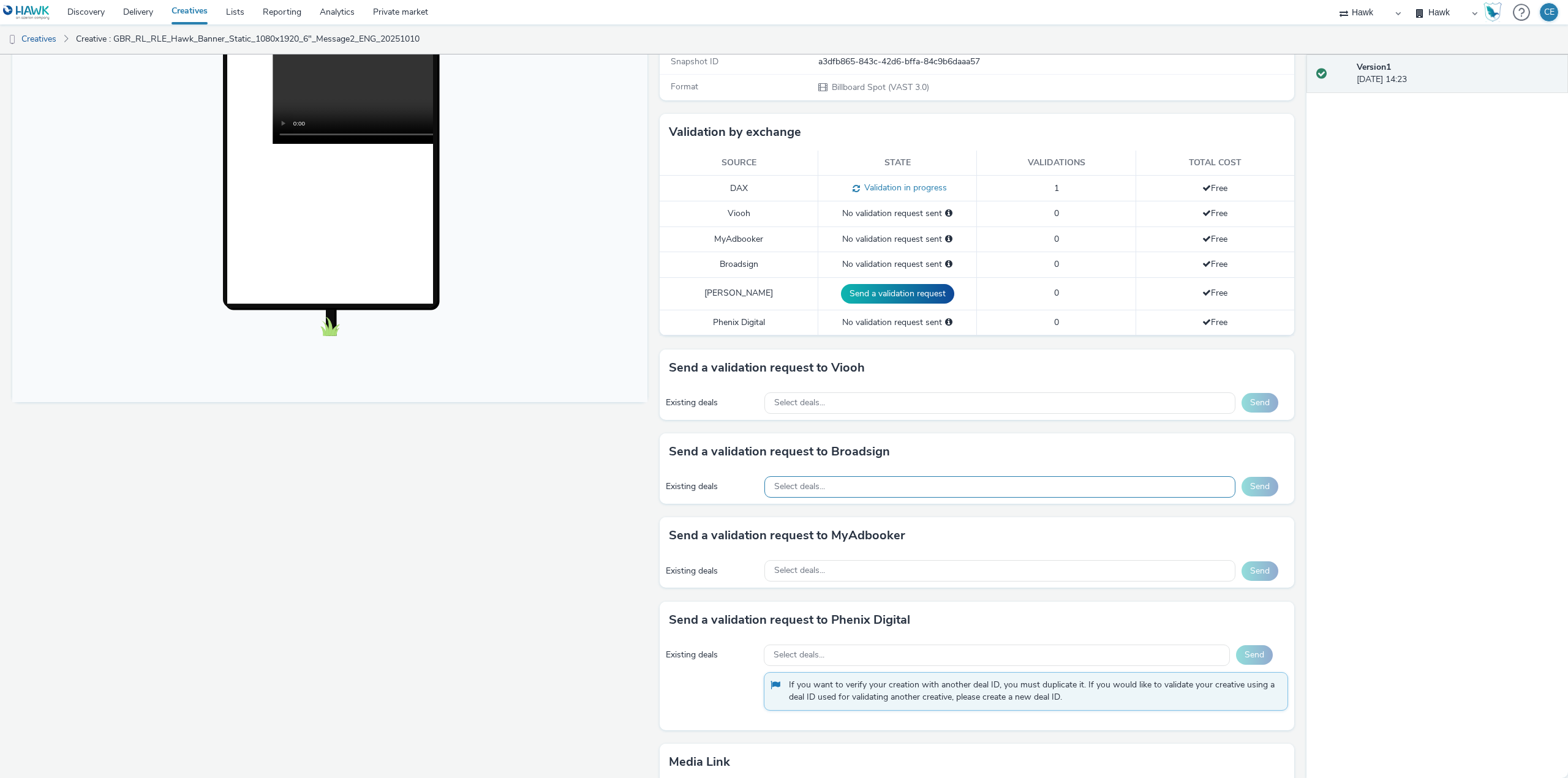
click at [924, 485] on div "Select deals..." at bounding box center [999, 487] width 471 height 22
drag, startPoint x: 894, startPoint y: 421, endPoint x: 892, endPoint y: 404, distance: 17.1
click at [892, 418] on div "Send a validation request to Viooh Existing deals Select deals... Send" at bounding box center [977, 392] width 635 height 84
click at [892, 404] on div "Select deals..." at bounding box center [999, 403] width 471 height 22
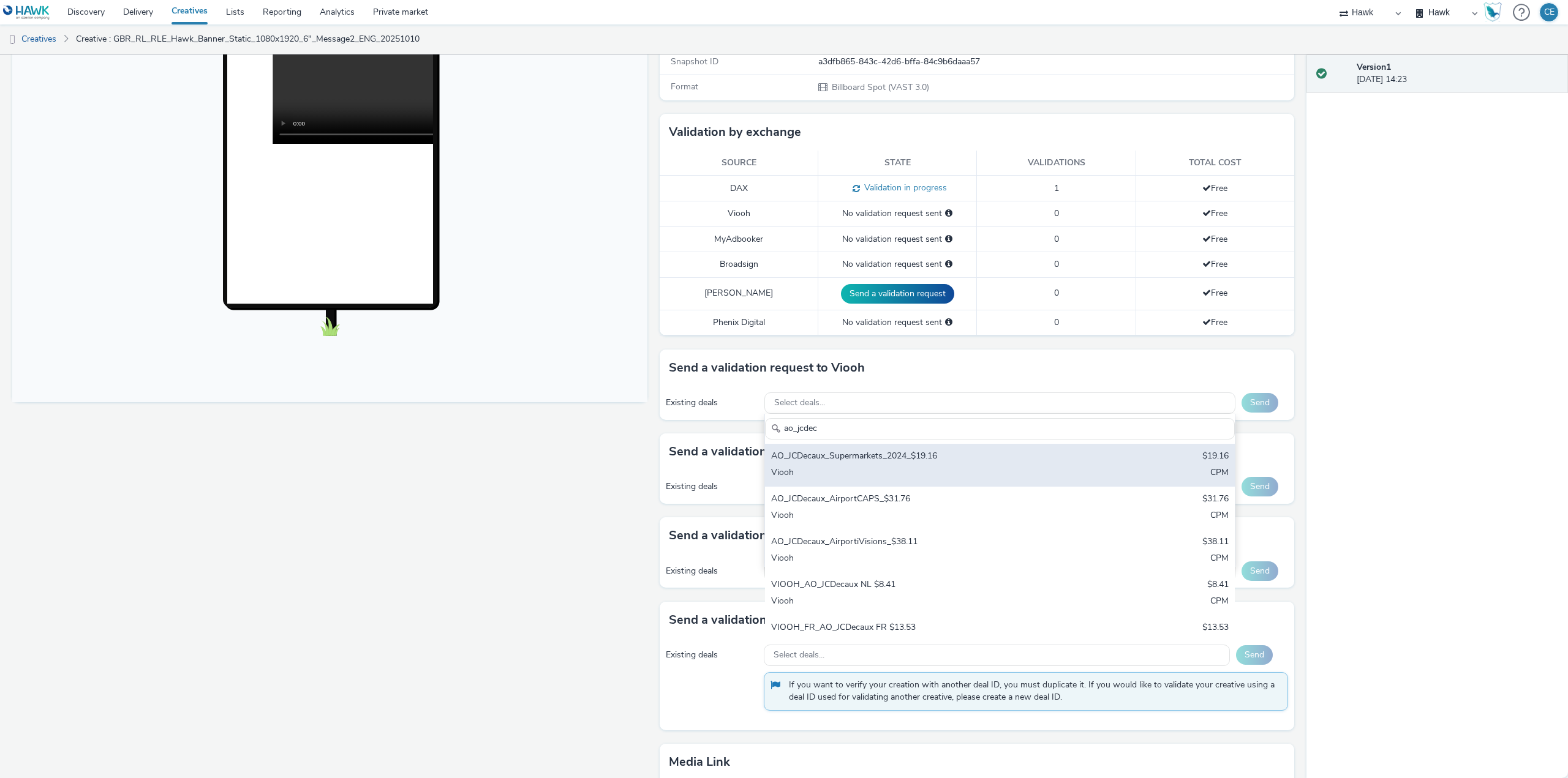
type input "ao_jcdec"
click at [885, 465] on div "AO_JCDecaux_Supermarkets_2024_$19.16 $19.16 Viooh CPM" at bounding box center [999, 465] width 470 height 43
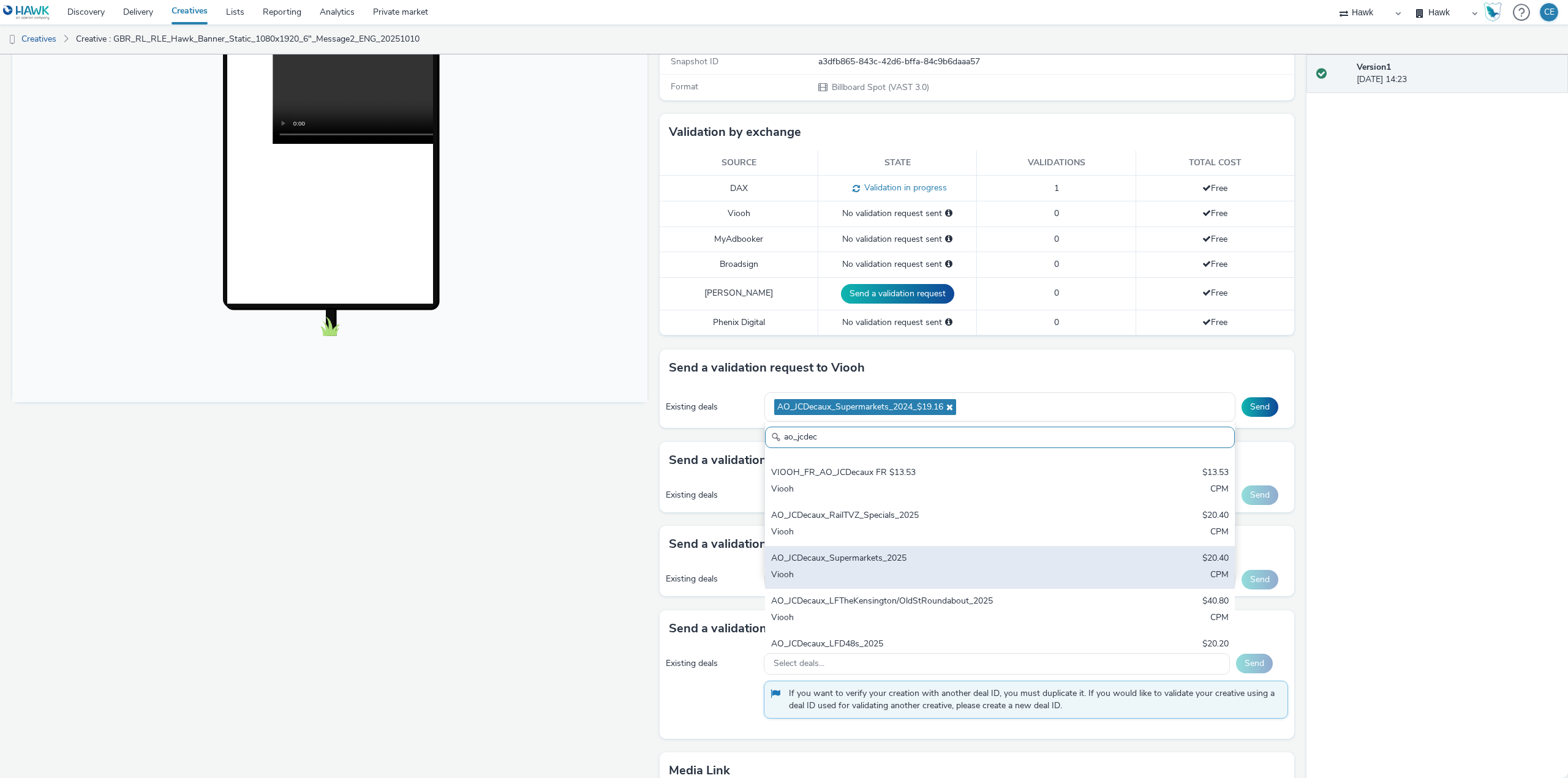
scroll to position [245, 0]
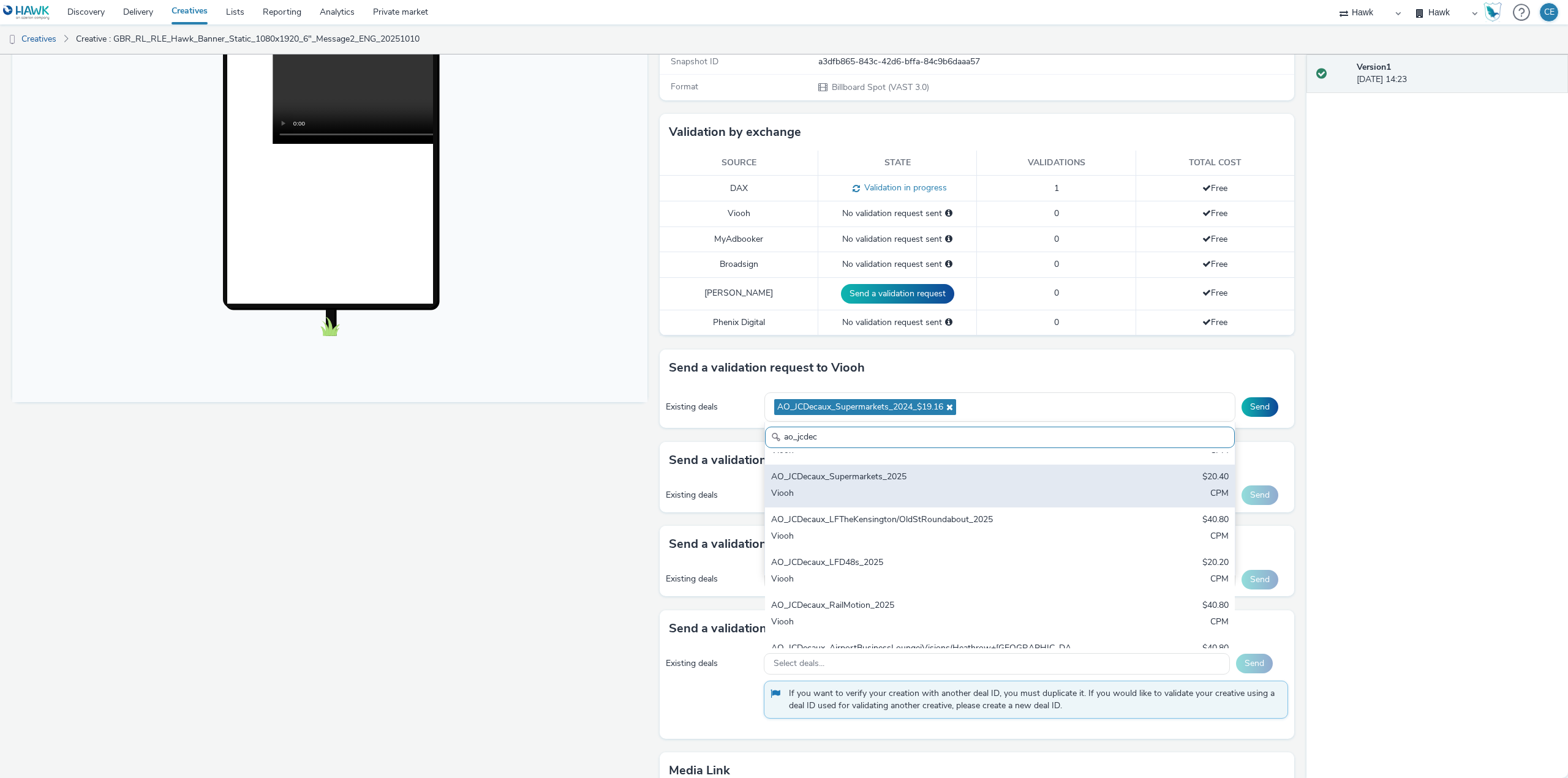
click at [951, 478] on div "AO_JCDecaux_Supermarkets_2025" at bounding box center [922, 478] width 303 height 14
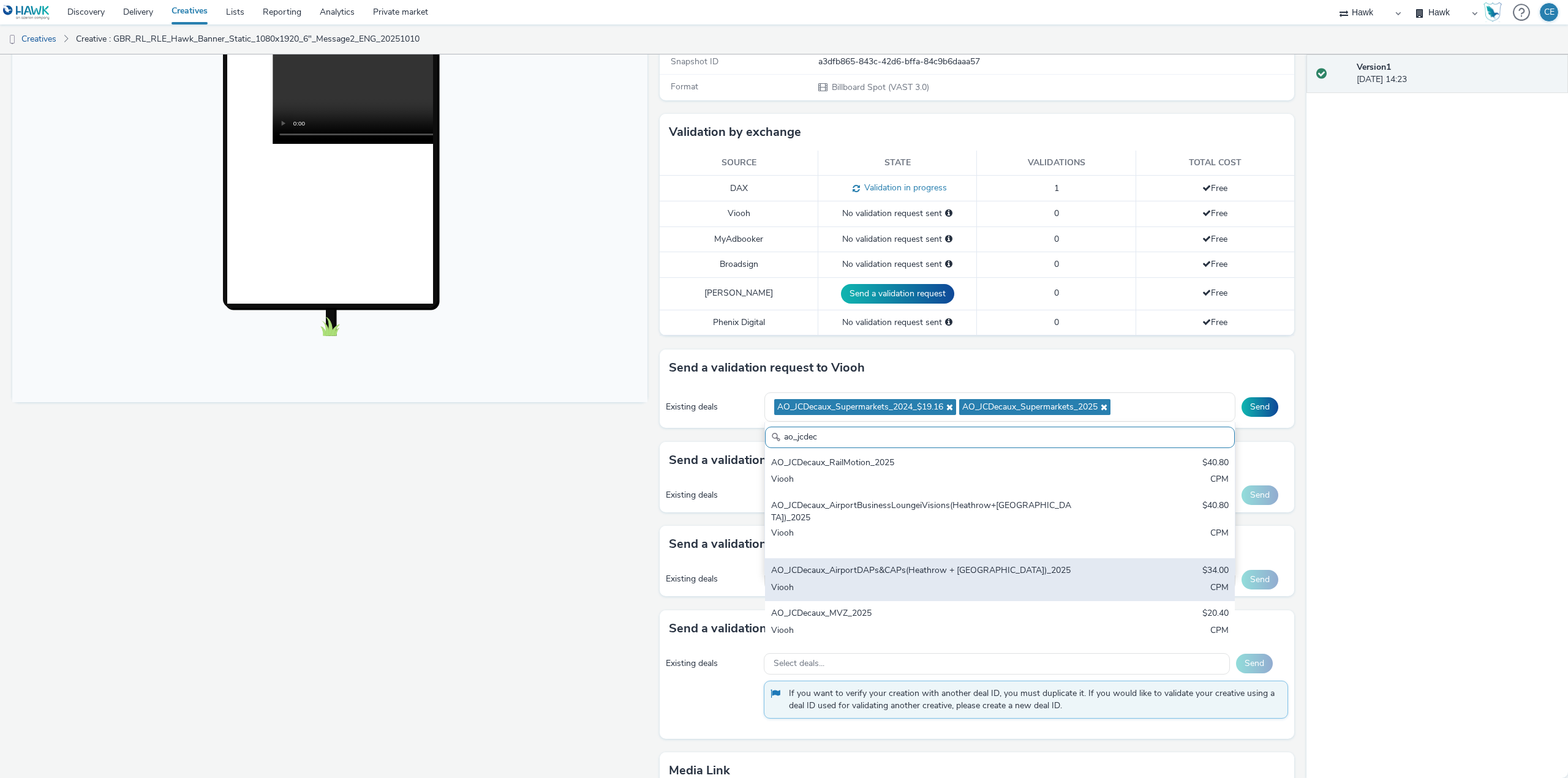
scroll to position [428, 0]
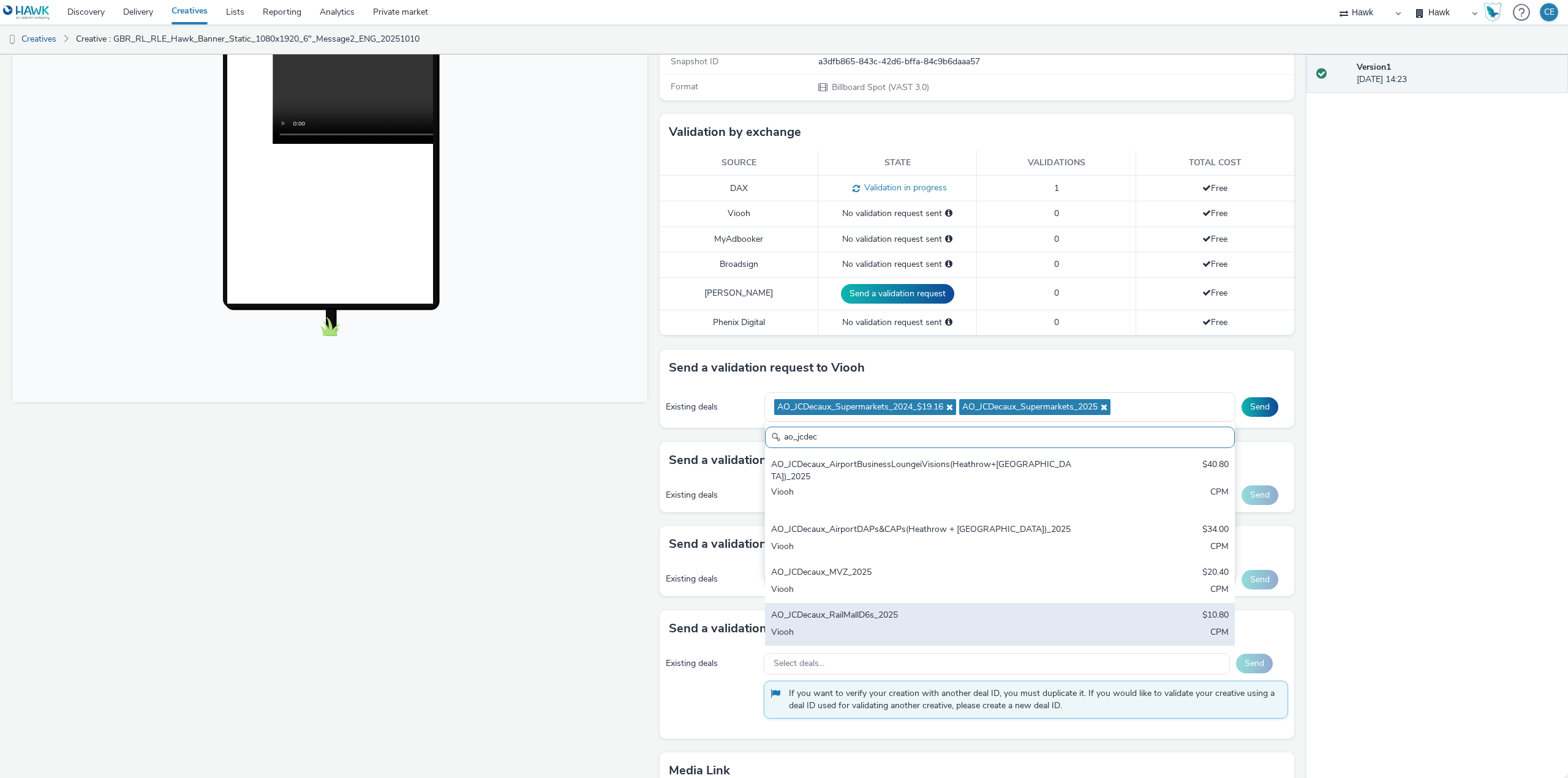
click at [969, 609] on div "AO_JCDecaux_RailMallD6s_2025" at bounding box center [922, 616] width 303 height 14
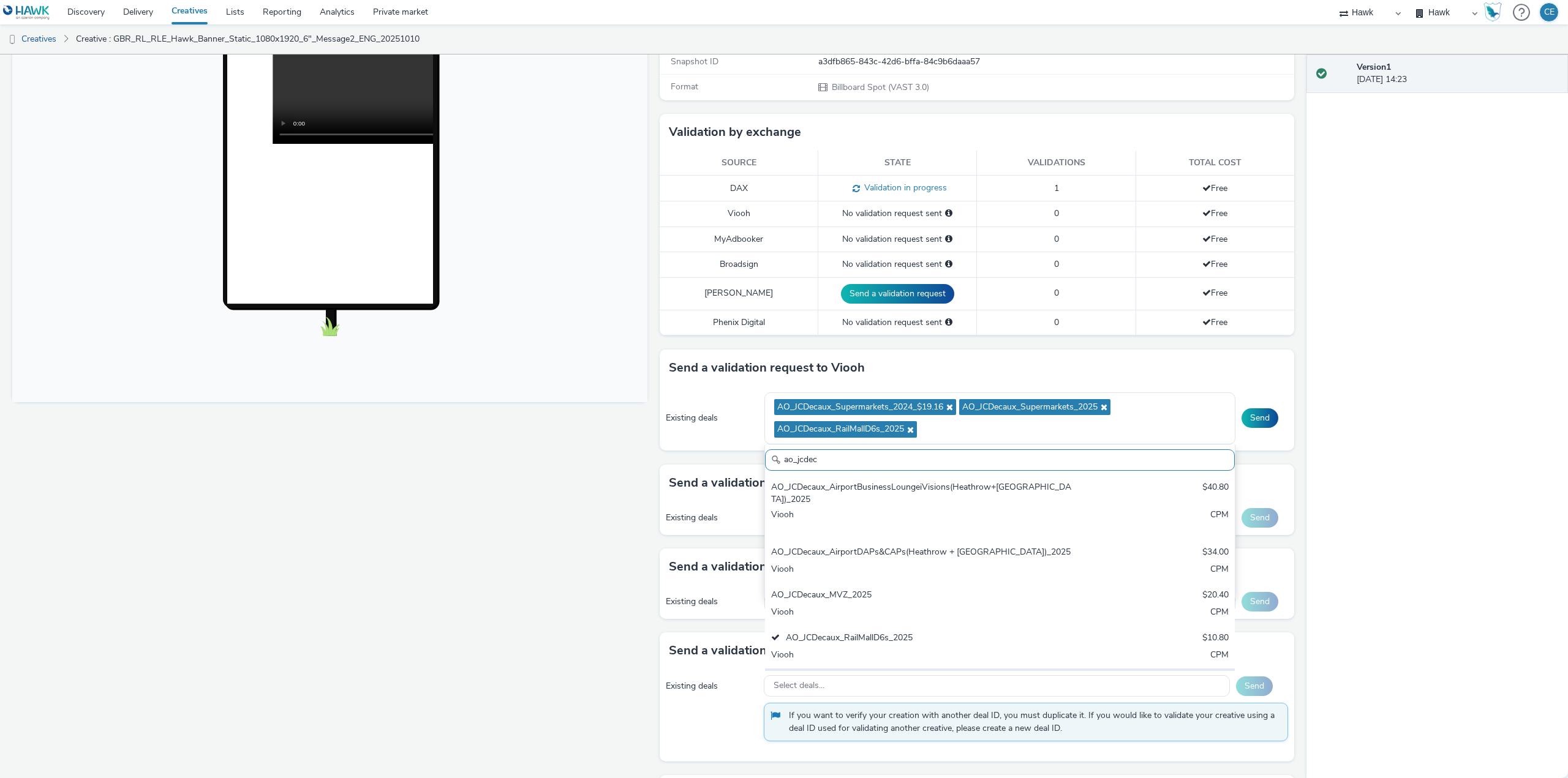
click at [951, 675] on div "AO_JCDecaux_D6s_2025" at bounding box center [922, 681] width 303 height 14
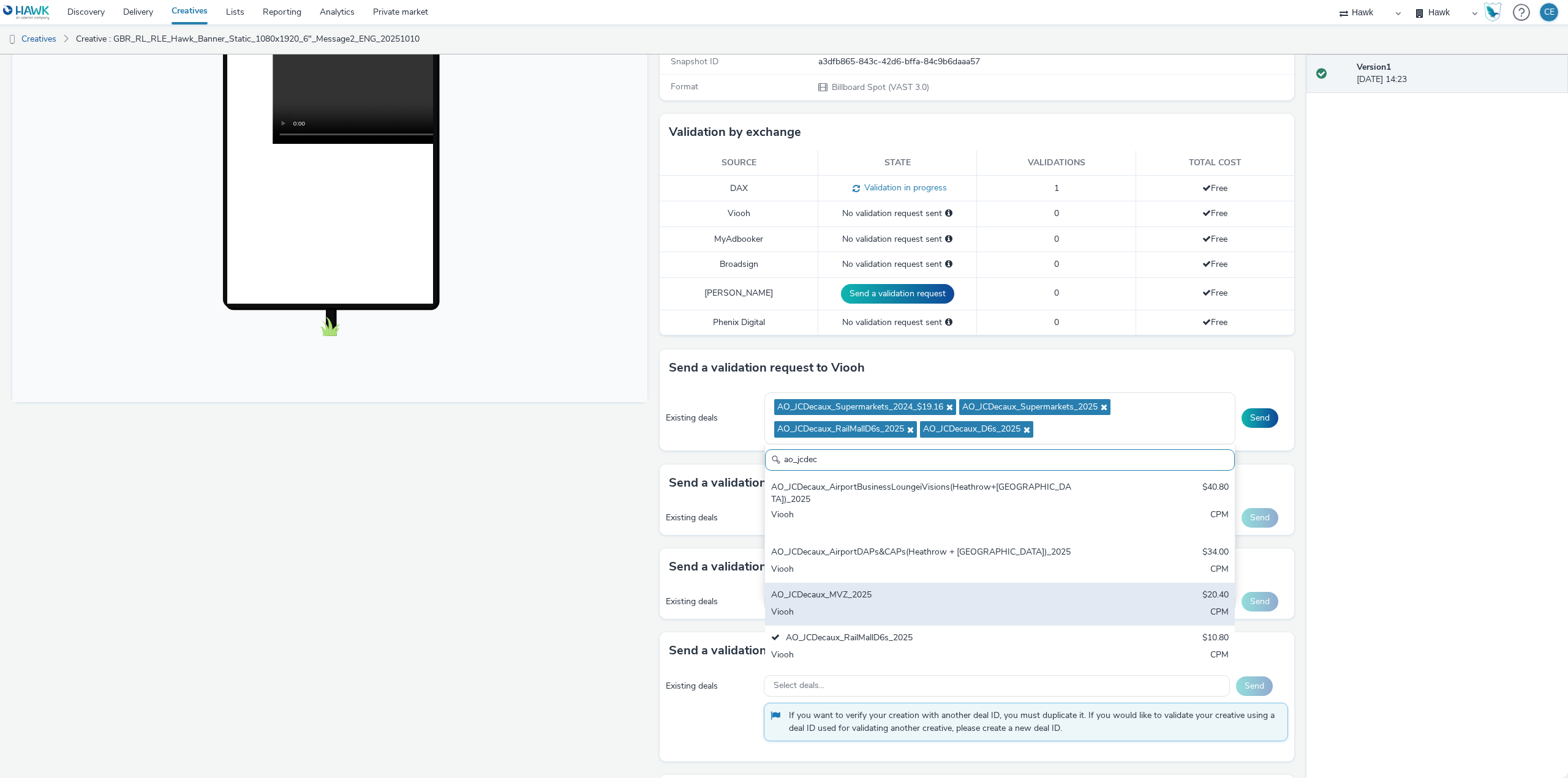
click at [943, 589] on div "AO_JCDecaux_MVZ_2025" at bounding box center [922, 595] width 303 height 14
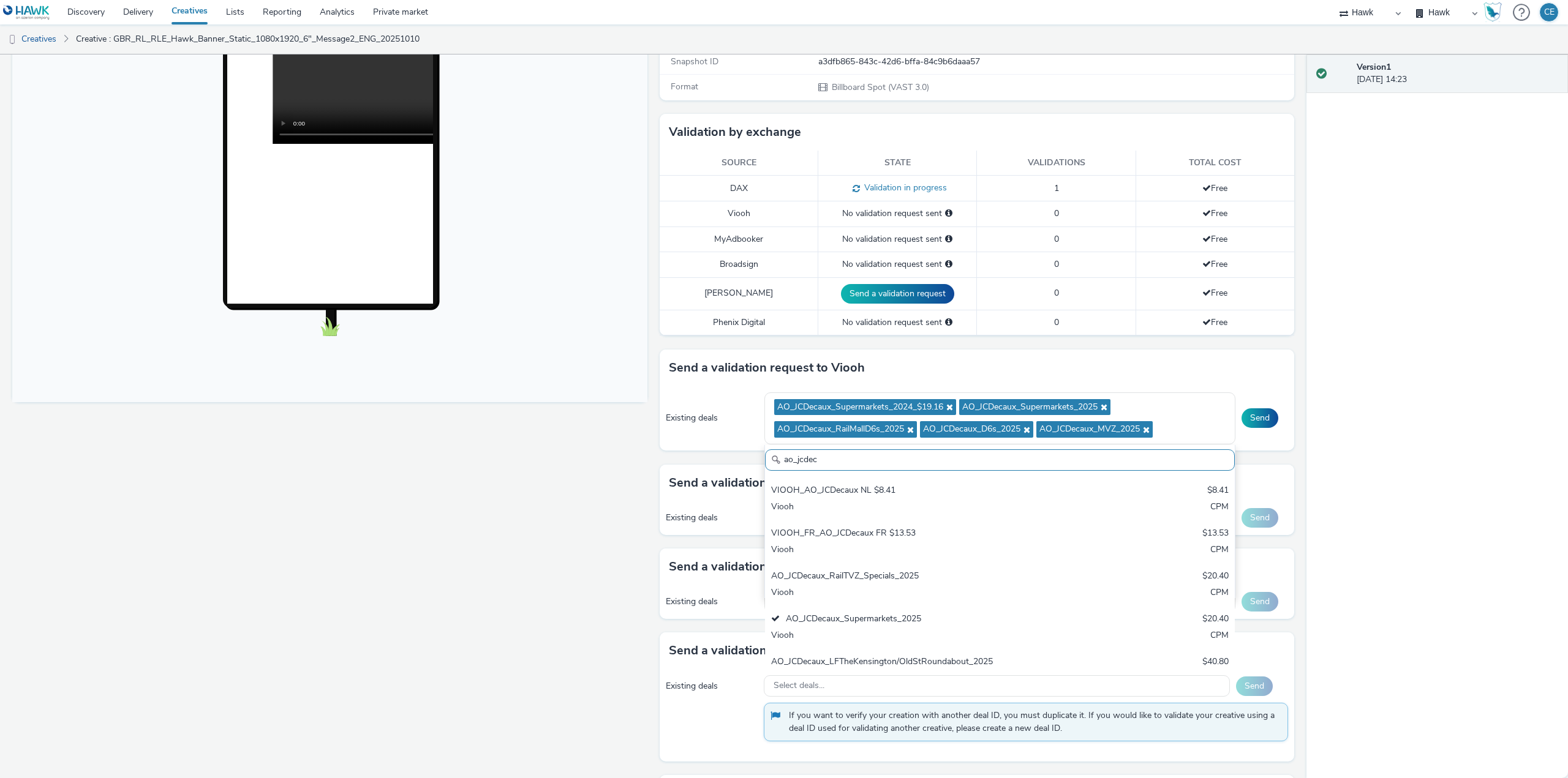
scroll to position [123, 0]
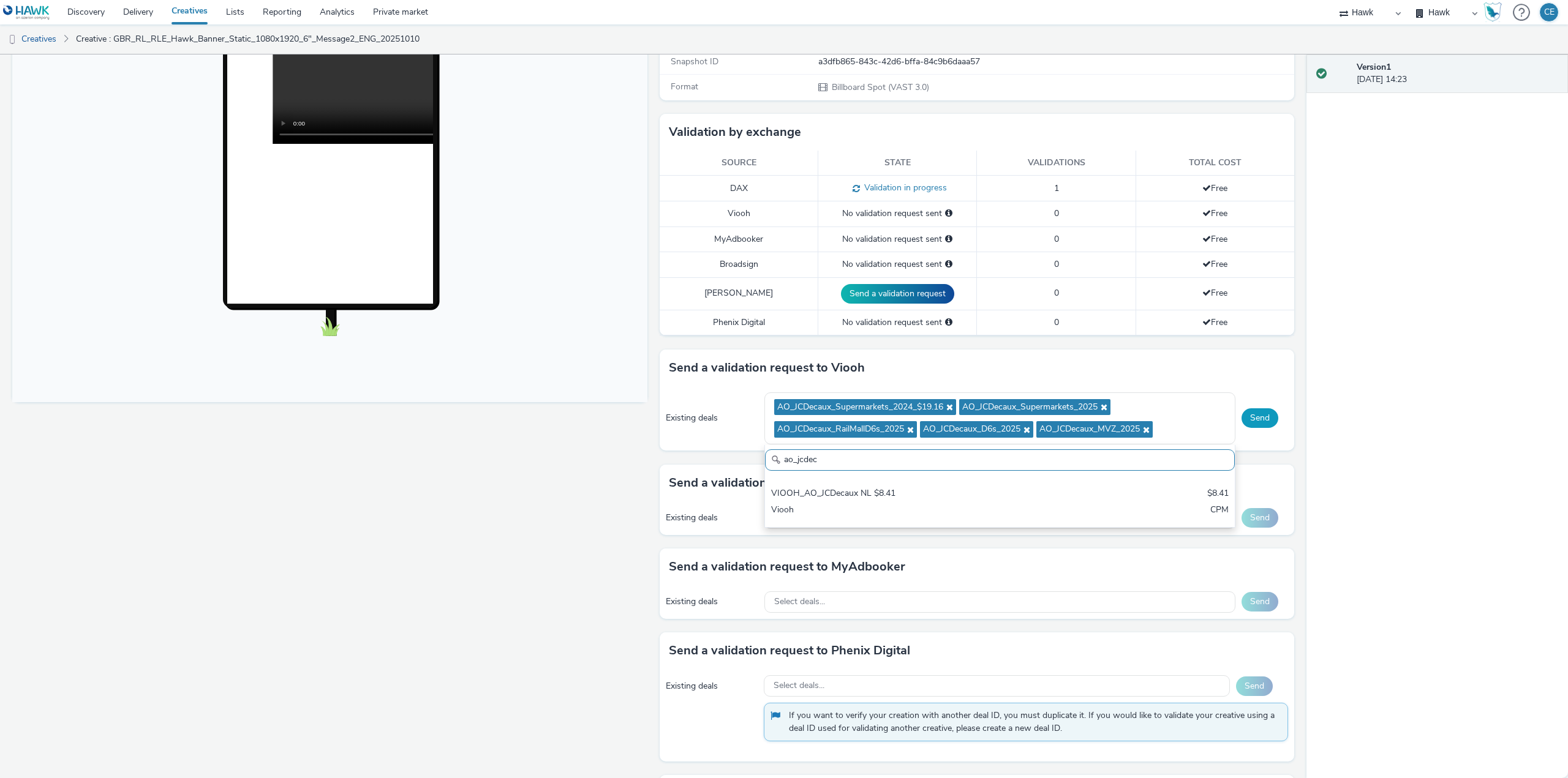
click at [1256, 422] on button "Send" at bounding box center [1259, 418] width 37 height 19
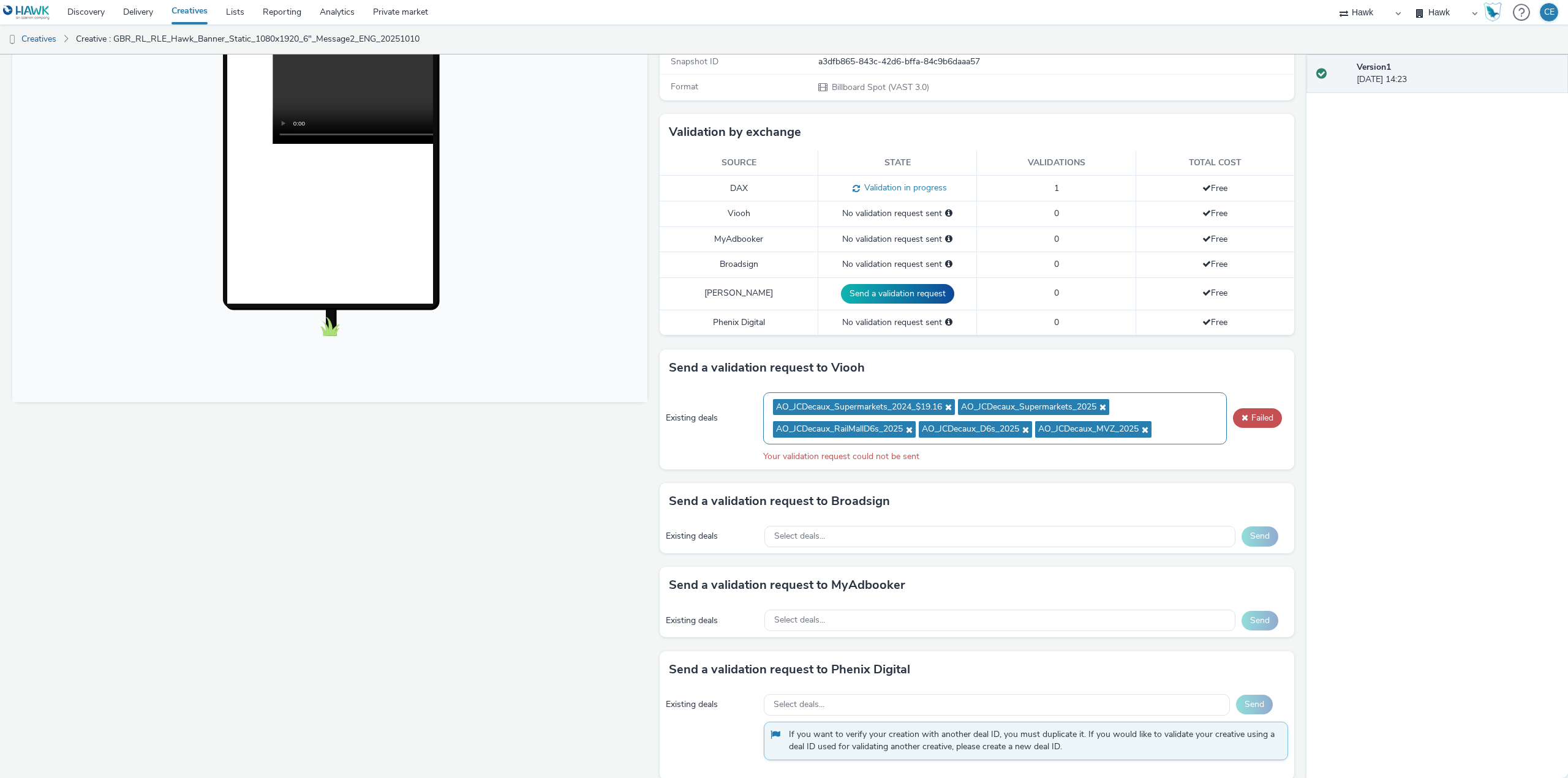
click at [945, 403] on icon at bounding box center [946, 407] width 10 height 8
click at [1241, 413] on button "Failed" at bounding box center [1257, 418] width 49 height 19
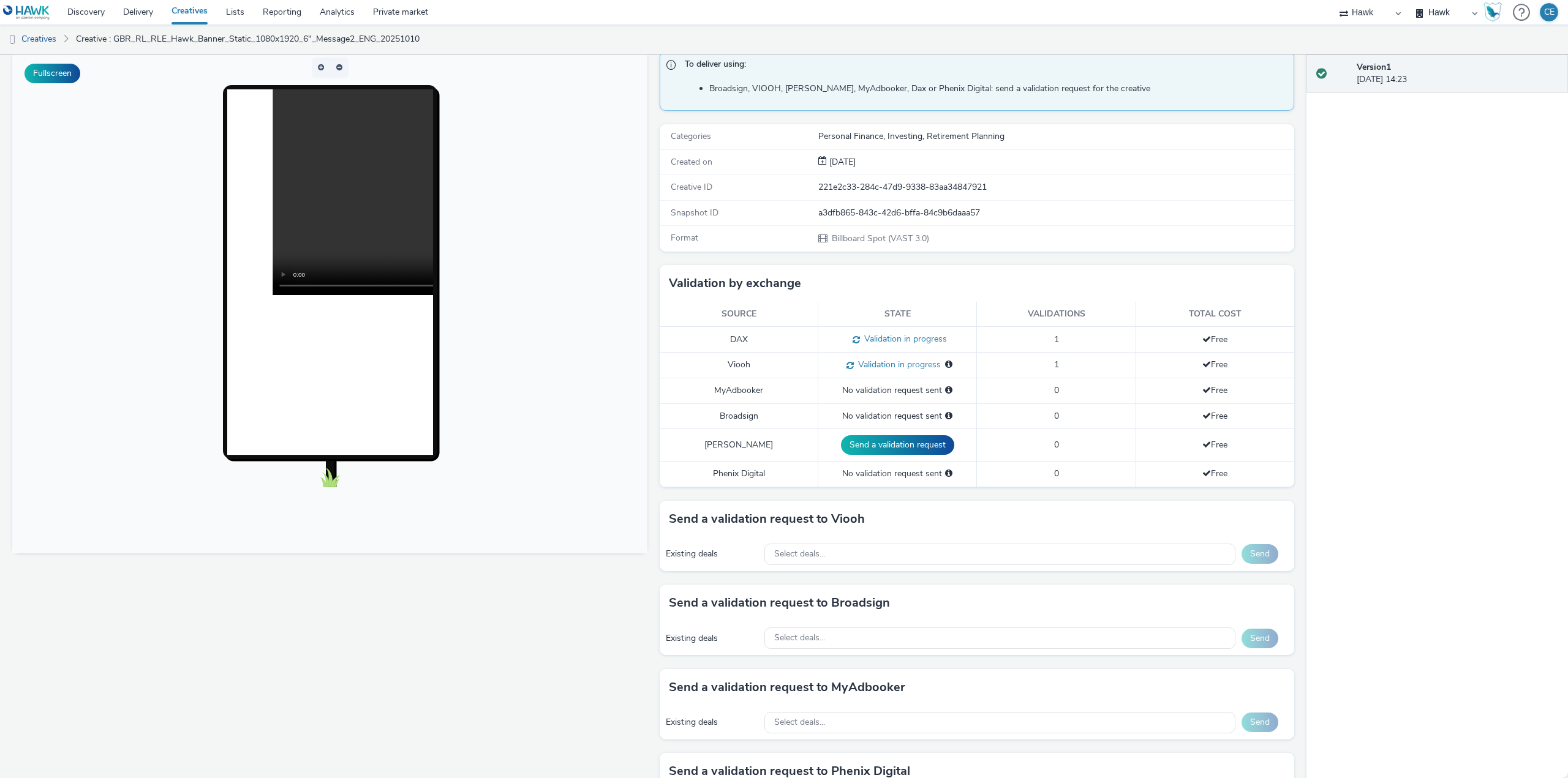
scroll to position [61, 0]
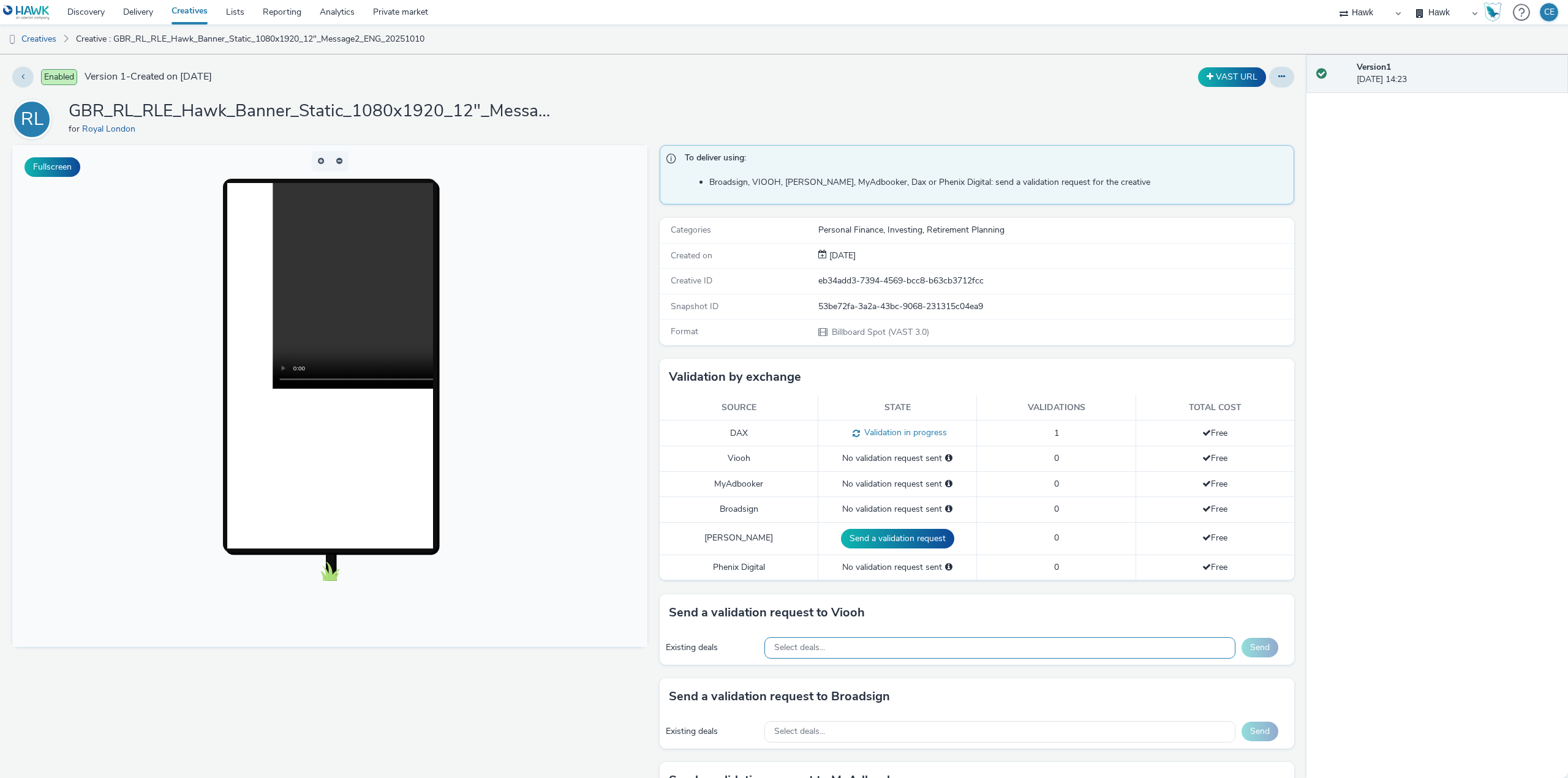
click at [862, 643] on div "Select deals..." at bounding box center [999, 648] width 471 height 22
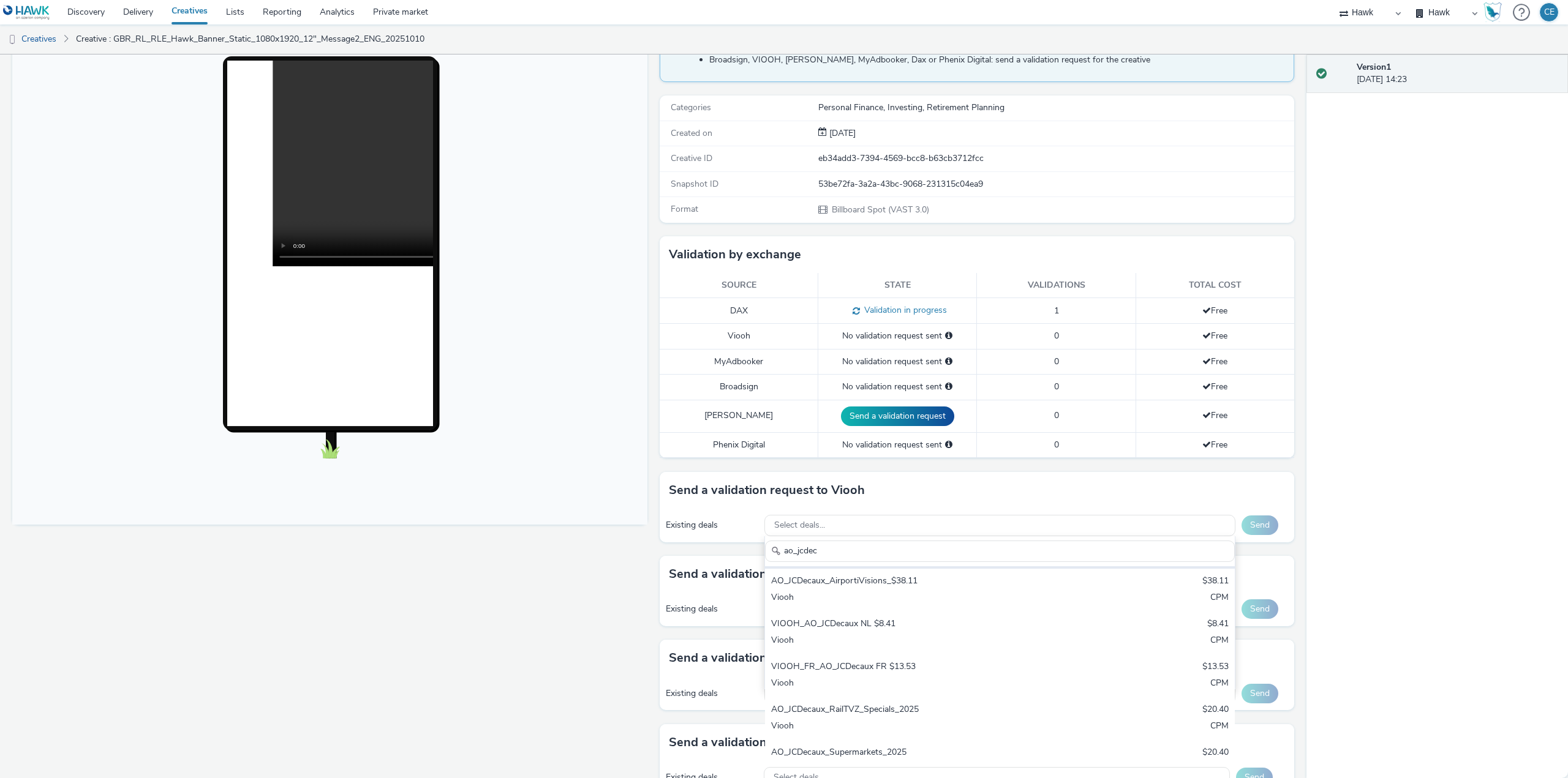
scroll to position [123, 0]
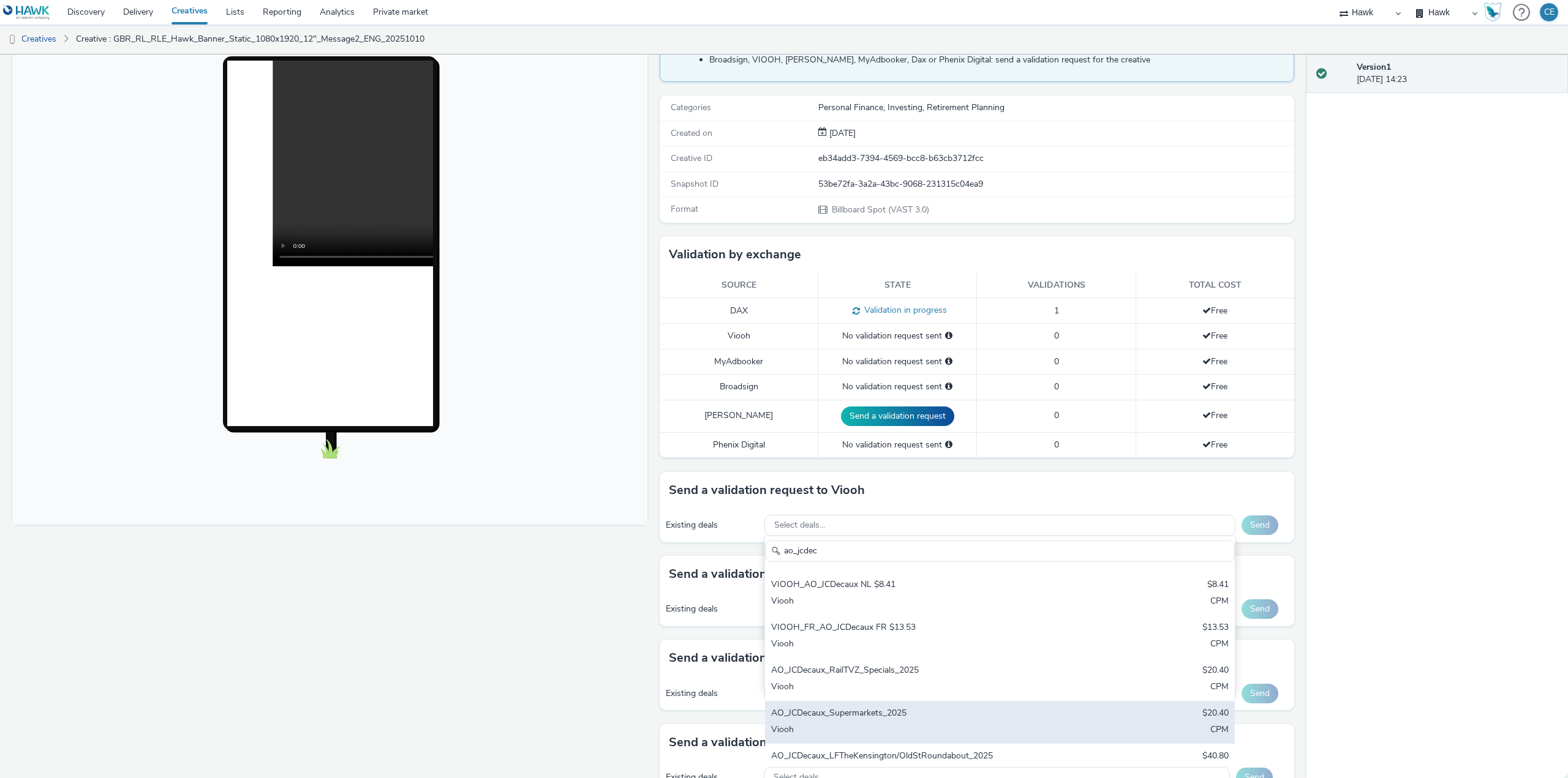
type input "ao_jcdec"
click at [906, 713] on div "AO_JCDecaux_Supermarkets_2025" at bounding box center [922, 714] width 303 height 14
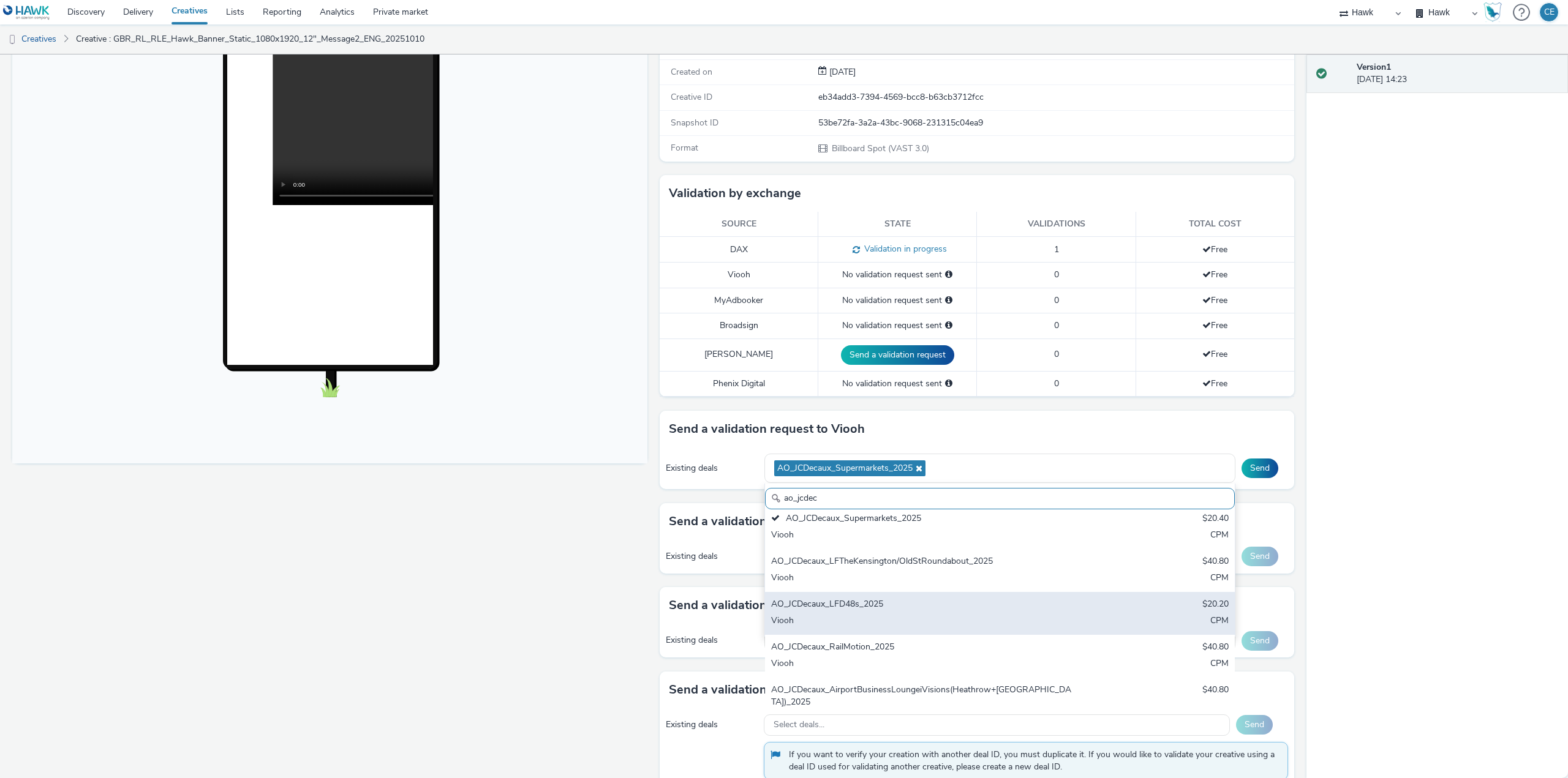
scroll to position [306, 0]
click at [963, 603] on div "AO_JCDecaux_RailMotion_2025" at bounding box center [922, 606] width 303 height 14
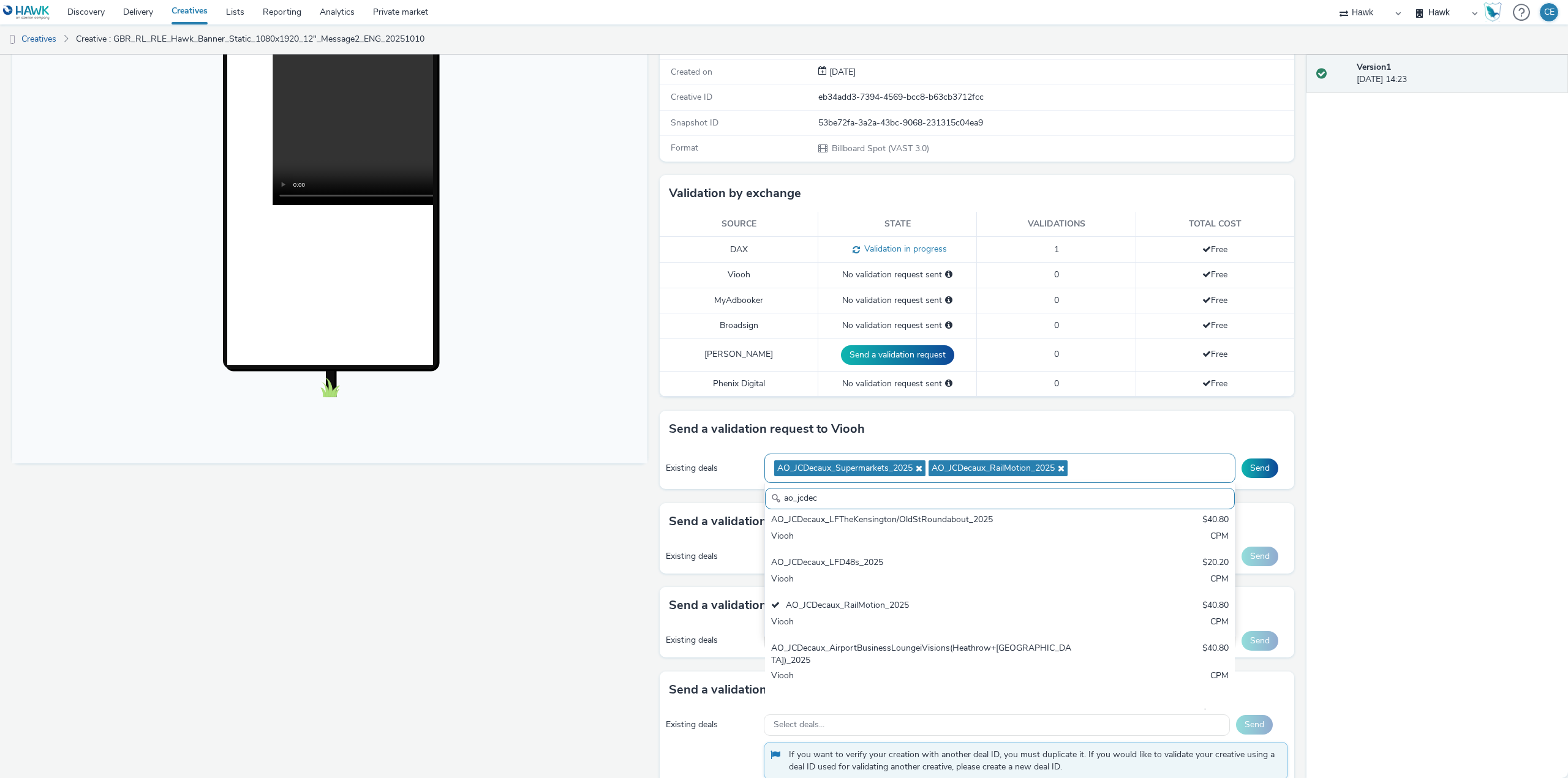
click at [1056, 467] on icon at bounding box center [1059, 468] width 10 height 8
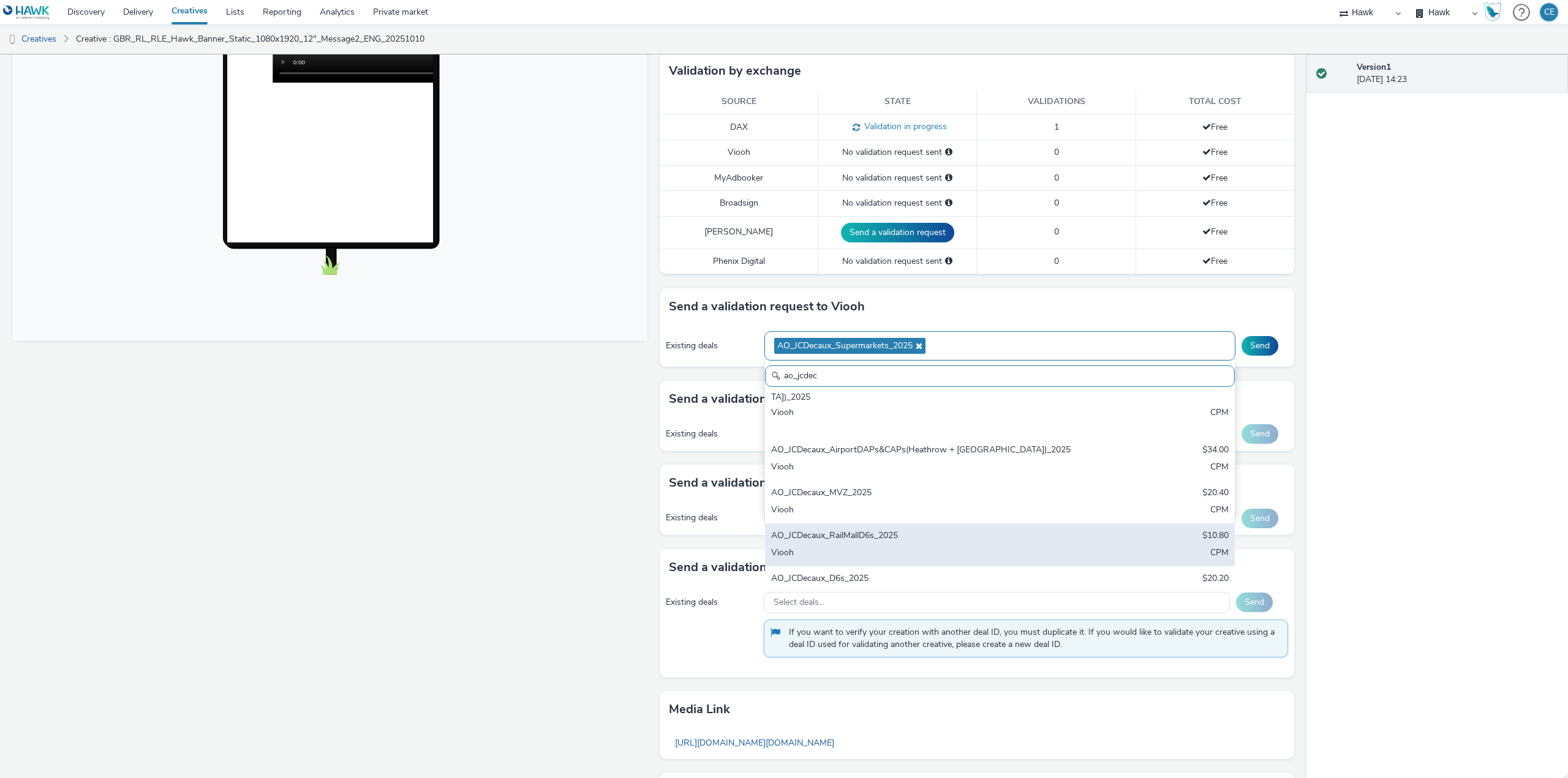
click at [1009, 523] on div "AO_JCDecaux_RailMallD6s_2025 $10.80 Viooh CPM" at bounding box center [999, 544] width 470 height 43
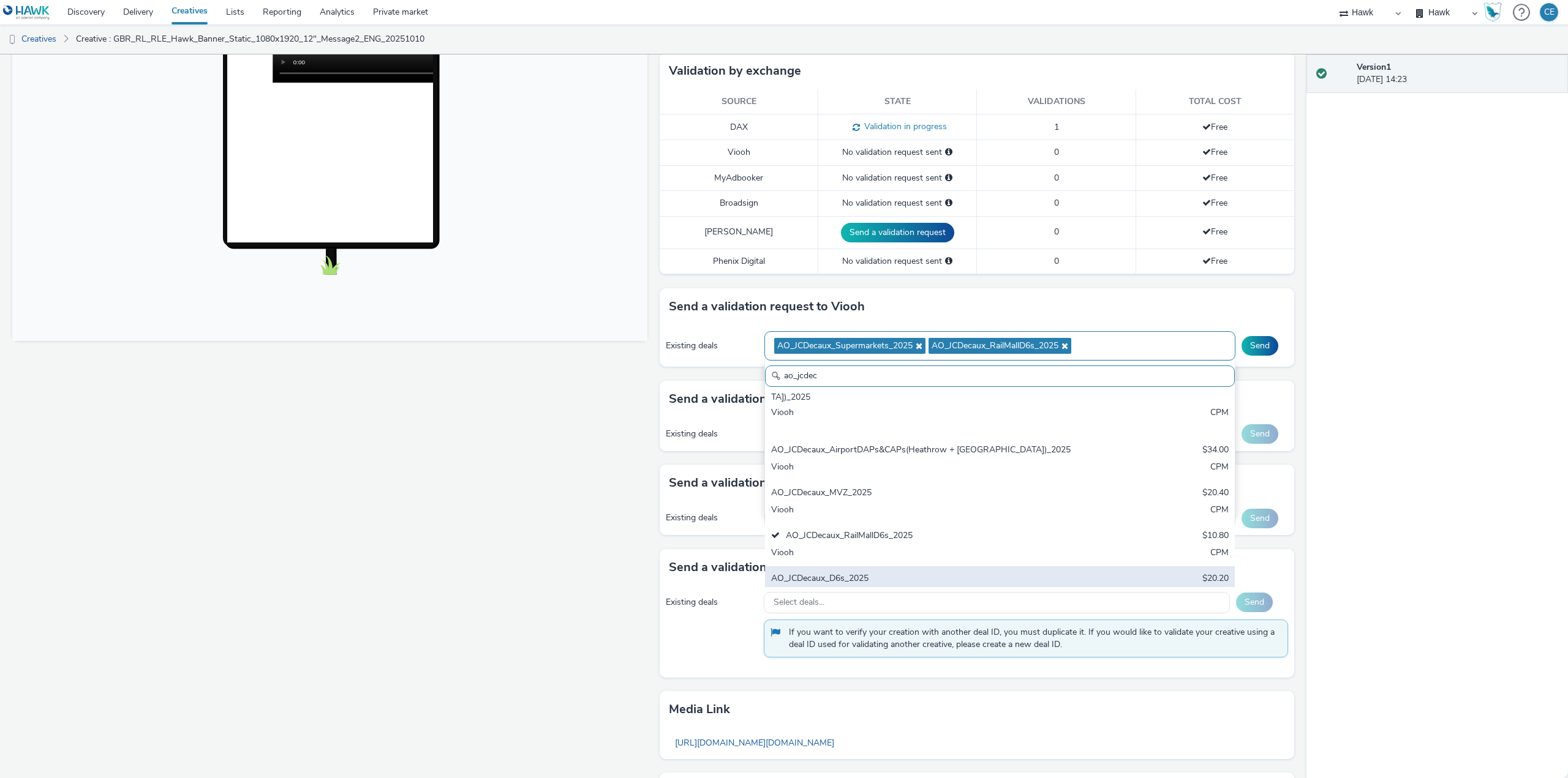
click at [1003, 572] on div "AO_JCDecaux_D6s_2025" at bounding box center [922, 579] width 303 height 14
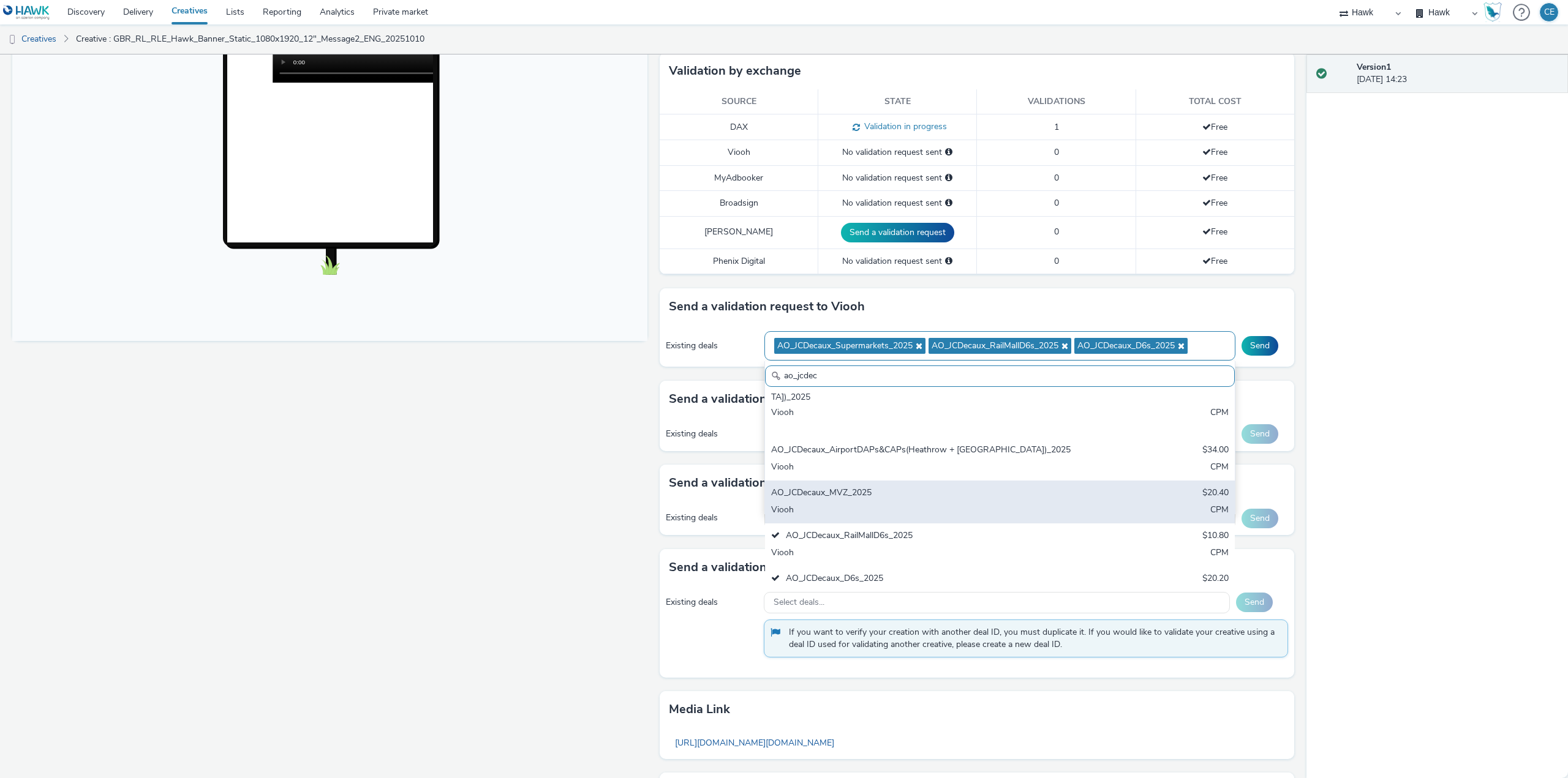
click at [1008, 504] on div "Viooh" at bounding box center [922, 511] width 303 height 14
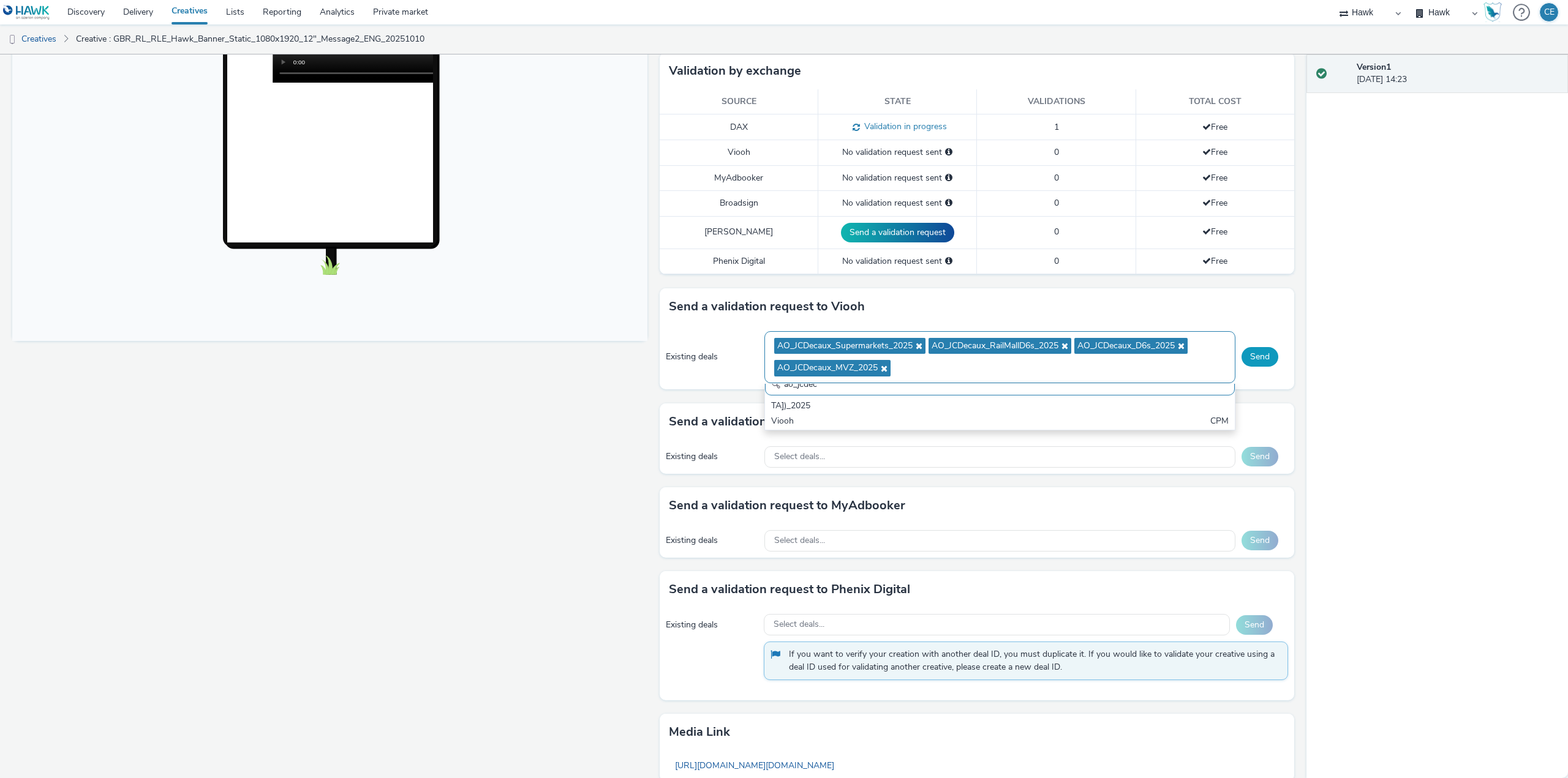
click at [1259, 354] on button "Send" at bounding box center [1259, 357] width 37 height 19
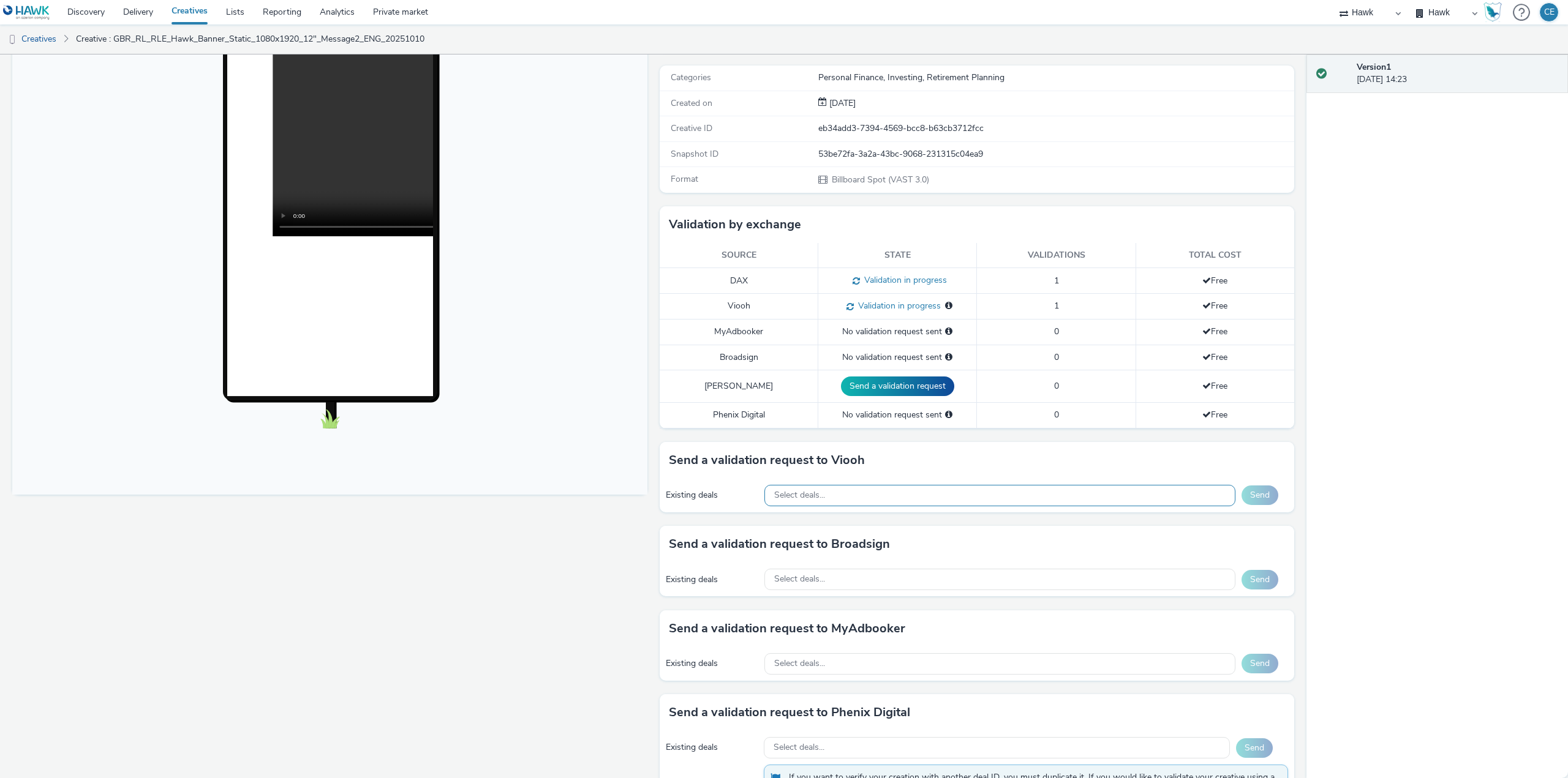
scroll to position [61, 0]
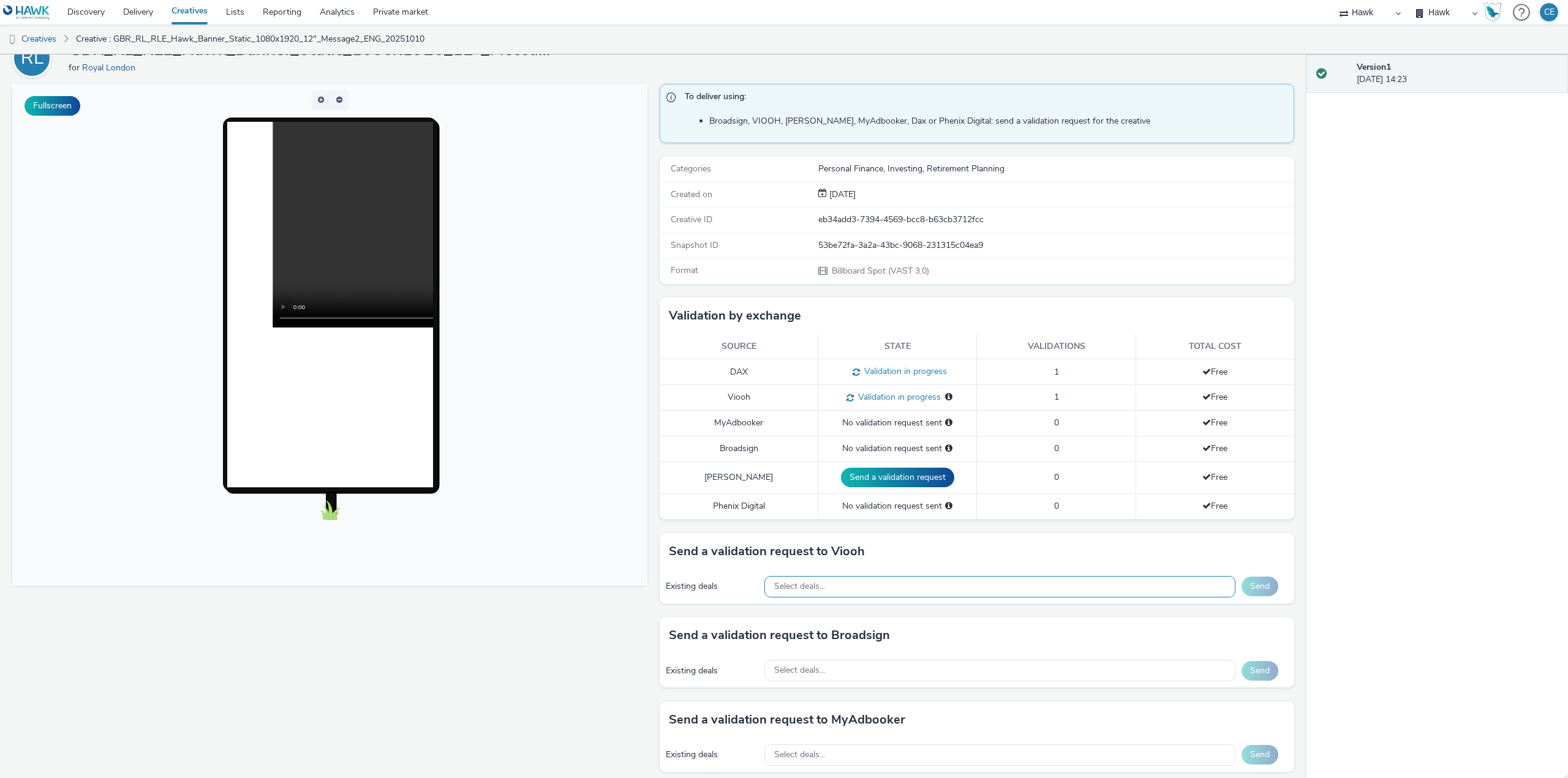
click at [378, 318] on video at bounding box center [477, 225] width 411 height 206
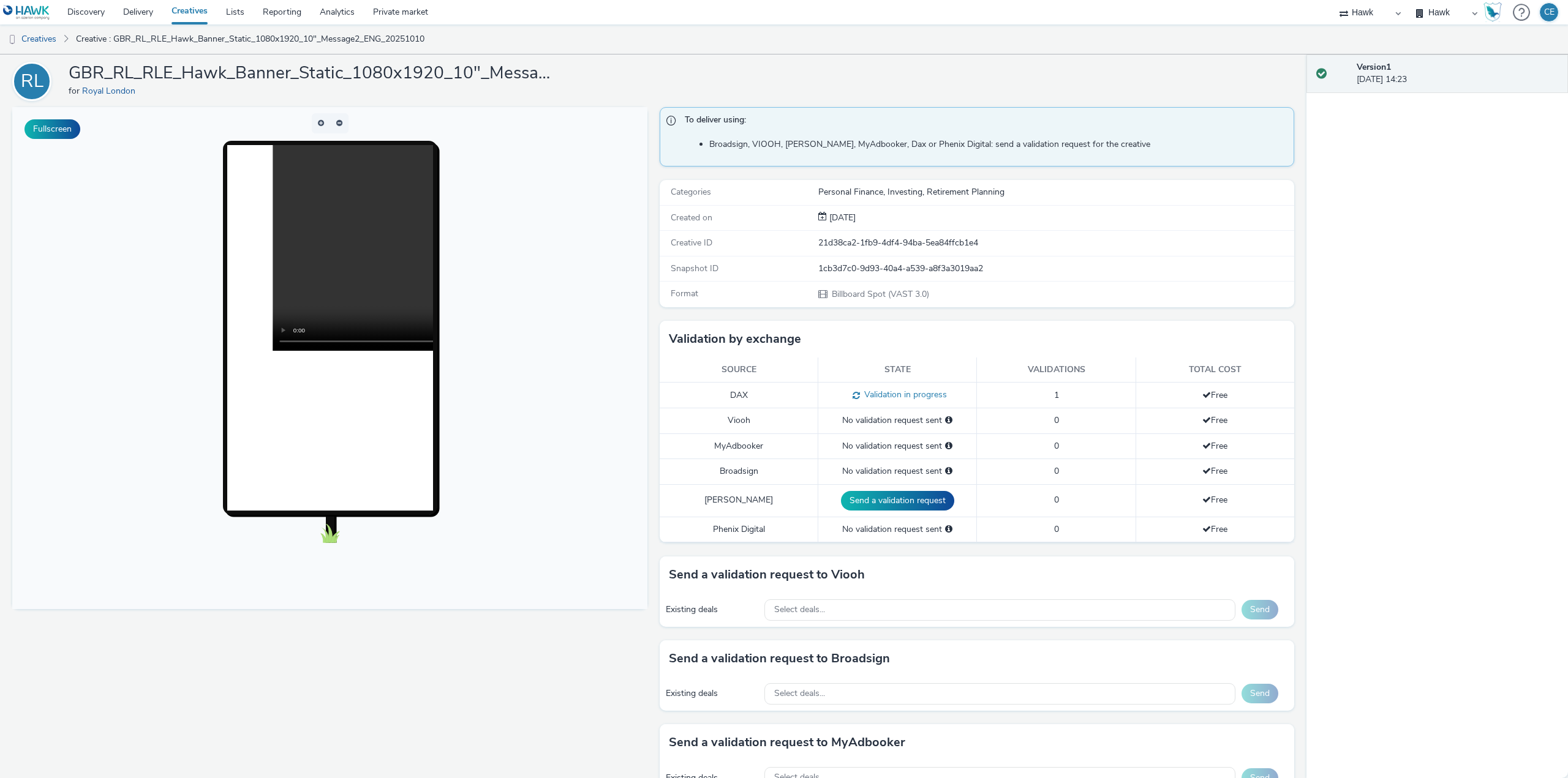
scroll to position [245, 0]
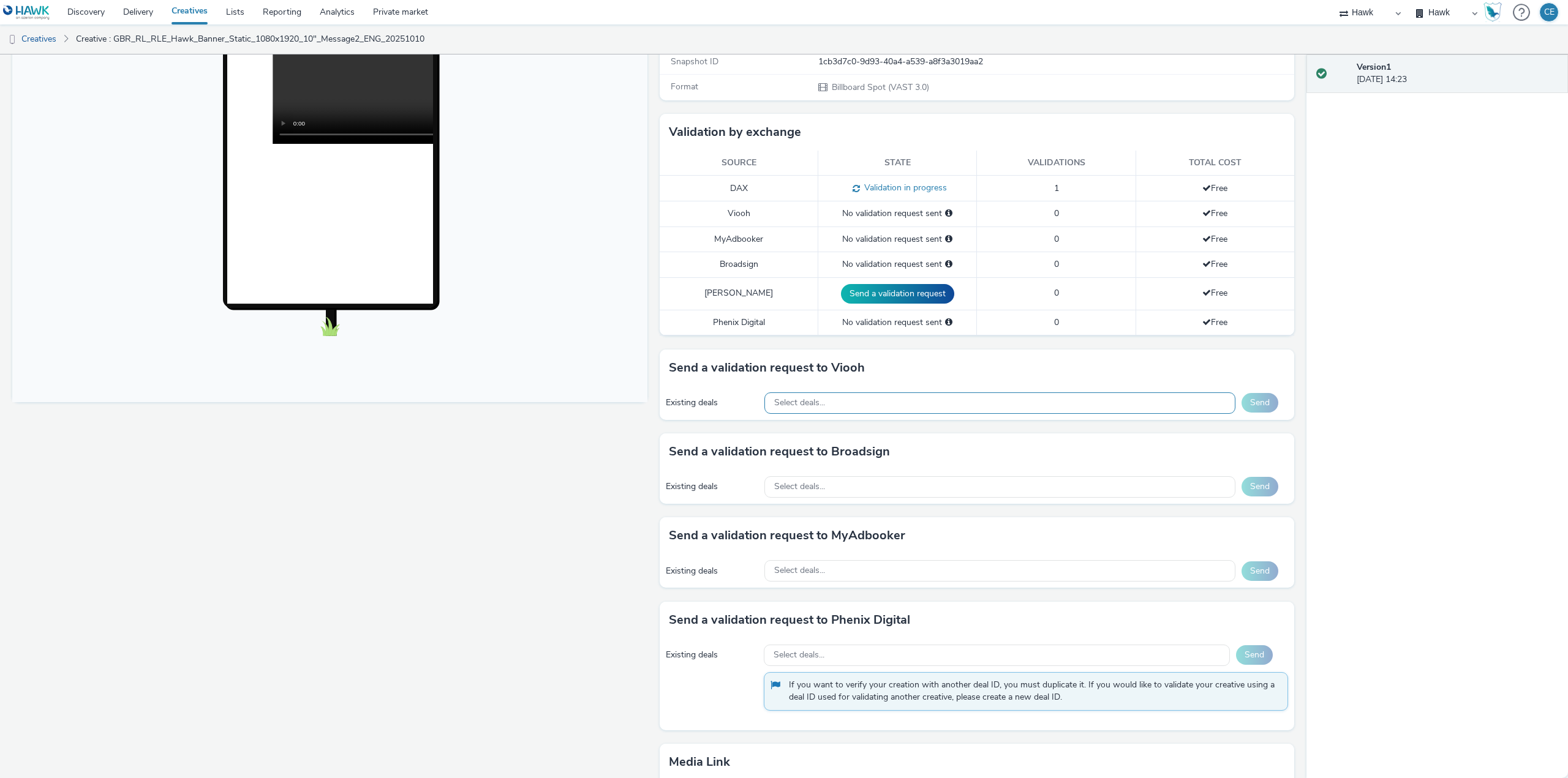
click at [914, 404] on div "Select deals..." at bounding box center [999, 403] width 471 height 22
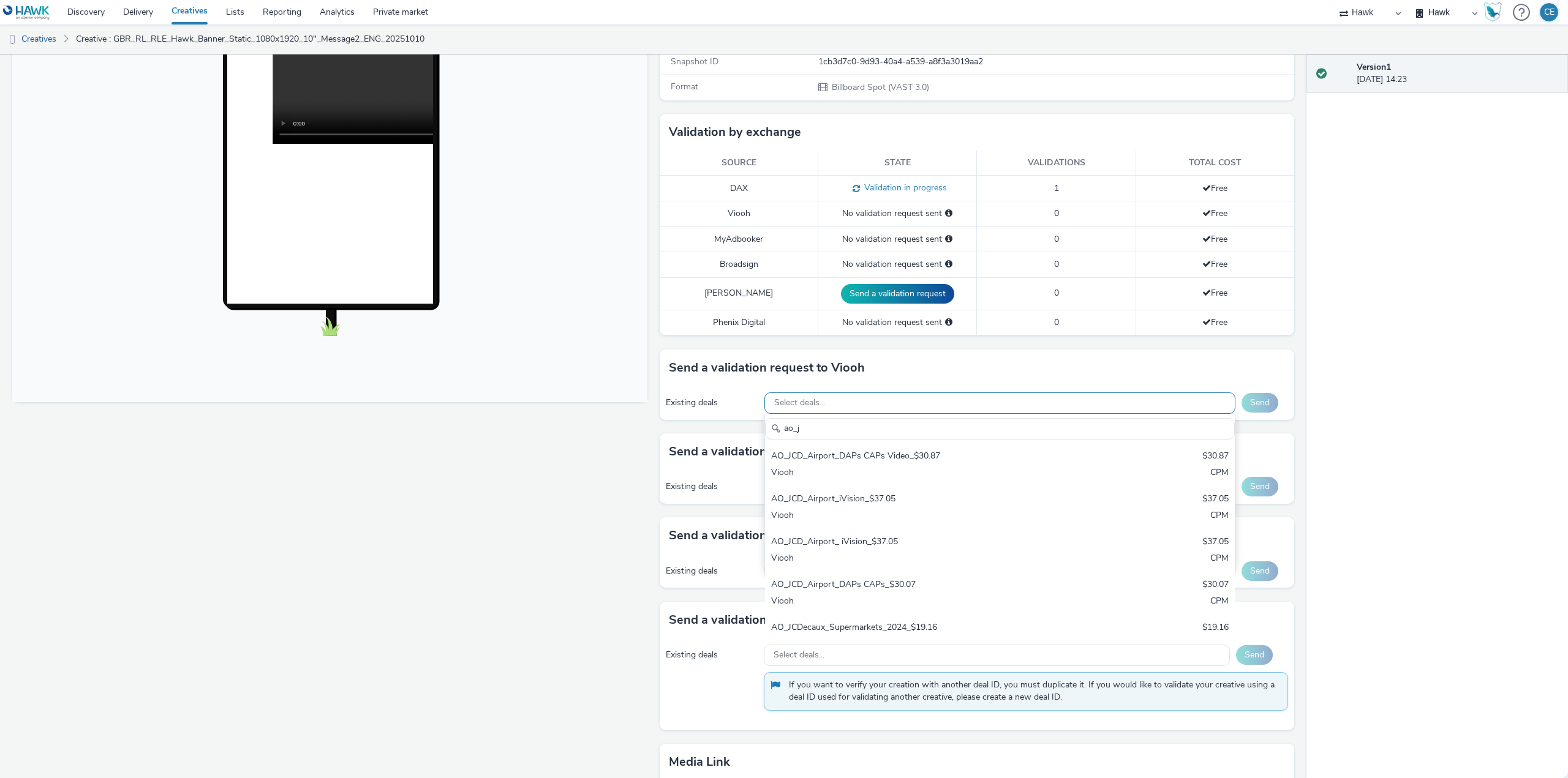
type input "ao_jc"
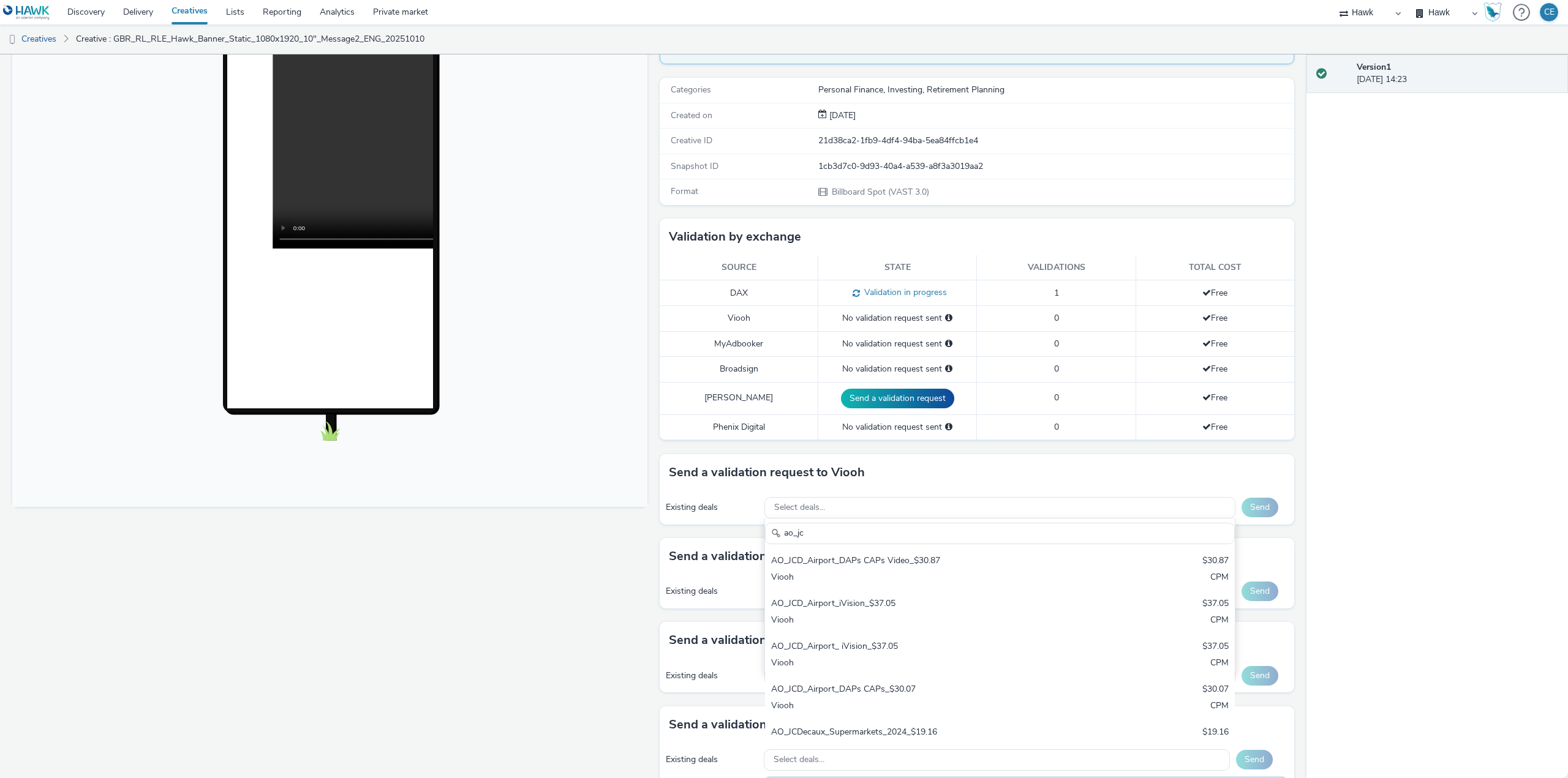
scroll to position [123, 0]
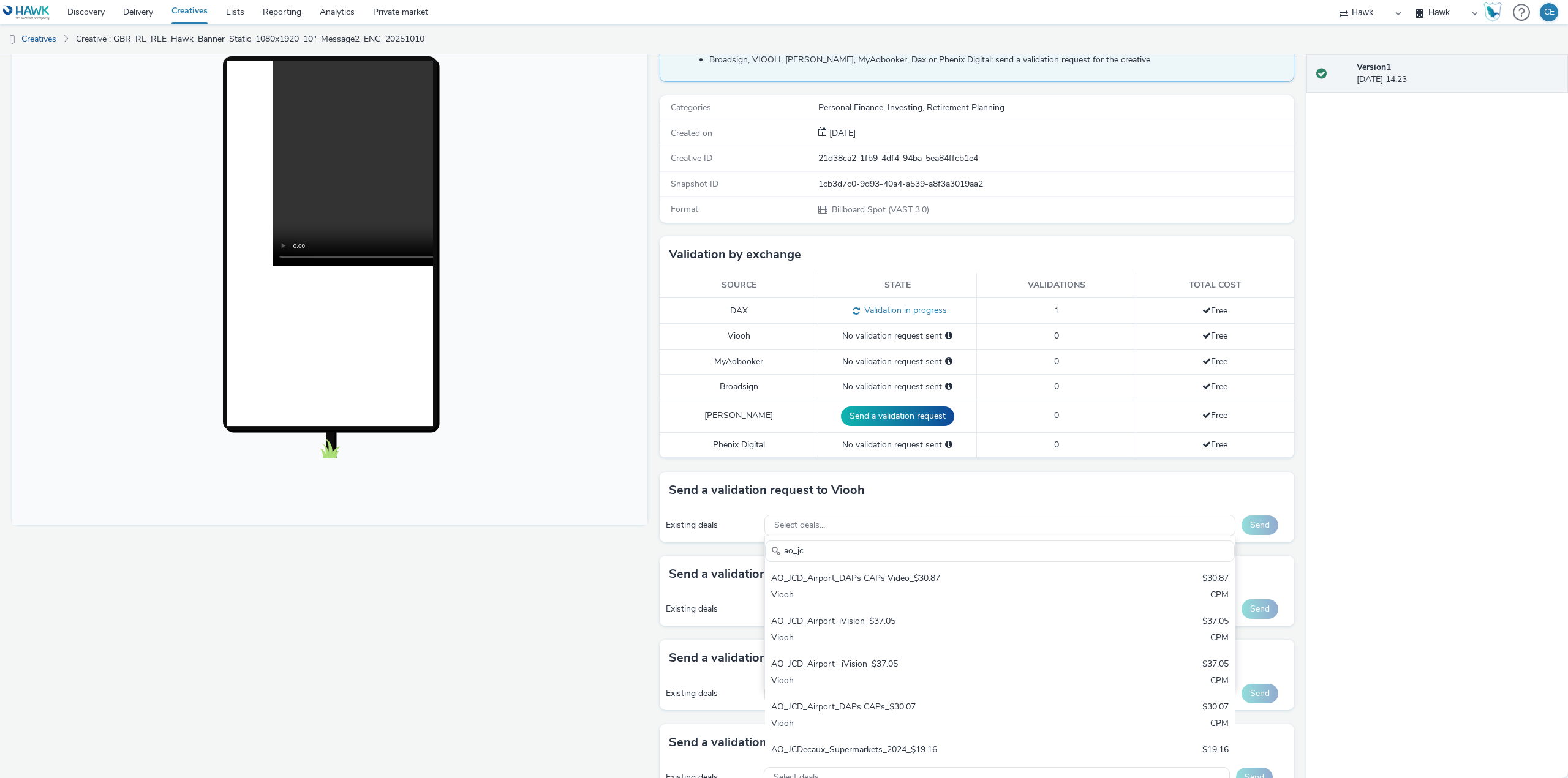
type input "ao_jc"
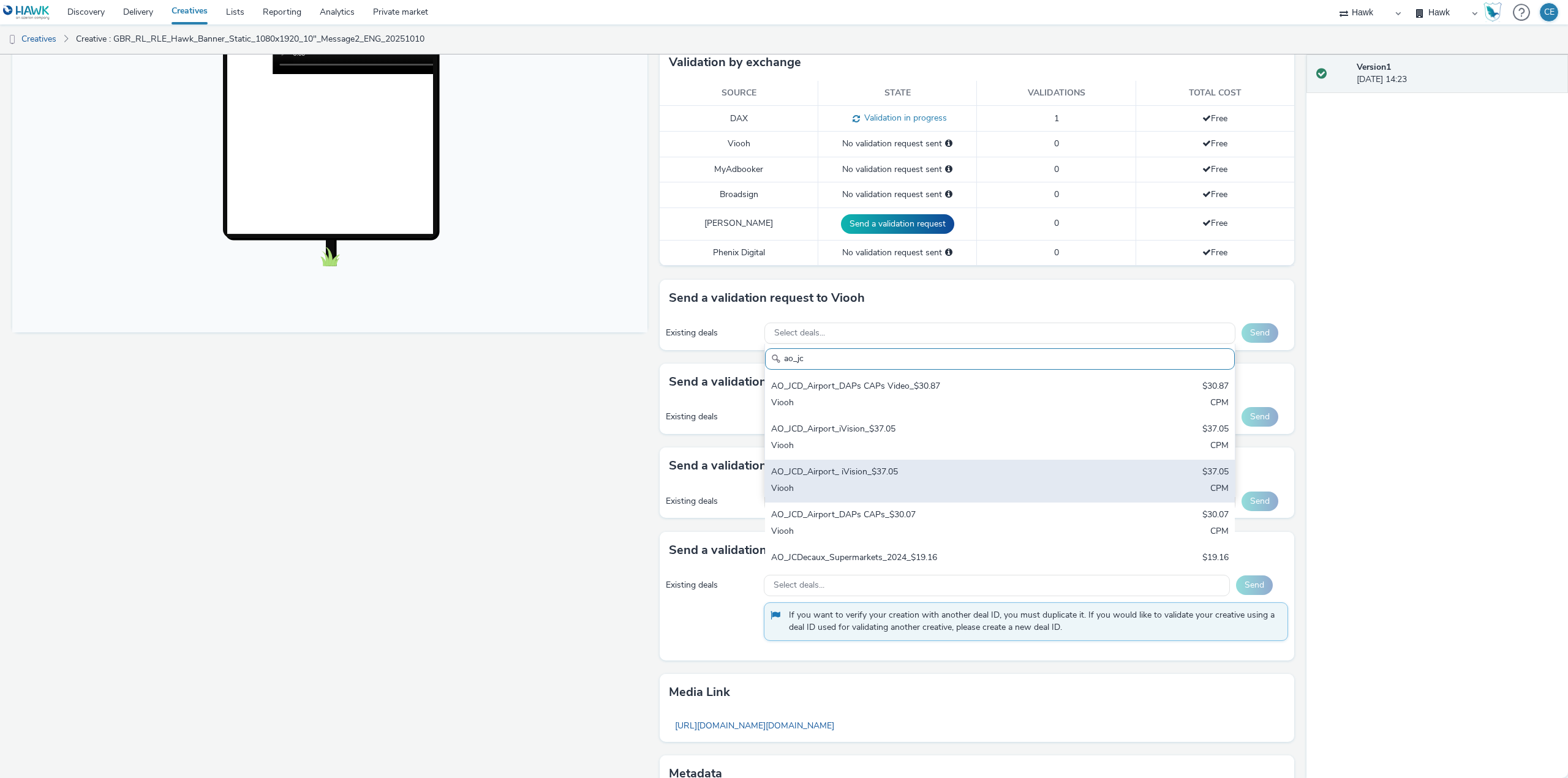
scroll to position [368, 0]
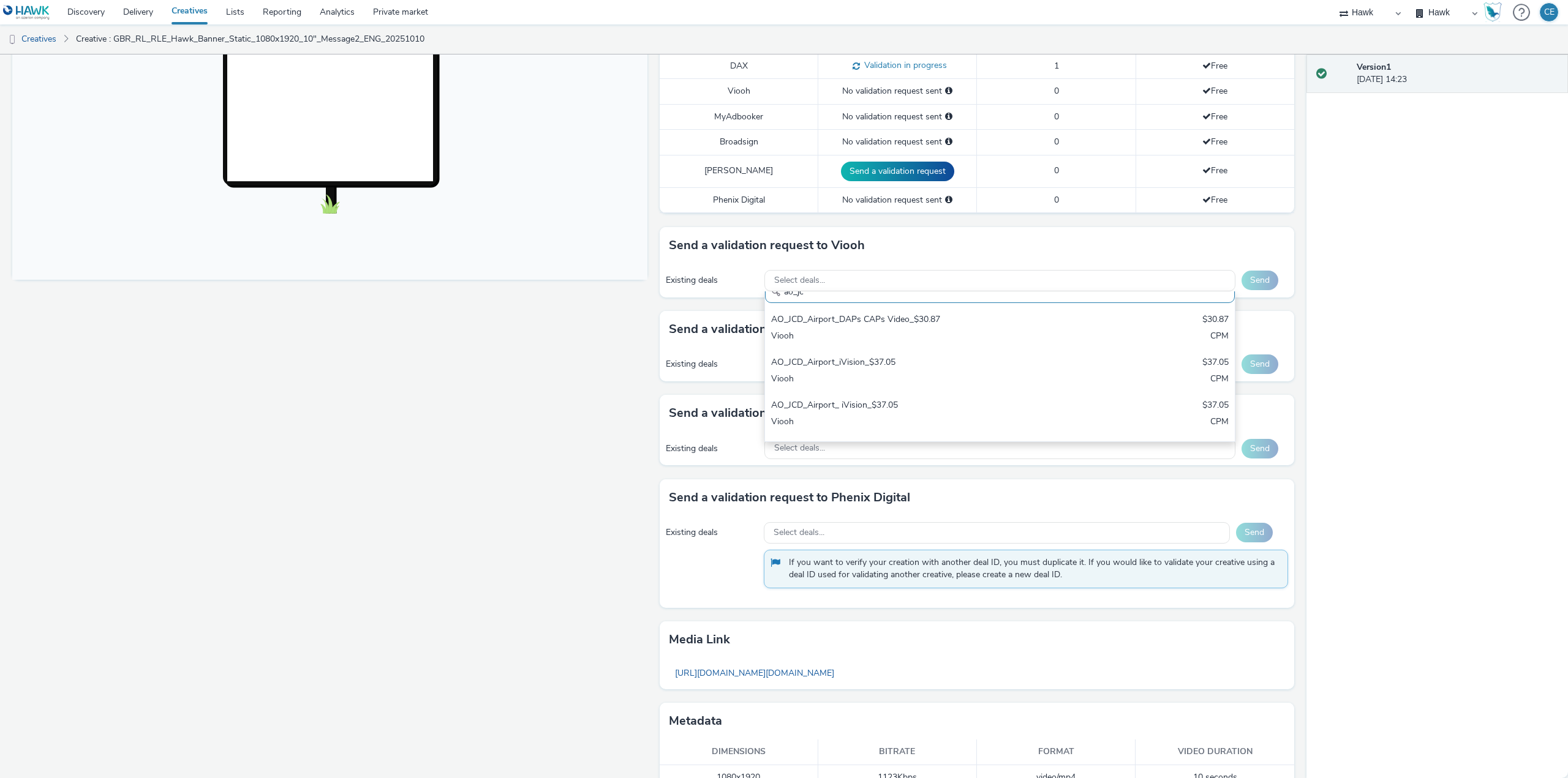
drag, startPoint x: 445, startPoint y: 419, endPoint x: 772, endPoint y: 381, distance: 329.2
click at [448, 419] on div "Fullscreen" at bounding box center [333, 291] width 641 height 1026
click at [800, 362] on span "Select deals..." at bounding box center [799, 365] width 51 height 10
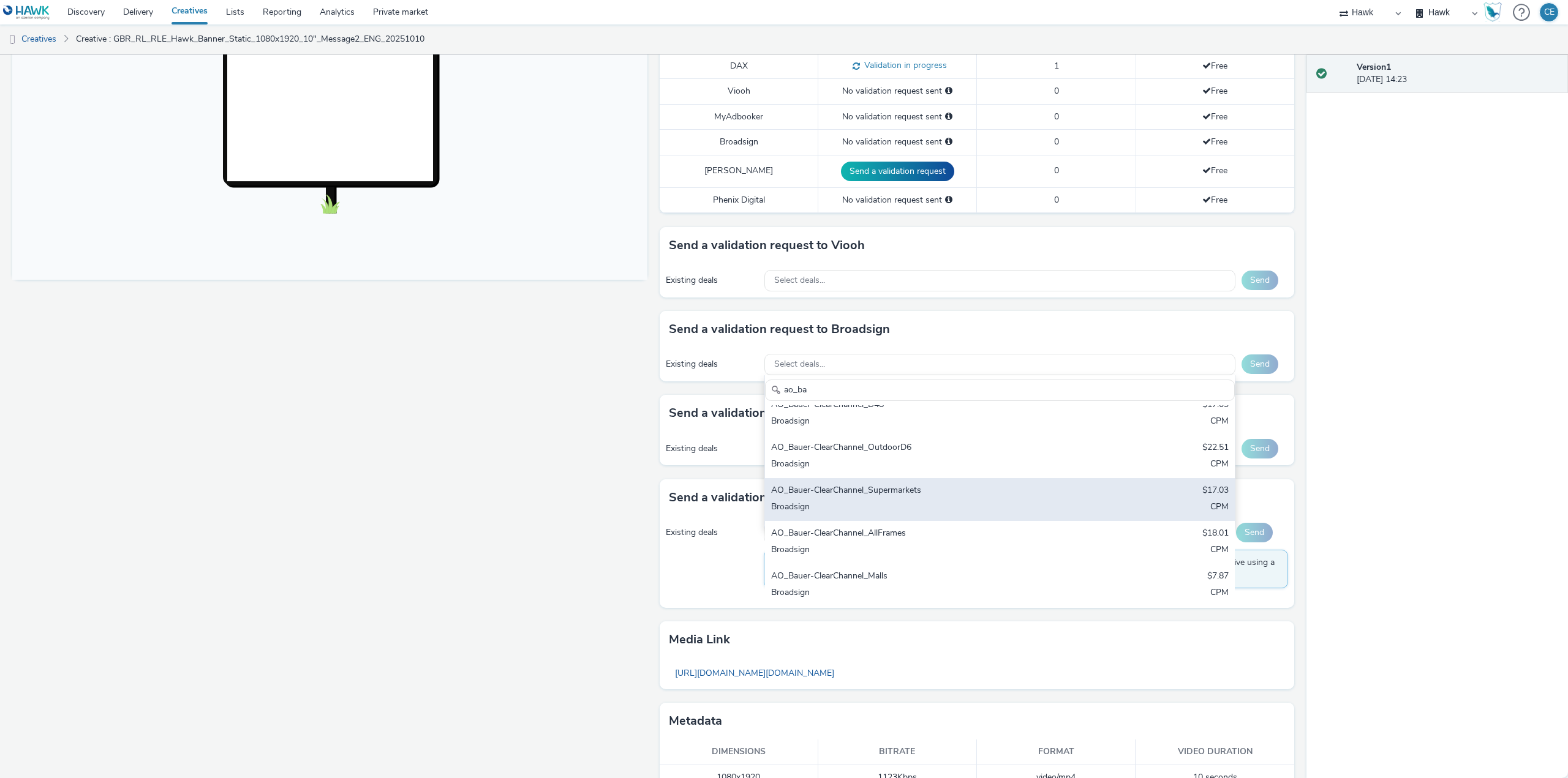
scroll to position [61, 0]
type input "ao_ba"
click at [951, 493] on div "AO_Bauer-ClearChannel_Supermarkets $17.03 Broadsign CPM" at bounding box center [999, 493] width 470 height 43
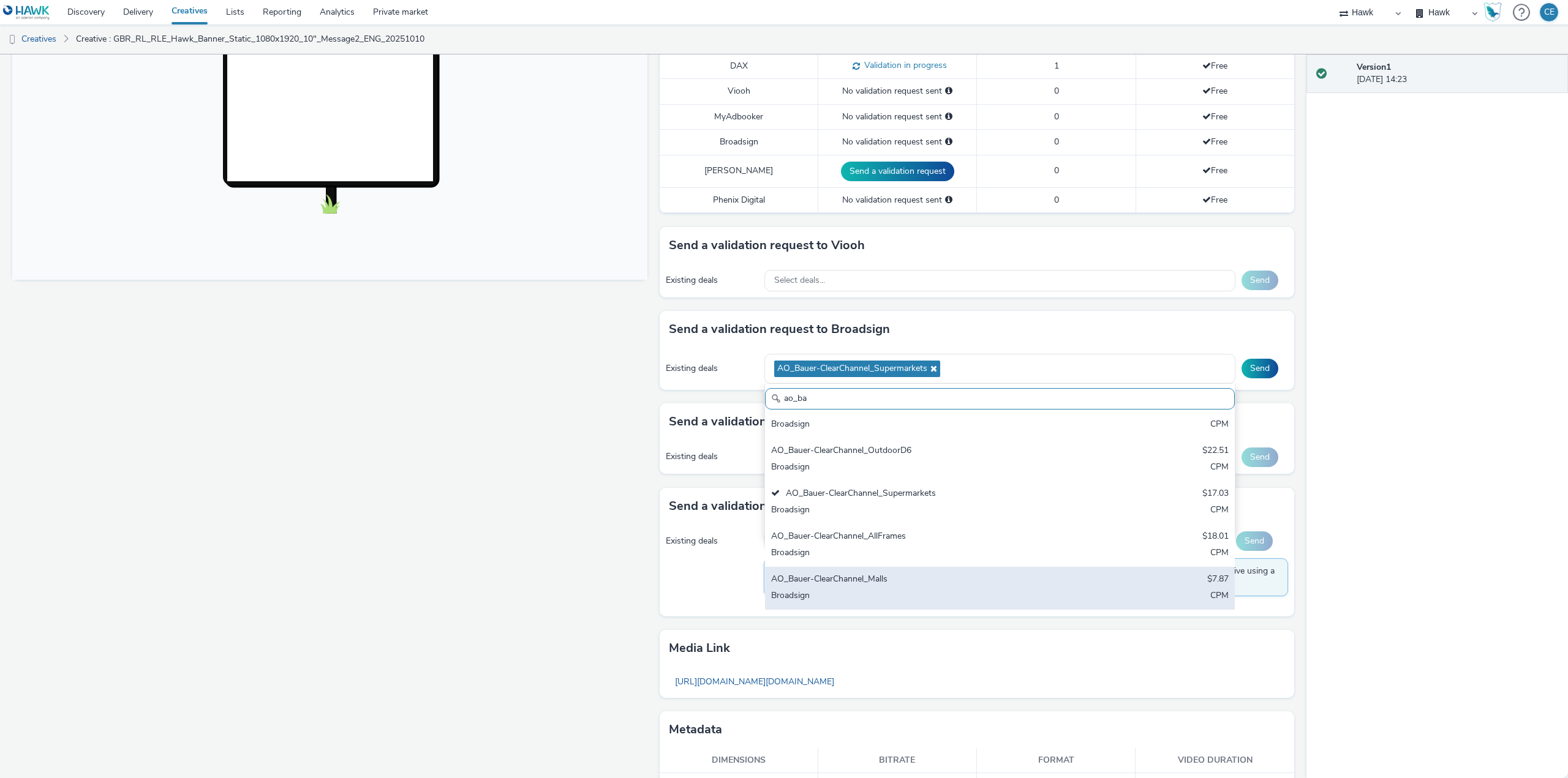
drag, startPoint x: 945, startPoint y: 538, endPoint x: 941, endPoint y: 568, distance: 30.3
click at [945, 539] on div "AO_Bauer-ClearChannel_AllFrames" at bounding box center [922, 537] width 303 height 14
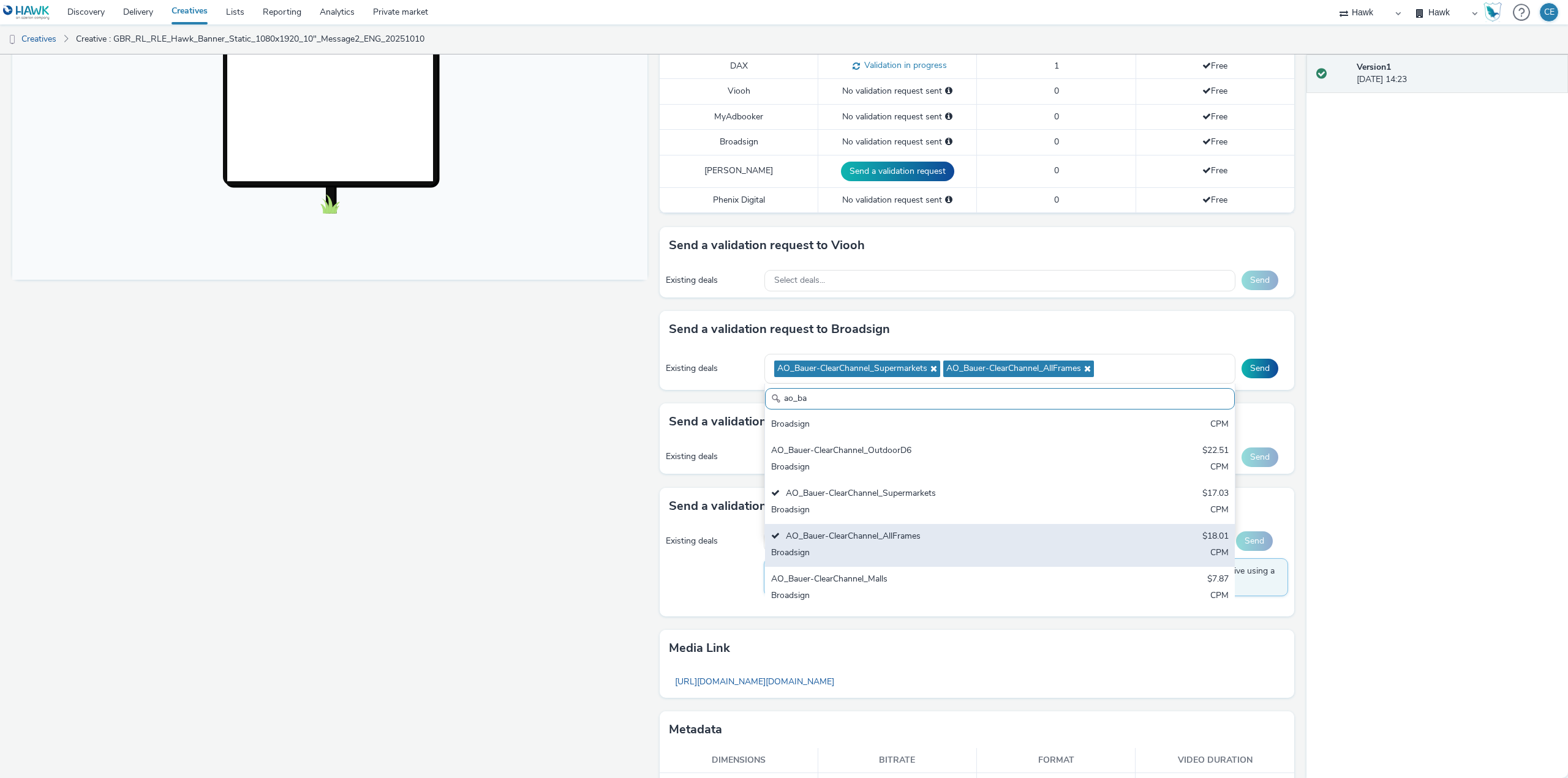
drag, startPoint x: 938, startPoint y: 572, endPoint x: 941, endPoint y: 562, distance: 10.4
click at [938, 571] on div "AO_Bauer-ClearChannel_Malls $7.87 Broadsign CPM" at bounding box center [999, 588] width 470 height 43
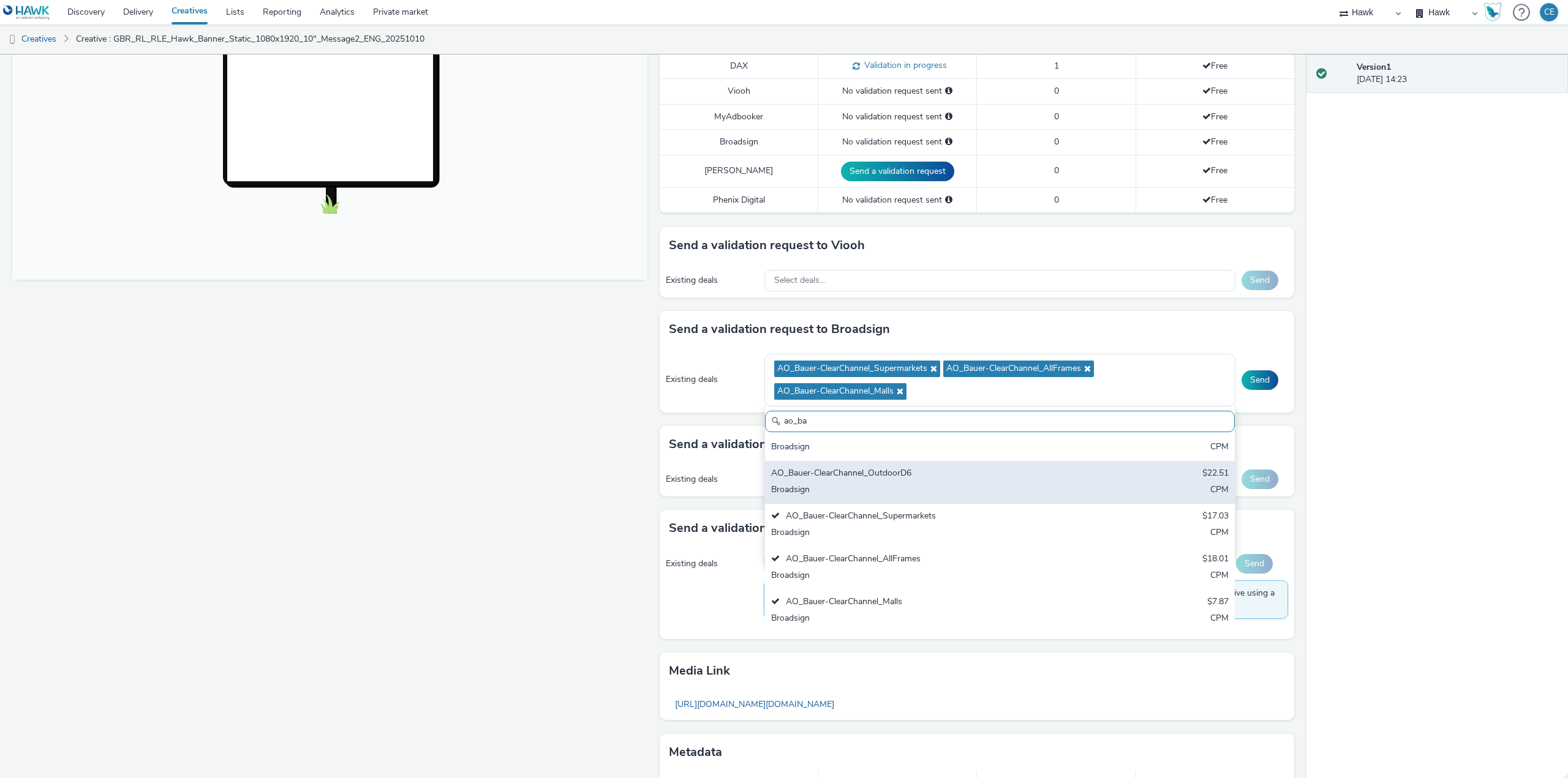
click at [945, 483] on div "AO_Bauer-ClearChannel_OutdoorD6 $22.51 Broadsign CPM" at bounding box center [999, 482] width 470 height 43
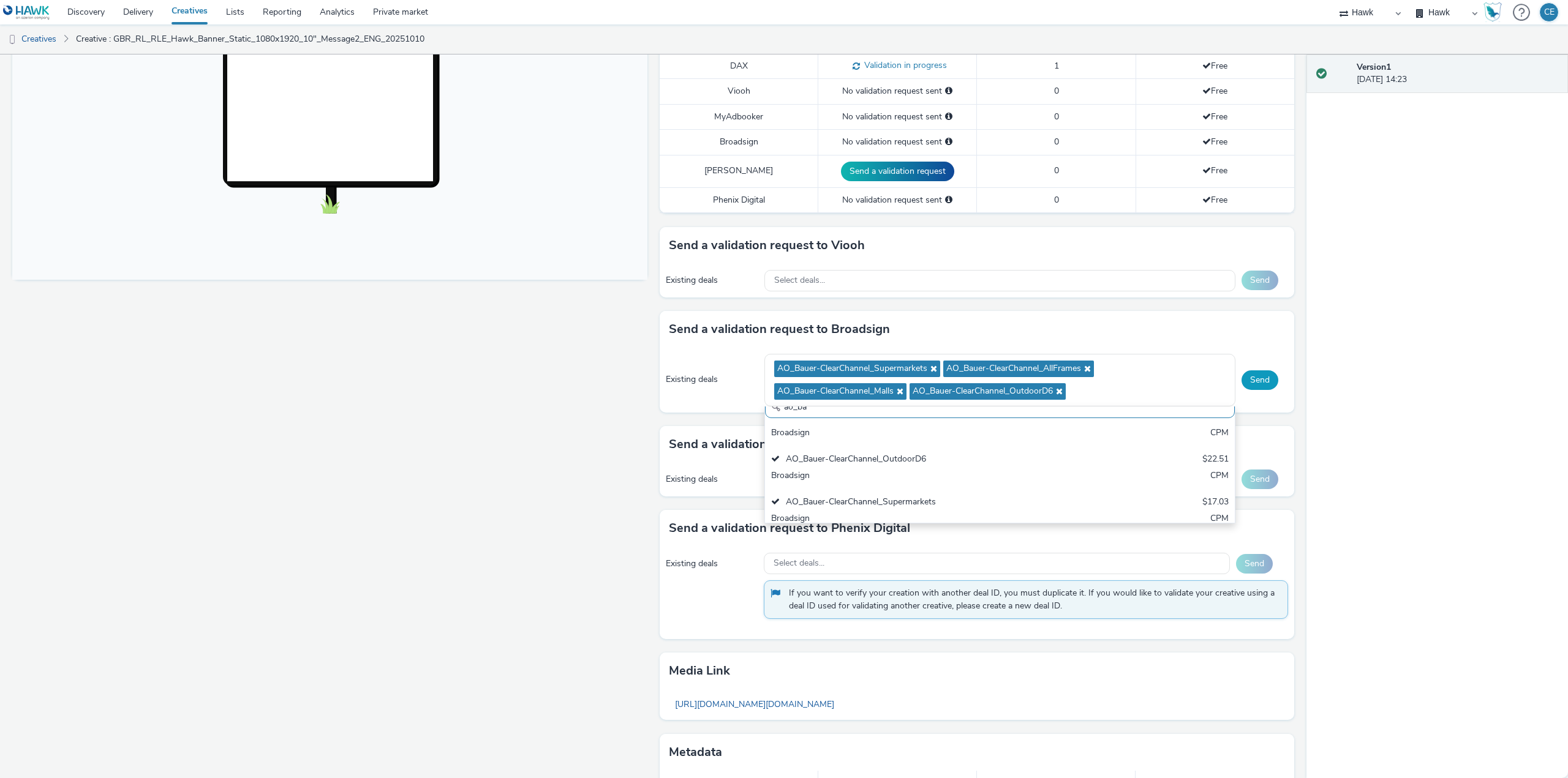
click at [1249, 382] on button "Send" at bounding box center [1259, 380] width 37 height 19
